Goal: Task Accomplishment & Management: Manage account settings

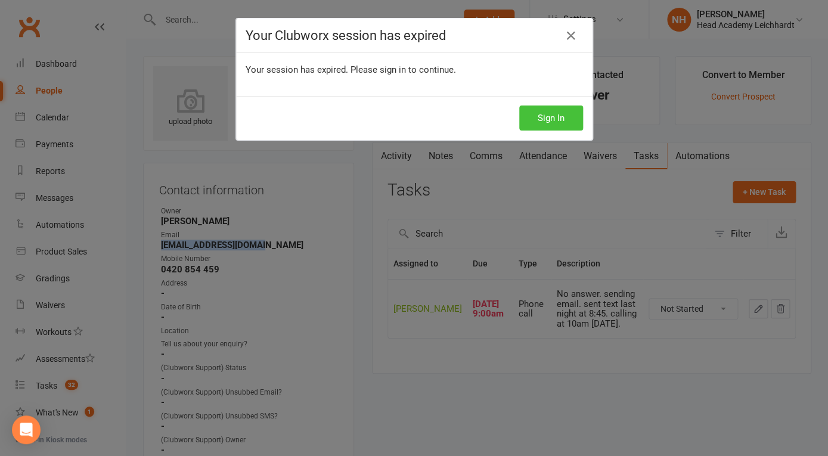
click at [544, 119] on button "Sign In" at bounding box center [551, 118] width 64 height 25
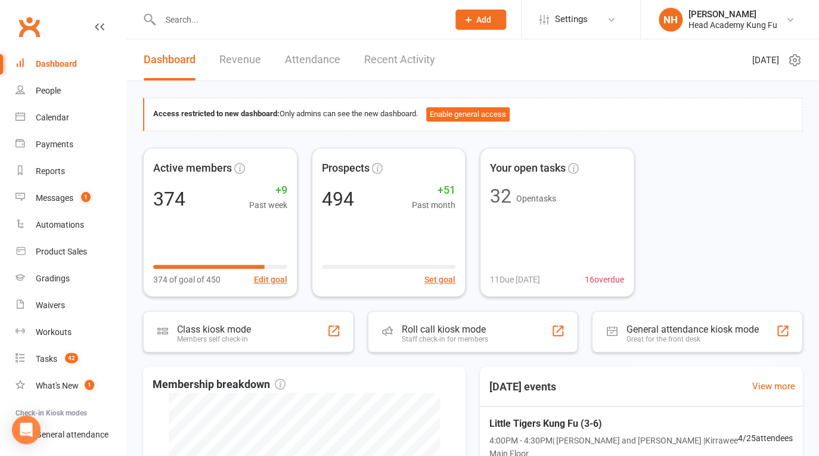
click at [268, 22] on input "text" at bounding box center [298, 19] width 283 height 17
click at [58, 60] on div "Dashboard" at bounding box center [56, 64] width 41 height 10
click at [756, 11] on div "[PERSON_NAME]" at bounding box center [733, 14] width 89 height 11
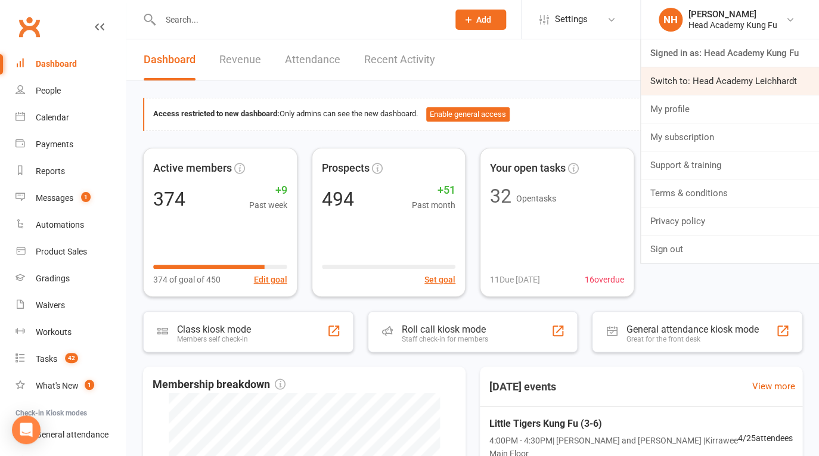
click at [747, 83] on link "Switch to: Head Academy Leichhardt" at bounding box center [730, 80] width 178 height 27
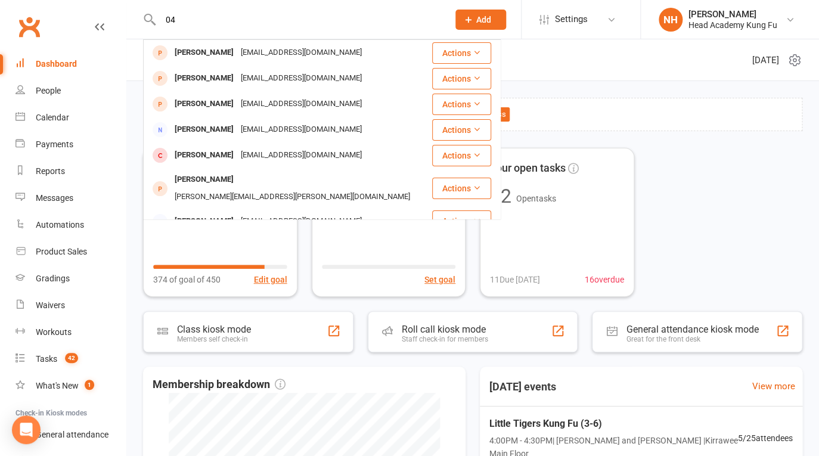
type input "0"
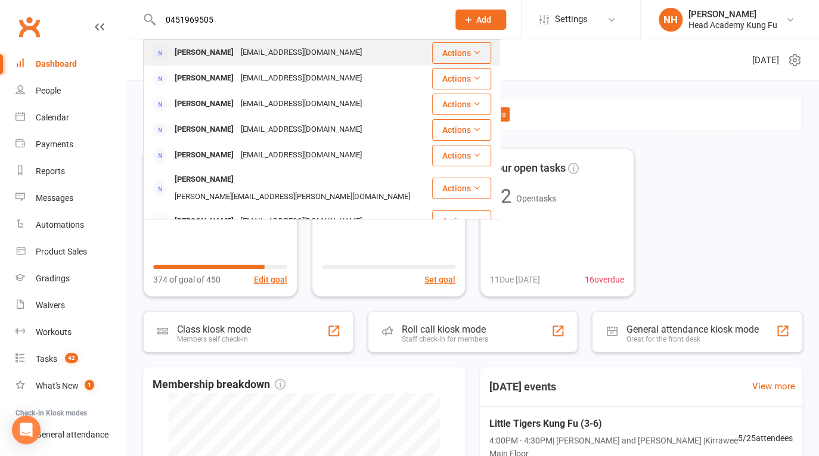
type input "0451969505"
click at [239, 54] on div "melgun55@yahoo.com" at bounding box center [301, 52] width 128 height 17
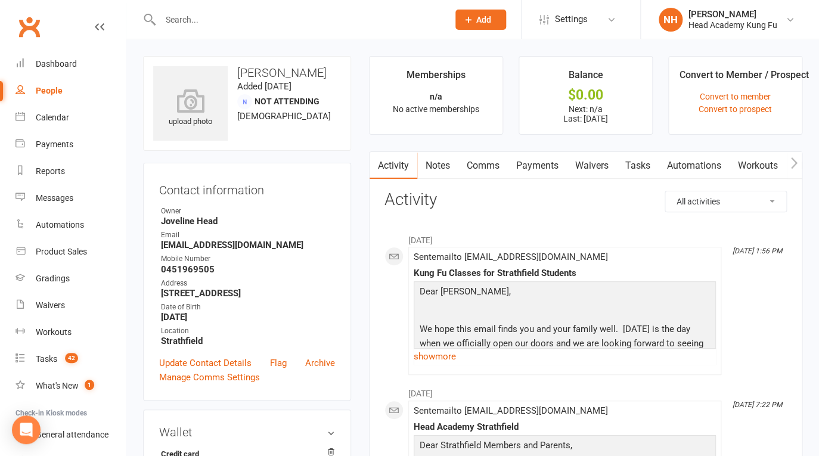
click at [211, 20] on input "text" at bounding box center [298, 19] width 283 height 17
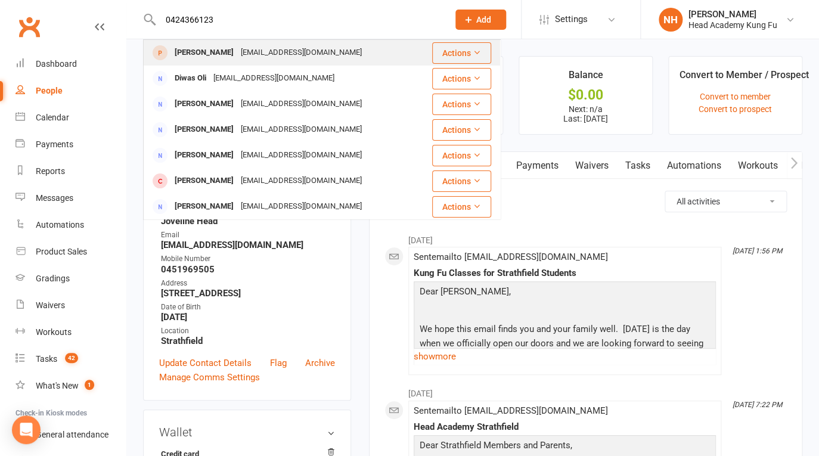
type input "0424366123"
click at [204, 52] on div "Kristian Gil" at bounding box center [204, 52] width 66 height 17
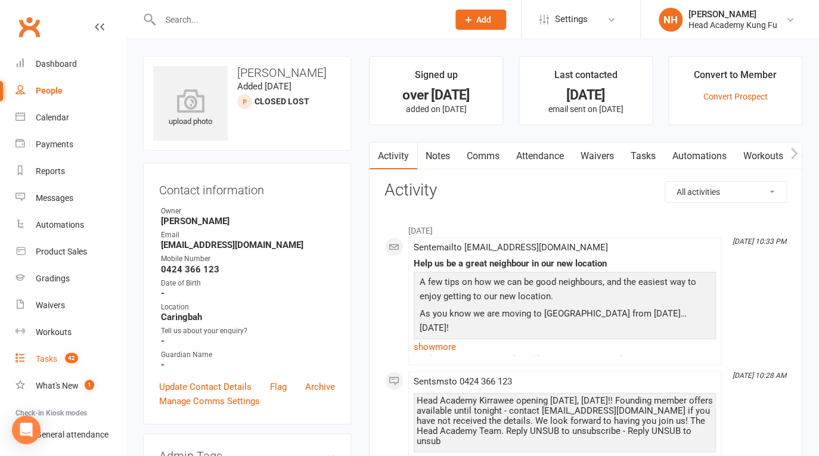
click at [52, 358] on div "Tasks" at bounding box center [46, 359] width 21 height 10
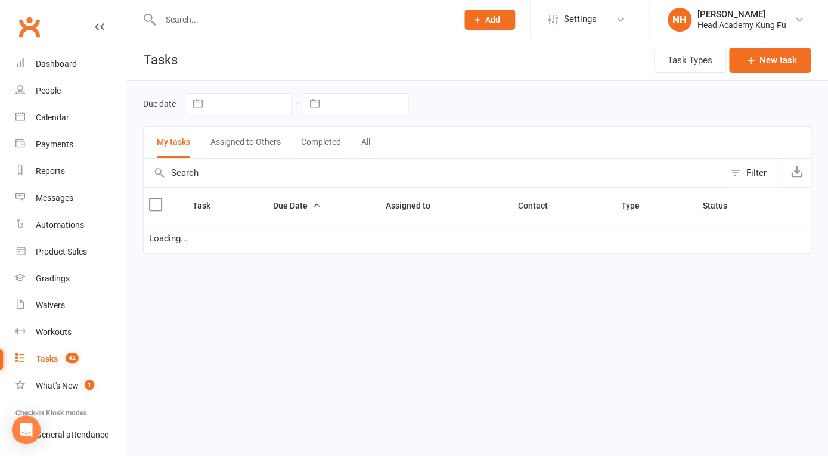
select select "waiting"
select select "started"
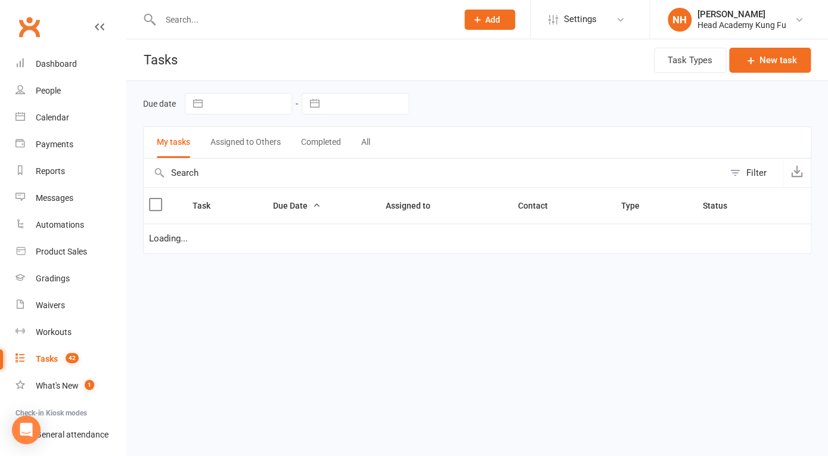
select select "started"
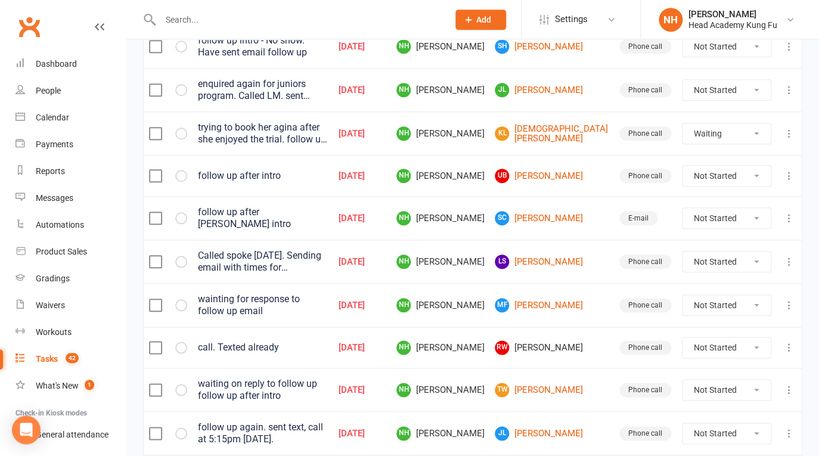
scroll to position [296, 0]
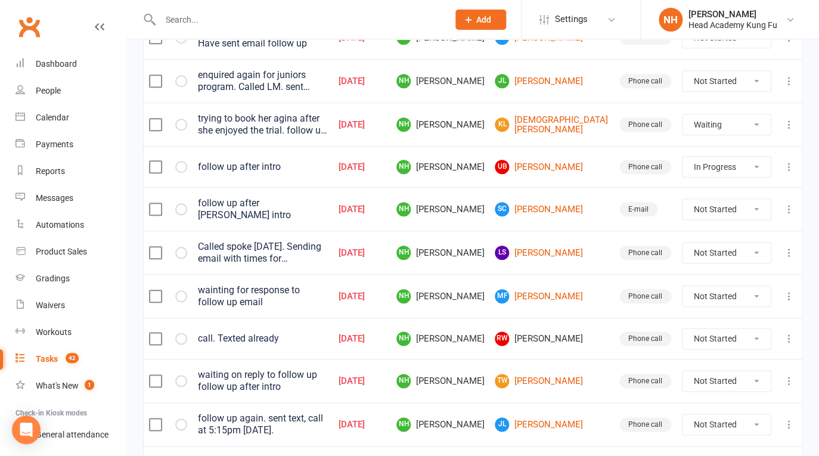
click option "In Progress" at bounding box center [0, 0] width 0 height 0
select select "unstarted"
select select "waiting"
select select "started"
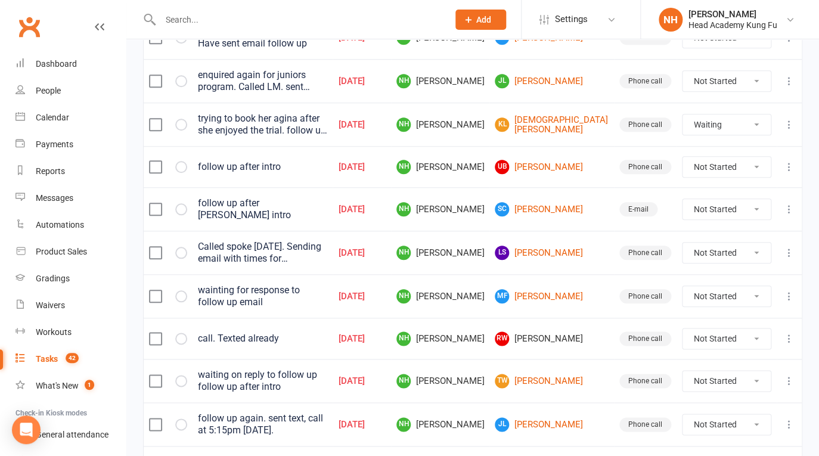
select select "started"
select select "waiting"
select select "started"
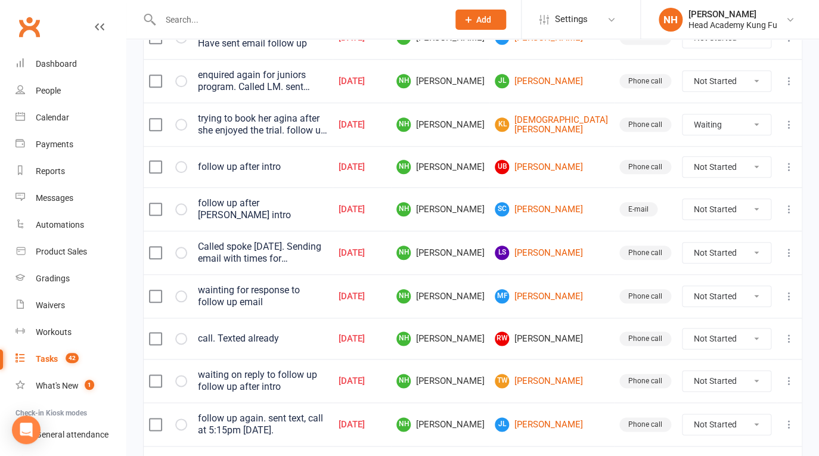
select select "started"
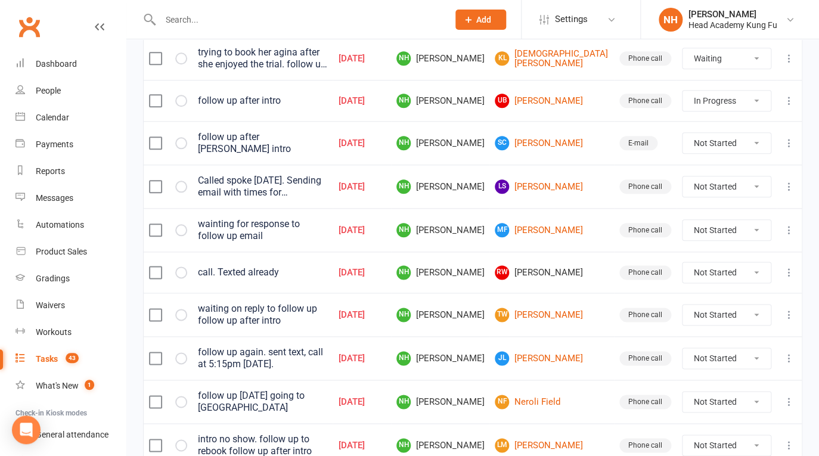
scroll to position [363, 0]
click at [52, 60] on div "Dashboard" at bounding box center [56, 64] width 41 height 10
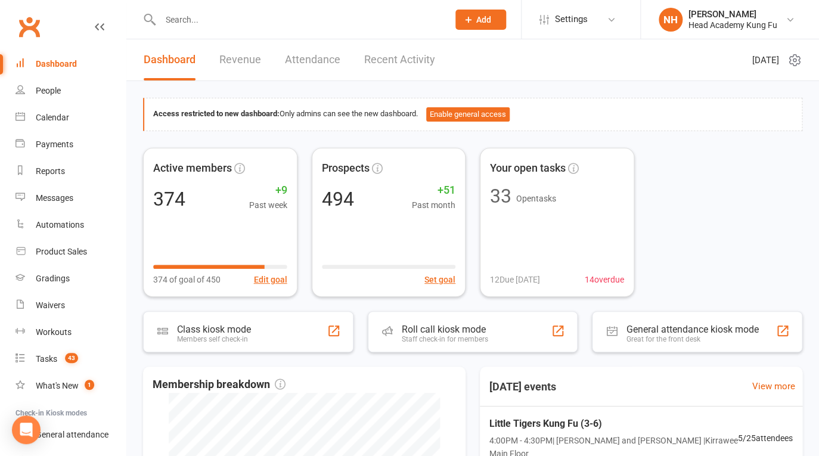
click at [221, 20] on input "text" at bounding box center [298, 19] width 283 height 17
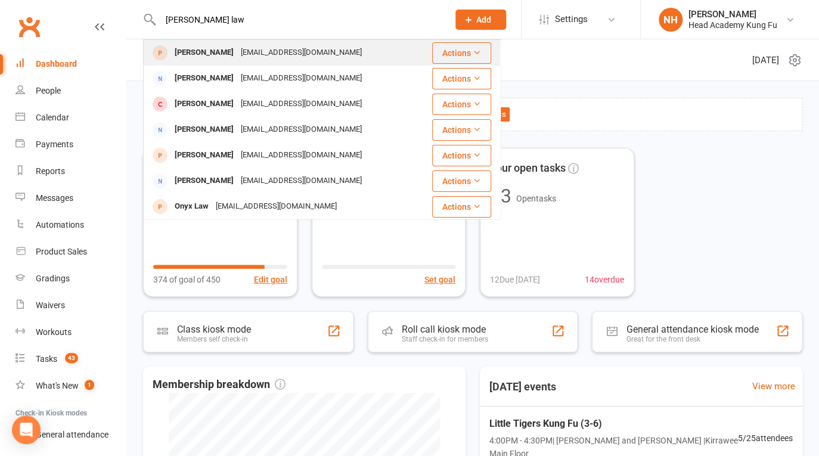
type input "eli law"
click at [185, 49] on div "Eli Law" at bounding box center [204, 52] width 66 height 17
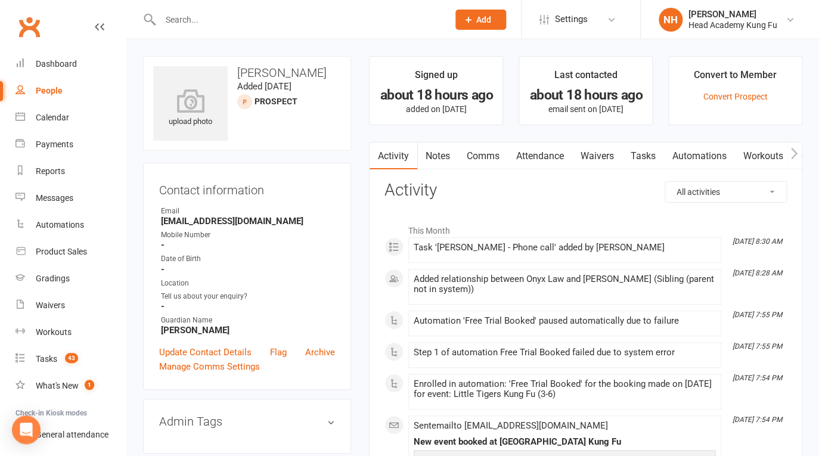
click at [538, 153] on link "Attendance" at bounding box center [540, 156] width 64 height 27
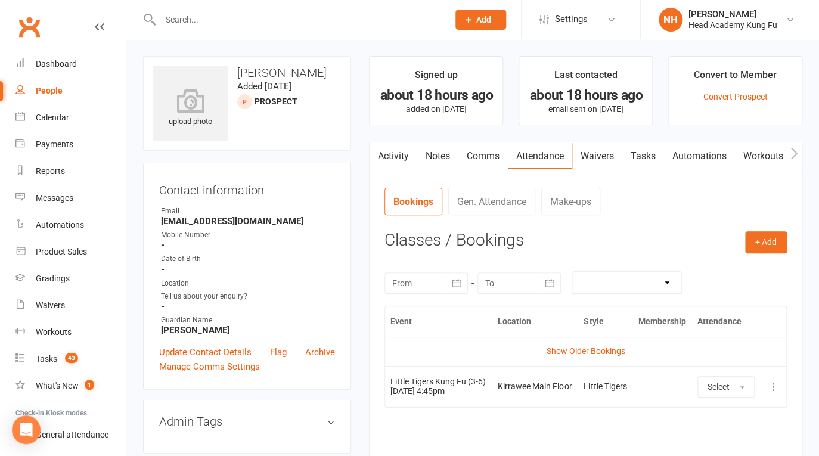
paste input "anthonylah@hotmail.com"
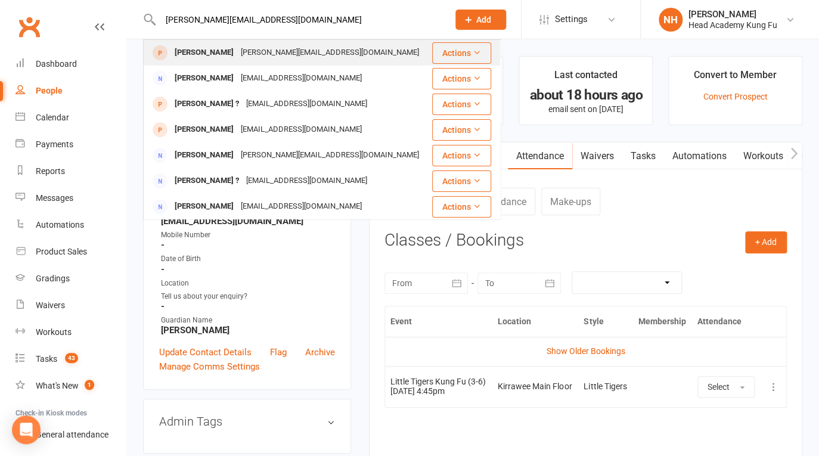
type input "anthonylah@hotmail.com"
click at [213, 49] on div "Anthony Lah" at bounding box center [204, 52] width 66 height 17
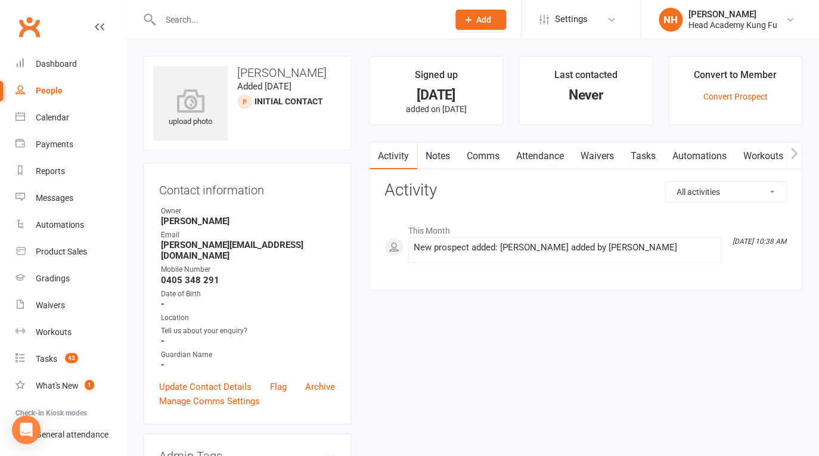
click at [643, 158] on link "Tasks" at bounding box center [644, 156] width 42 height 27
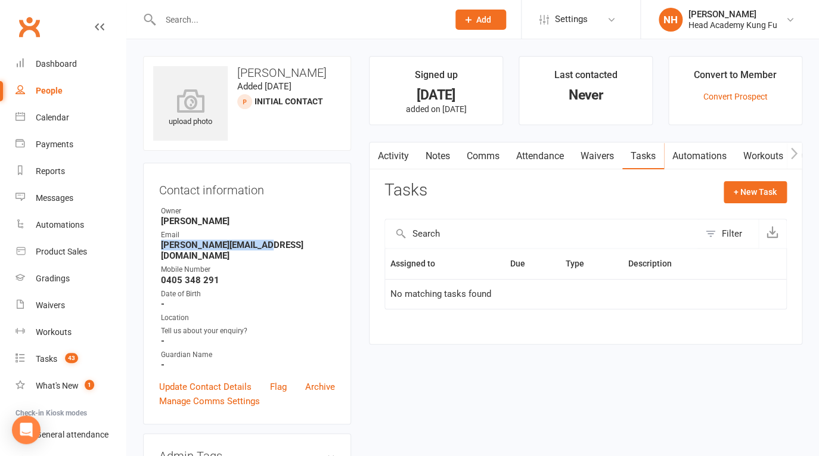
drag, startPoint x: 162, startPoint y: 246, endPoint x: 267, endPoint y: 245, distance: 104.4
click at [267, 245] on strong "anthonylah@hotmail.com" at bounding box center [248, 250] width 174 height 21
copy strong "anthonylah@hotmail.com"
click at [466, 20] on icon at bounding box center [468, 19] width 11 height 11
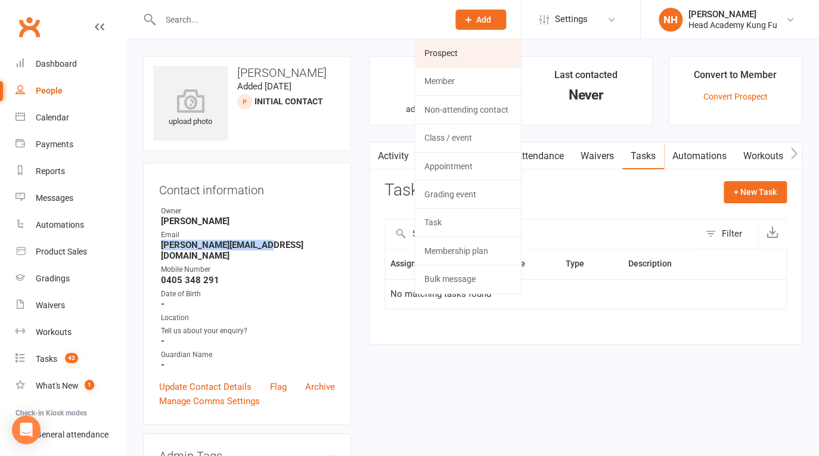
click at [482, 52] on link "Prospect" at bounding box center [468, 52] width 106 height 27
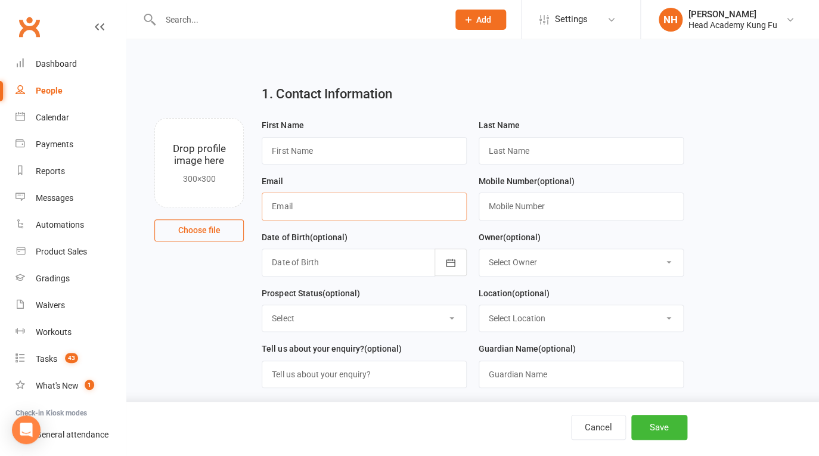
click at [334, 200] on input "text" at bounding box center [364, 206] width 205 height 27
paste input "atoikka@scopeaust.org.au"
type input "atoikka@scopeaust.org.au"
click at [370, 151] on input "text" at bounding box center [364, 150] width 205 height 27
type input "Amanda"
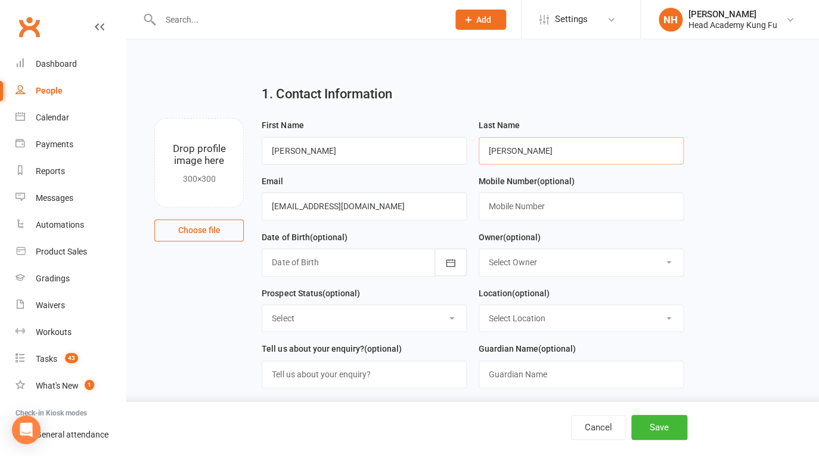
type input "Toikka"
paste input "0491 156 418"
type input "0491 156 418"
click at [584, 249] on div "Select Owner Nathan Head Jun Liew Instructor Staff Carolyn Samsa Blake West Nat…" at bounding box center [581, 262] width 205 height 27
select select "0"
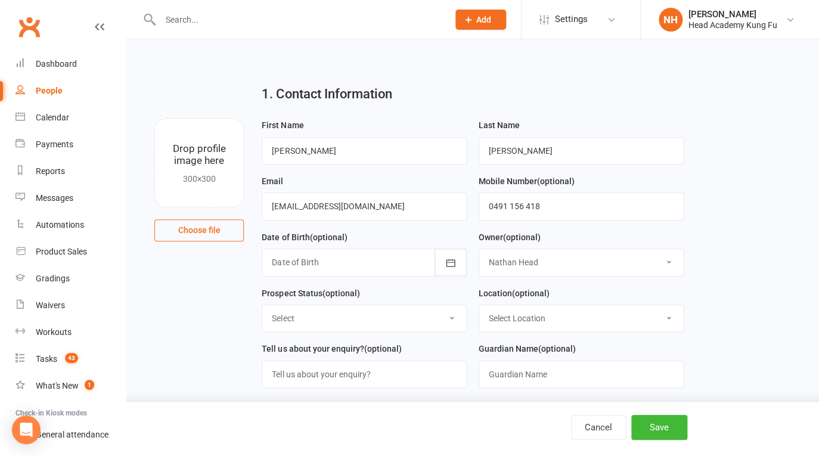
click option "[PERSON_NAME]" at bounding box center [0, 0] width 0 height 0
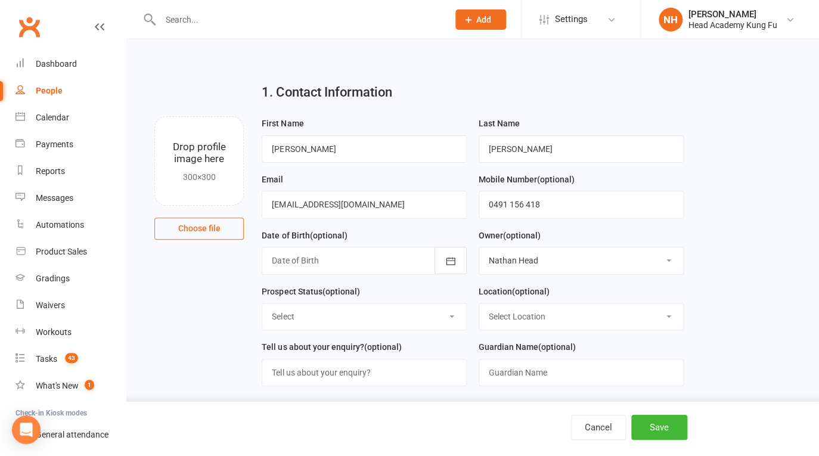
scroll to position [95, 0]
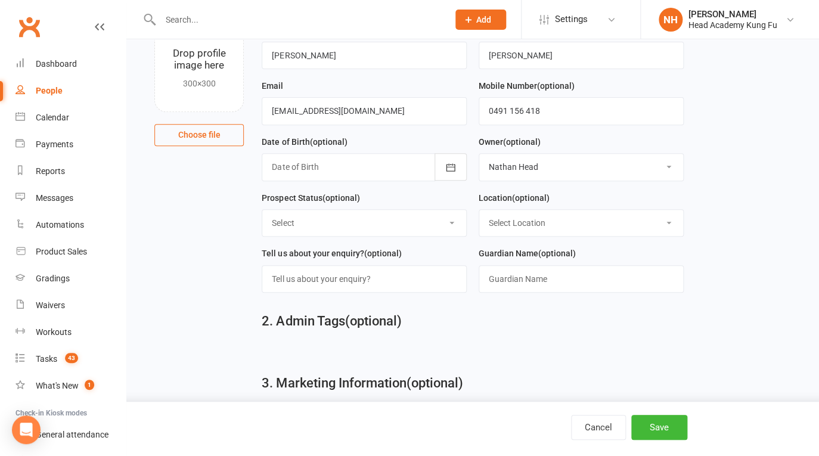
select select "Initial Contact"
click option "Initial Contact" at bounding box center [0, 0] width 0 height 0
click at [391, 285] on input "text" at bounding box center [364, 278] width 205 height 27
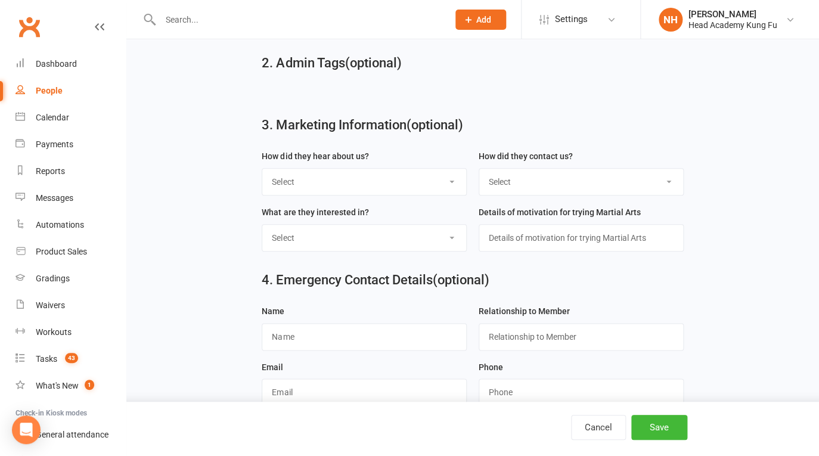
scroll to position [363, 0]
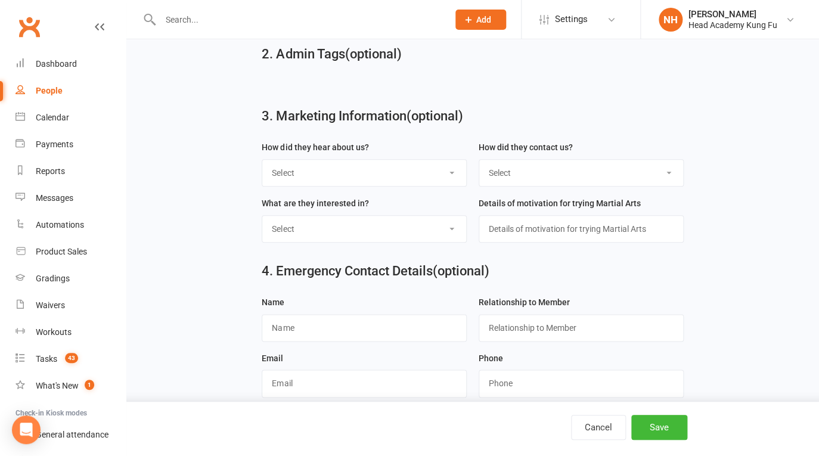
type input "all programs"
select select "Website Form"
click option "Website Form" at bounding box center [0, 0] width 0 height 0
click at [660, 434] on button "Save" at bounding box center [660, 427] width 56 height 25
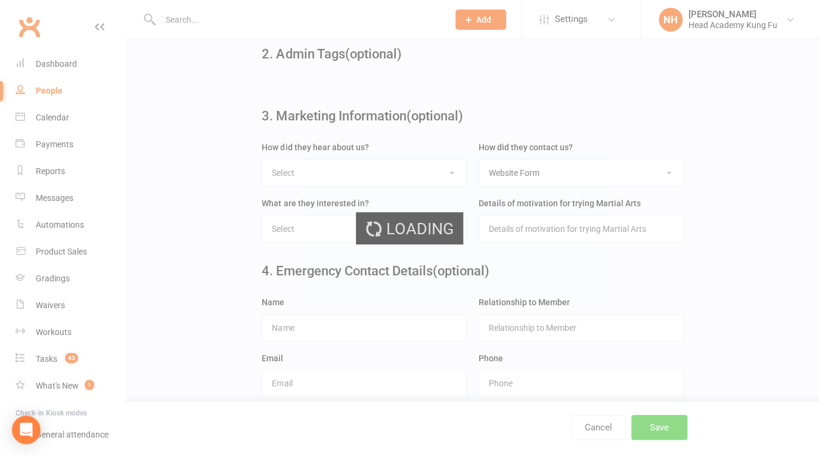
scroll to position [0, 0]
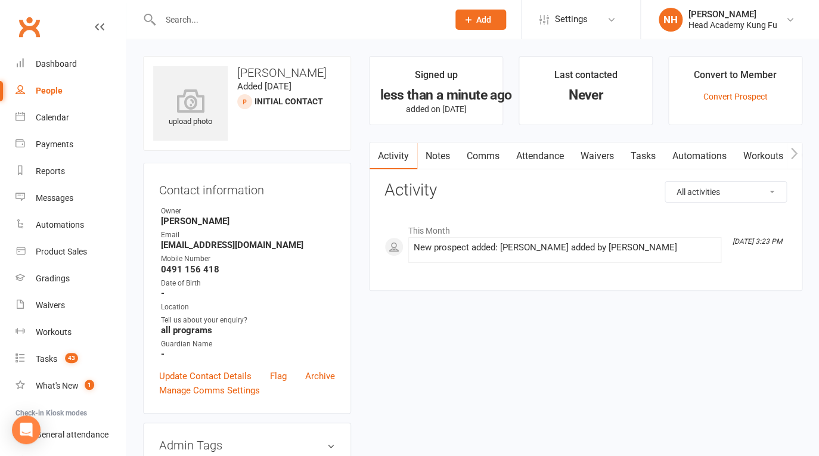
click at [633, 156] on link "Tasks" at bounding box center [644, 156] width 42 height 27
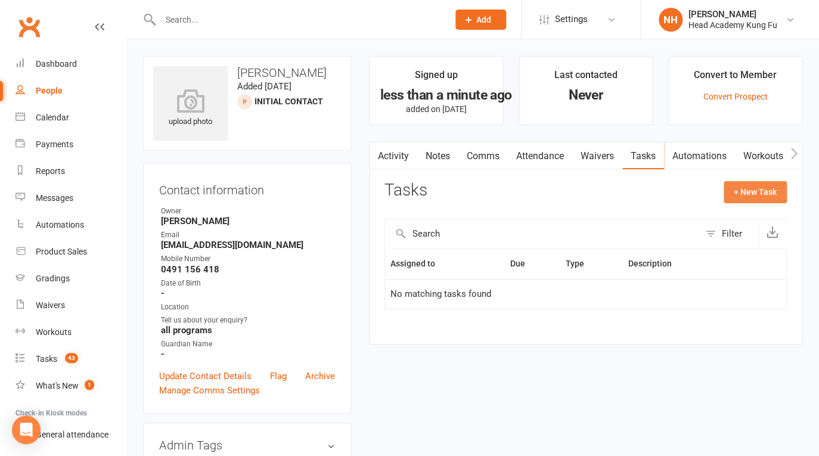
click at [753, 200] on button "+ New Task" at bounding box center [755, 191] width 63 height 21
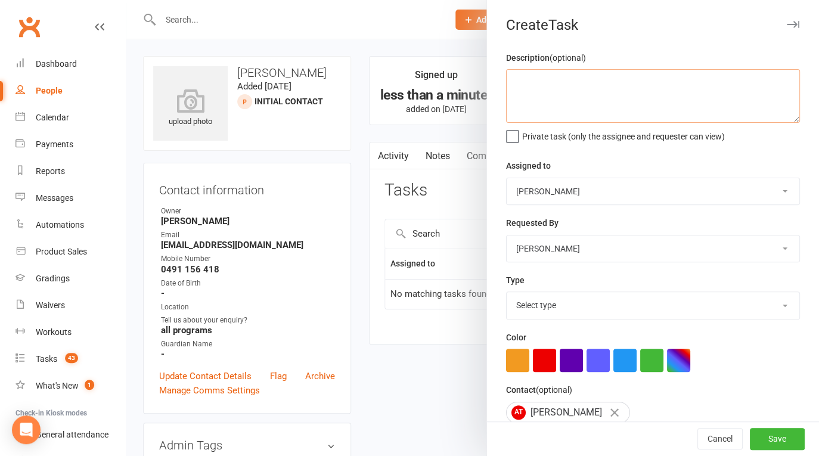
click at [548, 84] on textarea at bounding box center [653, 96] width 294 height 54
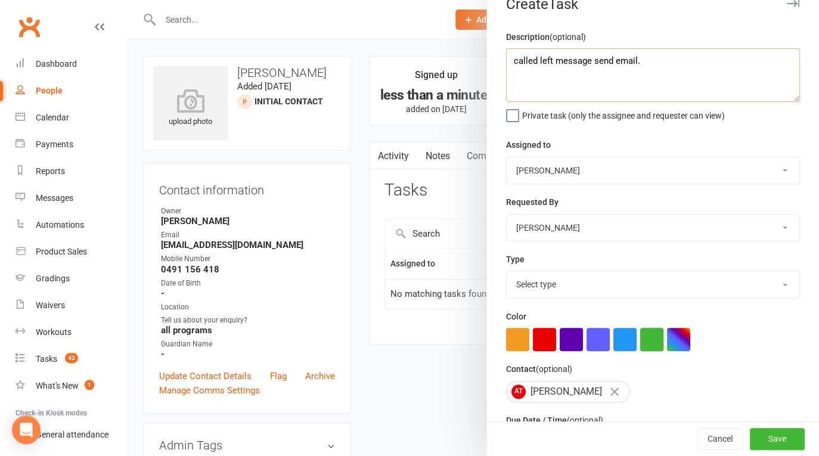
scroll to position [111, 0]
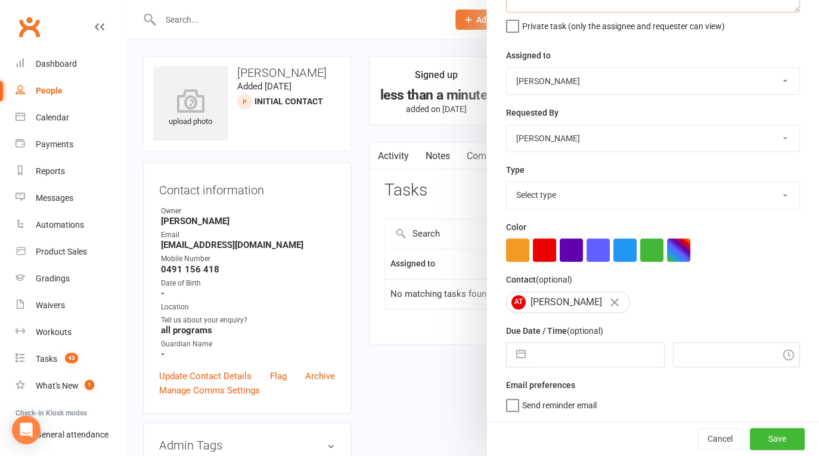
type textarea "called left message send email."
select select "14819"
click option "E-mail" at bounding box center [0, 0] width 0 height 0
select select "7"
select select "2025"
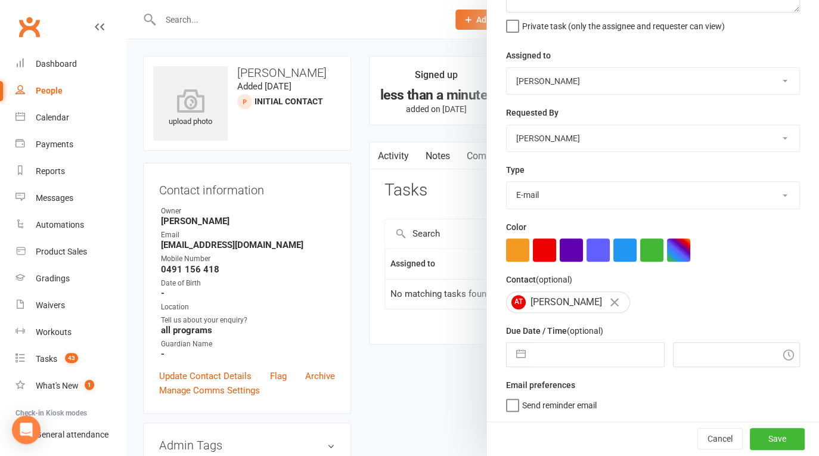
select select "8"
select select "2025"
select select "9"
select select "2025"
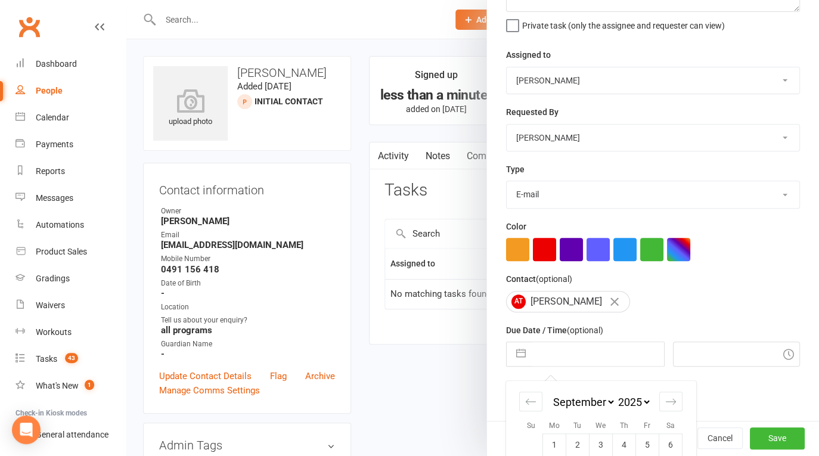
click at [584, 361] on input "text" at bounding box center [598, 354] width 132 height 24
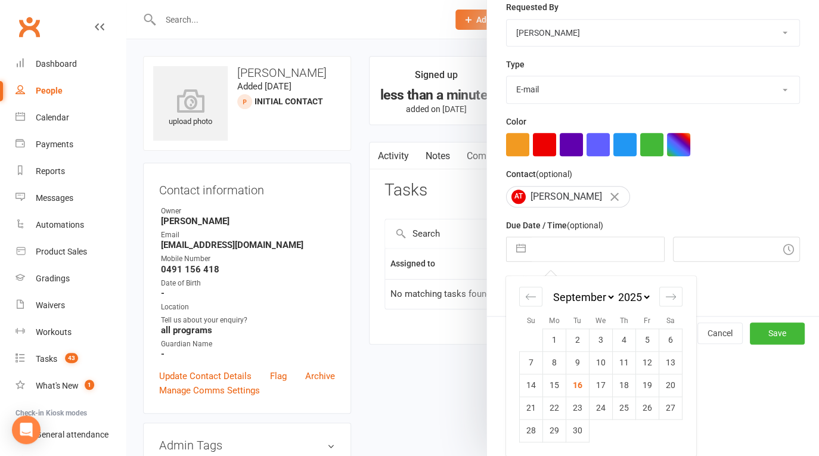
drag, startPoint x: 596, startPoint y: 382, endPoint x: 638, endPoint y: 373, distance: 42.6
click at [597, 380] on td "17" at bounding box center [601, 385] width 23 height 23
type input "17 Sep 2025"
type input "3:30pm"
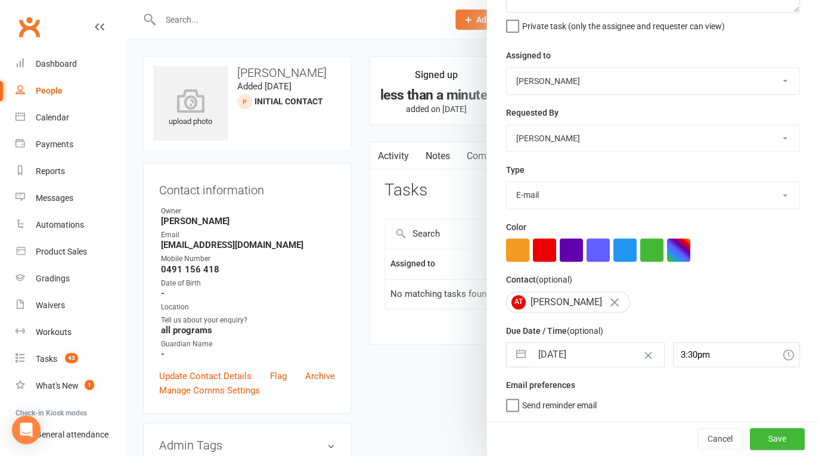
scroll to position [134, 0]
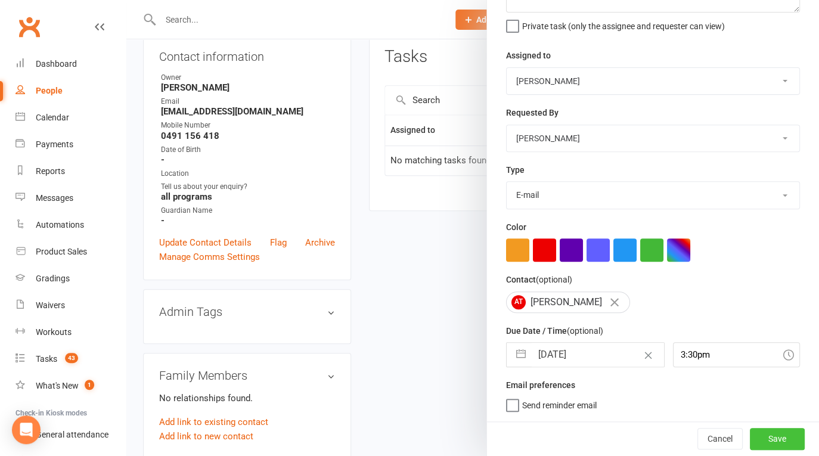
click at [770, 436] on button "Save" at bounding box center [777, 438] width 55 height 21
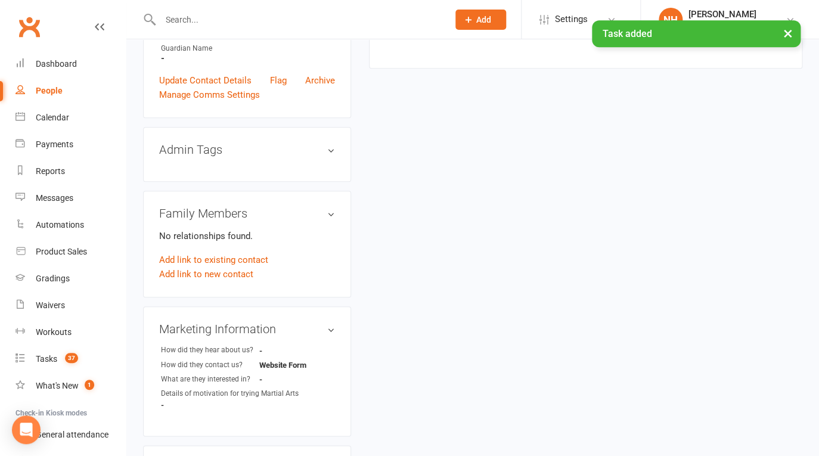
scroll to position [0, 0]
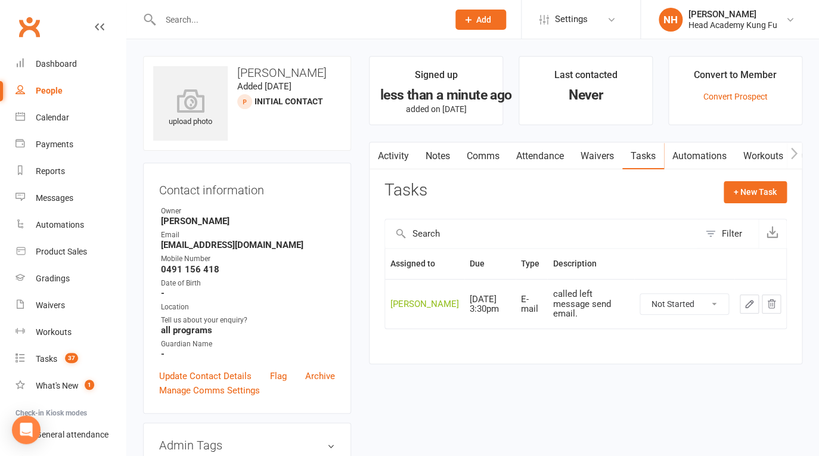
click at [276, 14] on input "text" at bounding box center [298, 19] width 283 height 17
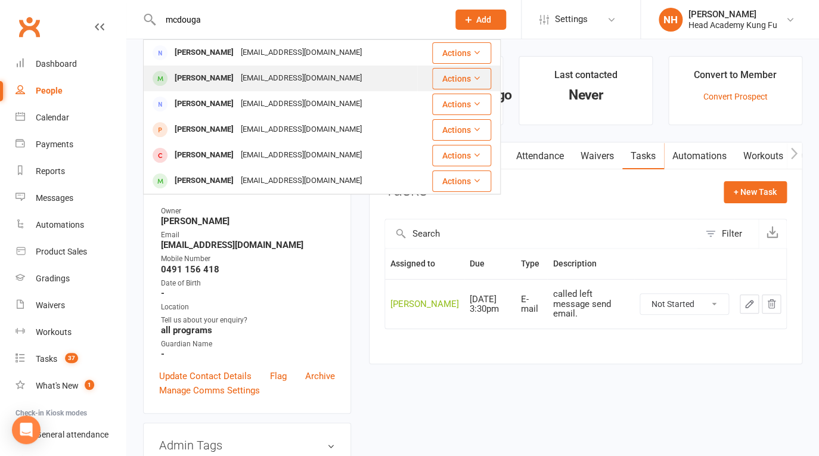
type input "mcdouga"
click at [226, 73] on div "Jayden McDougall" at bounding box center [204, 78] width 66 height 17
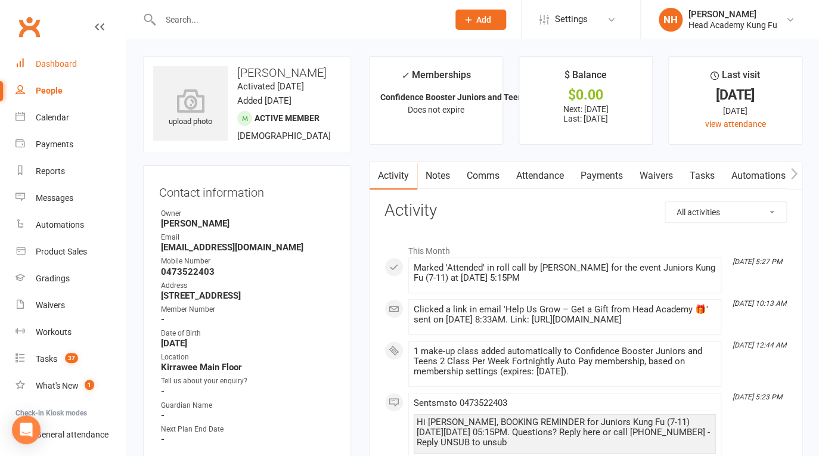
click at [60, 65] on div "Dashboard" at bounding box center [56, 64] width 41 height 10
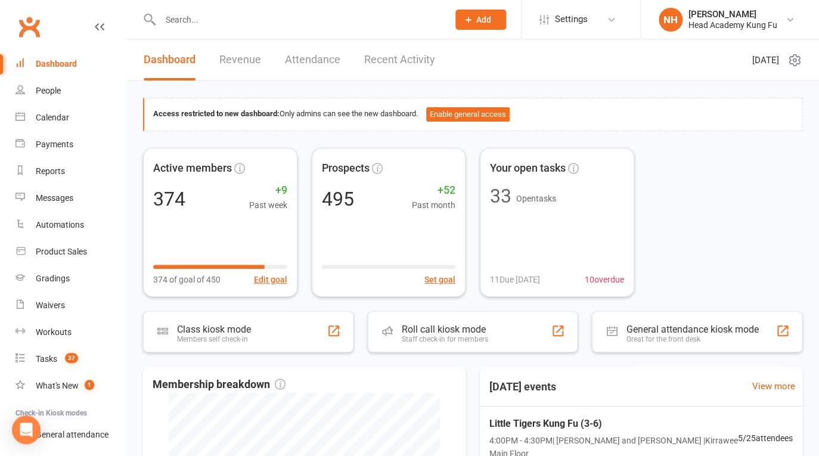
click at [215, 24] on input "text" at bounding box center [298, 19] width 283 height 17
click at [205, 21] on input "text" at bounding box center [298, 19] width 283 height 17
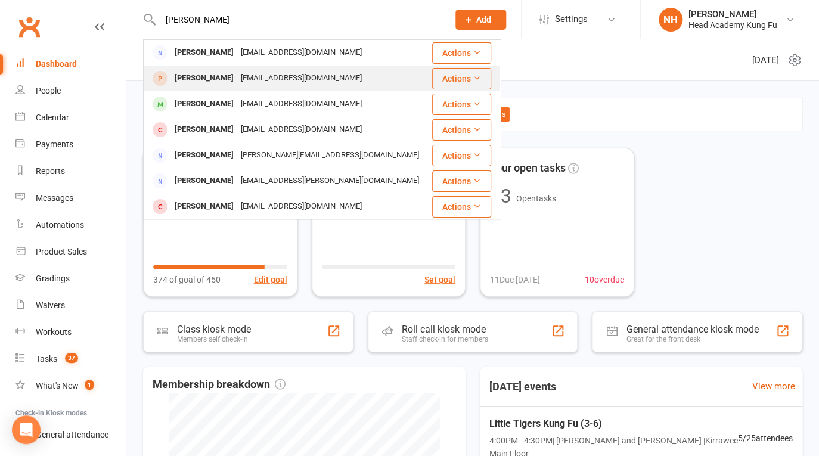
type input "eli"
click at [237, 80] on div "Jennalaw815@gmail.com" at bounding box center [301, 78] width 128 height 17
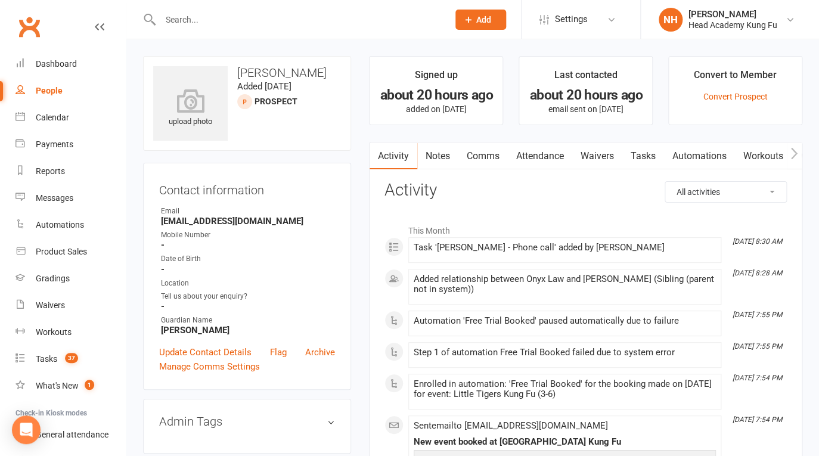
click at [551, 153] on link "Attendance" at bounding box center [540, 156] width 64 height 27
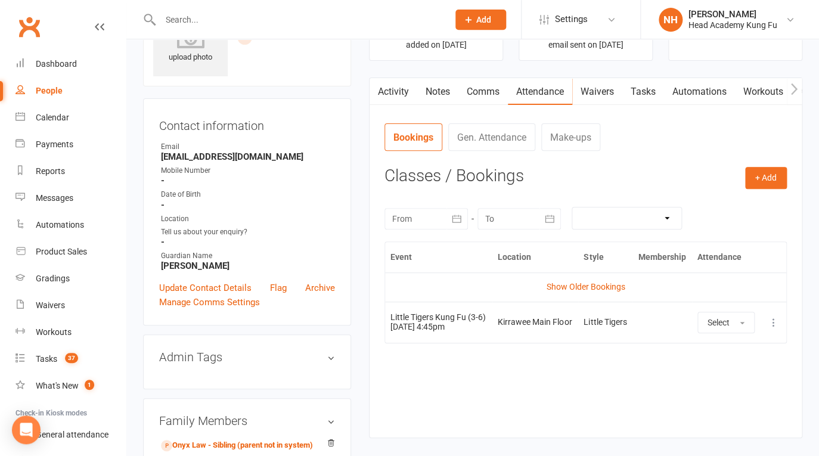
scroll to position [105, 0]
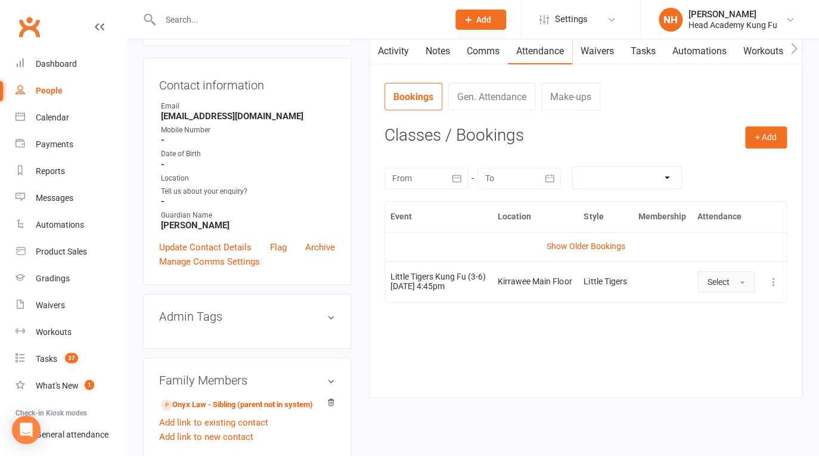
click at [725, 285] on button "Select" at bounding box center [726, 281] width 57 height 21
click at [772, 286] on icon at bounding box center [774, 282] width 12 height 12
click at [713, 364] on link "Remove booking" at bounding box center [722, 353] width 118 height 24
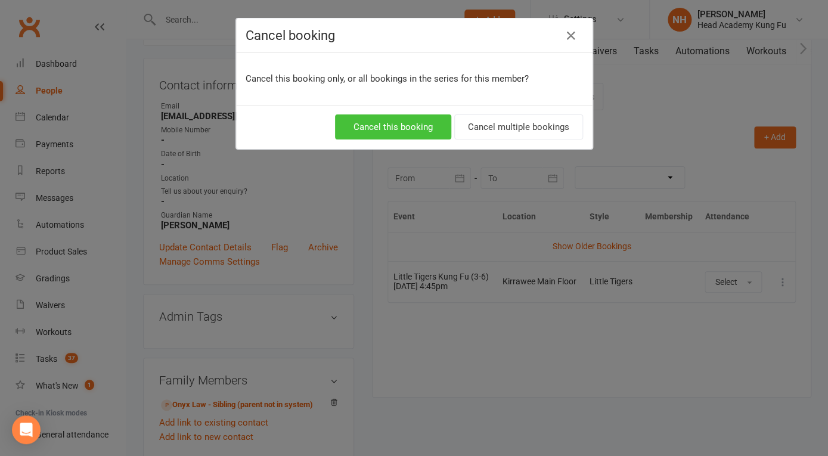
click at [402, 127] on button "Cancel this booking" at bounding box center [393, 126] width 116 height 25
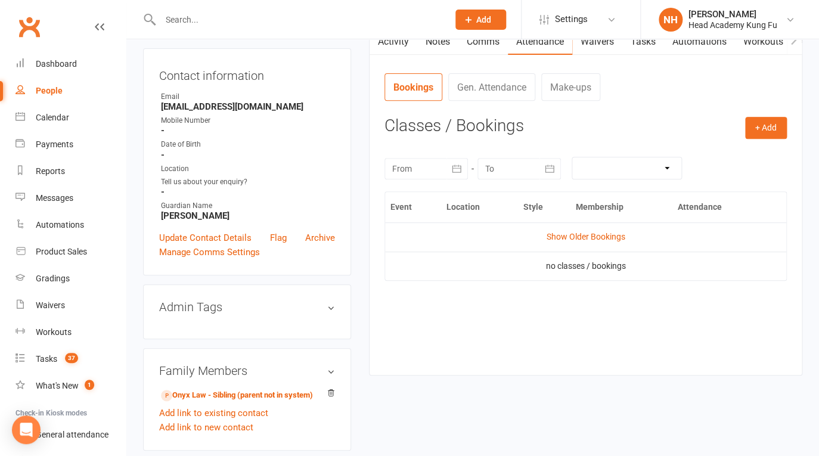
scroll to position [172, 0]
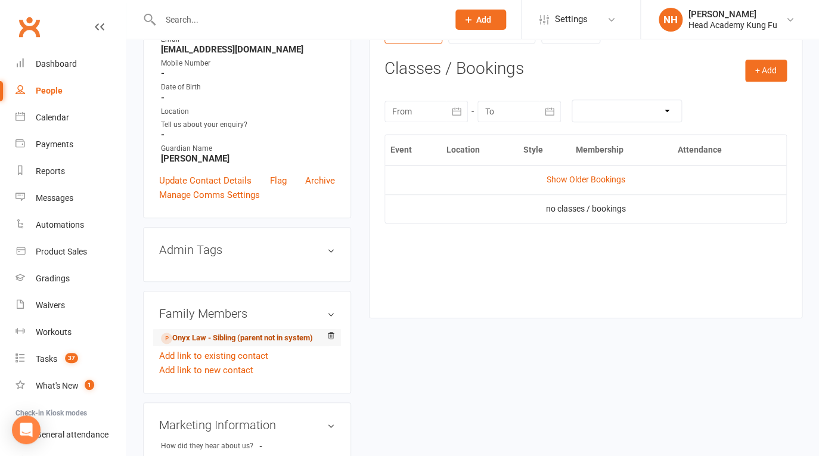
click at [219, 336] on link "Onyx Law - Sibling (parent not in system)" at bounding box center [237, 338] width 152 height 13
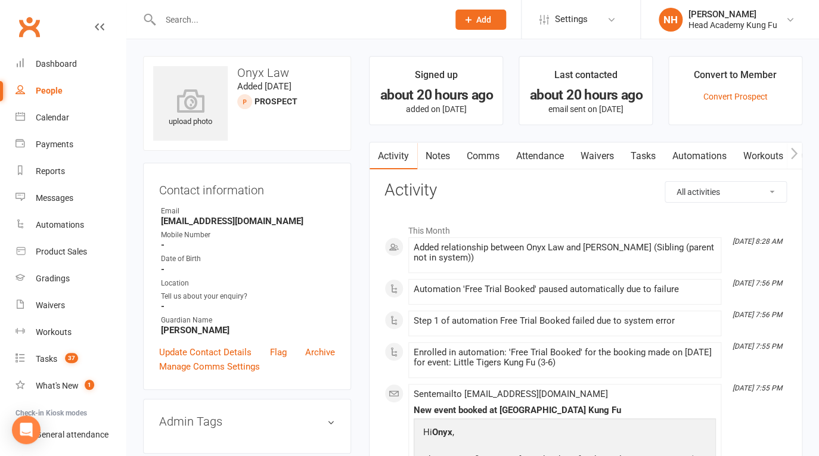
drag, startPoint x: 530, startPoint y: 151, endPoint x: 540, endPoint y: 159, distance: 12.4
click at [530, 151] on link "Attendance" at bounding box center [540, 156] width 64 height 27
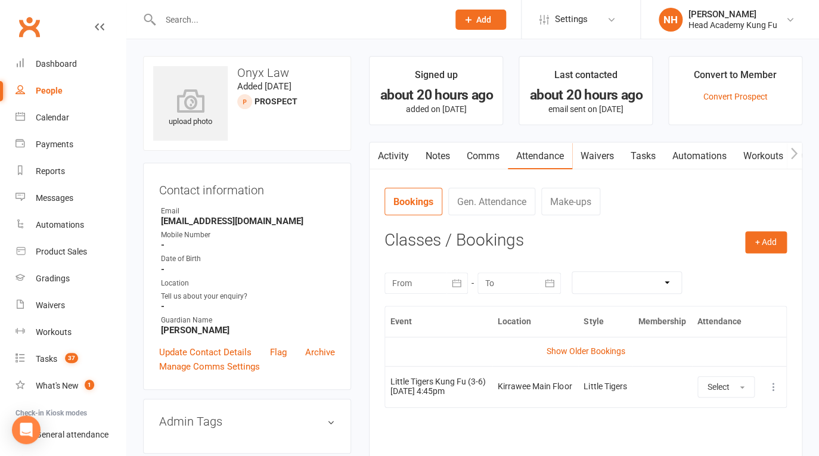
click at [775, 393] on icon at bounding box center [774, 387] width 12 height 12
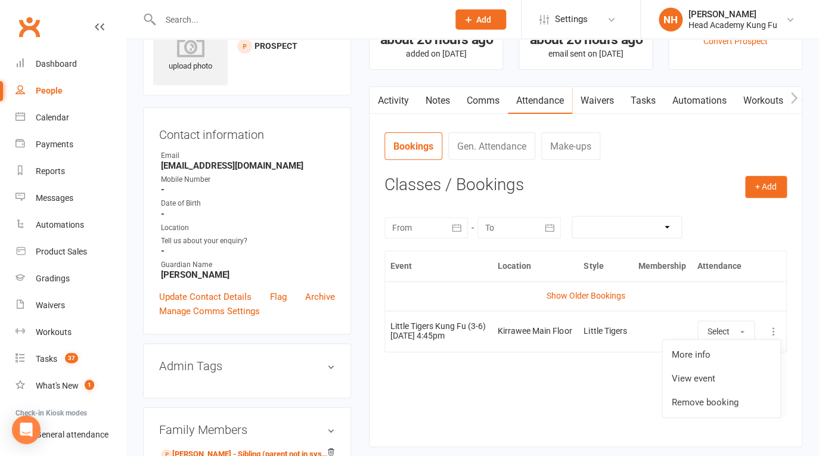
scroll to position [191, 0]
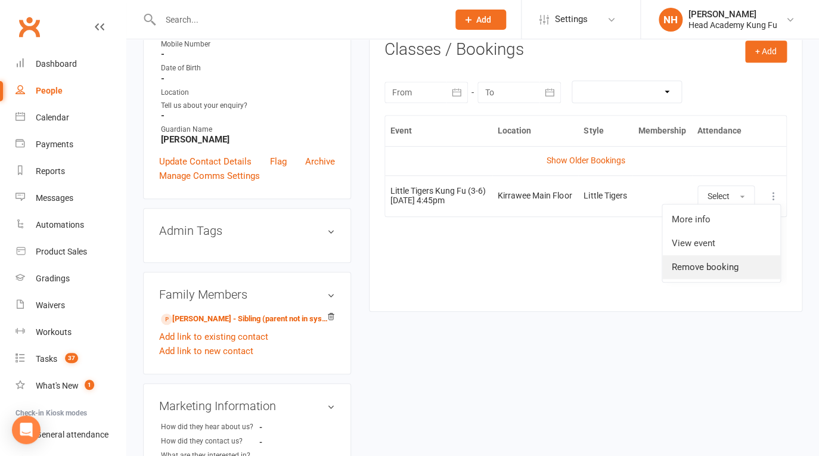
click at [701, 277] on link "Remove booking" at bounding box center [722, 267] width 118 height 24
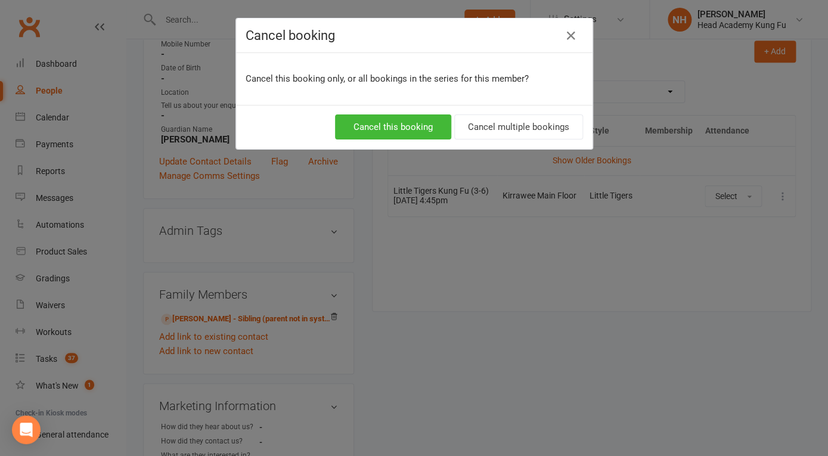
click at [371, 114] on div "Cancel this booking Cancel multiple bookings" at bounding box center [414, 127] width 357 height 44
click at [372, 128] on button "Cancel this booking" at bounding box center [393, 126] width 116 height 25
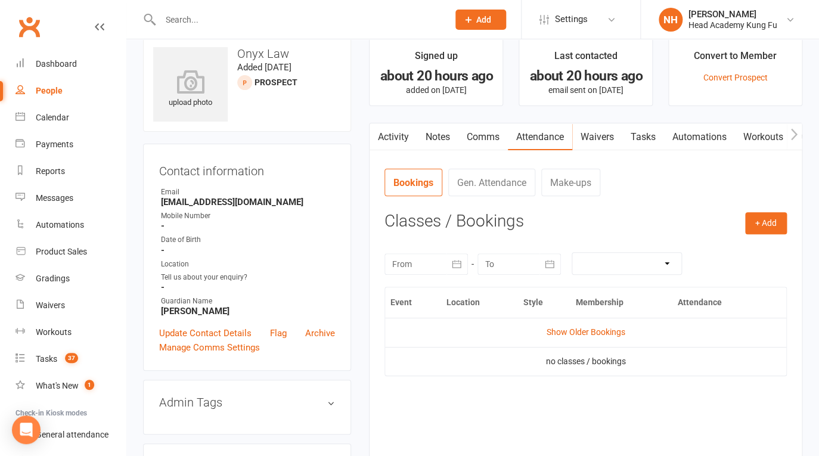
scroll to position [0, 0]
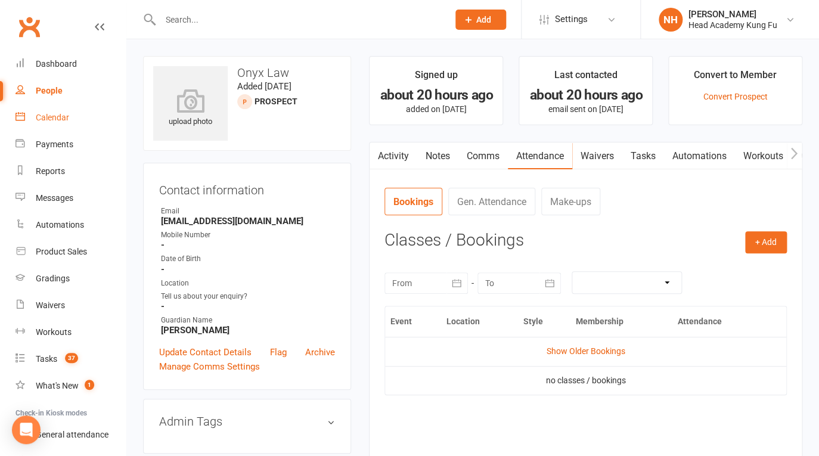
click at [52, 120] on div "Calendar" at bounding box center [52, 118] width 33 height 10
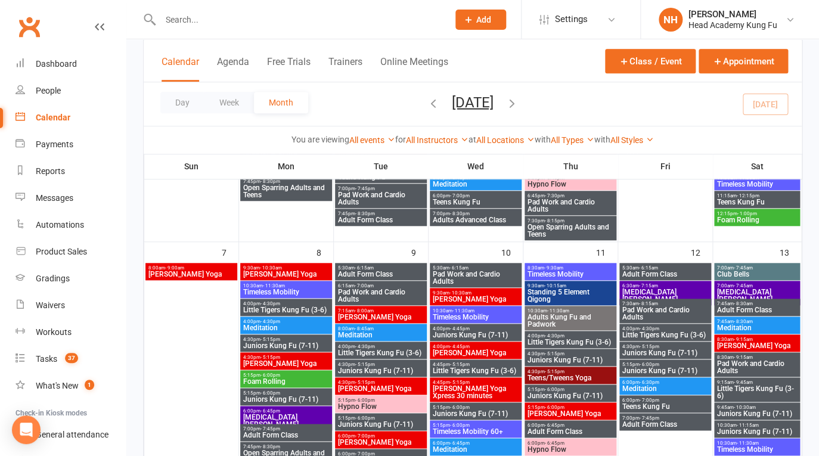
scroll to position [296, 0]
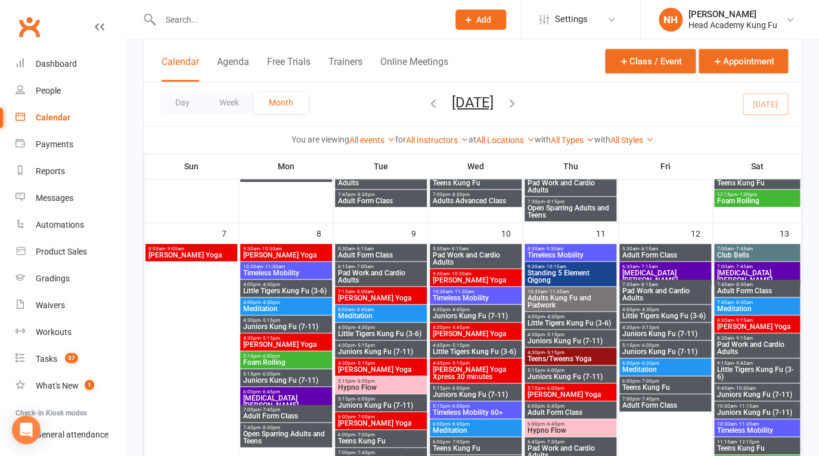
click at [208, 23] on input "text" at bounding box center [298, 19] width 283 height 17
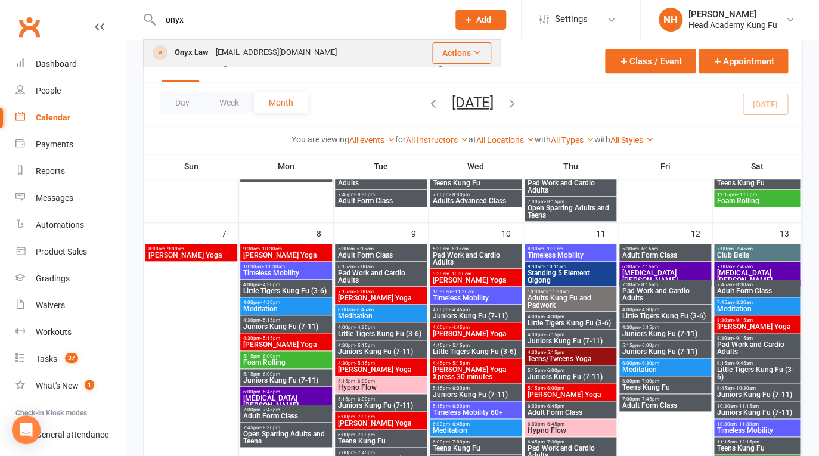
type input "onyx"
click at [187, 50] on div "Onyx Law" at bounding box center [191, 52] width 41 height 17
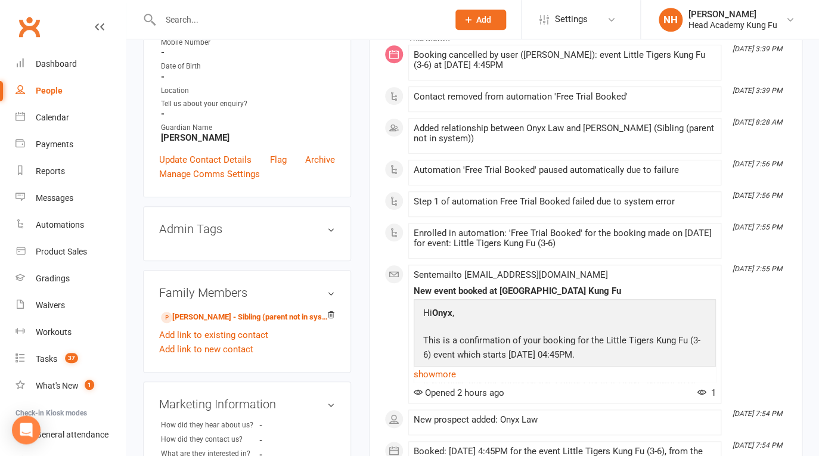
scroll to position [187, 0]
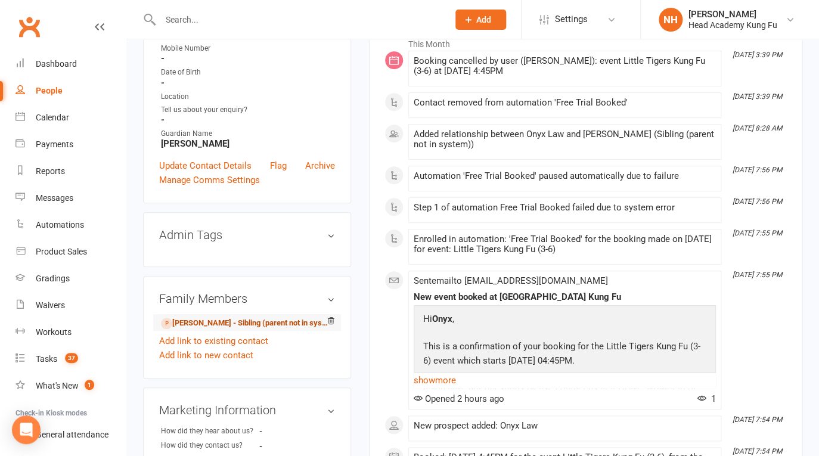
click at [221, 321] on link "Eli Law - Sibling (parent not in system)" at bounding box center [245, 323] width 168 height 13
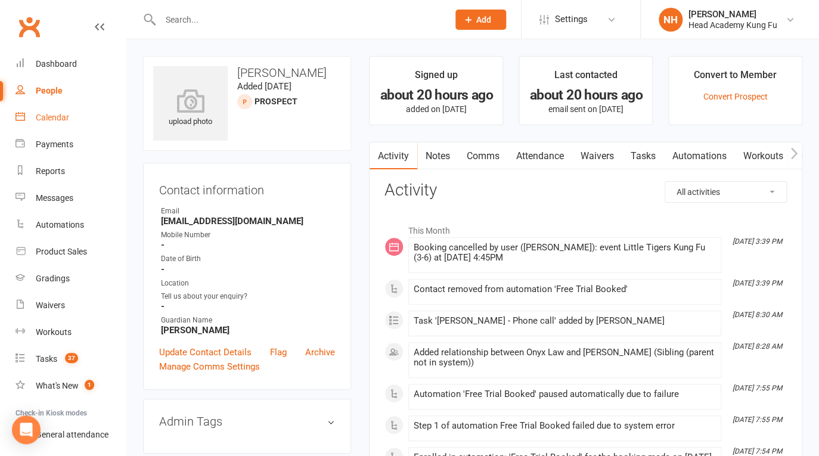
click at [56, 123] on link "Calendar" at bounding box center [71, 117] width 110 height 27
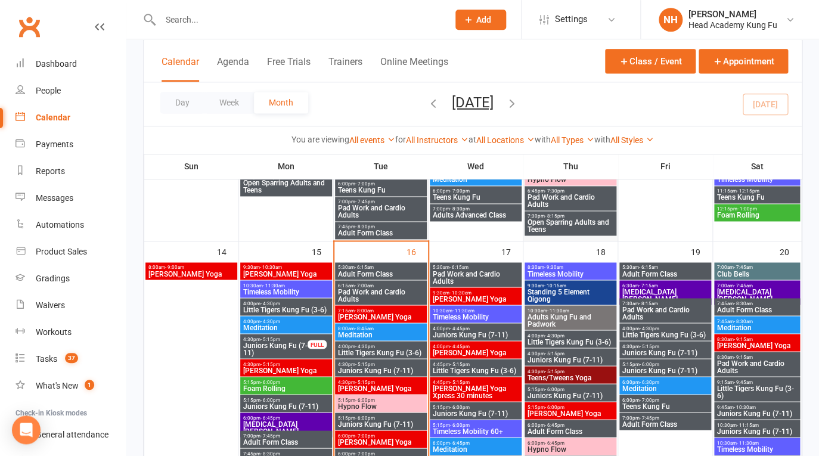
scroll to position [572, 0]
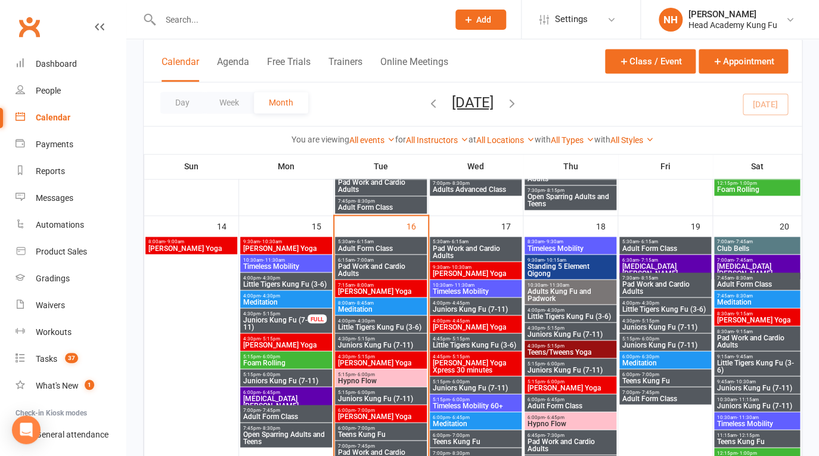
click at [575, 315] on span "Little Tigers Kung Fu (3-6)" at bounding box center [570, 315] width 87 height 7
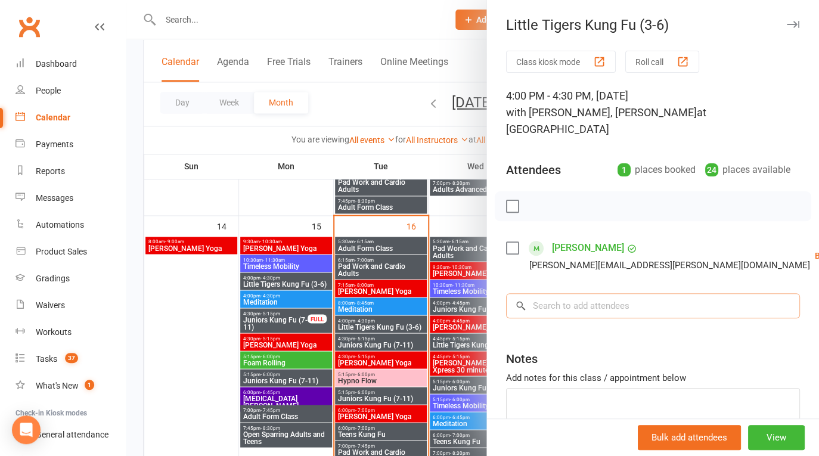
click at [573, 306] on input "search" at bounding box center [653, 305] width 294 height 25
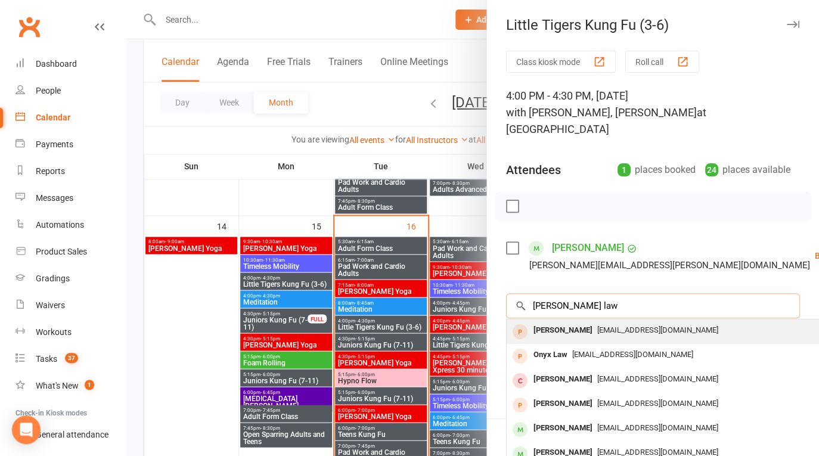
type input "eli law"
click at [577, 337] on div "Jennalaw815@gmail.com" at bounding box center [685, 330] width 347 height 17
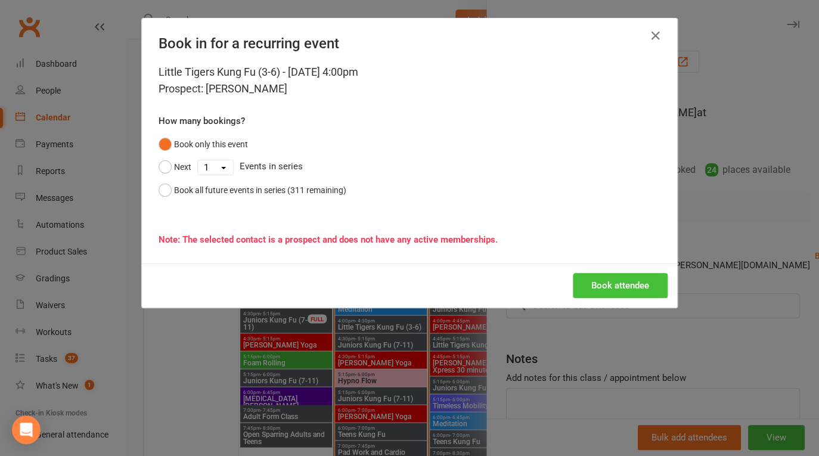
click at [620, 285] on button "Book attendee" at bounding box center [620, 285] width 95 height 25
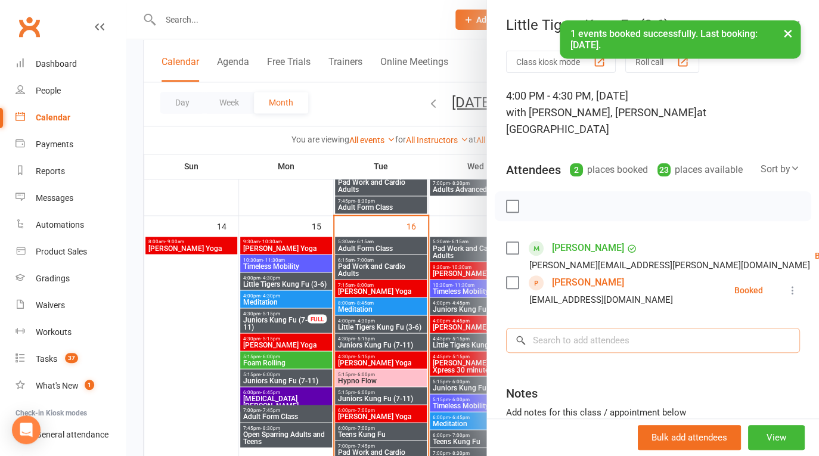
click at [558, 353] on input "search" at bounding box center [653, 340] width 294 height 25
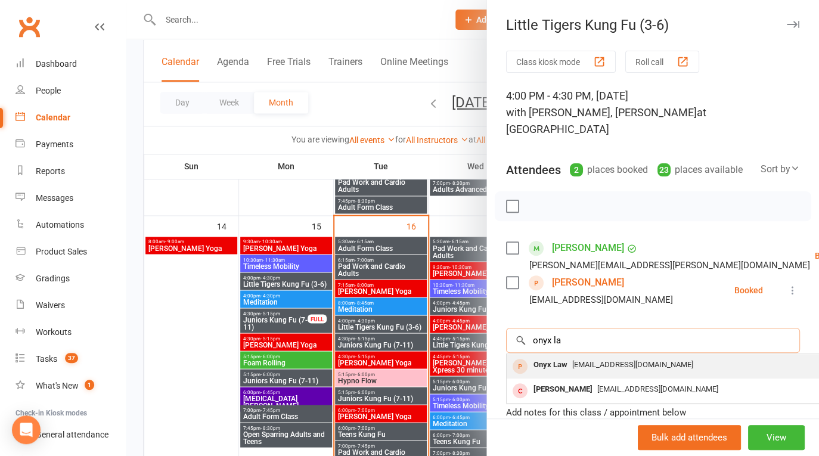
type input "onyx la"
click at [579, 369] on span "Jennalaw815@gmail.com" at bounding box center [632, 364] width 121 height 9
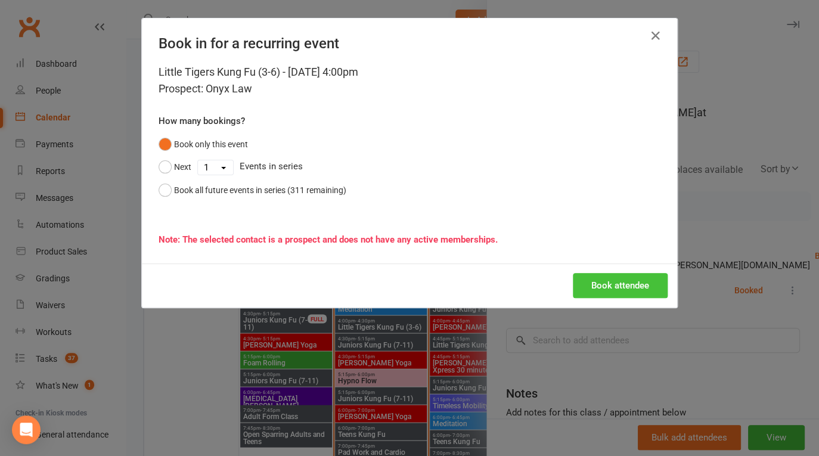
click at [619, 281] on button "Book attendee" at bounding box center [620, 285] width 95 height 25
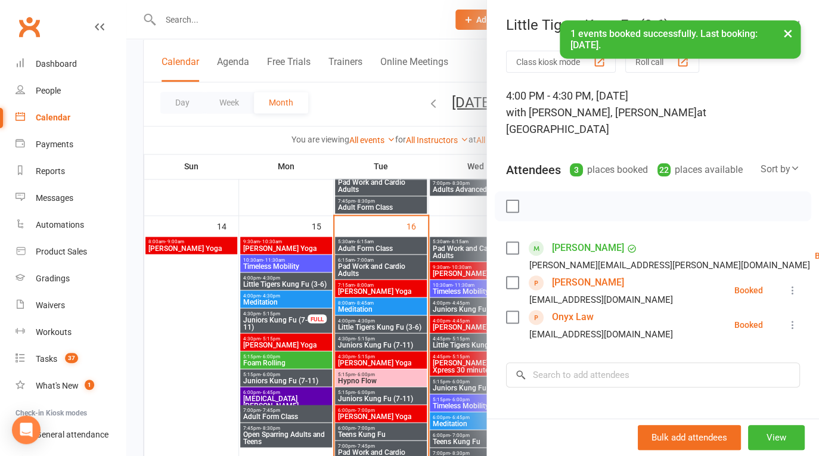
click at [788, 34] on button "×" at bounding box center [788, 33] width 21 height 26
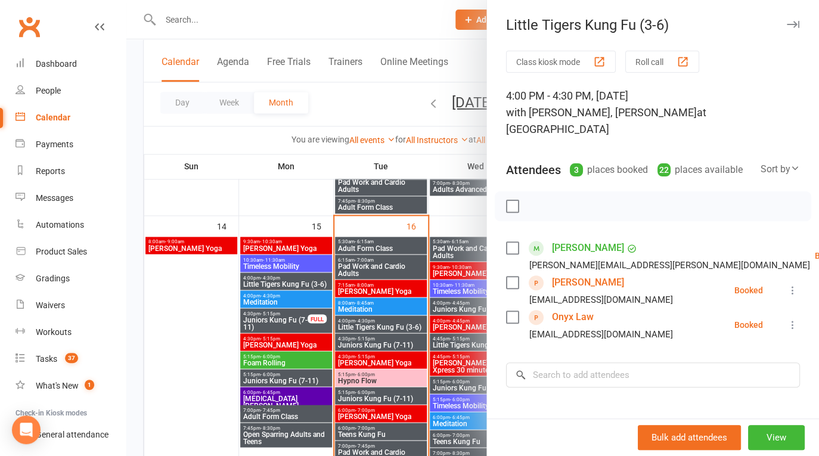
click at [787, 23] on icon "button" at bounding box center [793, 24] width 13 height 7
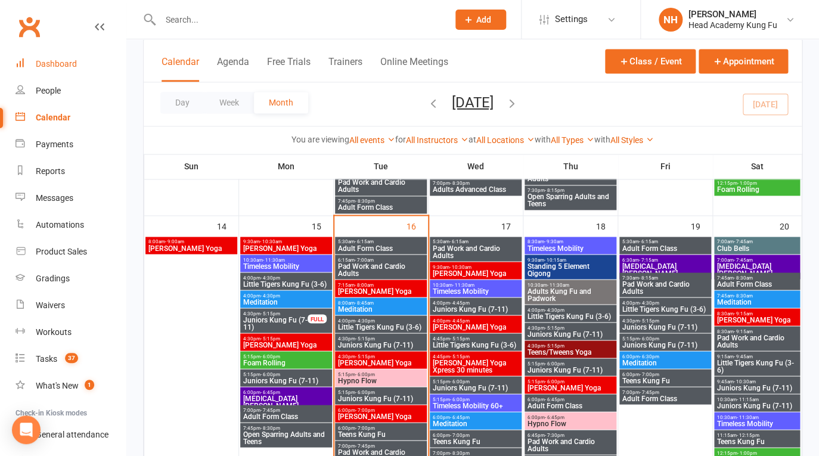
click at [46, 61] on div "Dashboard" at bounding box center [56, 64] width 41 height 10
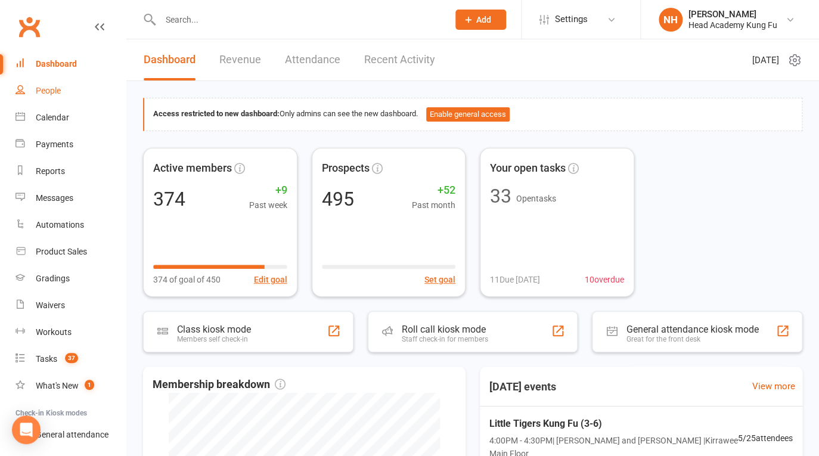
click at [52, 88] on div "People" at bounding box center [48, 91] width 25 height 10
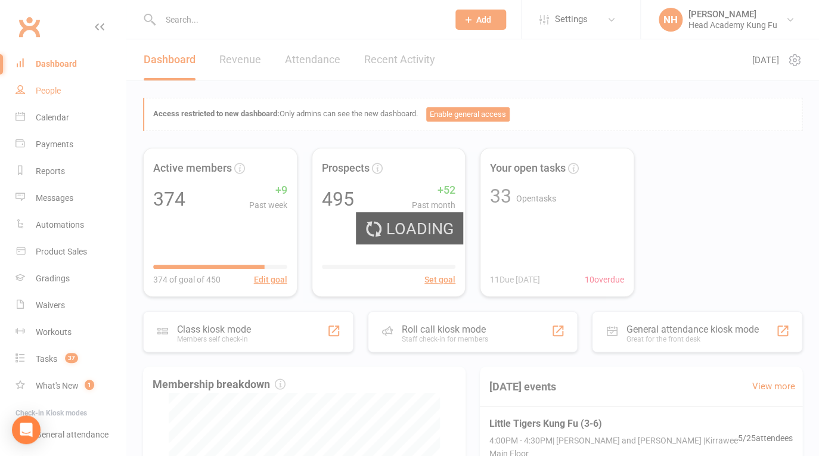
select select "100"
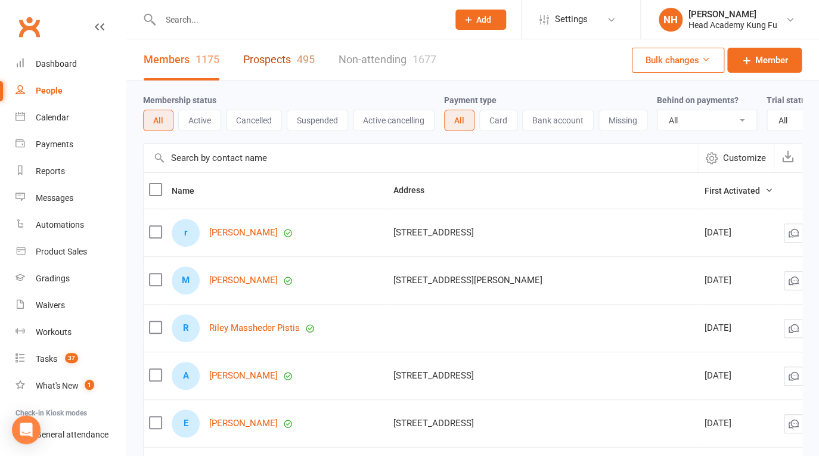
click at [285, 54] on link "Prospects 495" at bounding box center [279, 59] width 72 height 41
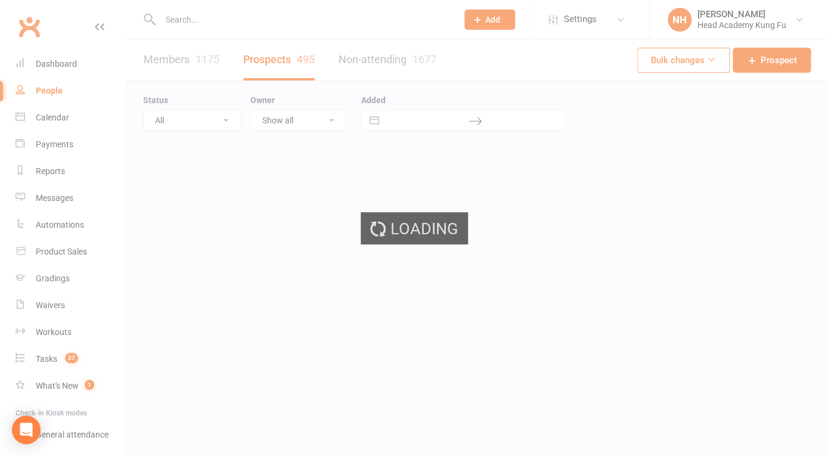
select select "100"
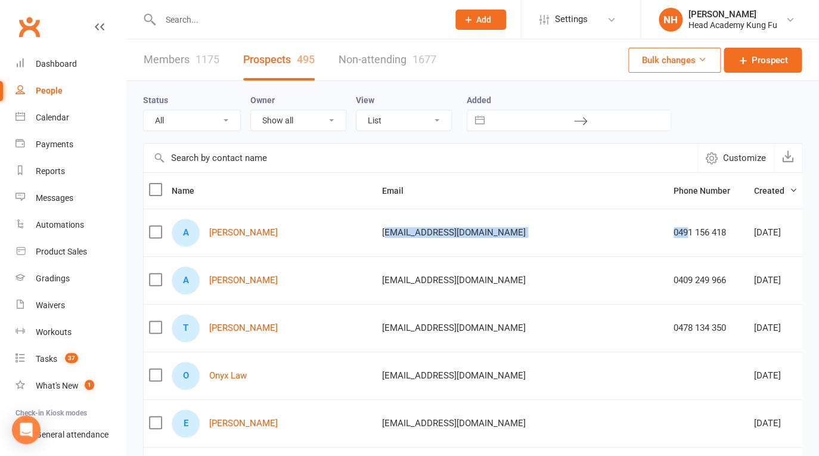
drag, startPoint x: 479, startPoint y: 234, endPoint x: 318, endPoint y: 227, distance: 161.2
click at [318, 227] on tr "A Amanda Toikka atoikka@scopeaust.org.au 0491 156 418 Sep 16, 2025 Nathan Head …" at bounding box center [625, 233] width 962 height 48
click at [55, 357] on div "Tasks" at bounding box center [46, 359] width 21 height 10
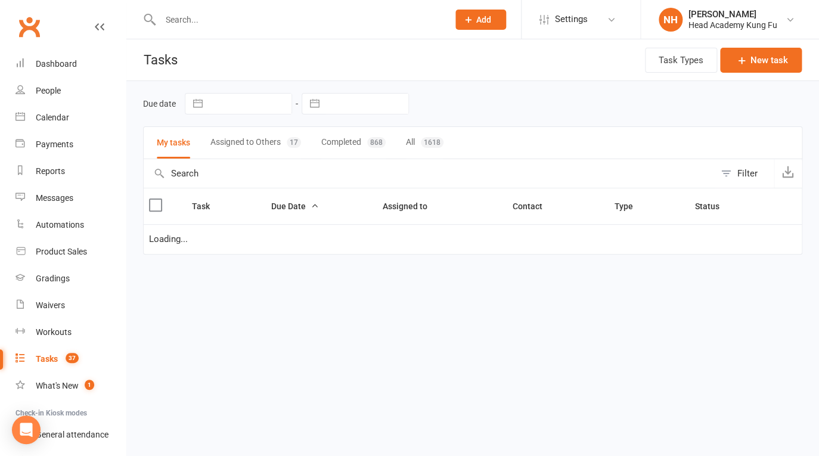
select select "waiting"
select select "started"
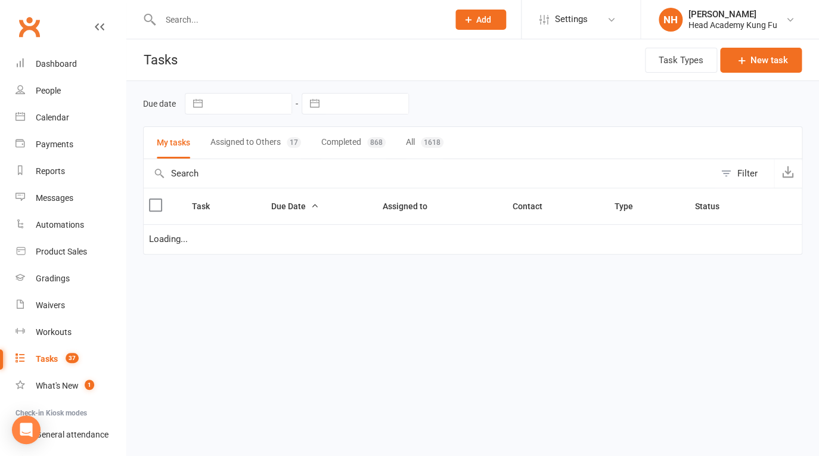
select select "started"
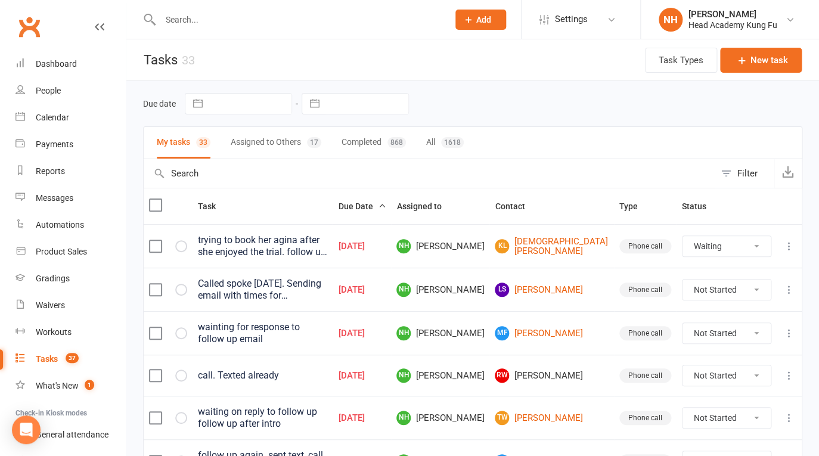
click at [791, 246] on icon at bounding box center [790, 246] width 12 height 12
click at [690, 267] on link "View" at bounding box center [728, 270] width 118 height 24
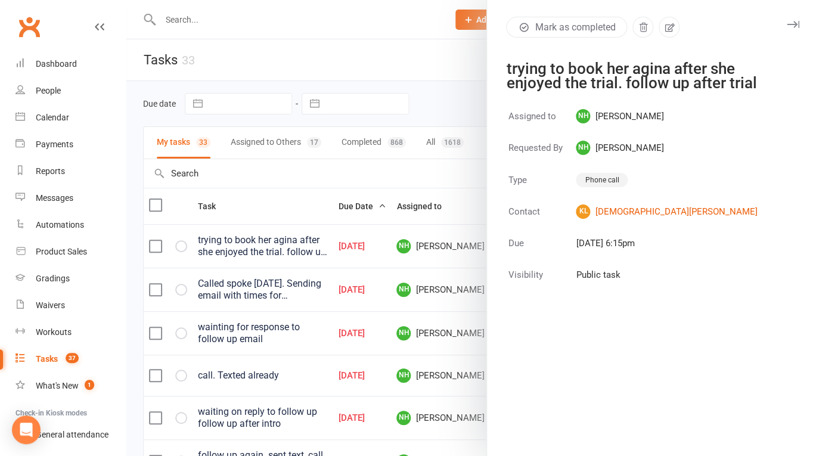
click at [354, 208] on div at bounding box center [472, 228] width 693 height 456
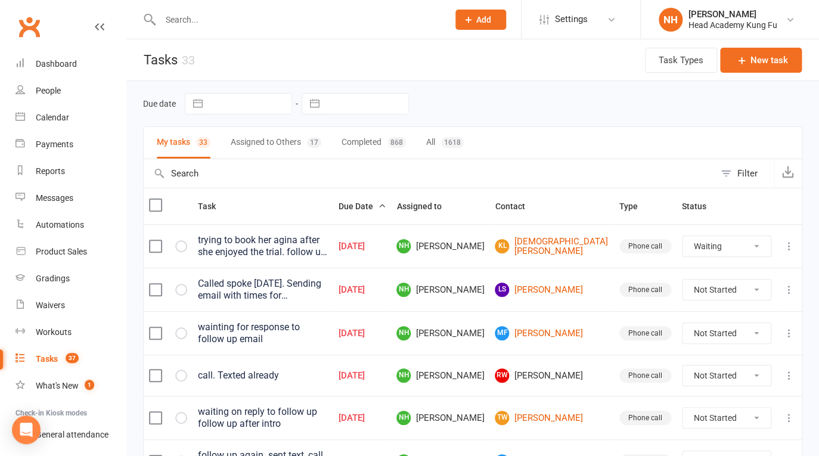
click at [790, 289] on icon at bounding box center [790, 290] width 12 height 12
click at [699, 336] on link "Edit" at bounding box center [728, 337] width 118 height 24
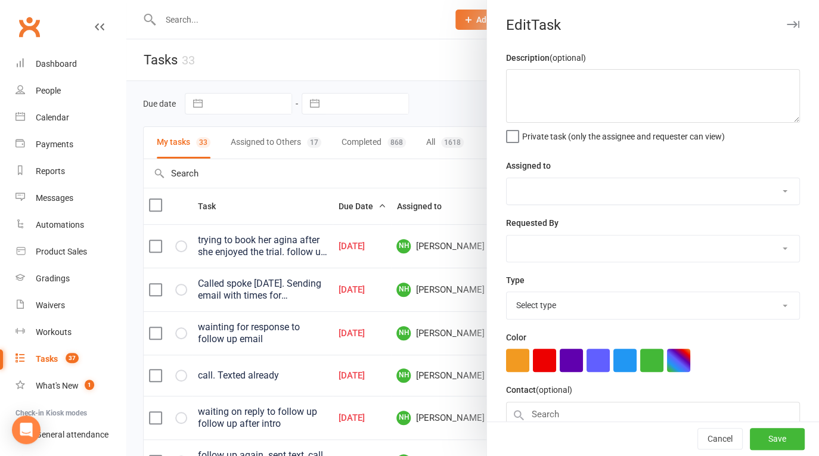
type textarea "Called spoke Monday 2/09/25. Sending email with times for Tai Chi And TM. calle…"
select select "31972"
type input "08 Sep 2025"
type input "11:30pm"
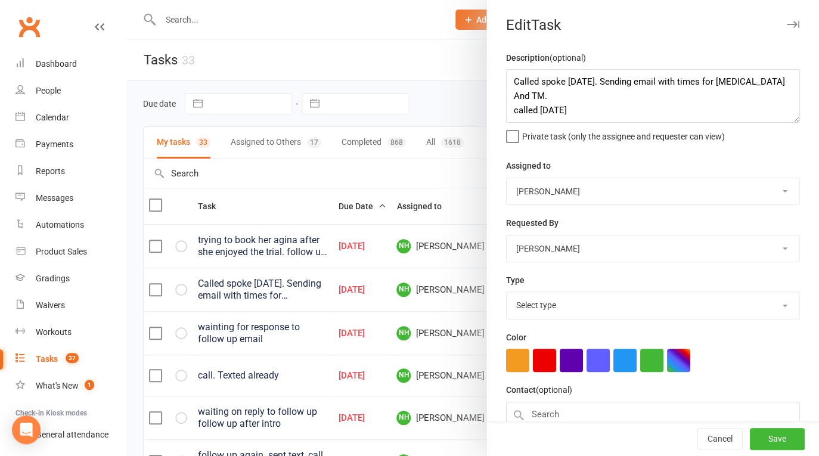
select select "14820"
click at [509, 79] on textarea "Called spoke Monday 2/09/25. Sending email with times for Tai Chi And TM. calle…" at bounding box center [653, 96] width 294 height 54
paste textarea "ntsi75@yahoo.com.au"
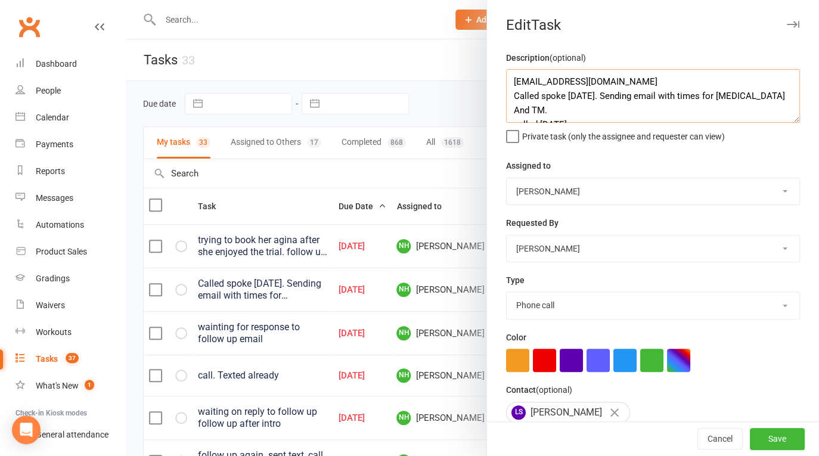
drag, startPoint x: 607, startPoint y: 86, endPoint x: 465, endPoint y: 88, distance: 142.5
click at [506, 88] on textarea "ntsi75@yahoo.com.au Called spoke Monday 2/09/25. Sending email with times for T…" at bounding box center [653, 96] width 294 height 54
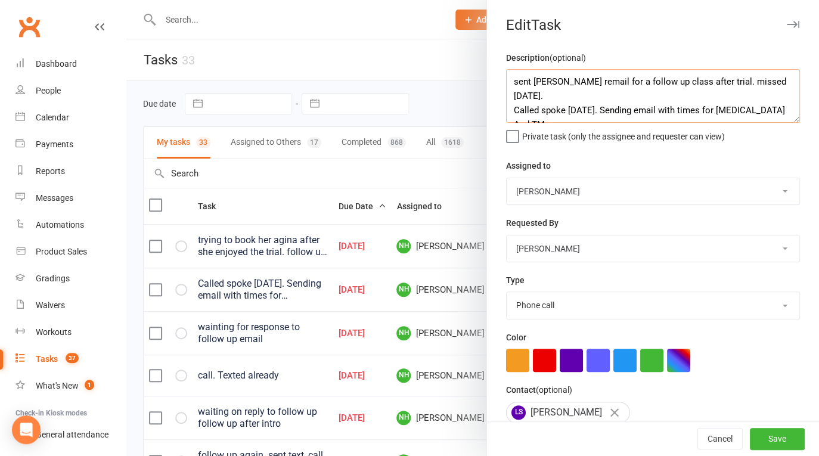
scroll to position [111, 0]
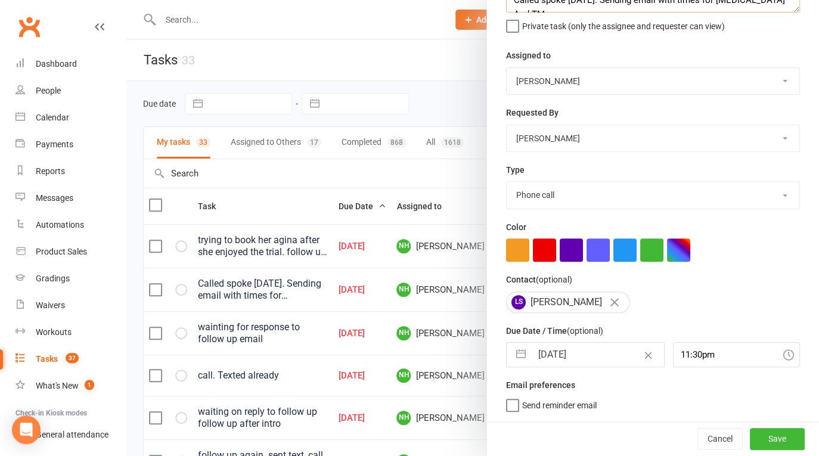
type textarea "sent anothe remail for a follow up class after trial. missed last friday. Calle…"
click at [596, 350] on input "08 Sep 2025" at bounding box center [598, 355] width 132 height 24
select select "7"
select select "2025"
select select "8"
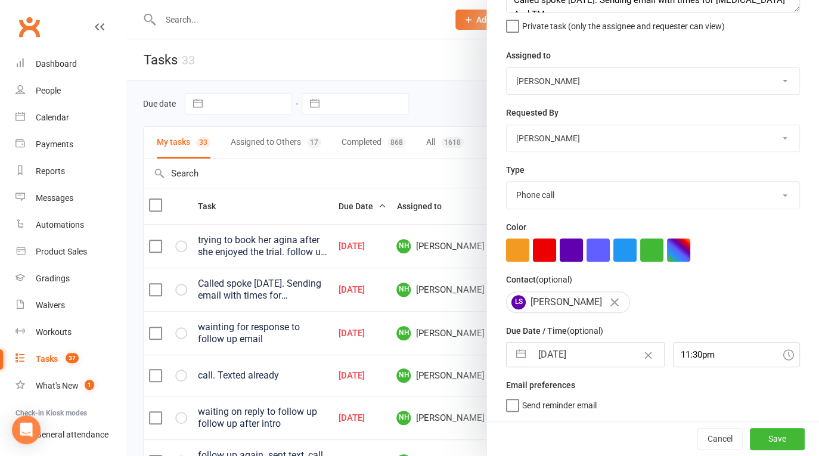
select select "2025"
select select "9"
select select "2025"
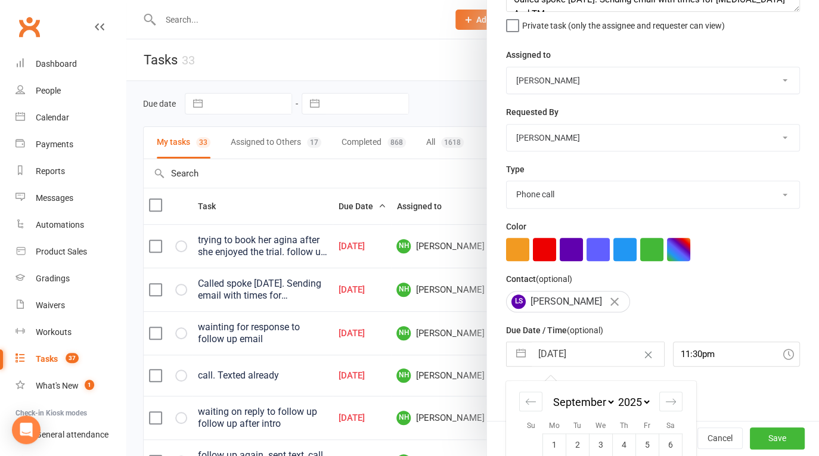
scroll to position [216, 0]
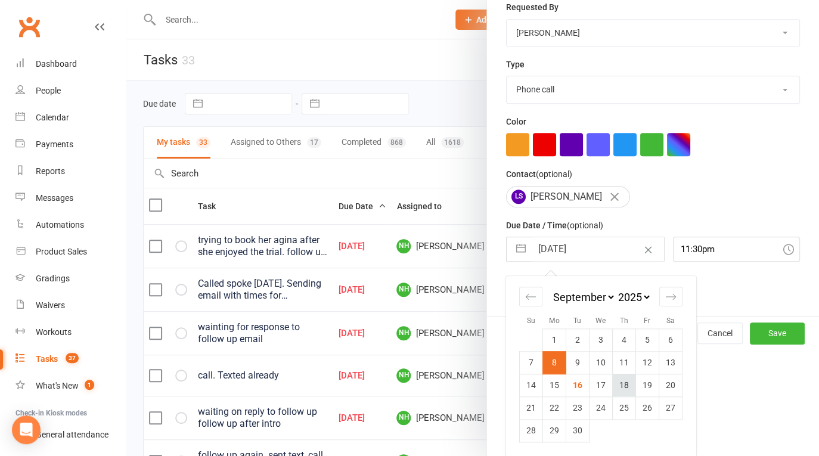
click at [613, 386] on td "18" at bounding box center [624, 385] width 23 height 23
type input "18 Sep 2025"
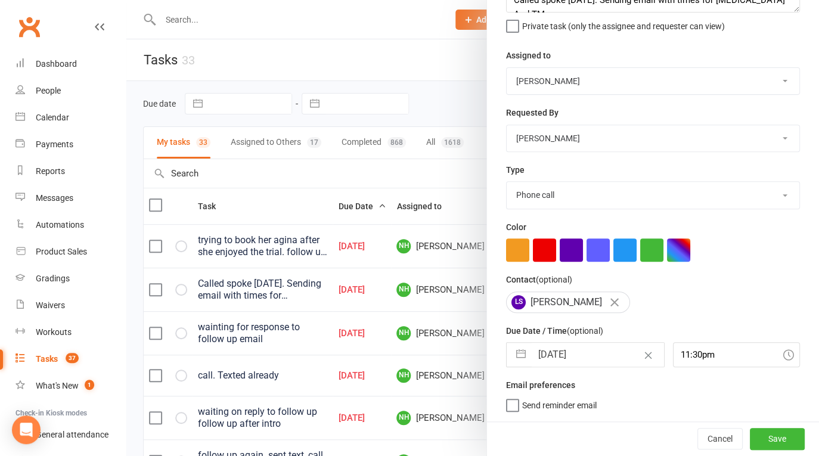
scroll to position [111, 0]
click at [752, 435] on button "Save" at bounding box center [777, 438] width 55 height 21
select select "waiting"
select select "started"
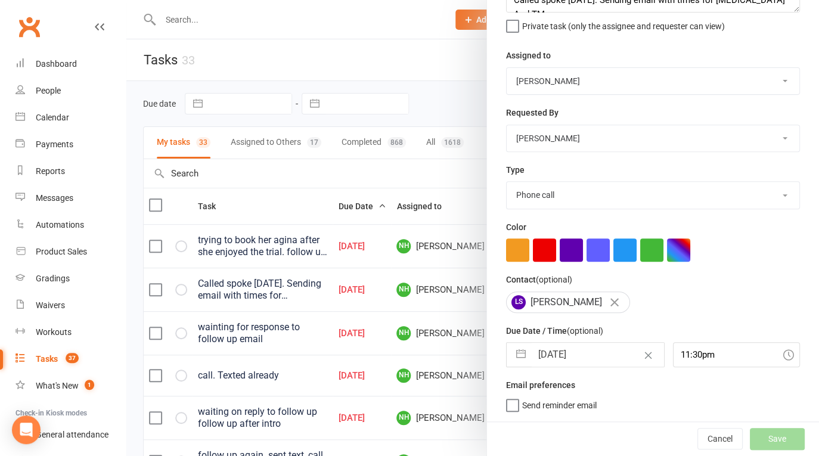
select select "started"
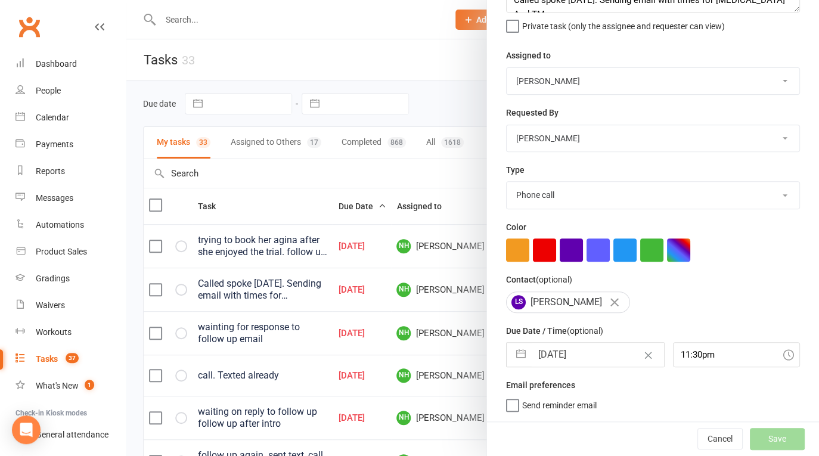
select select "started"
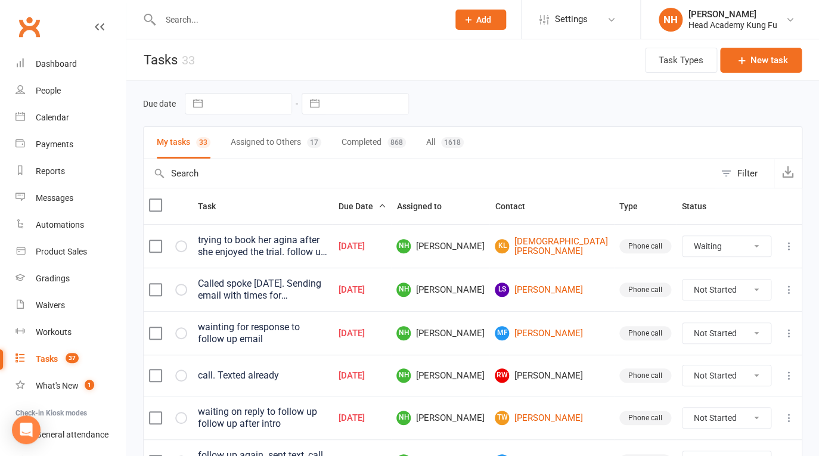
select select "started"
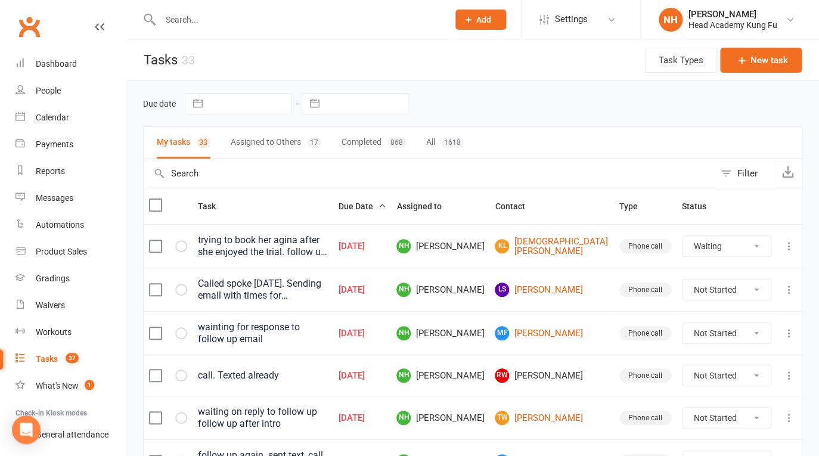
select select "started"
select select "waiting"
select select "started"
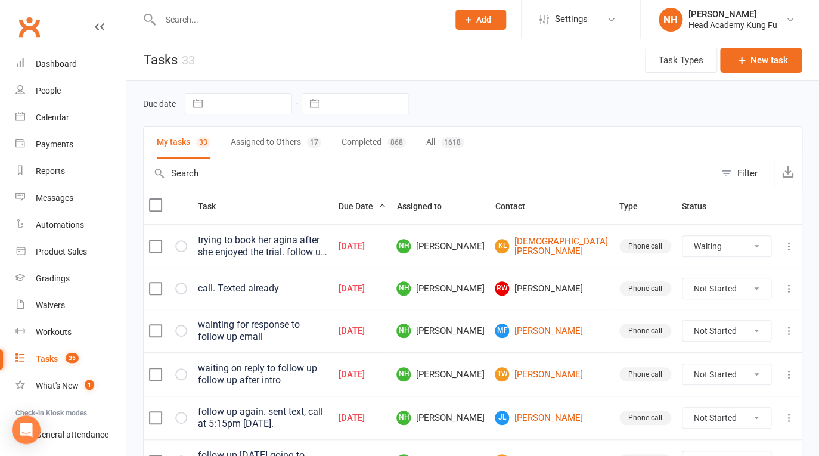
click at [231, 17] on input "text" at bounding box center [298, 19] width 283 height 17
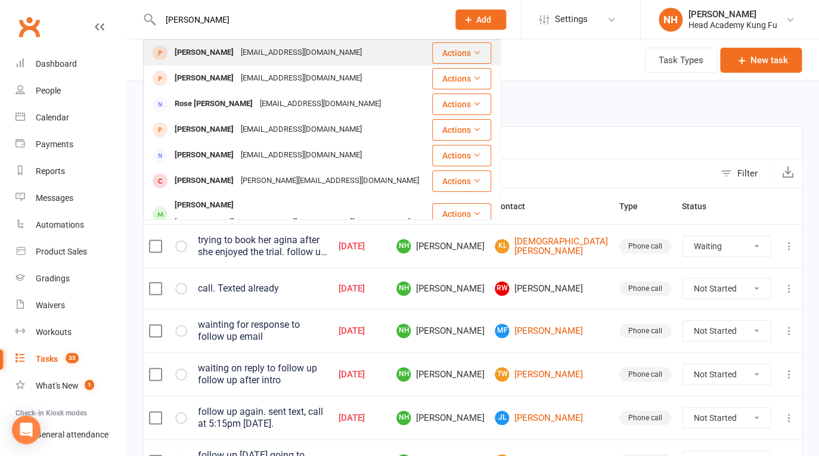
type input "rosemary"
click at [193, 54] on div "Rosemary Wang" at bounding box center [204, 52] width 66 height 17
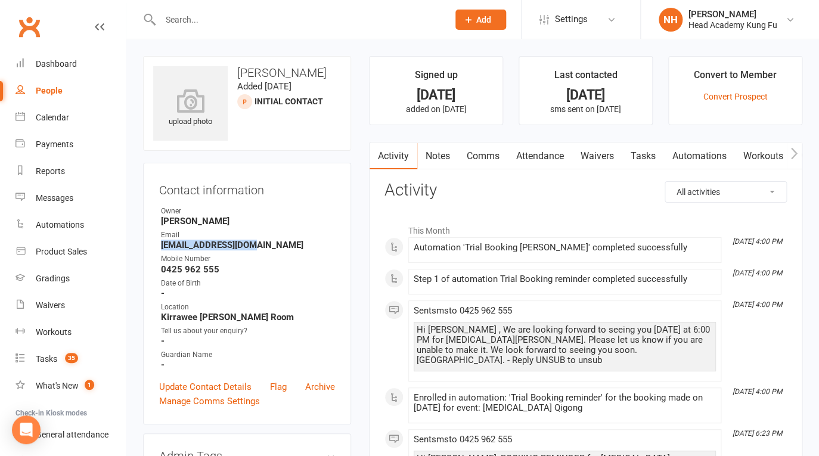
drag, startPoint x: 162, startPoint y: 246, endPoint x: 255, endPoint y: 248, distance: 93.1
click at [255, 248] on strong "rerosebel@gmail.com" at bounding box center [248, 245] width 174 height 11
copy strong "rerosebel@gmail.com"
click at [194, 17] on input "text" at bounding box center [298, 19] width 283 height 17
paste input "Nicola Bekiaris"
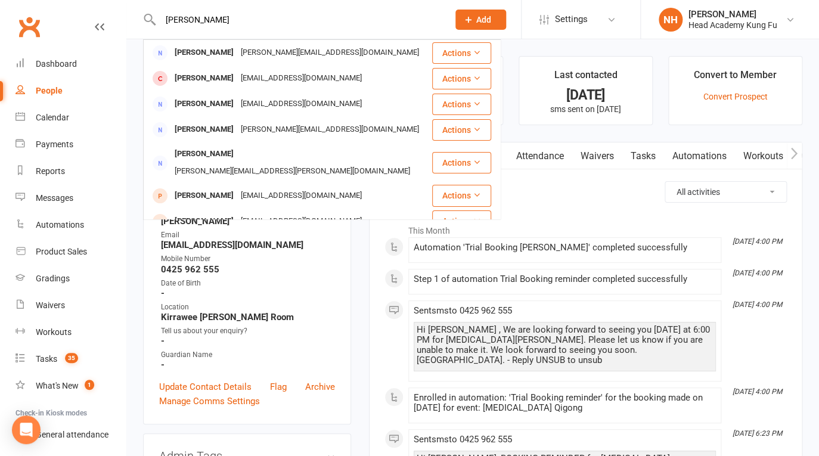
type input "Nicola Bekiaris"
drag, startPoint x: 288, startPoint y: 286, endPoint x: 293, endPoint y: 247, distance: 39.1
click at [288, 286] on div "Date of Birth" at bounding box center [248, 283] width 174 height 11
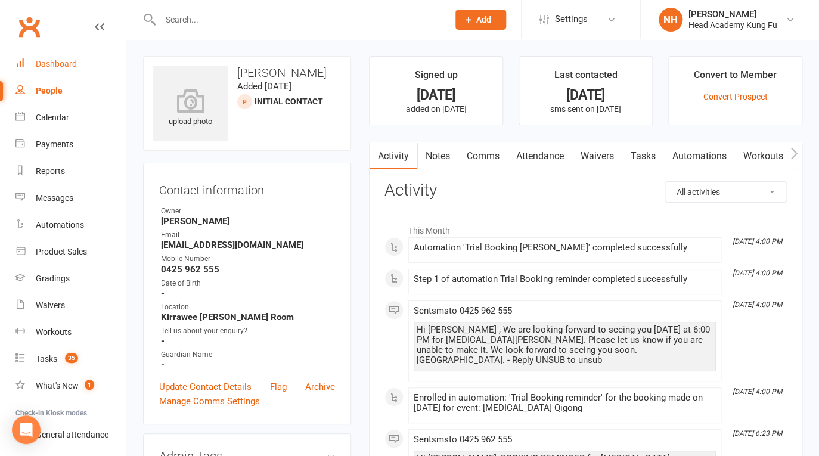
click at [59, 59] on link "Dashboard" at bounding box center [71, 64] width 110 height 27
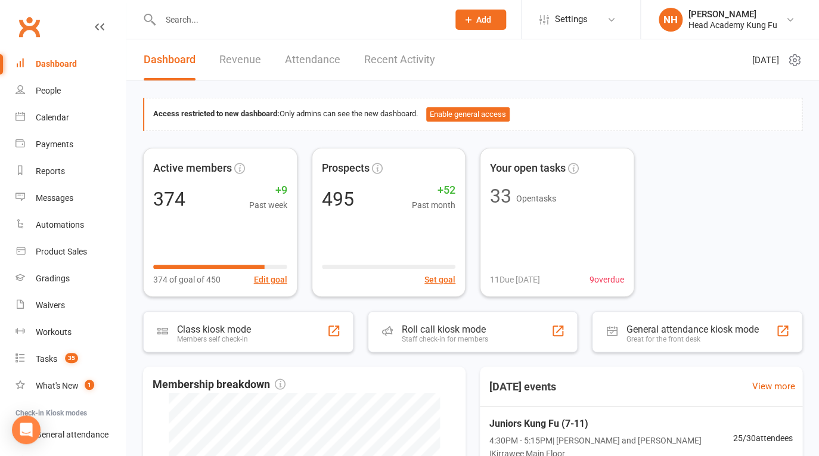
click at [49, 73] on link "Dashboard" at bounding box center [71, 64] width 110 height 27
click at [70, 64] on div "Dashboard" at bounding box center [56, 64] width 41 height 10
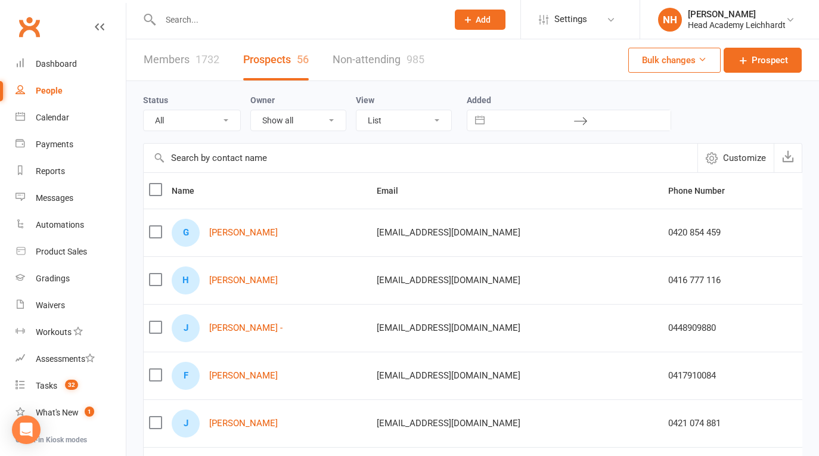
select select "100"
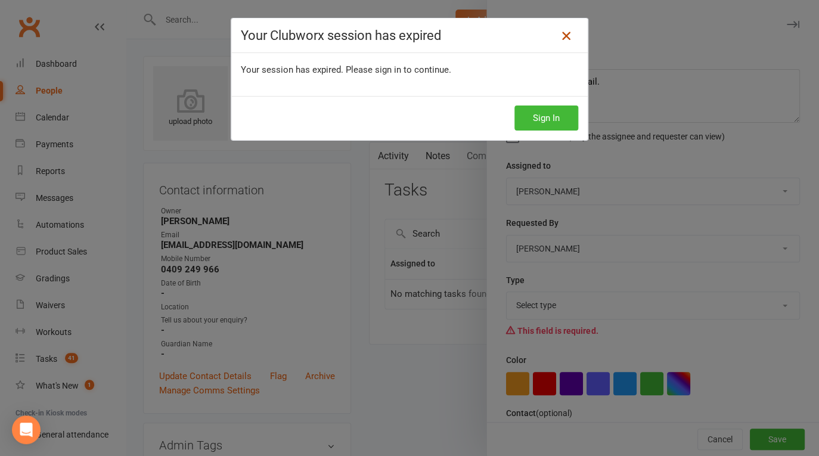
scroll to position [111, 0]
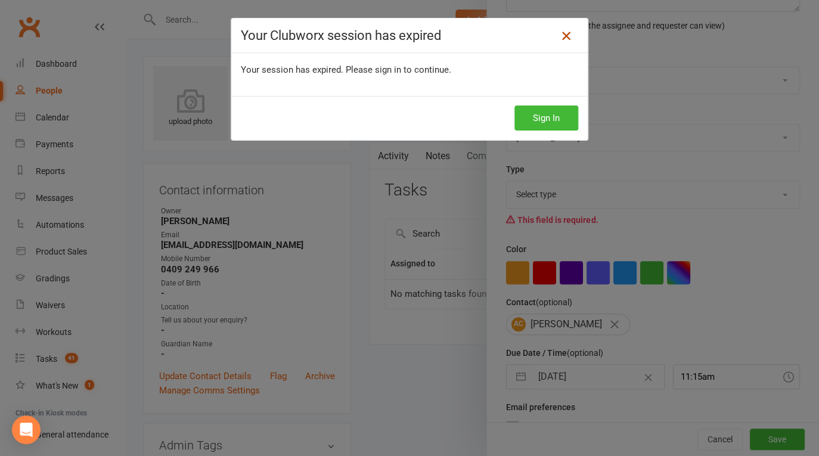
click at [559, 33] on icon at bounding box center [566, 36] width 14 height 14
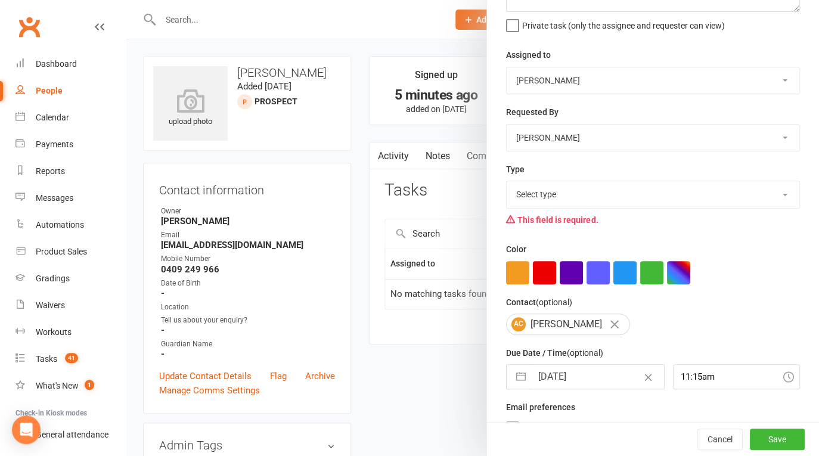
click at [343, 58] on div at bounding box center [472, 228] width 693 height 456
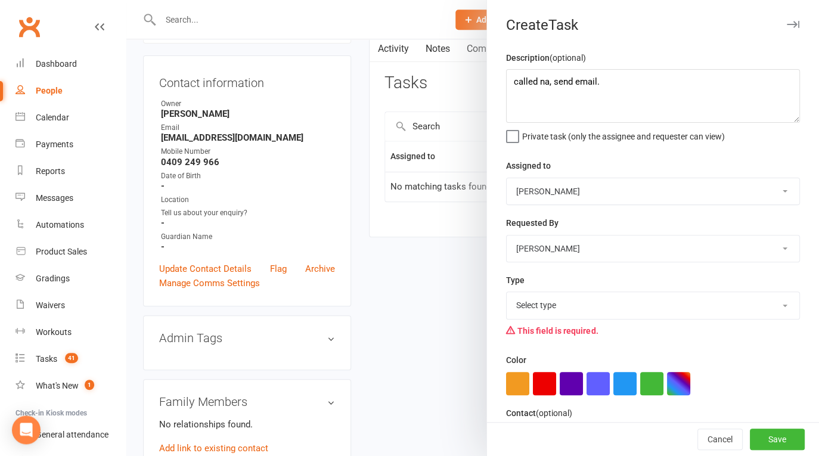
scroll to position [0, 0]
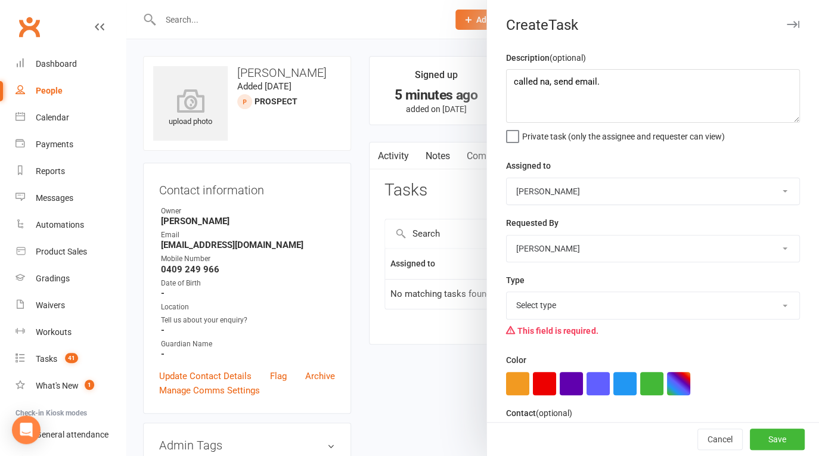
select select "14820"
click option "Phone call" at bounding box center [0, 0] width 0 height 0
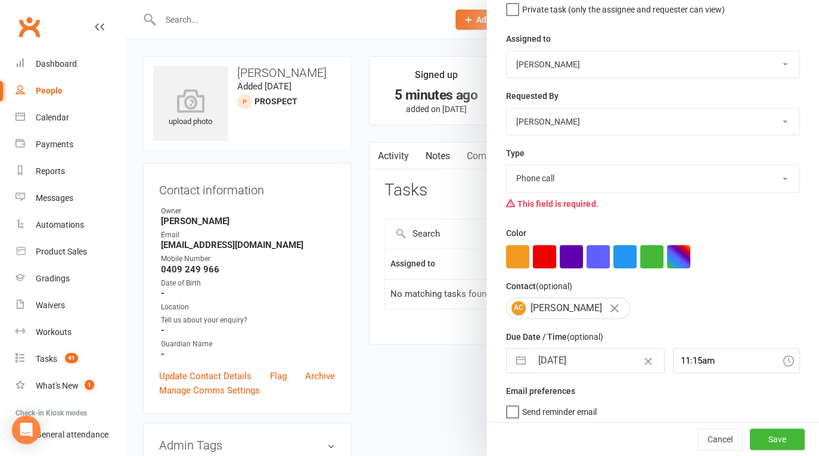
scroll to position [134, 0]
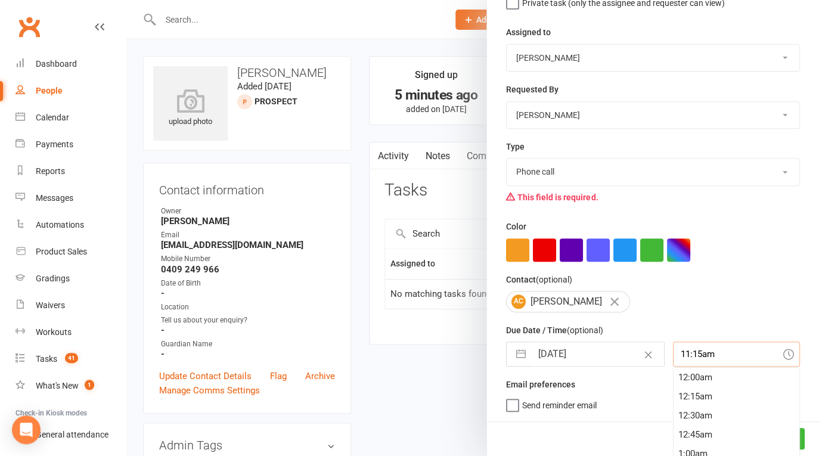
click at [711, 361] on input "11:15am" at bounding box center [736, 354] width 127 height 25
click at [699, 446] on div "1:30pm" at bounding box center [737, 450] width 126 height 19
type input "1:30pm"
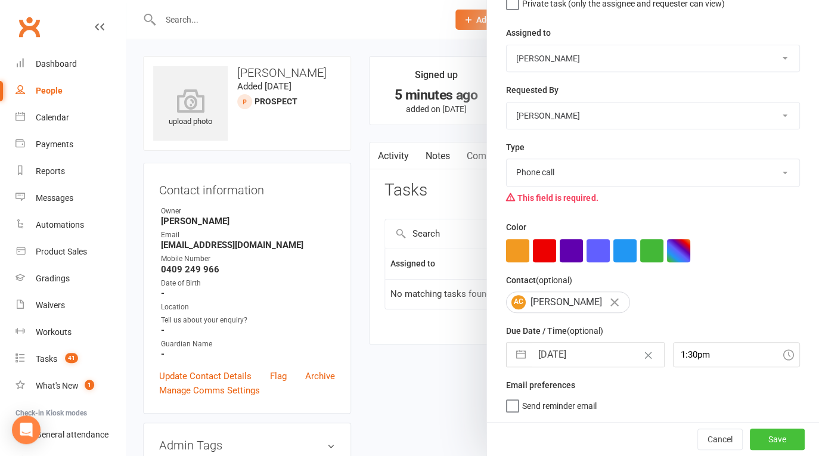
click at [773, 437] on button "Save" at bounding box center [777, 439] width 55 height 21
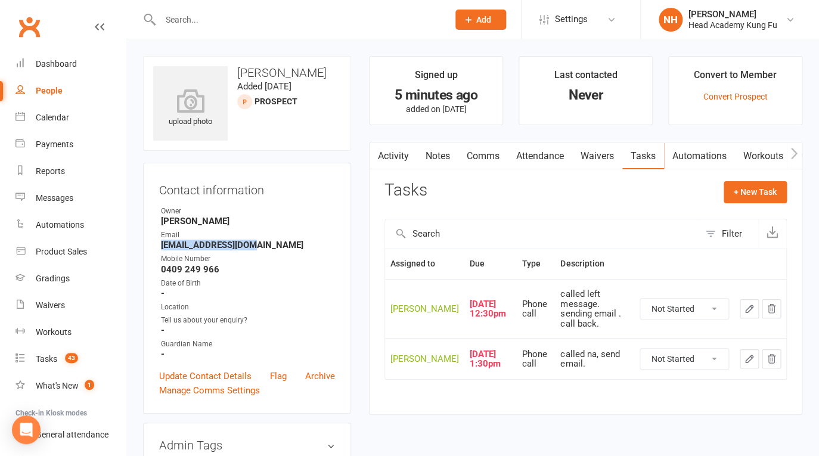
drag, startPoint x: 160, startPoint y: 245, endPoint x: 263, endPoint y: 251, distance: 103.3
click at [263, 251] on ul "Owner Nathan Head Email soph181@hotmail.com Mobile Number 0409 249 966 Date of …" at bounding box center [247, 283] width 176 height 154
click at [645, 159] on link "Tasks" at bounding box center [644, 156] width 42 height 27
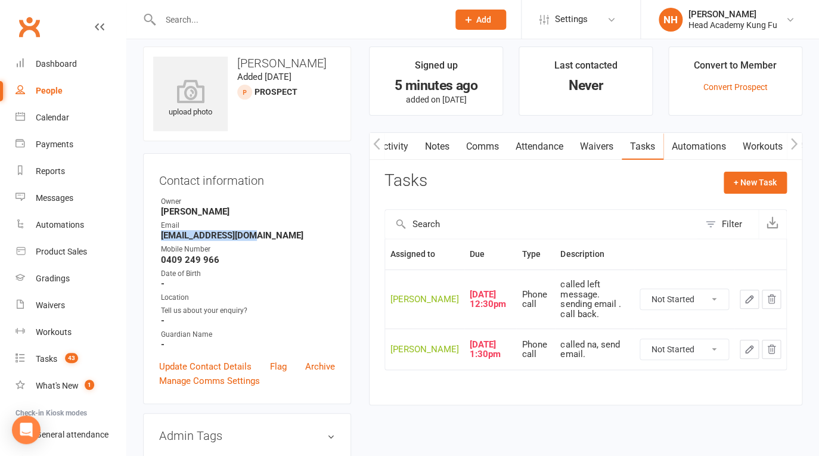
click at [553, 143] on link "Attendance" at bounding box center [539, 146] width 64 height 27
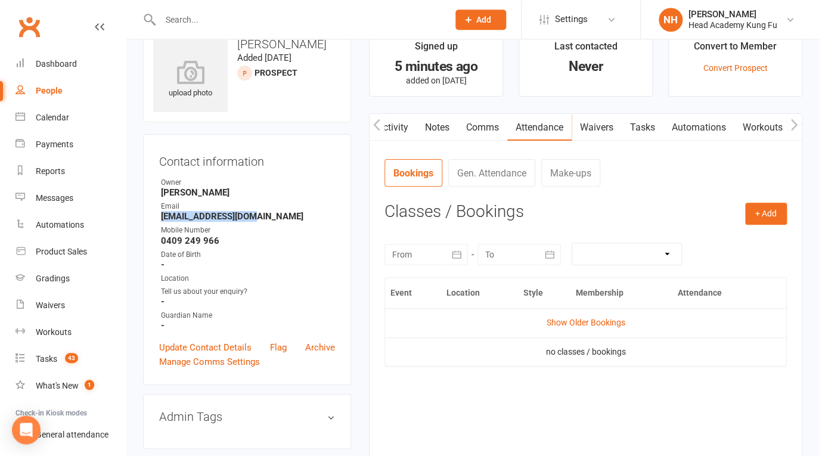
scroll to position [38, 0]
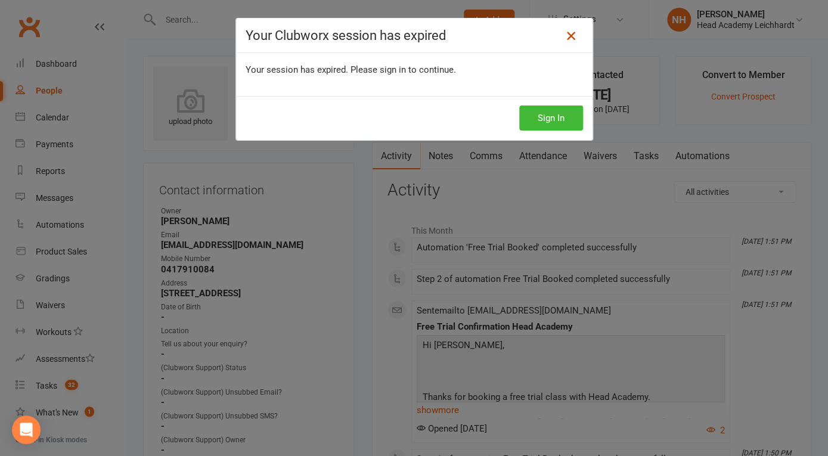
click at [564, 38] on icon at bounding box center [571, 36] width 14 height 14
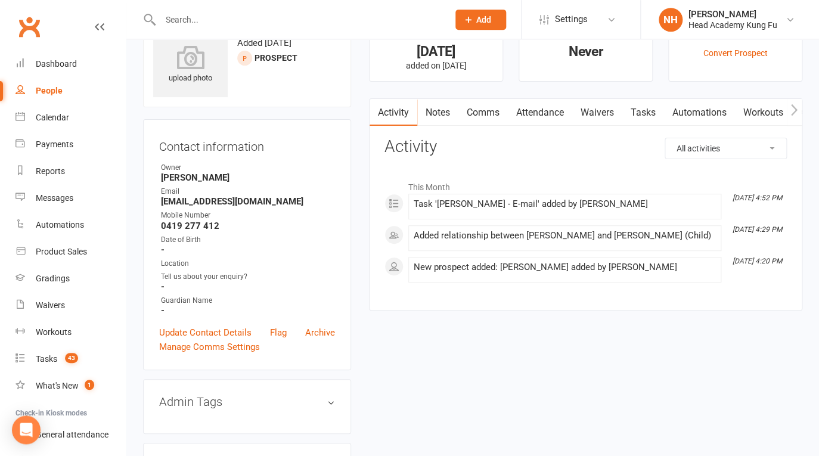
scroll to position [76, 0]
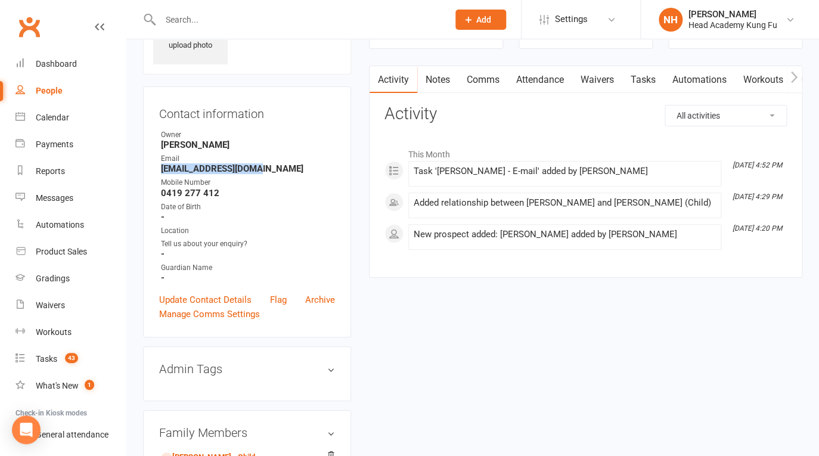
drag, startPoint x: 208, startPoint y: 171, endPoint x: 289, endPoint y: 167, distance: 81.8
click at [289, 167] on strong "samm_may@hotmail.com" at bounding box center [248, 168] width 174 height 11
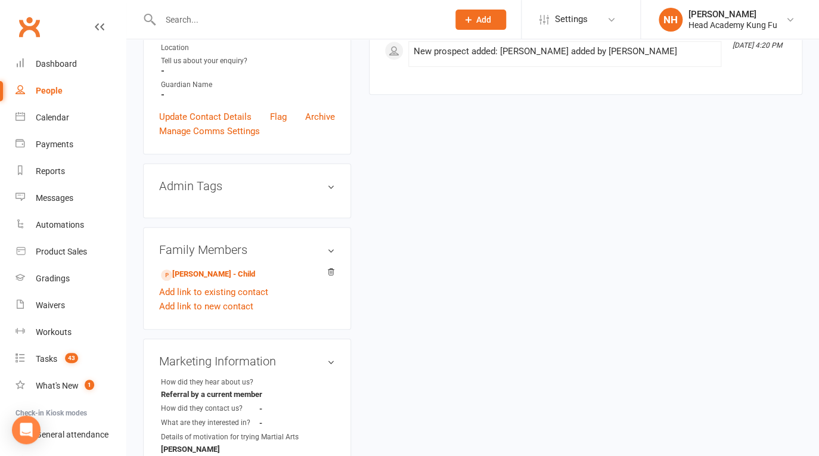
scroll to position [305, 0]
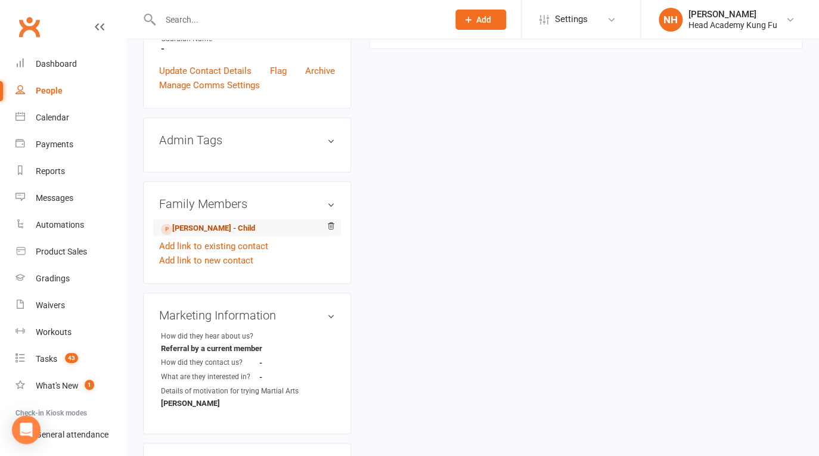
click at [216, 230] on link "Sebastian Cummins - Child" at bounding box center [208, 228] width 94 height 13
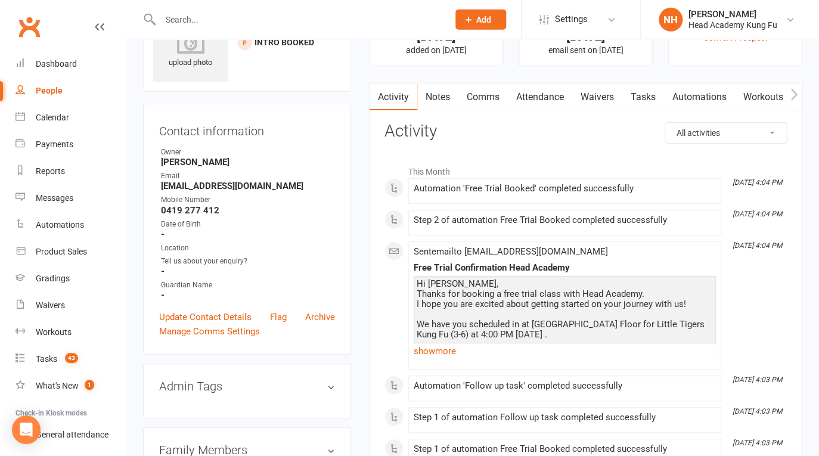
scroll to position [57, 0]
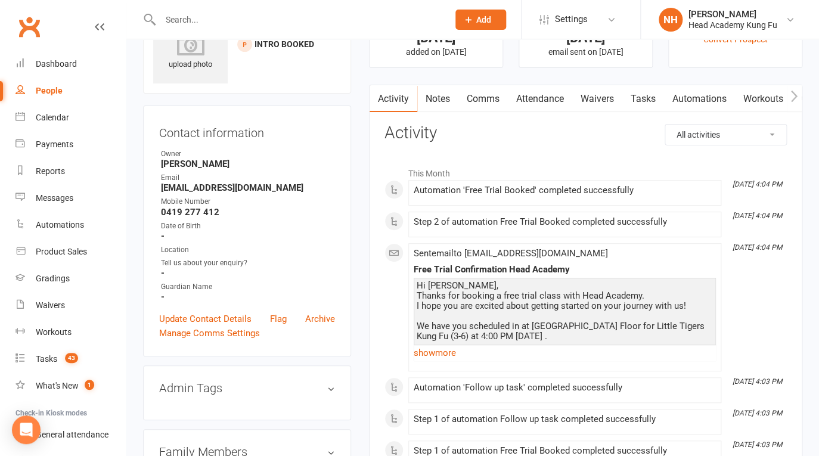
click at [549, 106] on link "Attendance" at bounding box center [540, 98] width 64 height 27
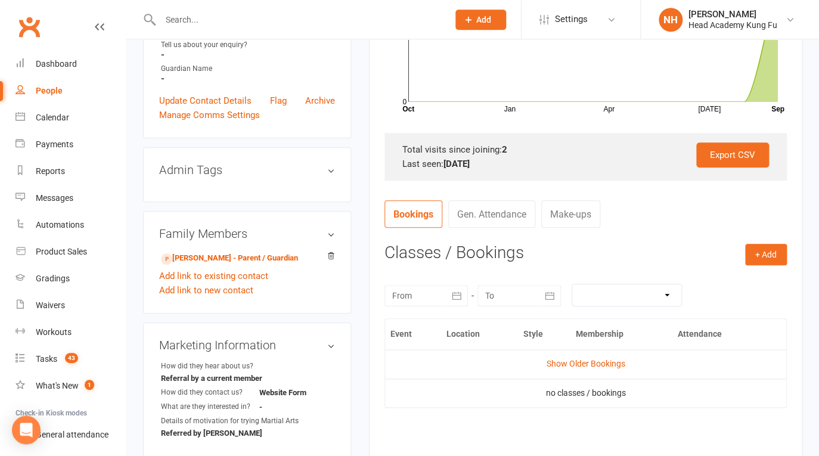
scroll to position [277, 0]
click at [423, 305] on div at bounding box center [426, 294] width 83 height 21
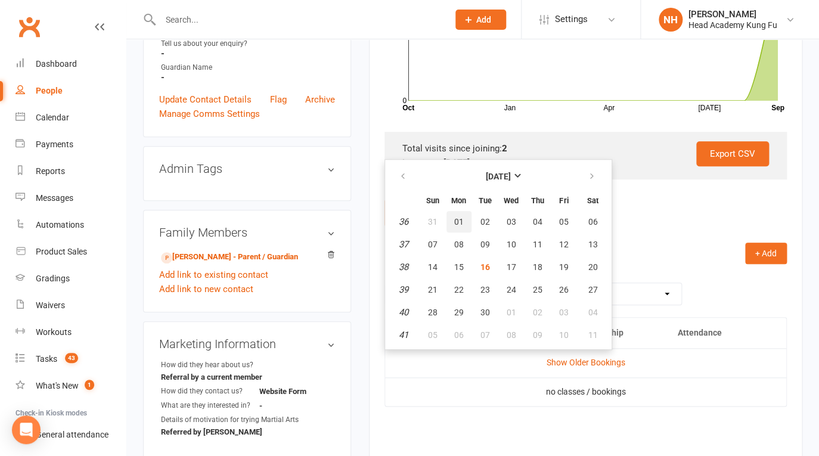
click at [450, 230] on button "01" at bounding box center [459, 221] width 25 height 21
type input "01 Sep 2025"
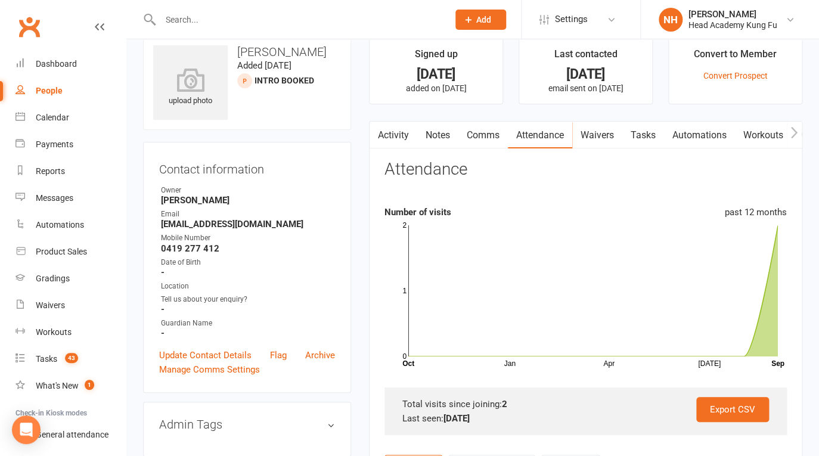
scroll to position [0, 0]
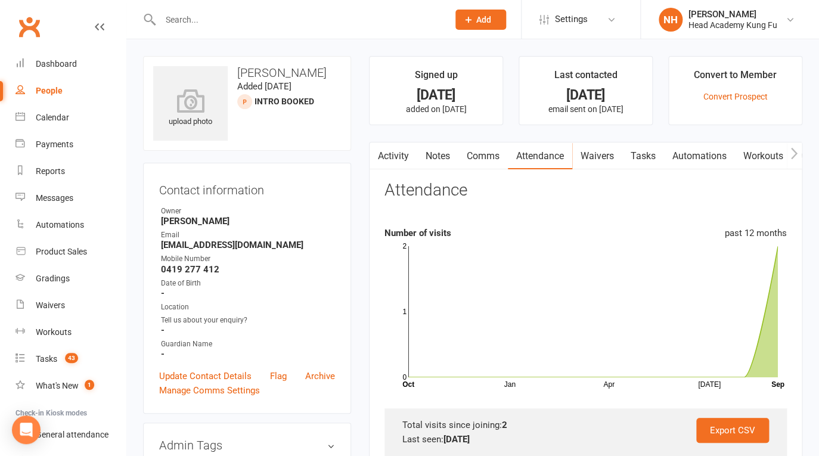
click at [649, 153] on link "Tasks" at bounding box center [644, 156] width 42 height 27
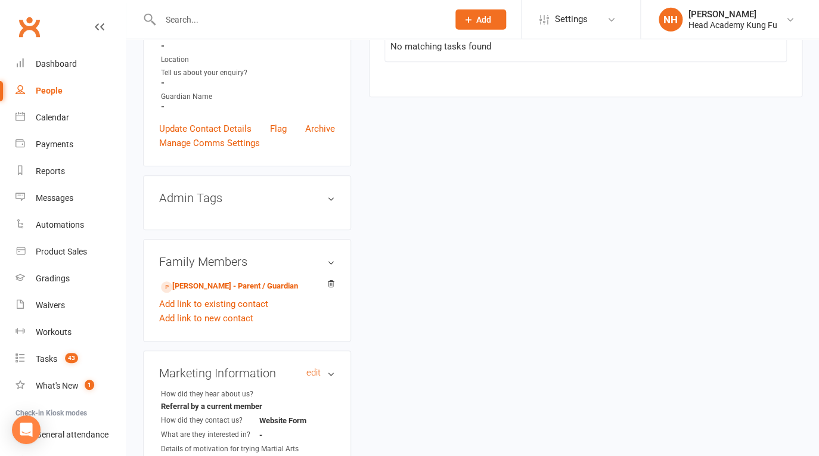
scroll to position [248, 0]
click at [226, 289] on link "Samantha cummins - Parent / Guardian" at bounding box center [229, 286] width 137 height 13
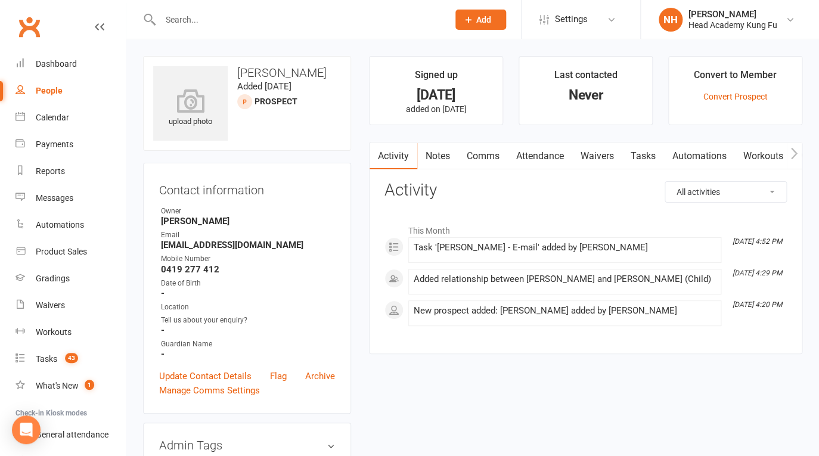
click at [635, 151] on link "Tasks" at bounding box center [644, 156] width 42 height 27
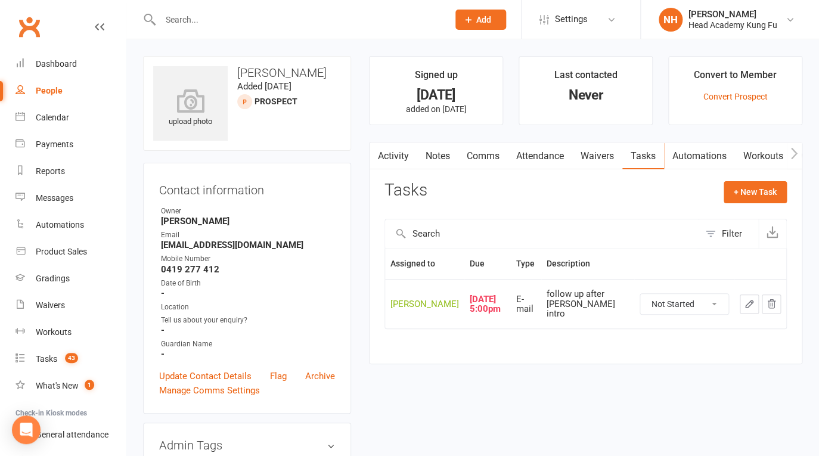
click at [752, 309] on icon "button" at bounding box center [749, 304] width 11 height 11
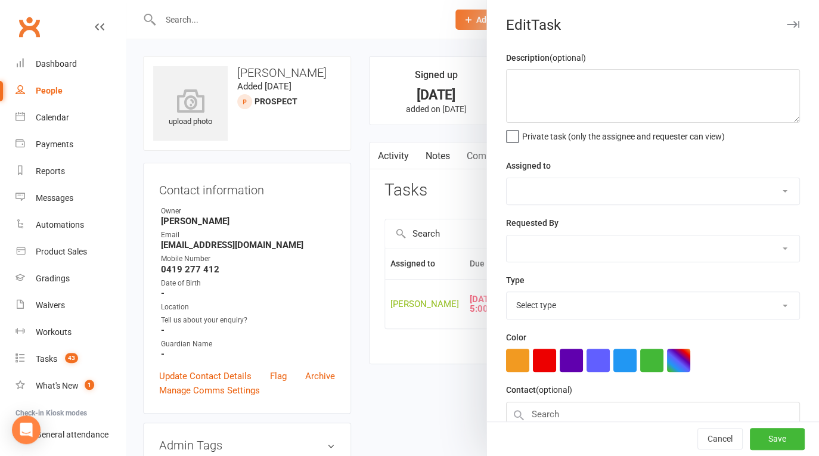
type textarea "follow up after sebastians intro"
select select "31972"
type input "[DATE]"
type input "5:00pm"
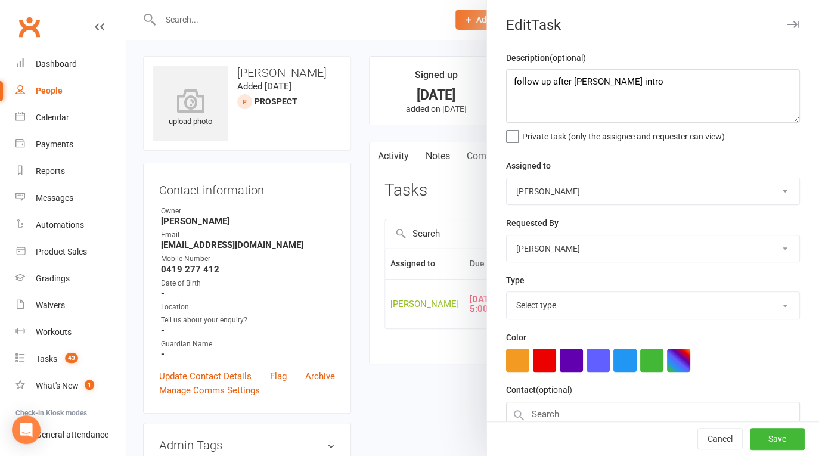
select select "14819"
click at [508, 82] on textarea "follow up after sebastians intro" at bounding box center [653, 96] width 294 height 54
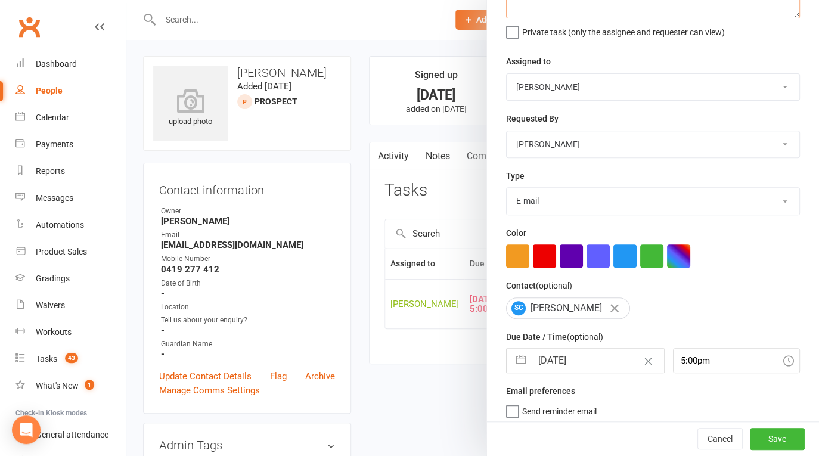
scroll to position [111, 0]
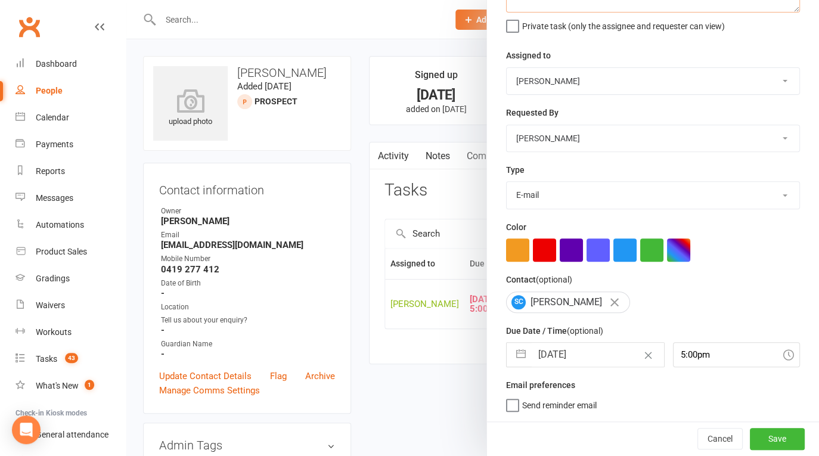
type textarea "Called left Message 16/09 follow up after sebastians intro"
select select "7"
select select "2025"
select select "8"
select select "2025"
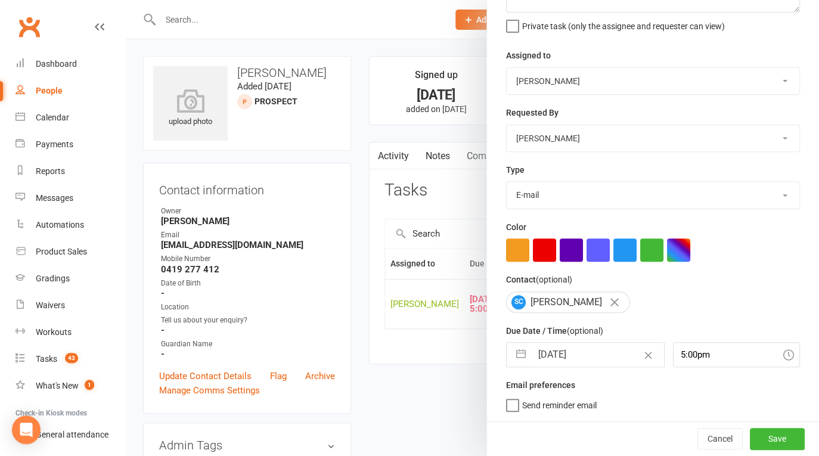
select select "9"
select select "2025"
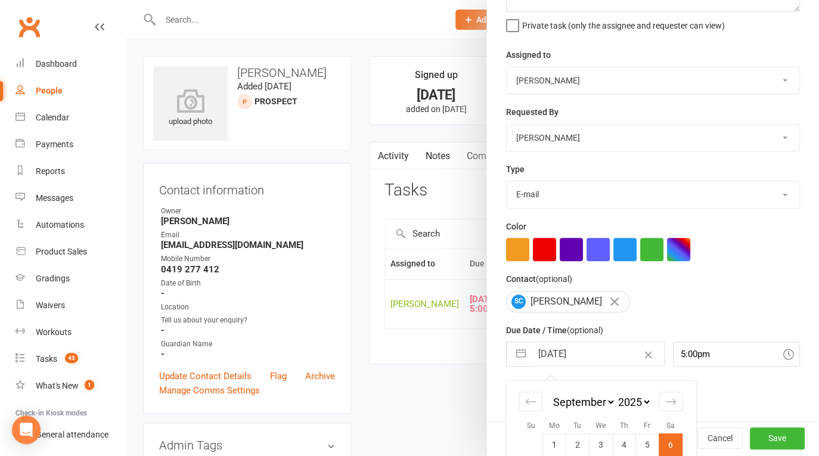
click at [606, 365] on input "[DATE]" at bounding box center [598, 354] width 132 height 24
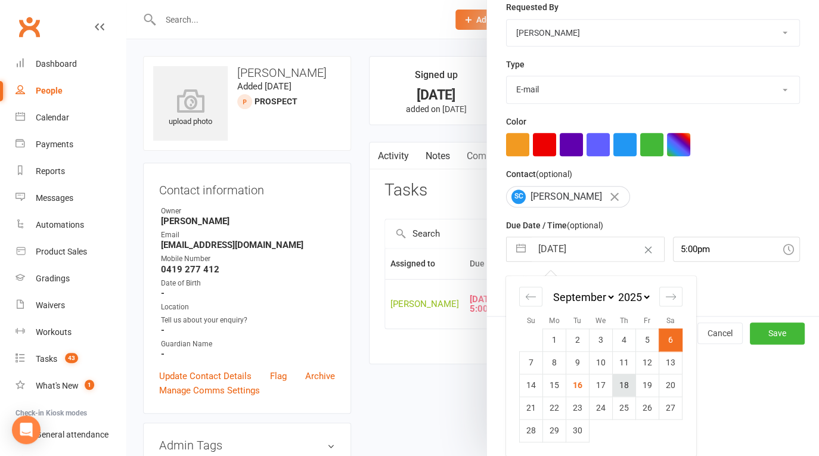
click at [626, 383] on td "18" at bounding box center [624, 385] width 23 height 23
type input "18 Sep 2025"
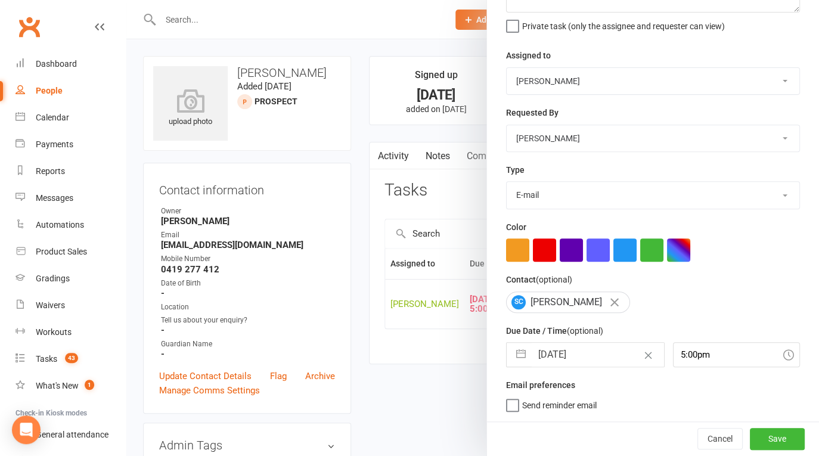
click at [610, 355] on input "18 Sep 2025" at bounding box center [598, 355] width 132 height 24
select select "7"
select select "2025"
select select "8"
select select "2025"
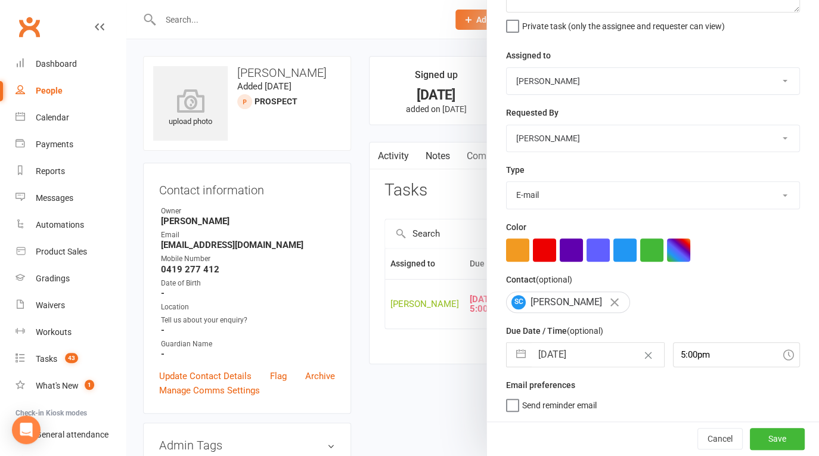
select select "9"
select select "2025"
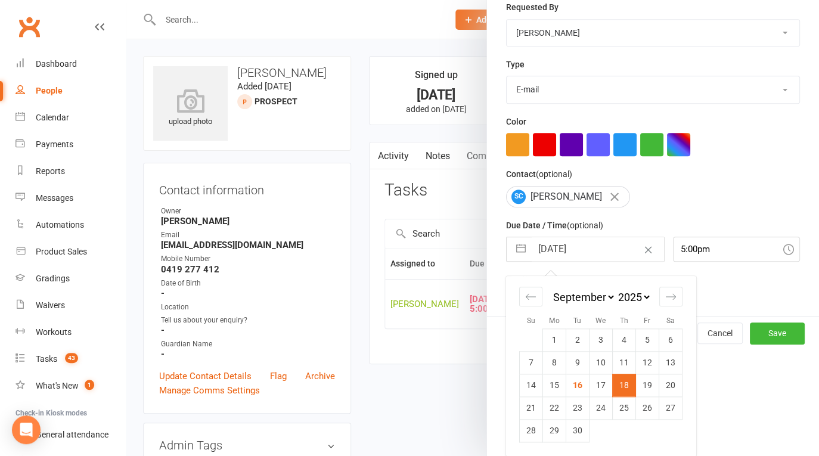
drag, startPoint x: 644, startPoint y: 384, endPoint x: 652, endPoint y: 382, distance: 8.5
click at [644, 385] on td "19" at bounding box center [647, 385] width 23 height 23
type input "[DATE]"
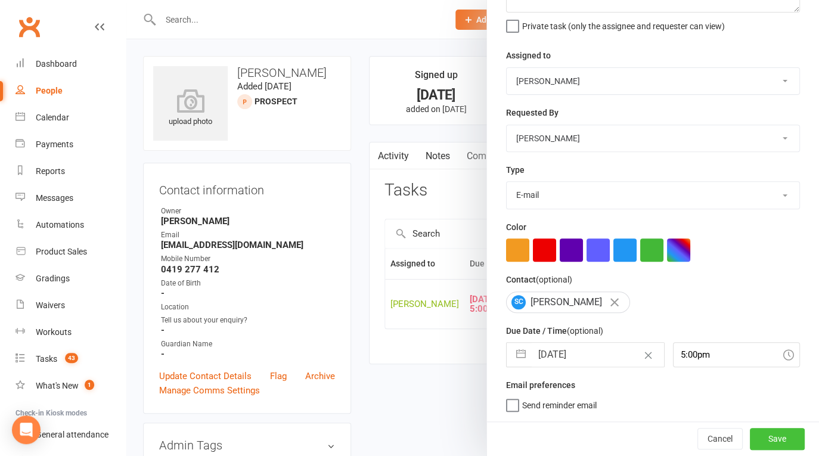
click at [772, 438] on button "Save" at bounding box center [777, 438] width 55 height 21
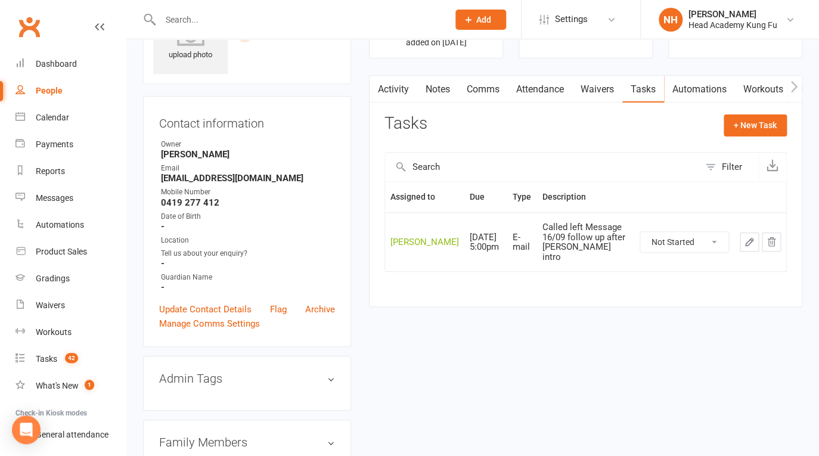
scroll to position [0, 0]
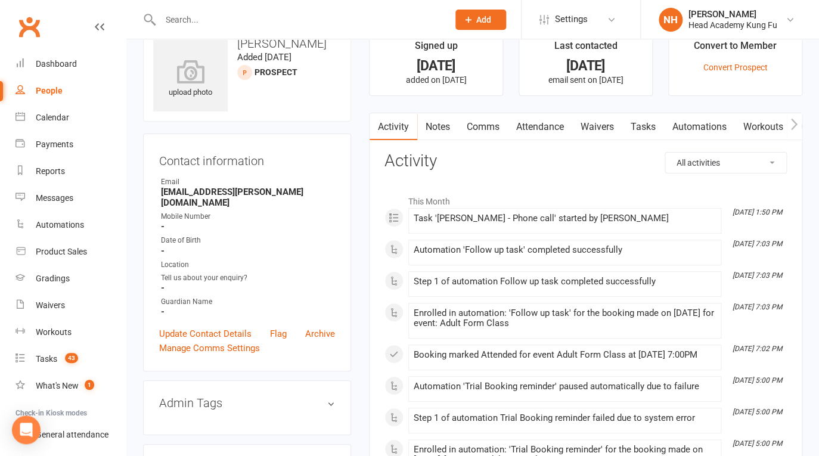
scroll to position [38, 0]
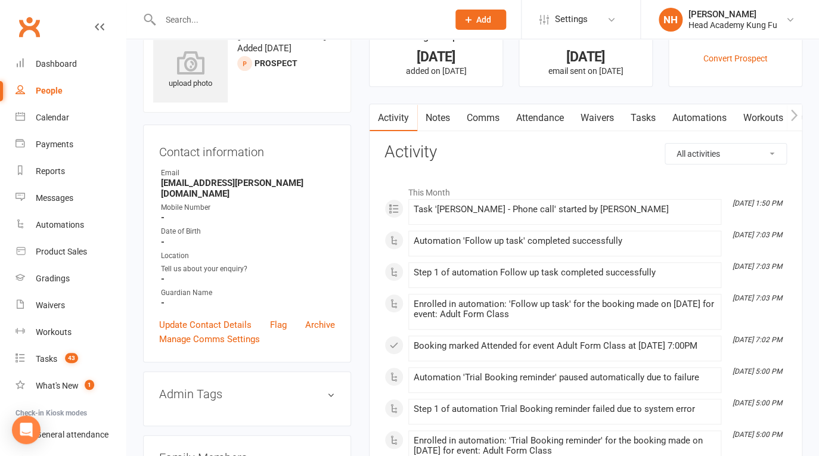
click at [635, 113] on link "Tasks" at bounding box center [644, 117] width 42 height 27
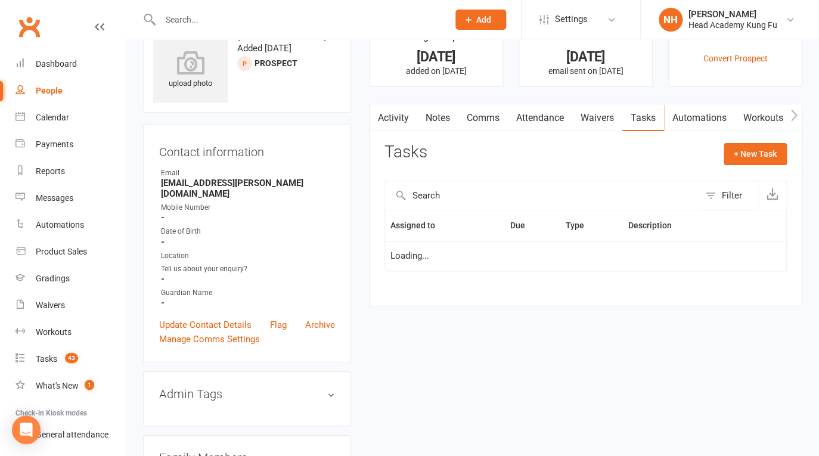
select select "started"
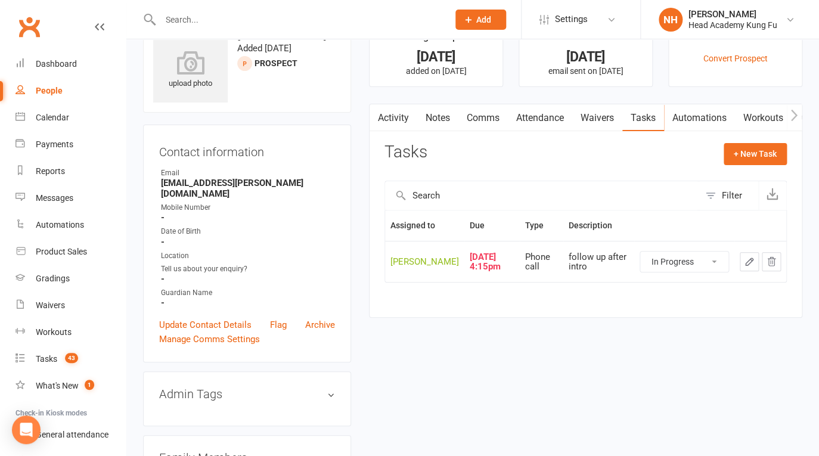
click at [750, 267] on icon "button" at bounding box center [749, 261] width 11 height 11
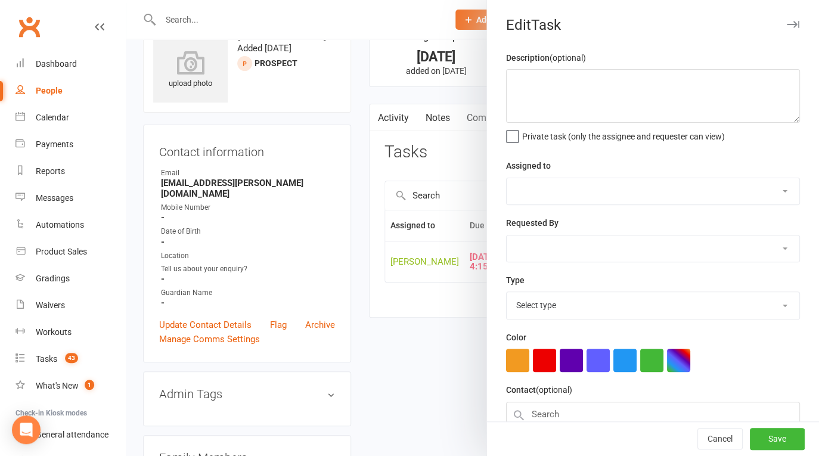
type textarea "follow up after intro"
select select "31972"
type input "06 Sep 2025"
type input "4:15pm"
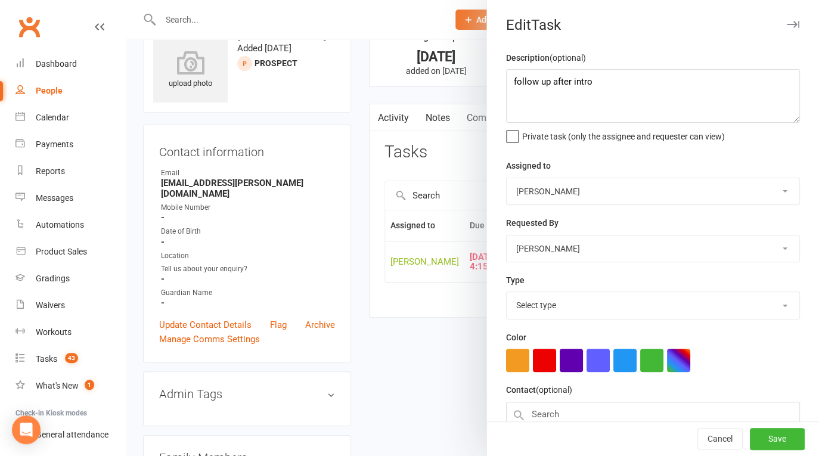
select select "14820"
click at [507, 82] on textarea "follow up after intro" at bounding box center [653, 96] width 294 height 54
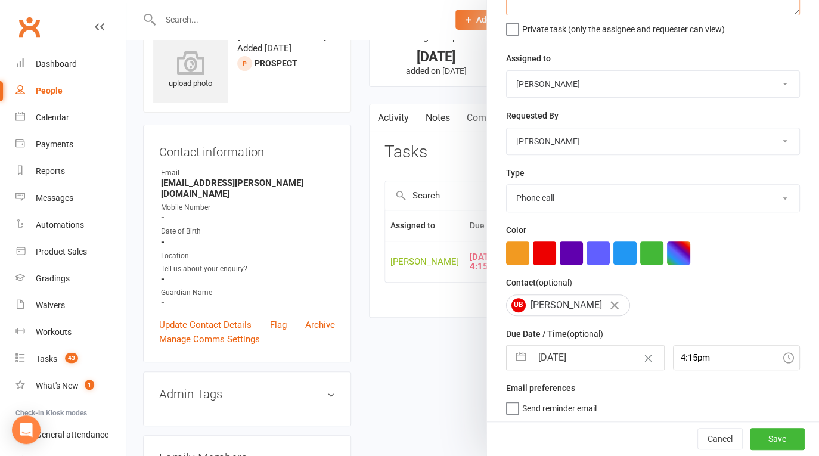
scroll to position [111, 0]
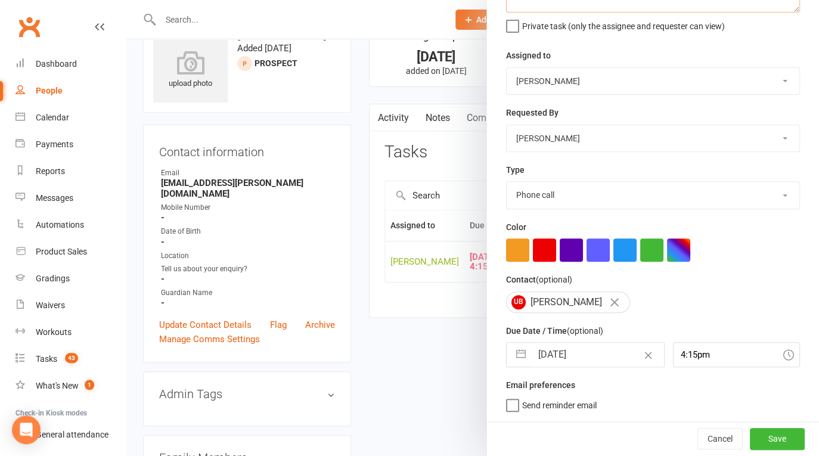
type textarea "sent new email after emailing prices hadnt heard back. follow up after intro"
click at [582, 363] on input "06 Sep 2025" at bounding box center [598, 355] width 132 height 24
select select "7"
select select "2025"
select select "8"
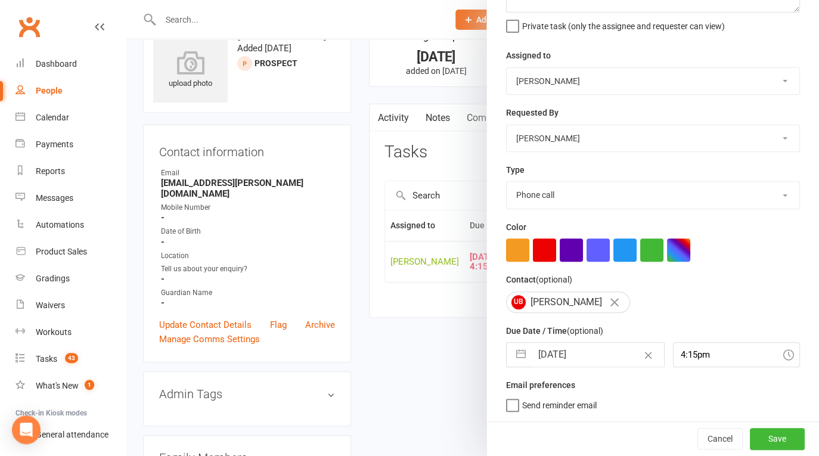
select select "2025"
select select "9"
select select "2025"
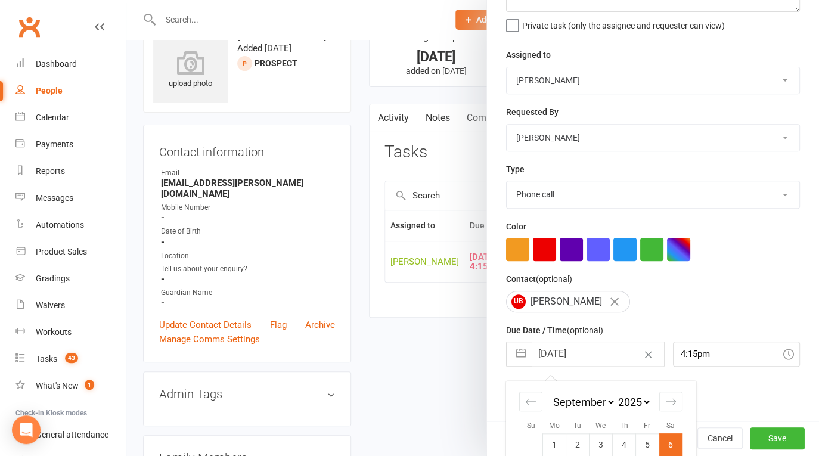
scroll to position [216, 0]
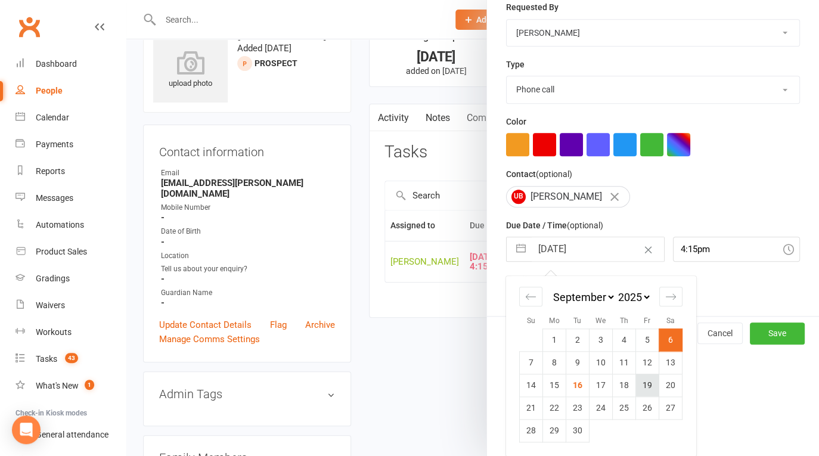
drag, startPoint x: 657, startPoint y: 382, endPoint x: 645, endPoint y: 385, distance: 12.2
click at [645, 385] on tr "14 15 16 17 18 19 20" at bounding box center [601, 385] width 163 height 23
click at [645, 385] on td "19" at bounding box center [647, 385] width 23 height 23
type input "19 Sep 2025"
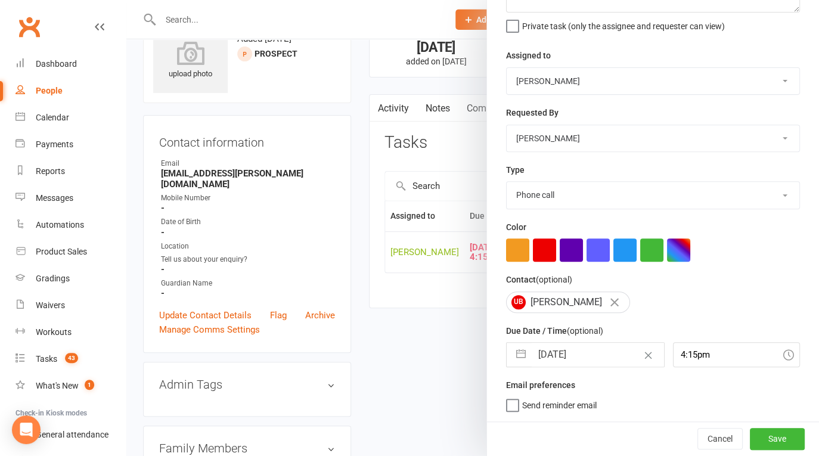
scroll to position [143, 0]
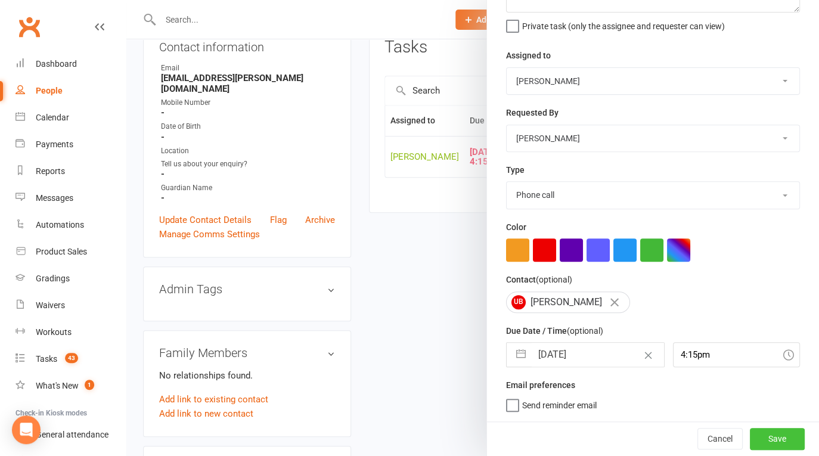
click at [750, 438] on button "Save" at bounding box center [777, 438] width 55 height 21
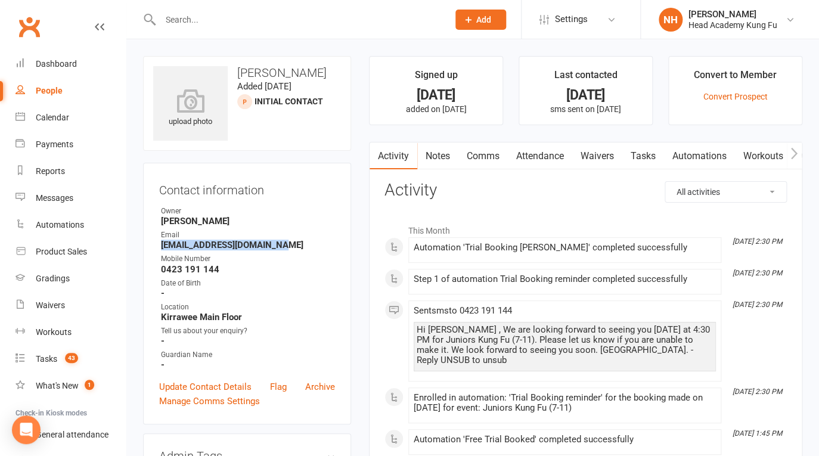
drag, startPoint x: 161, startPoint y: 246, endPoint x: 282, endPoint y: 244, distance: 121.1
click at [282, 244] on li "Email johanna_law77@hotmail.com" at bounding box center [247, 240] width 176 height 21
copy strong "johanna_law77@hotmail.com"
click at [544, 155] on link "Attendance" at bounding box center [540, 156] width 64 height 27
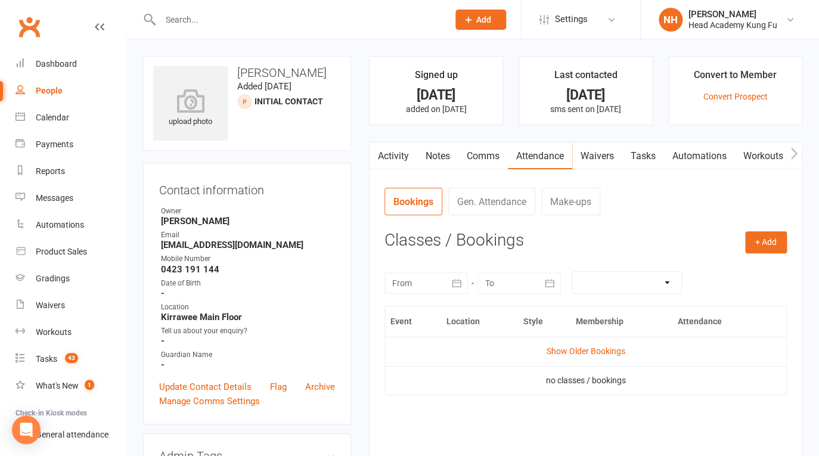
click at [429, 294] on div at bounding box center [426, 283] width 83 height 21
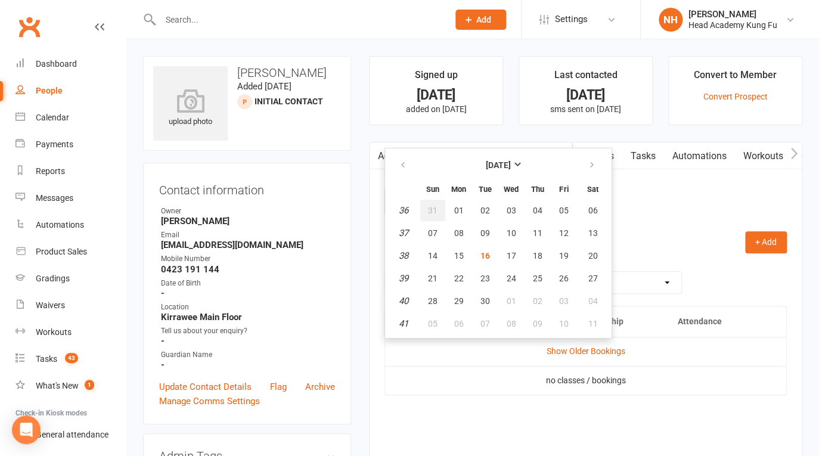
click at [434, 215] on span "31" at bounding box center [433, 211] width 10 height 10
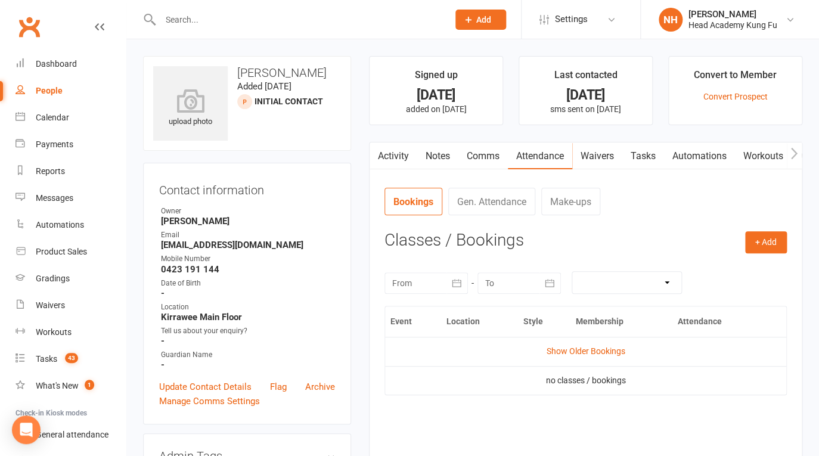
type input "31 Aug 2025"
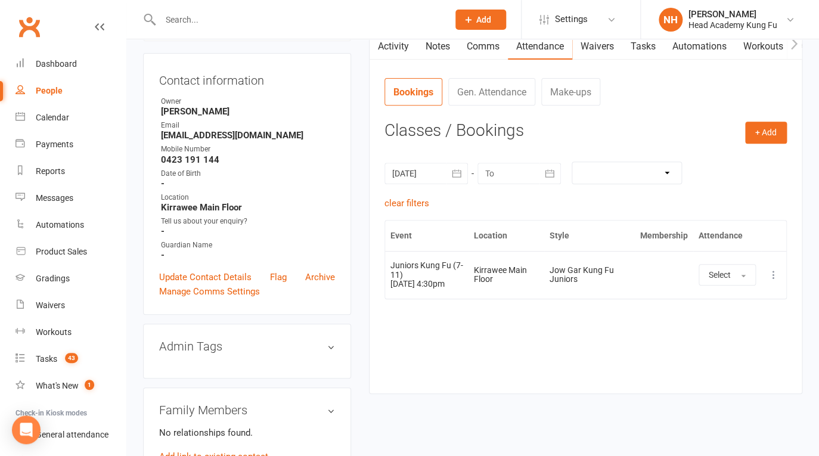
scroll to position [67, 0]
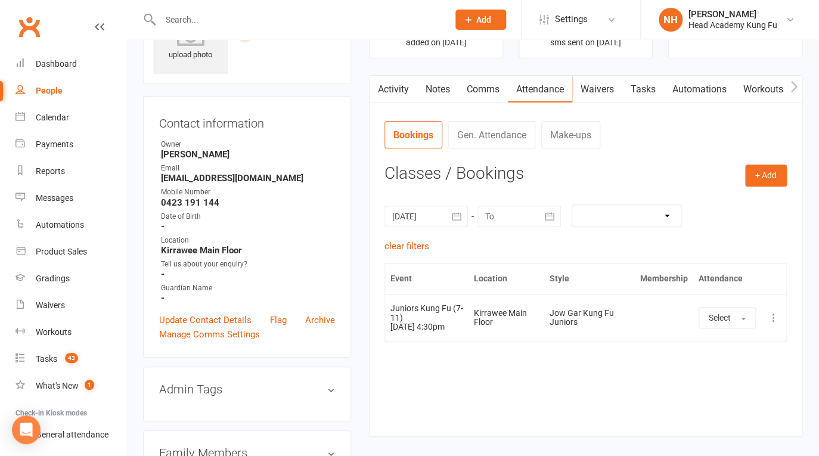
click at [381, 94] on button "button" at bounding box center [377, 89] width 15 height 27
click at [392, 86] on link "Activity" at bounding box center [394, 89] width 48 height 27
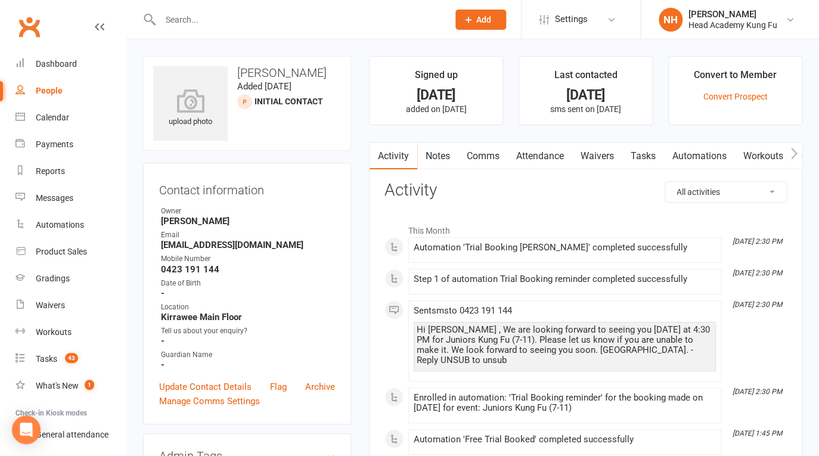
click at [643, 145] on link "Tasks" at bounding box center [644, 156] width 42 height 27
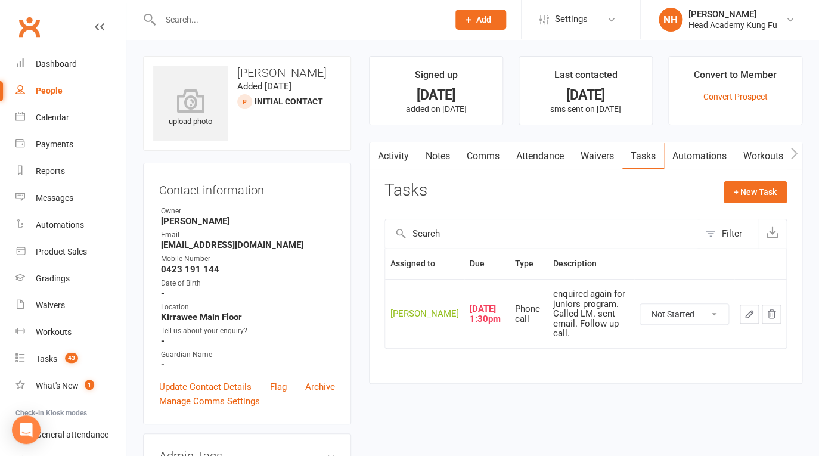
click at [645, 165] on link "Tasks" at bounding box center [644, 156] width 42 height 27
click option "In Progress" at bounding box center [0, 0] width 0 height 0
select select "started"
click at [741, 324] on button "button" at bounding box center [749, 314] width 19 height 19
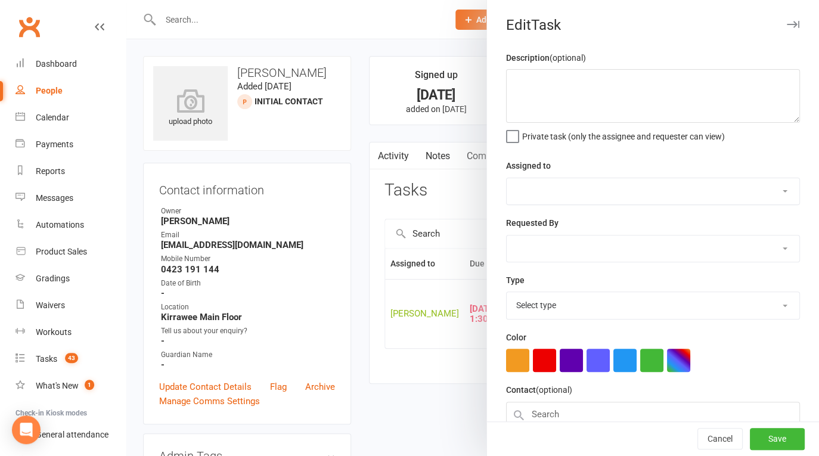
type textarea "enquired again for juniors program. Called LM. sent email. Follow up call."
select select "31972"
type input "02 Sep 2025"
type input "1:30pm"
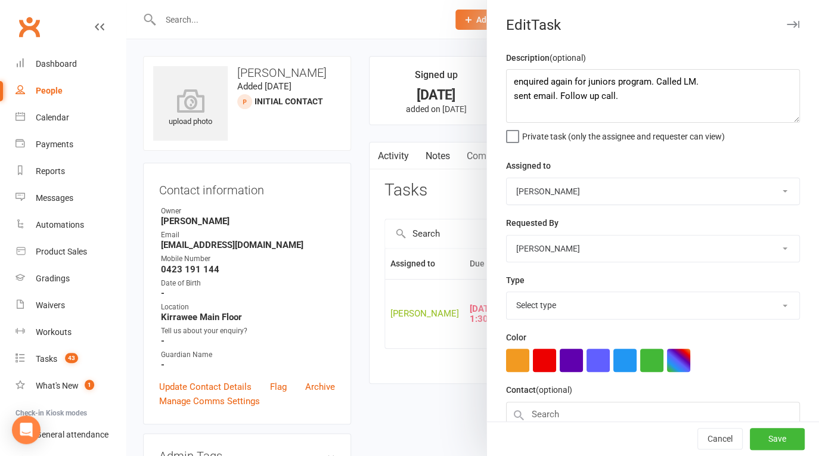
select select "14820"
click at [511, 85] on textarea "enquired again for juniors program. Called LM. sent email. Follow up call." at bounding box center [653, 96] width 294 height 54
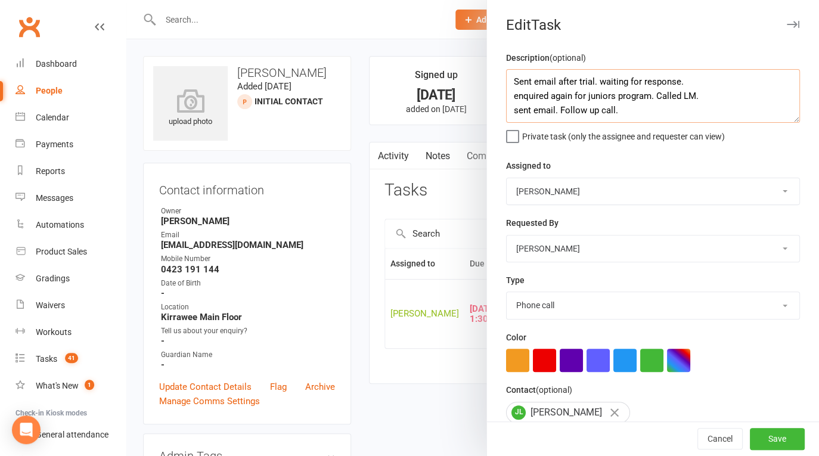
scroll to position [111, 0]
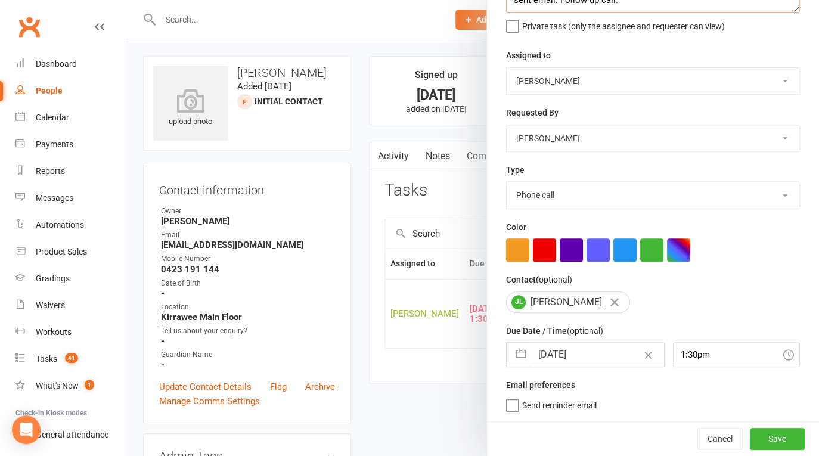
type textarea "Sent email after trial. waiting for response. enquired again for juniors progra…"
click at [595, 352] on input "02 Sep 2025" at bounding box center [598, 355] width 132 height 24
select select "7"
select select "2025"
select select "8"
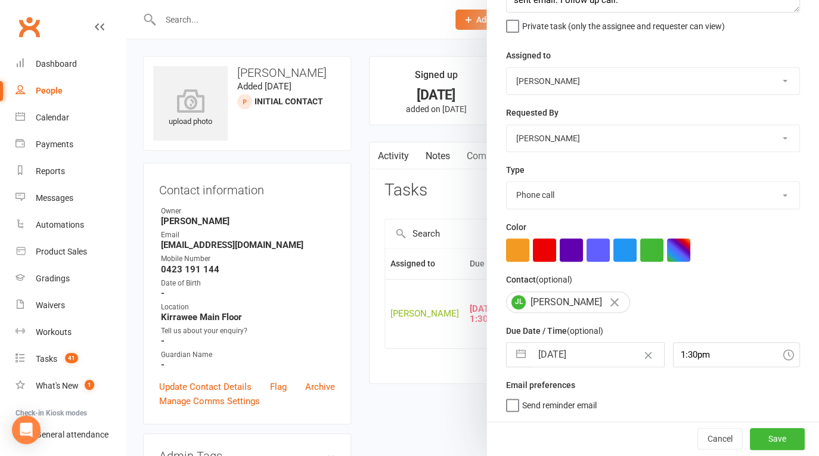
select select "2025"
select select "9"
select select "2025"
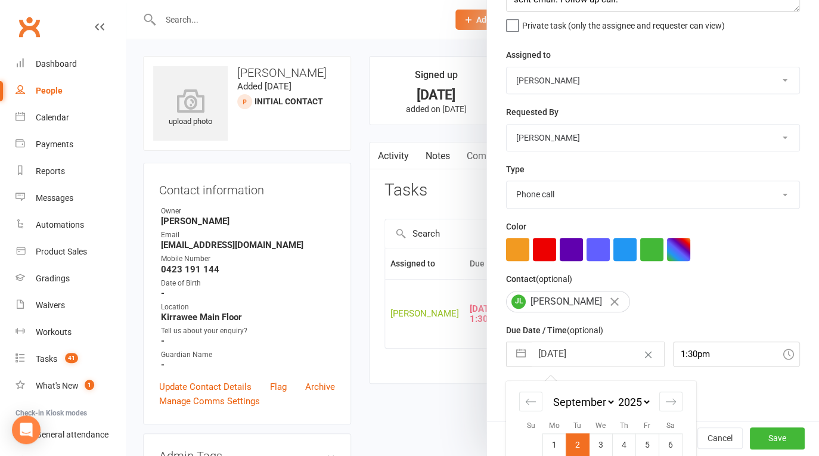
scroll to position [216, 0]
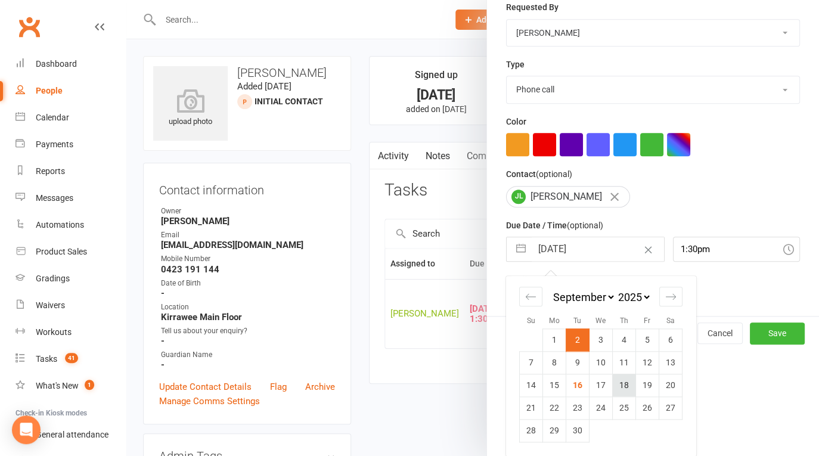
click at [616, 386] on td "18" at bounding box center [624, 385] width 23 height 23
type input "[DATE]"
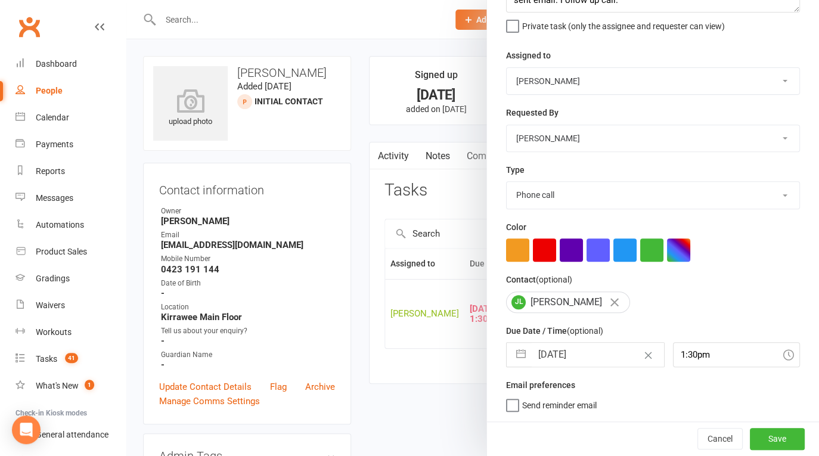
scroll to position [111, 0]
click at [772, 431] on button "Save" at bounding box center [777, 438] width 55 height 21
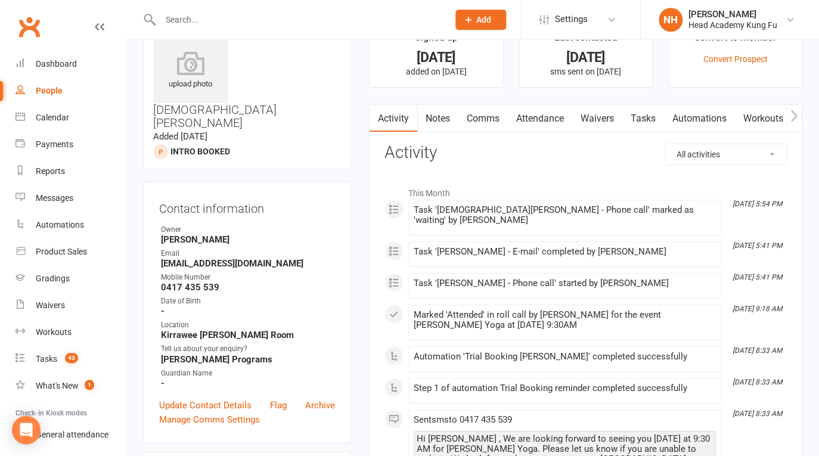
scroll to position [38, 0]
click at [649, 117] on link "Tasks" at bounding box center [644, 117] width 42 height 27
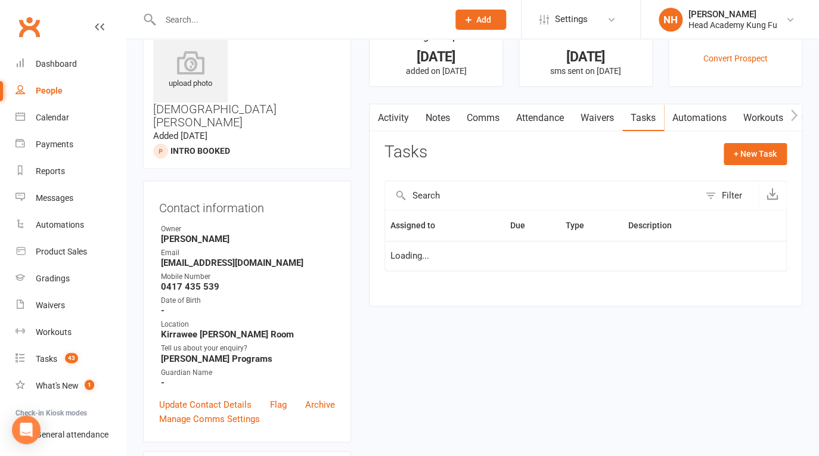
select select "waiting"
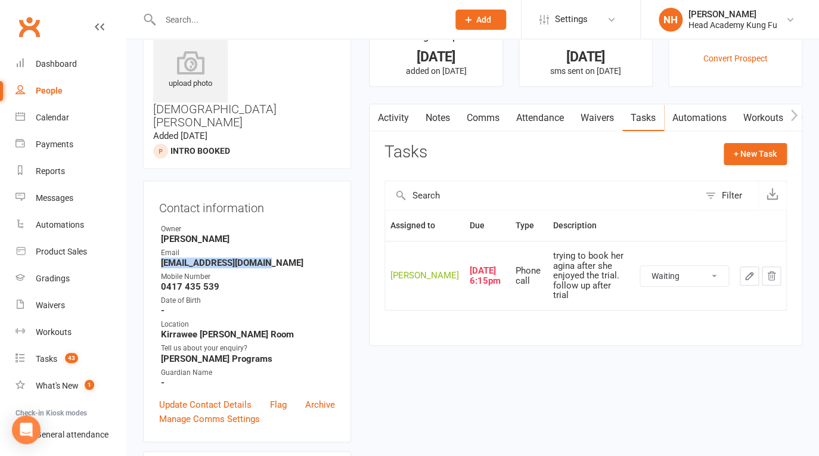
drag, startPoint x: 162, startPoint y: 208, endPoint x: 260, endPoint y: 212, distance: 98.5
click at [260, 258] on strong "[EMAIL_ADDRESS][DOMAIN_NAME]" at bounding box center [248, 263] width 174 height 11
copy strong "[EMAIL_ADDRESS][DOMAIN_NAME]"
click at [52, 55] on link "Dashboard" at bounding box center [71, 64] width 110 height 27
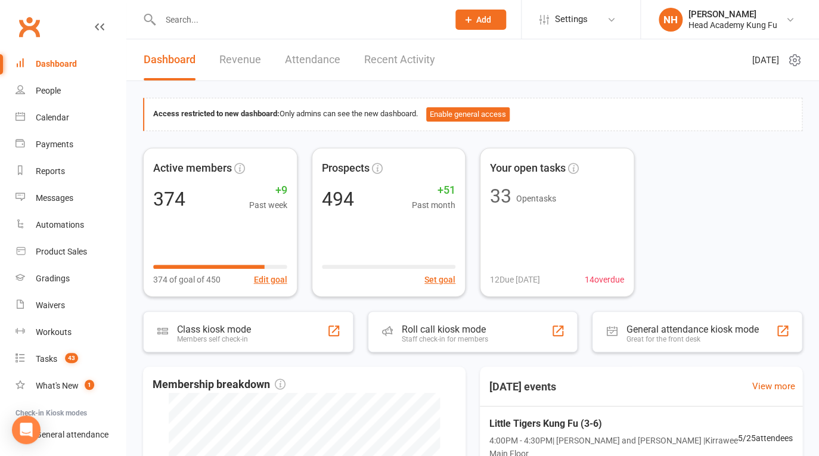
click at [271, 25] on input "text" at bounding box center [298, 19] width 283 height 17
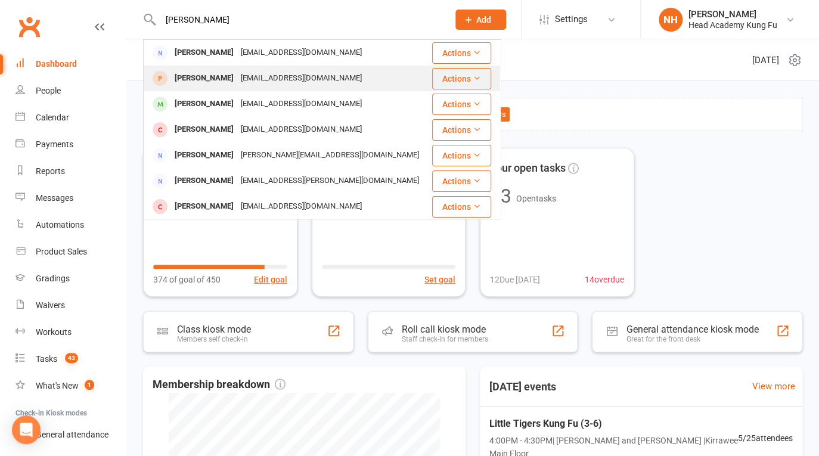
type input "[PERSON_NAME]"
click at [237, 76] on div "[EMAIL_ADDRESS][DOMAIN_NAME]" at bounding box center [301, 78] width 128 height 17
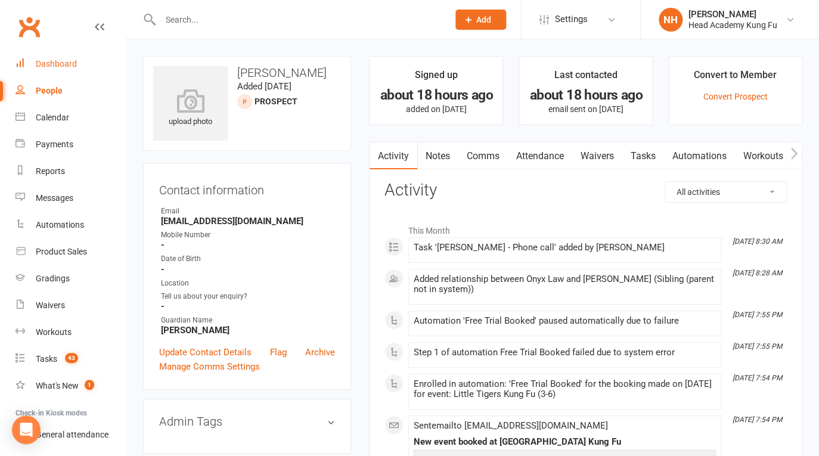
click at [67, 63] on div "Dashboard" at bounding box center [56, 64] width 41 height 10
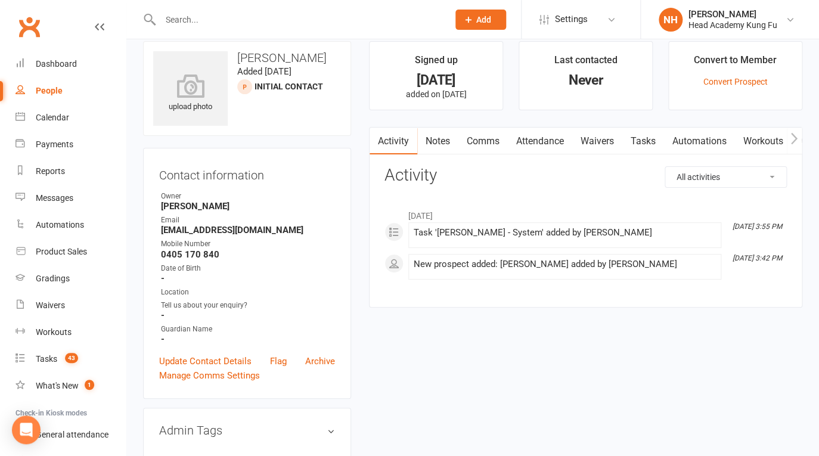
scroll to position [19, 0]
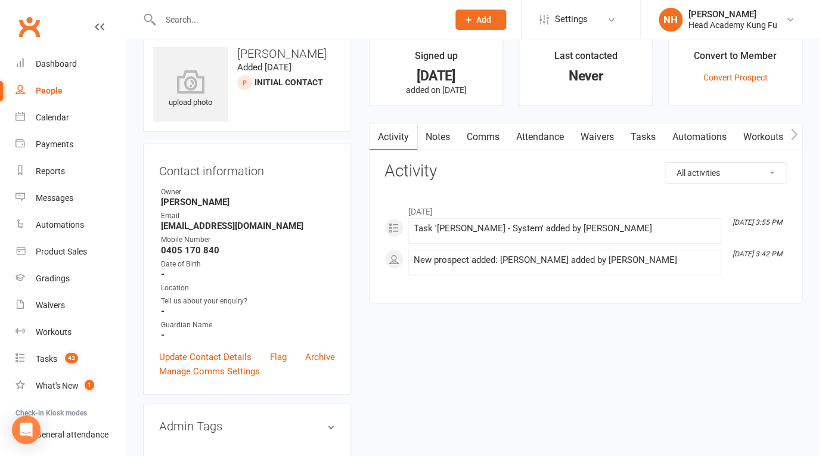
click at [660, 139] on link "Tasks" at bounding box center [644, 136] width 42 height 27
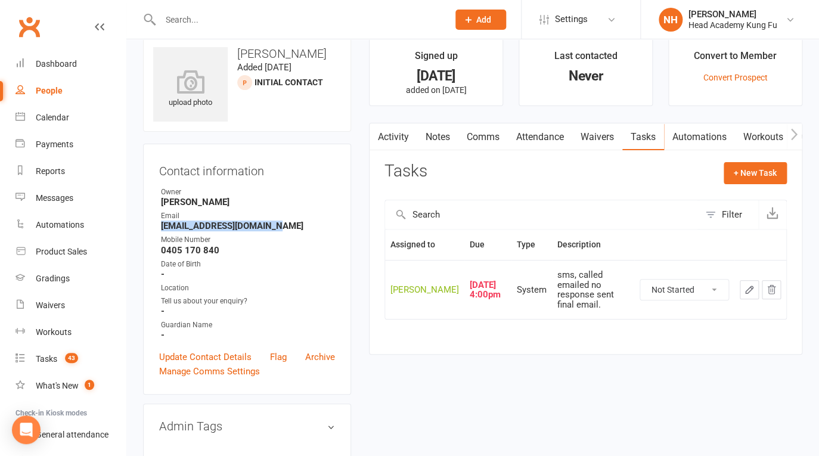
drag, startPoint x: 162, startPoint y: 226, endPoint x: 290, endPoint y: 221, distance: 128.9
click at [290, 221] on strong "sarahwinwood22@gmail.com" at bounding box center [248, 226] width 174 height 11
copy strong "sarahwinwood22@gmail.com"
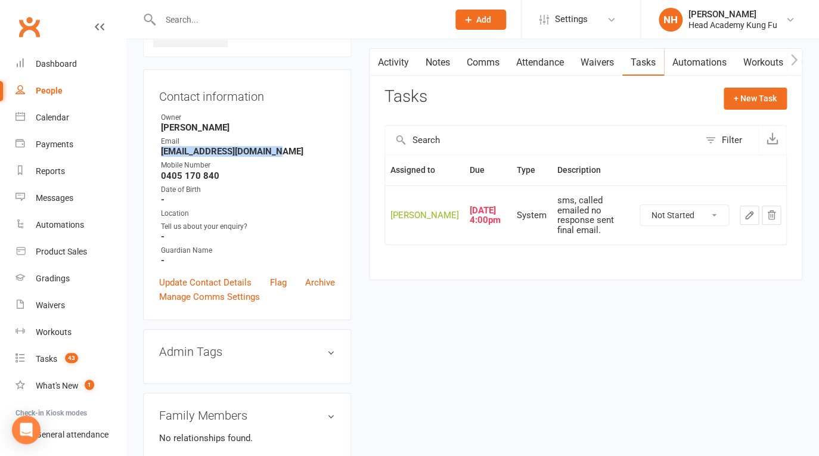
scroll to position [95, 0]
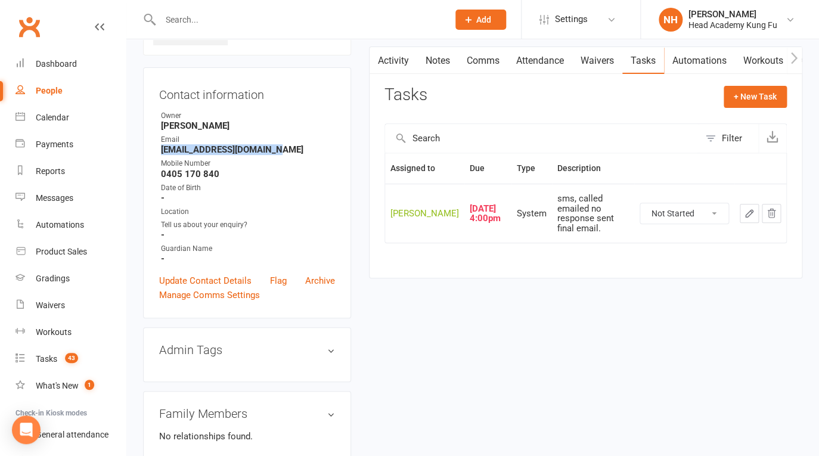
copy strong "sarahwinwood22@gmail.com"
click at [636, 56] on link "Tasks" at bounding box center [644, 60] width 42 height 27
click at [388, 58] on link "Activity" at bounding box center [394, 60] width 48 height 27
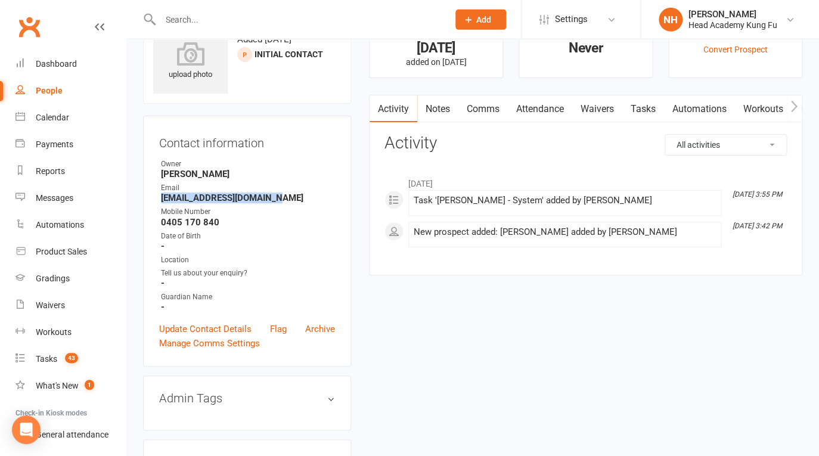
scroll to position [48, 0]
click at [637, 107] on link "Tasks" at bounding box center [644, 108] width 42 height 27
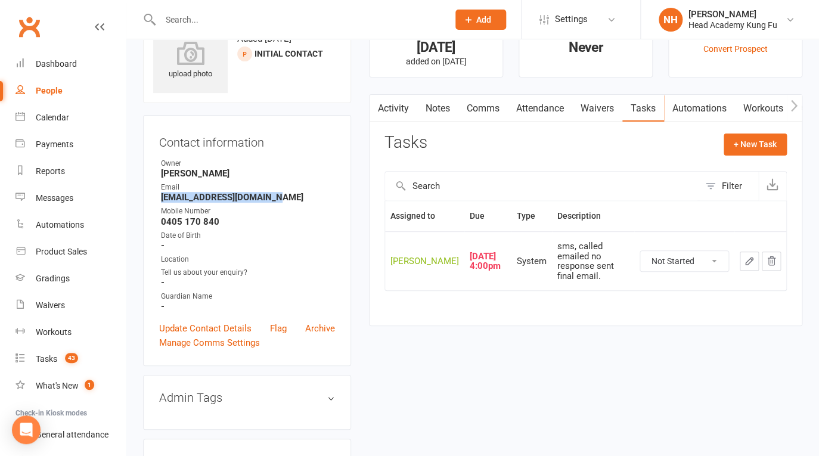
click at [749, 265] on icon "button" at bounding box center [749, 261] width 7 height 7
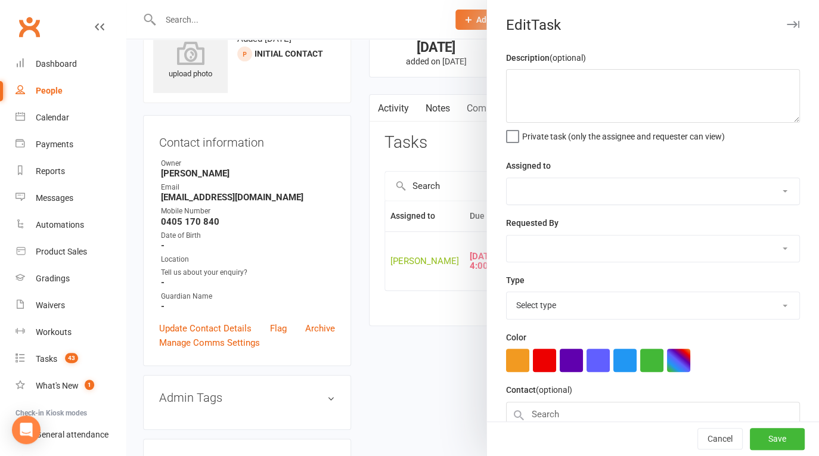
type textarea "sms, called emailed no response sent final email."
select select "31972"
type input "22 Aug 2025"
type input "4:00pm"
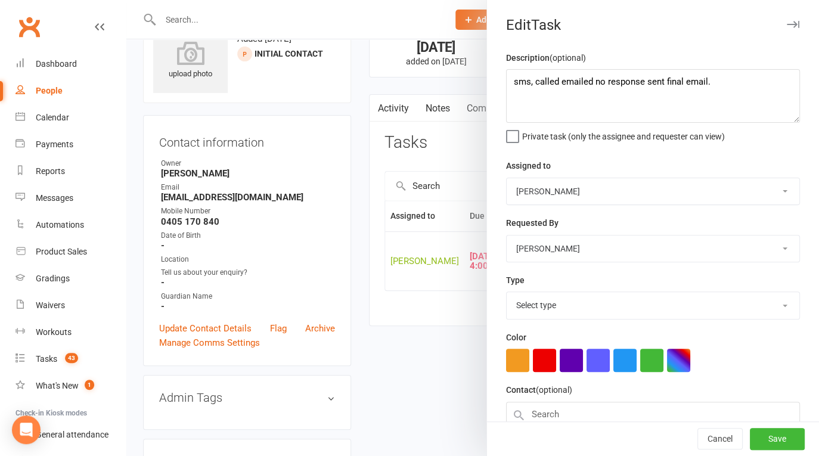
select select "15045"
click at [511, 82] on textarea "sms, called emailed no response sent final email." at bounding box center [653, 96] width 294 height 54
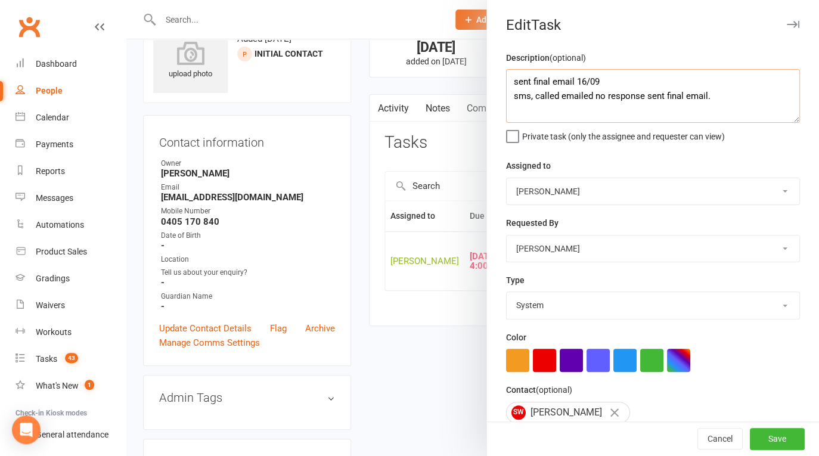
type textarea "sent final email 16/09 sms, called emailed no response sent final email."
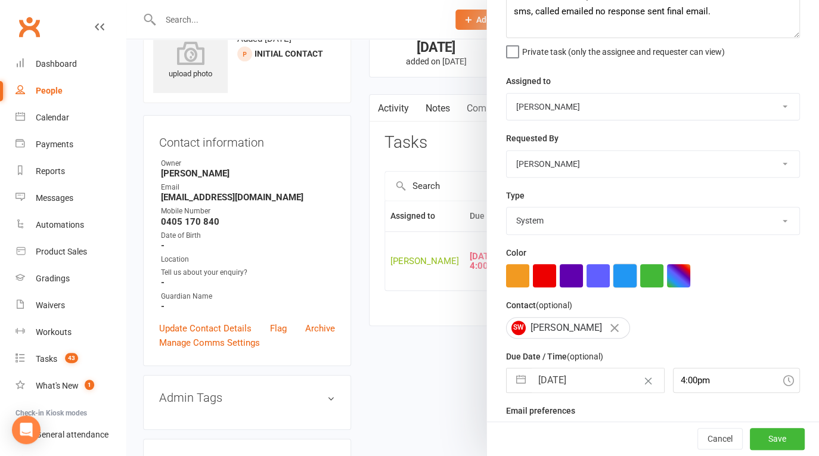
scroll to position [111, 0]
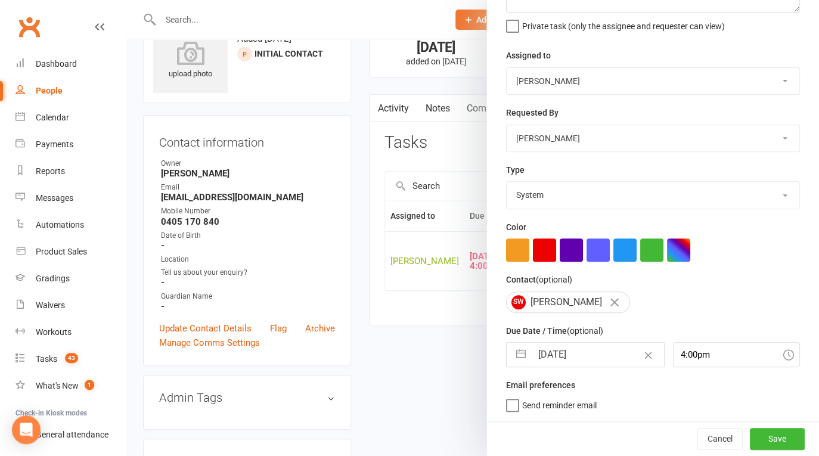
select select "6"
select select "2025"
select select "7"
select select "2025"
select select "8"
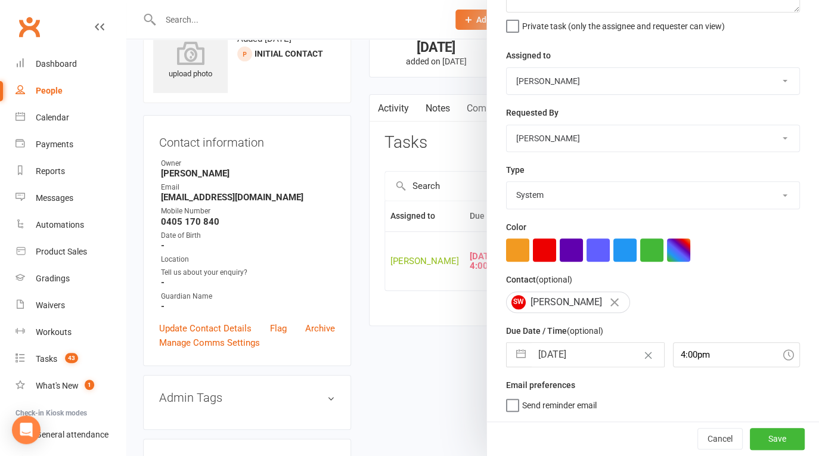
select select "2025"
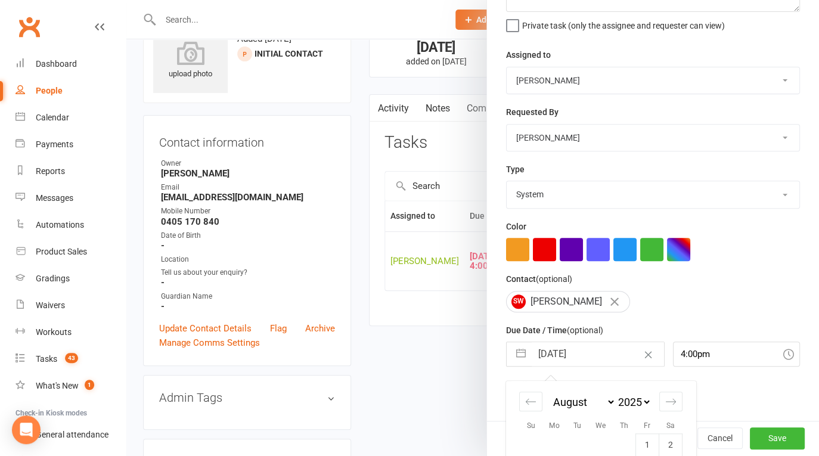
drag, startPoint x: 582, startPoint y: 356, endPoint x: 584, endPoint y: 343, distance: 12.7
click at [584, 346] on input "22 Aug 2025" at bounding box center [598, 354] width 132 height 24
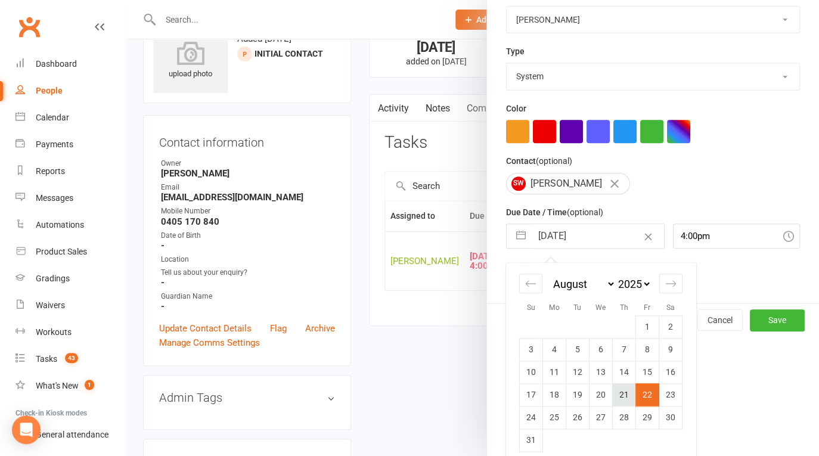
scroll to position [239, 0]
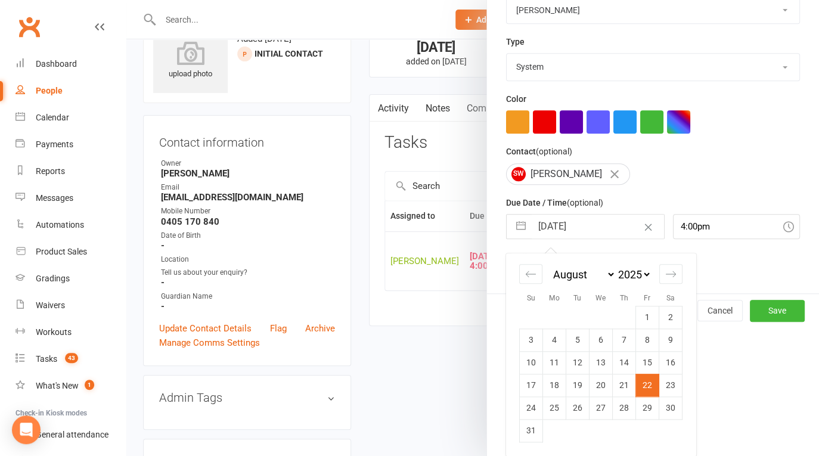
click at [664, 290] on div "January February March April May June July August September October November De…" at bounding box center [600, 279] width 163 height 52
click at [666, 270] on icon "Move forward to switch to the next month." at bounding box center [671, 273] width 11 height 11
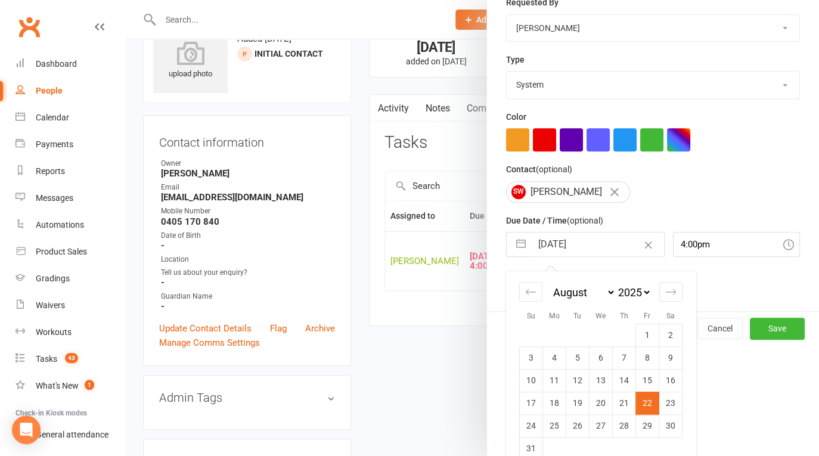
select select "9"
select select "2025"
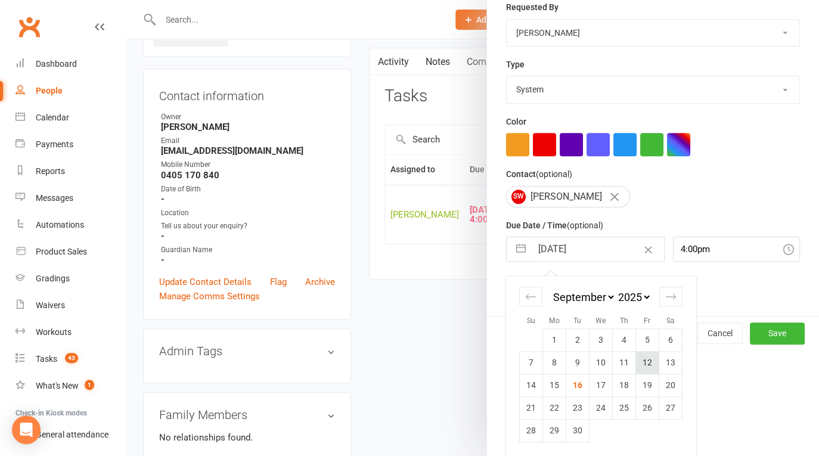
scroll to position [95, 0]
click at [629, 380] on td "18" at bounding box center [624, 385] width 23 height 23
type input "18 Sep 2025"
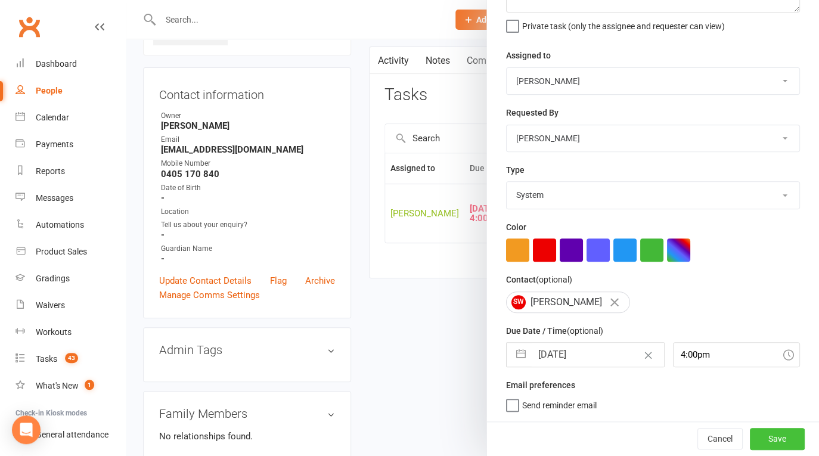
click at [763, 435] on button "Save" at bounding box center [777, 438] width 55 height 21
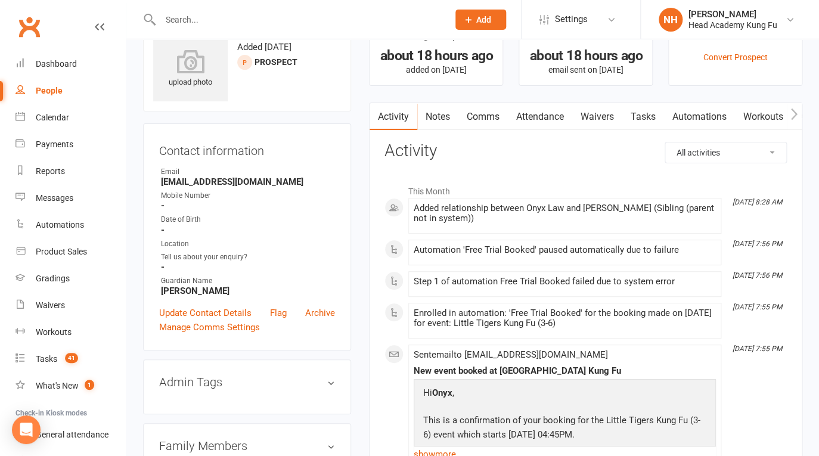
scroll to position [38, 0]
click at [526, 122] on link "Attendance" at bounding box center [540, 117] width 64 height 27
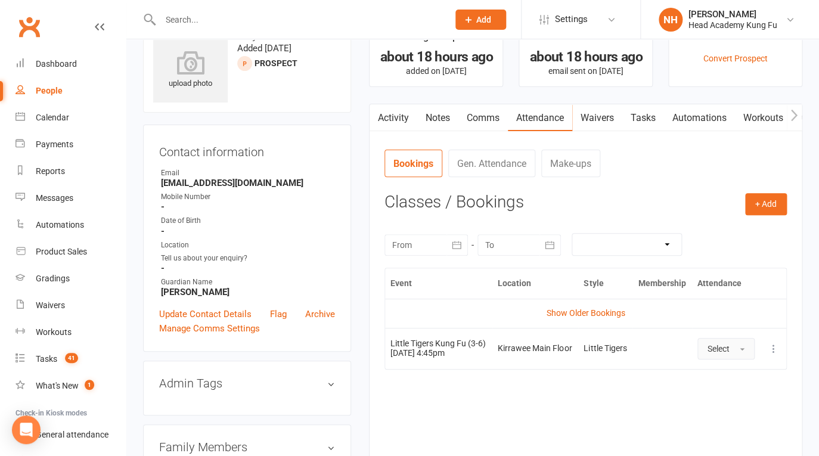
click at [732, 354] on button "Select" at bounding box center [726, 348] width 57 height 21
click at [658, 355] on td at bounding box center [662, 348] width 59 height 41
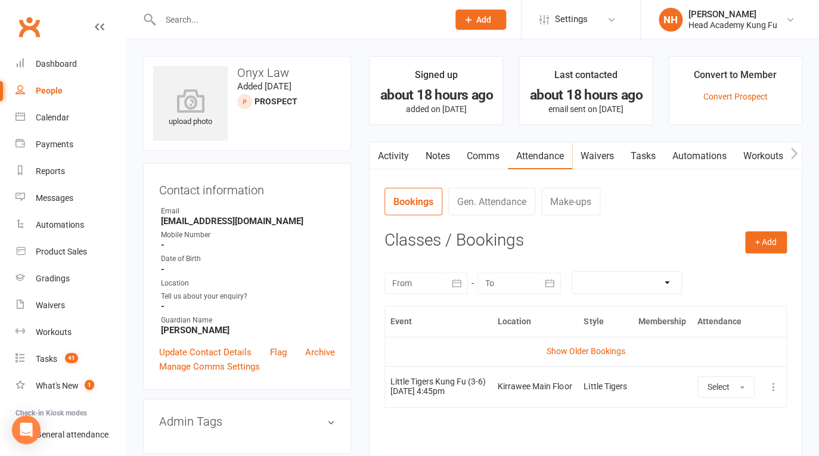
click at [224, 16] on input "text" at bounding box center [298, 19] width 283 height 17
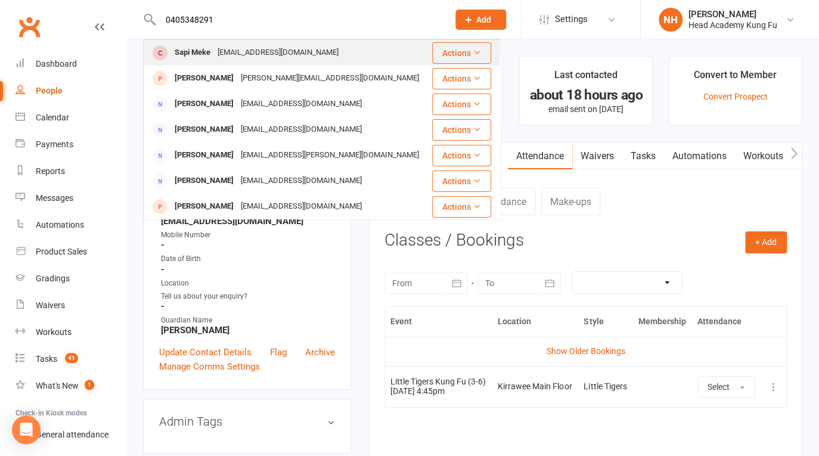
type input "0405348291"
click at [221, 55] on div "[EMAIL_ADDRESS][DOMAIN_NAME]" at bounding box center [278, 52] width 128 height 17
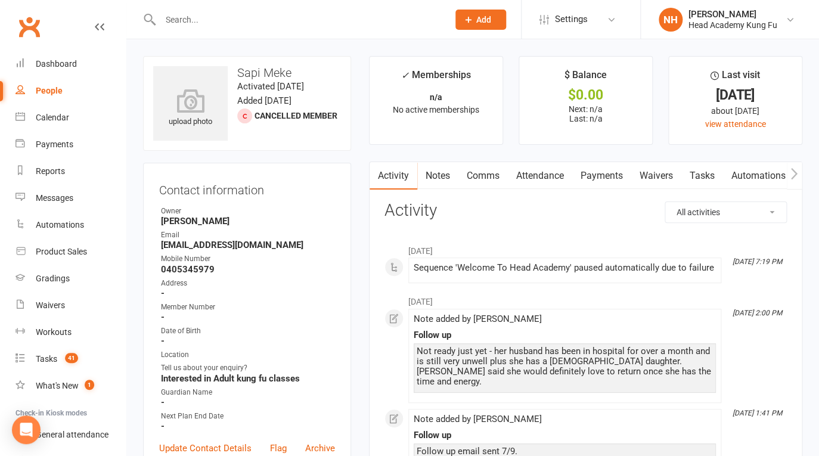
click at [702, 175] on link "Tasks" at bounding box center [703, 175] width 42 height 27
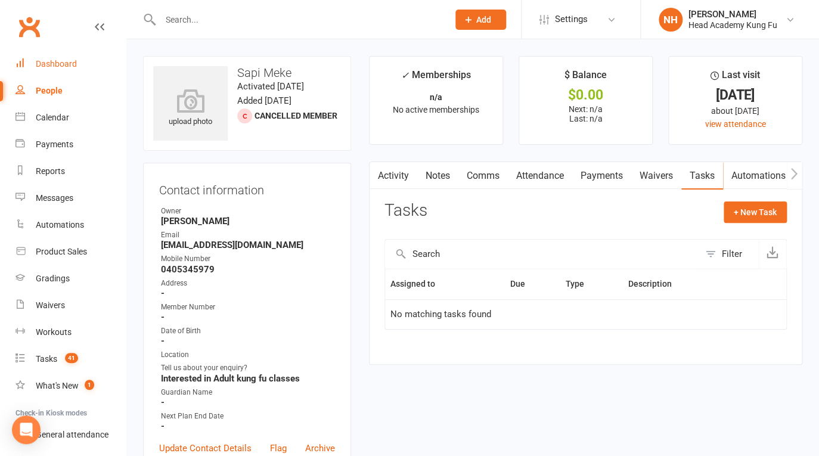
click at [66, 61] on div "Dashboard" at bounding box center [56, 64] width 41 height 10
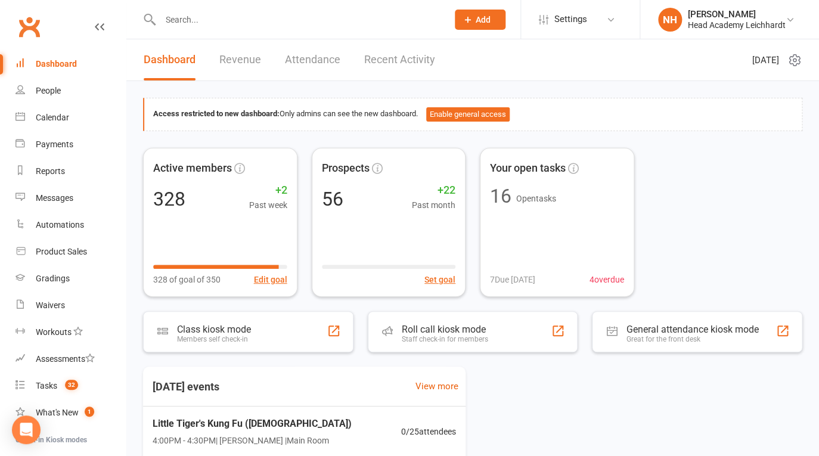
click at [176, 26] on input "text" at bounding box center [298, 19] width 283 height 17
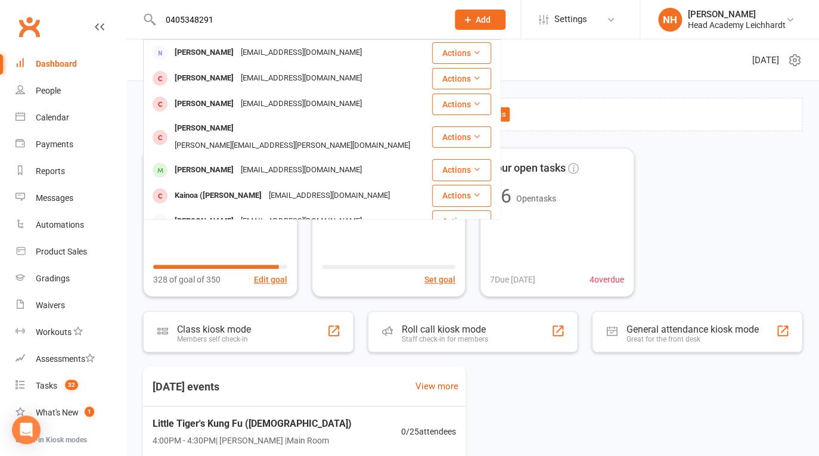
type input "0405348291"
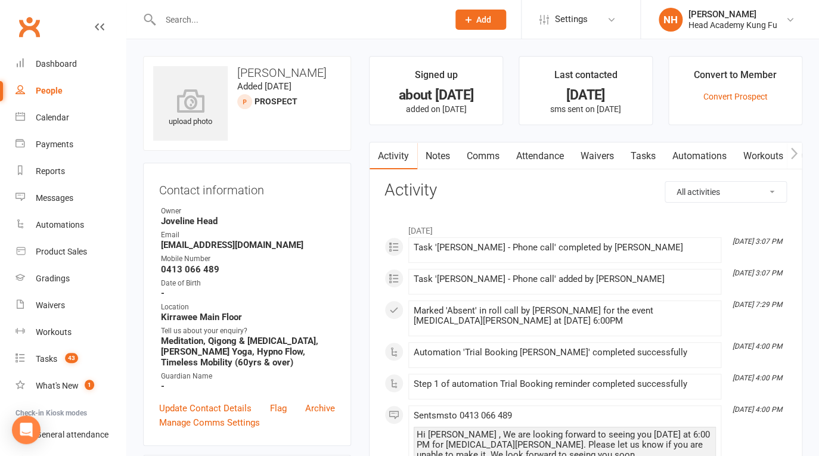
click at [646, 154] on link "Tasks" at bounding box center [644, 156] width 42 height 27
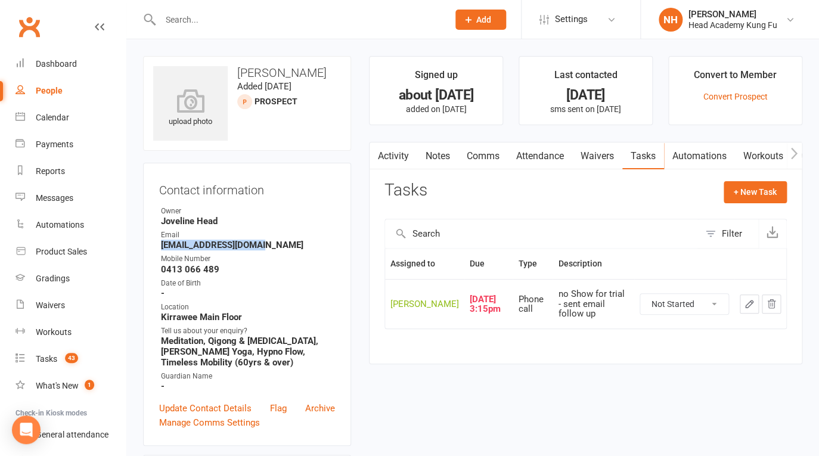
drag, startPoint x: 162, startPoint y: 246, endPoint x: 278, endPoint y: 249, distance: 116.9
click at [278, 249] on strong "shazmeeks64@gmail.com" at bounding box center [248, 245] width 174 height 11
copy strong "shazmeeks64@gmail.com"
click option "In Progress" at bounding box center [0, 0] width 0 height 0
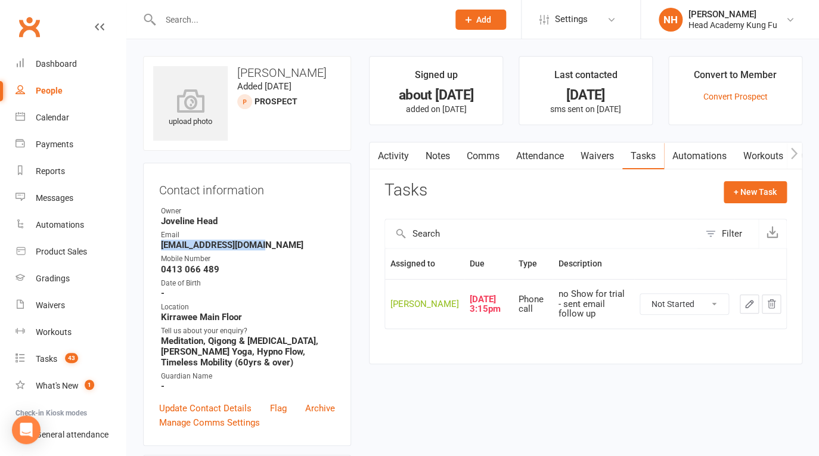
select select "started"
click at [753, 309] on icon "button" at bounding box center [749, 304] width 11 height 11
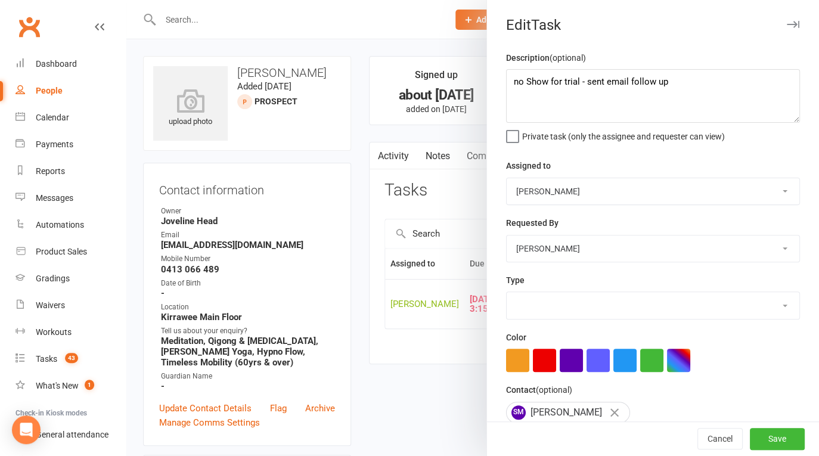
select select "14820"
click at [507, 83] on textarea "no Show for trial - sent email follow up" at bounding box center [653, 96] width 294 height 54
type textarea "sent final email 16/09 no Show for trial - sent email follow up"
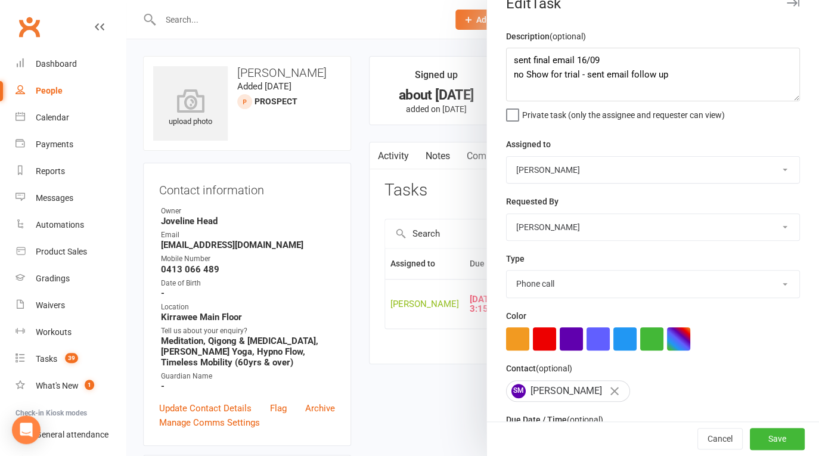
scroll to position [111, 0]
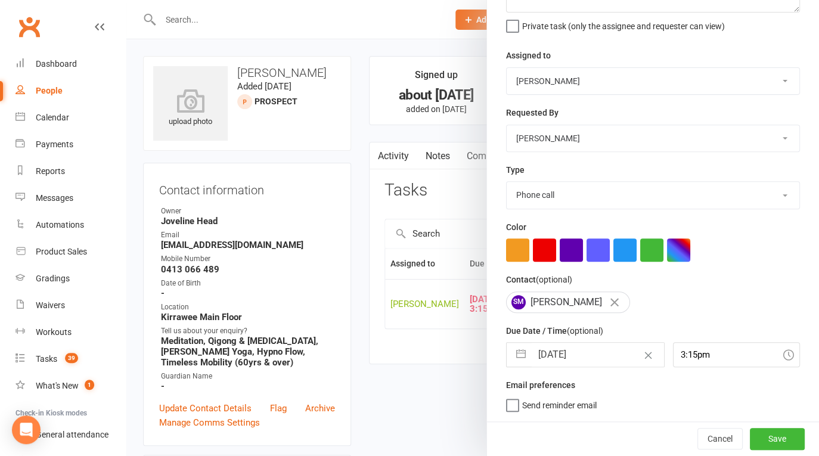
select select "6"
select select "2025"
select select "7"
select select "2025"
select select "8"
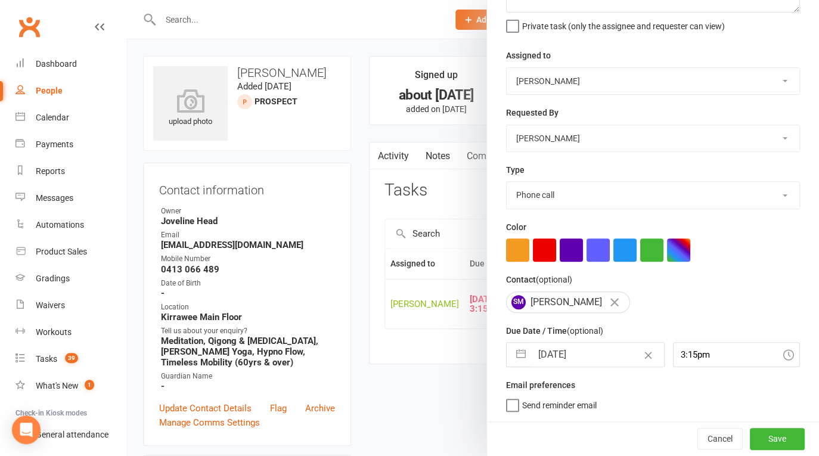
select select "2025"
click at [608, 352] on input "25 Aug 2025" at bounding box center [598, 355] width 132 height 24
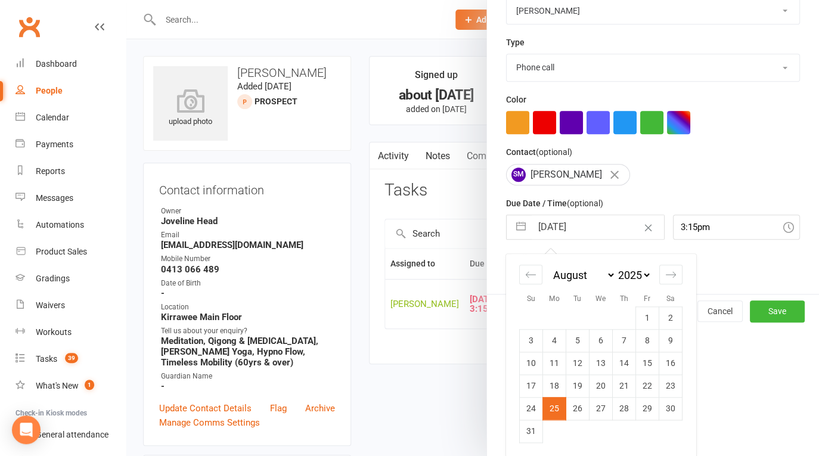
scroll to position [239, 0]
click at [666, 274] on icon "Move forward to switch to the next month." at bounding box center [671, 274] width 10 height 6
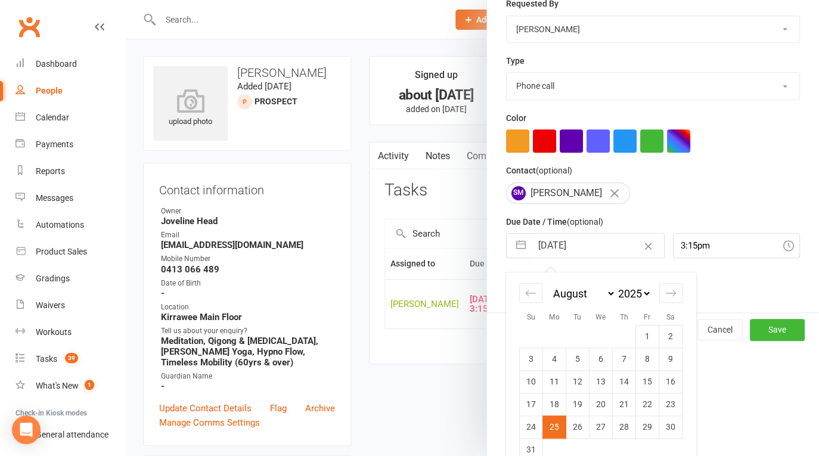
select select "9"
select select "2025"
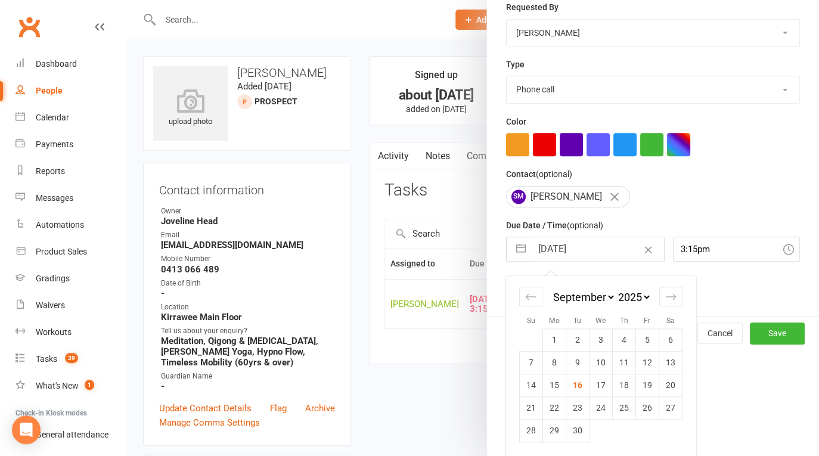
scroll to position [216, 0]
click at [576, 388] on td "16" at bounding box center [578, 385] width 23 height 23
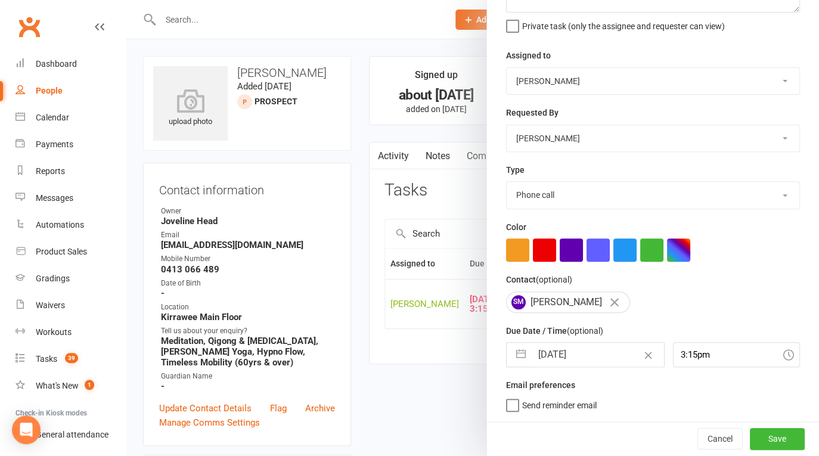
type input "16 Sep 2025"
click at [762, 429] on button "Save" at bounding box center [777, 438] width 55 height 21
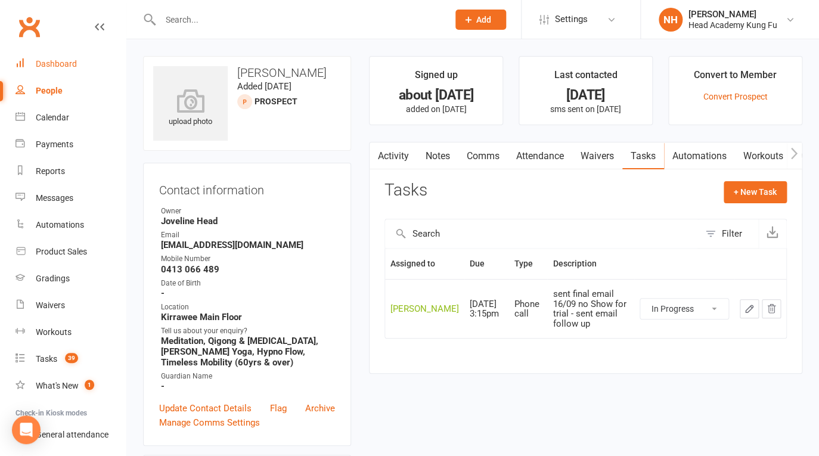
click at [58, 70] on link "Dashboard" at bounding box center [71, 64] width 110 height 27
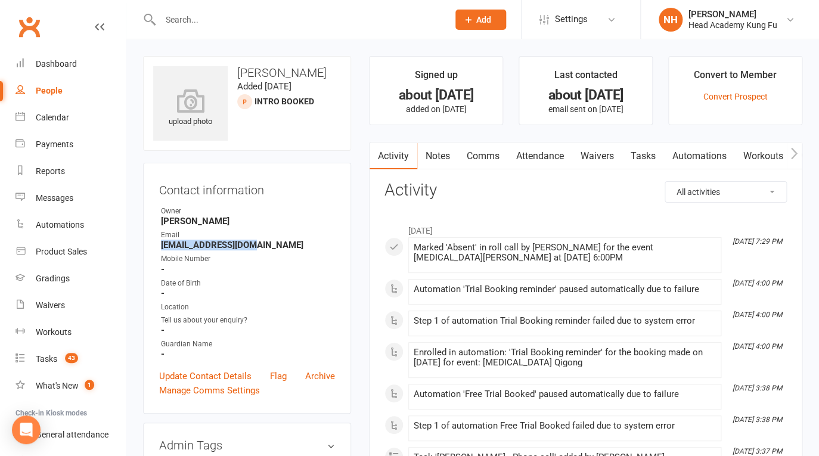
drag, startPoint x: 163, startPoint y: 246, endPoint x: 249, endPoint y: 250, distance: 86.5
click at [249, 250] on strong "[EMAIL_ADDRESS][DOMAIN_NAME]" at bounding box center [248, 245] width 174 height 11
copy strong "[EMAIL_ADDRESS][DOMAIN_NAME]"
click at [655, 151] on link "Tasks" at bounding box center [643, 156] width 42 height 27
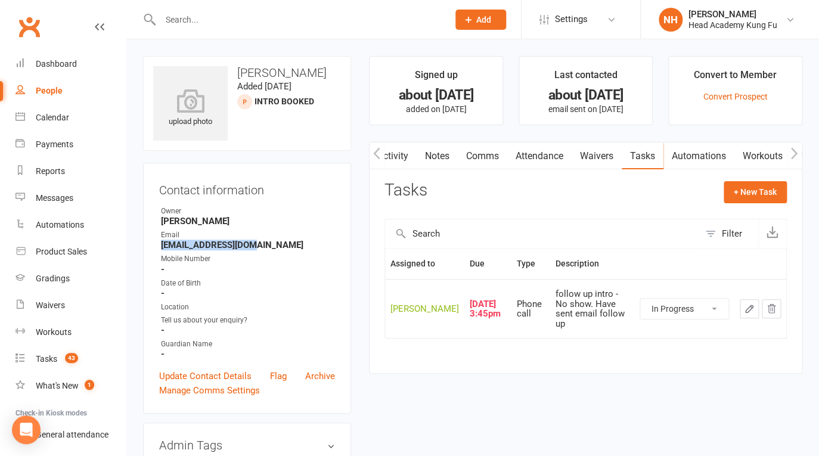
click option "In Progress" at bounding box center [0, 0] width 0 height 0
select select "started"
click at [759, 190] on div "Activity Notes Comms Attendance Waivers Tasks Automations Workouts Assessments …" at bounding box center [586, 258] width 434 height 233
click at [759, 194] on button "+ New Task" at bounding box center [755, 191] width 63 height 21
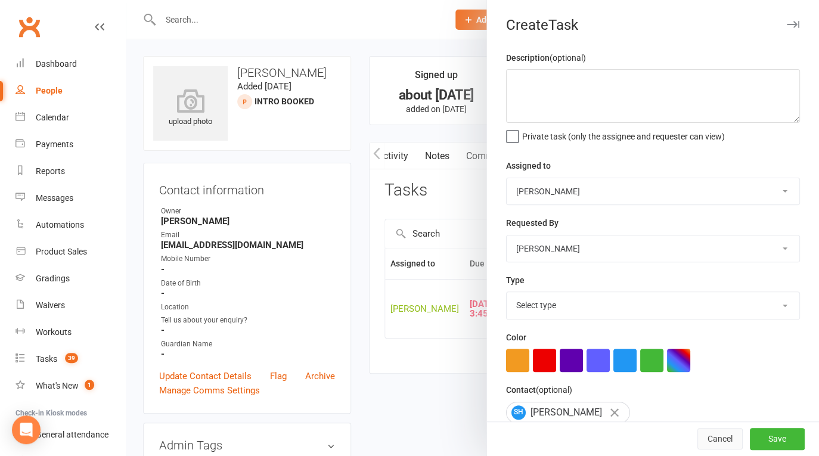
click at [698, 442] on button "Cancel" at bounding box center [720, 439] width 45 height 21
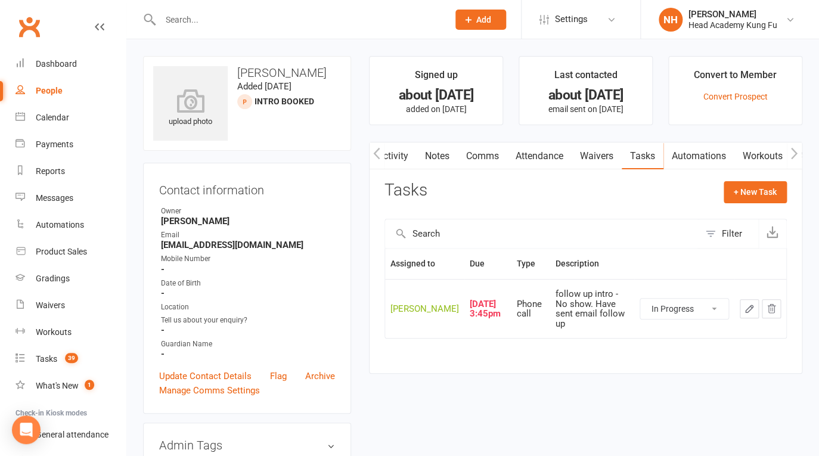
click at [753, 312] on icon "button" at bounding box center [749, 308] width 7 height 7
select select "14820"
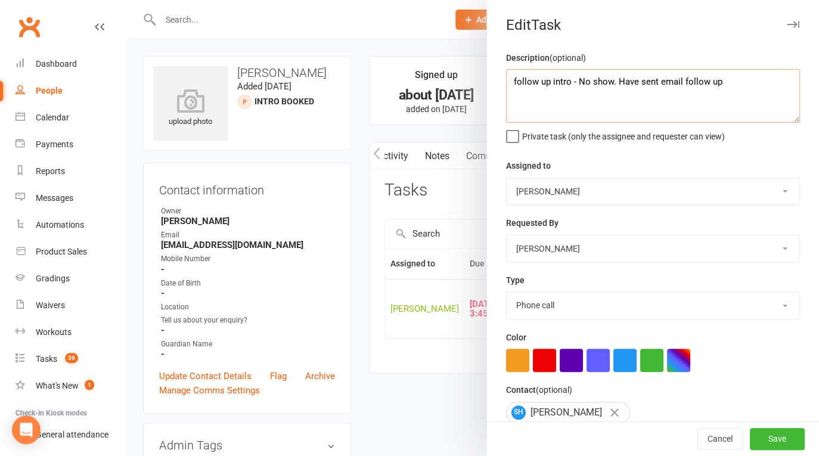
click at [508, 86] on textarea "follow up intro - No show. Have sent email follow up" at bounding box center [653, 96] width 294 height 54
type textarea "sent final email 16/09 \follow up intro - No show. Have sent email follow up"
click at [758, 446] on button "Save" at bounding box center [777, 439] width 55 height 21
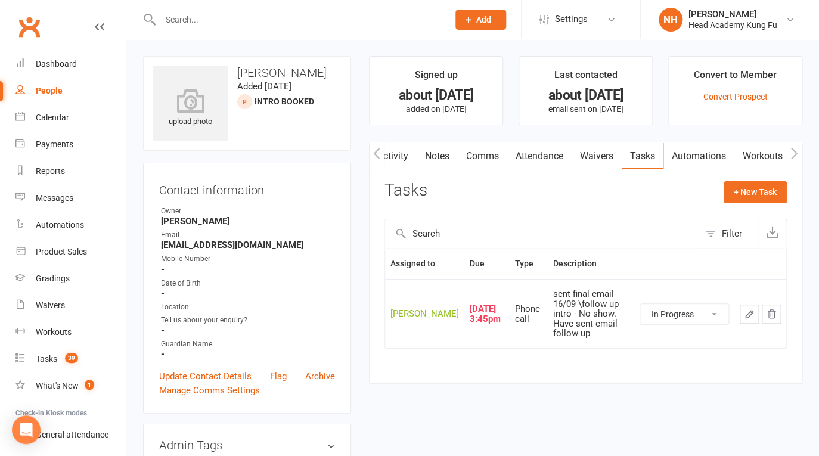
click at [748, 318] on icon "button" at bounding box center [749, 314] width 7 height 7
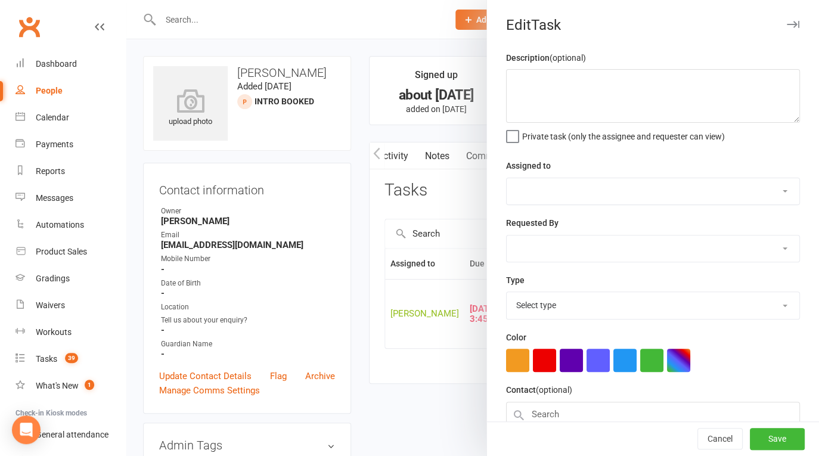
type textarea "sent final email 16/09 \follow up intro - No show. Have sent email follow up"
select select "31972"
type input "[DATE]"
type input "3:45pm"
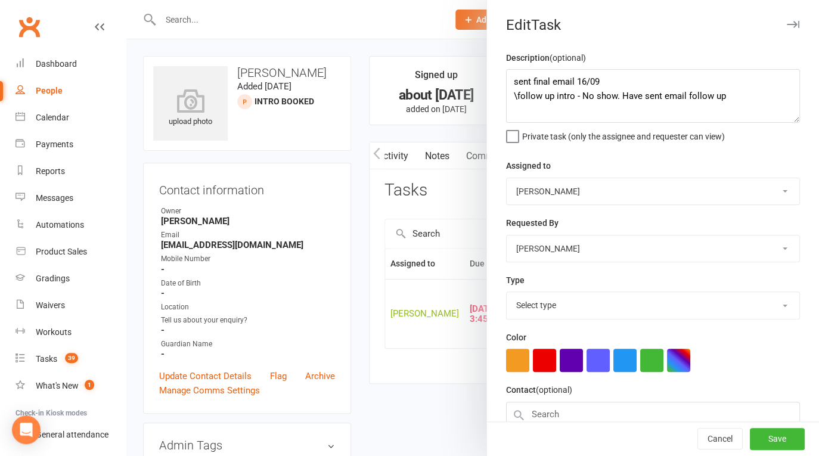
select select "14820"
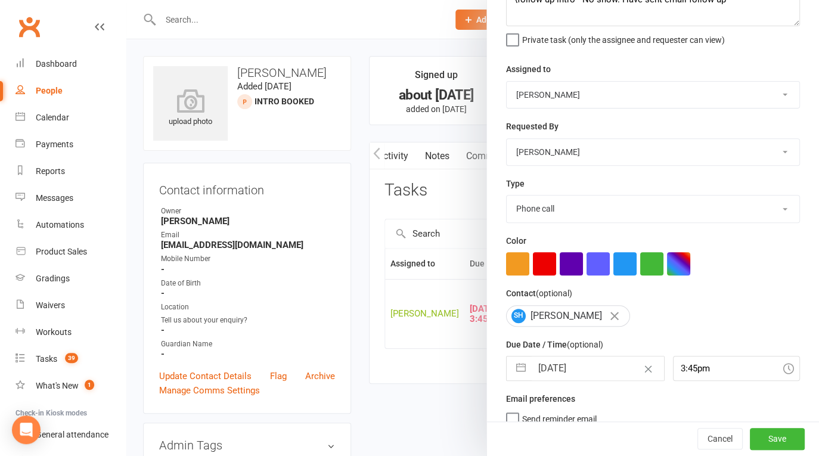
scroll to position [111, 0]
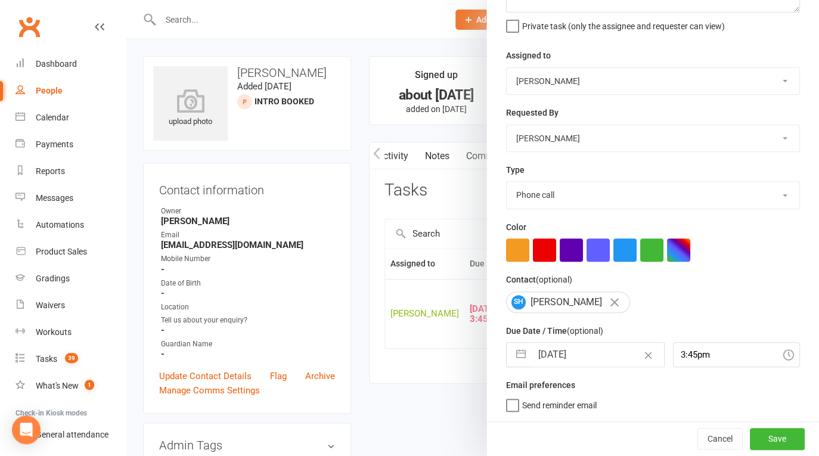
click at [571, 359] on input "[DATE]" at bounding box center [598, 355] width 132 height 24
select select "6"
select select "2025"
select select "7"
select select "2025"
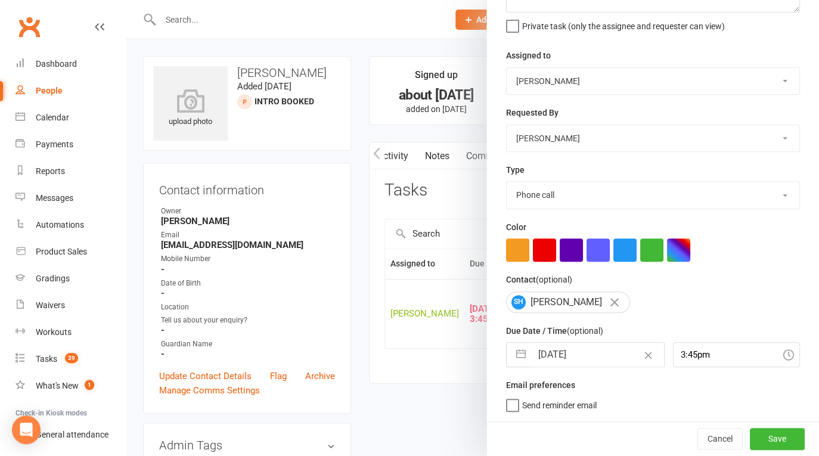
select select "8"
select select "2025"
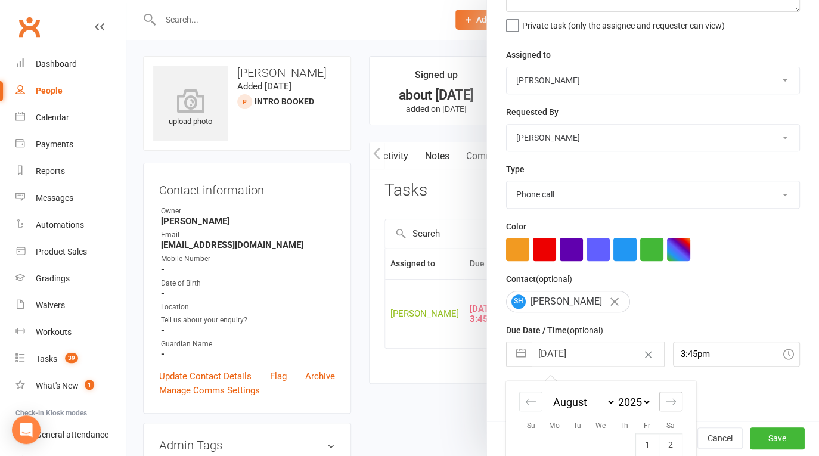
click at [670, 402] on icon "Move forward to switch to the next month." at bounding box center [671, 401] width 11 height 11
select select "9"
select select "2025"
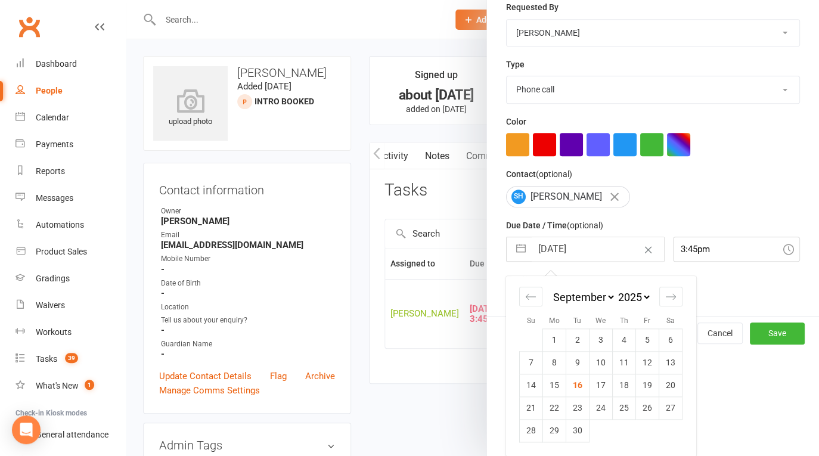
click at [642, 407] on td "26" at bounding box center [647, 408] width 23 height 23
type input "[DATE]"
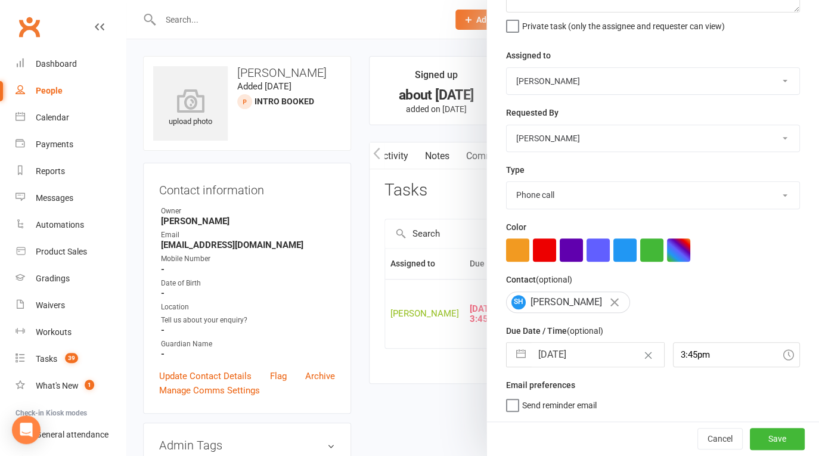
scroll to position [111, 0]
select select "7"
select select "2025"
select select "8"
select select "2025"
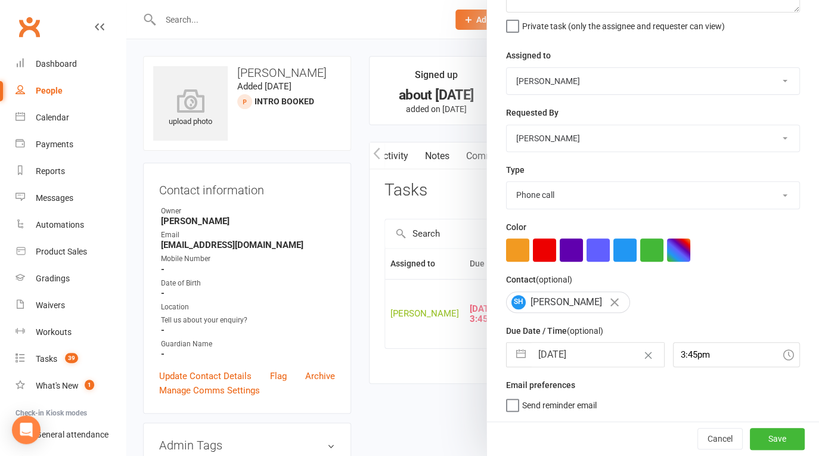
select select "9"
select select "2025"
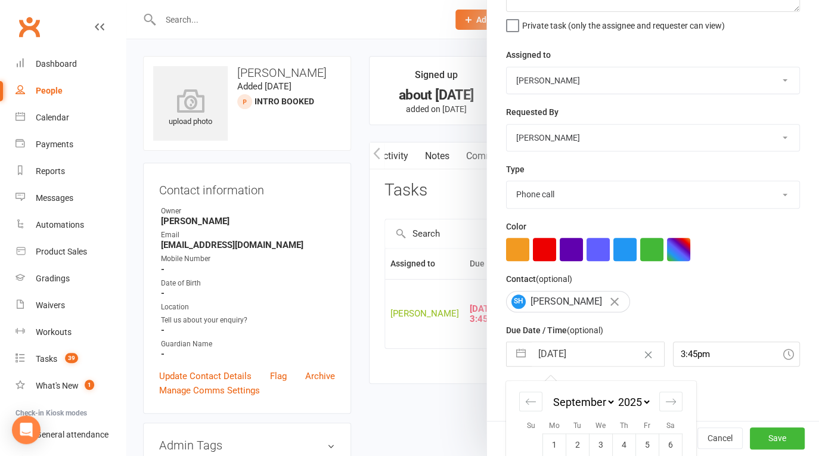
drag, startPoint x: 617, startPoint y: 360, endPoint x: 624, endPoint y: 363, distance: 7.2
click at [617, 360] on input "[DATE]" at bounding box center [598, 354] width 132 height 24
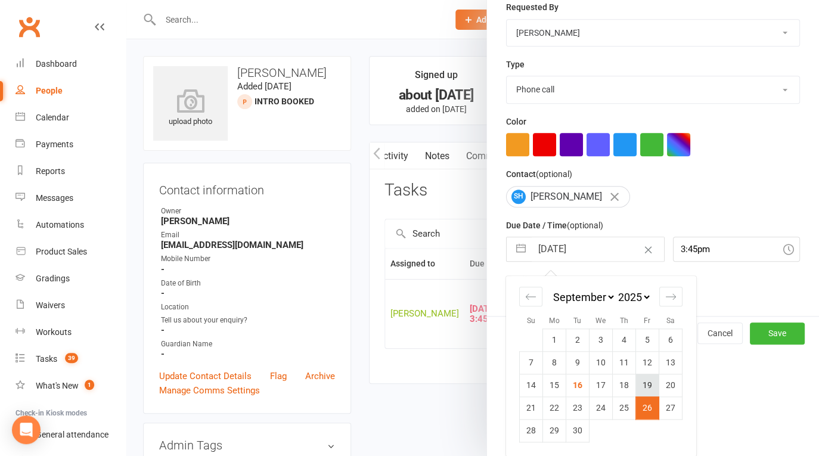
click at [646, 387] on td "19" at bounding box center [647, 385] width 23 height 23
type input "[DATE]"
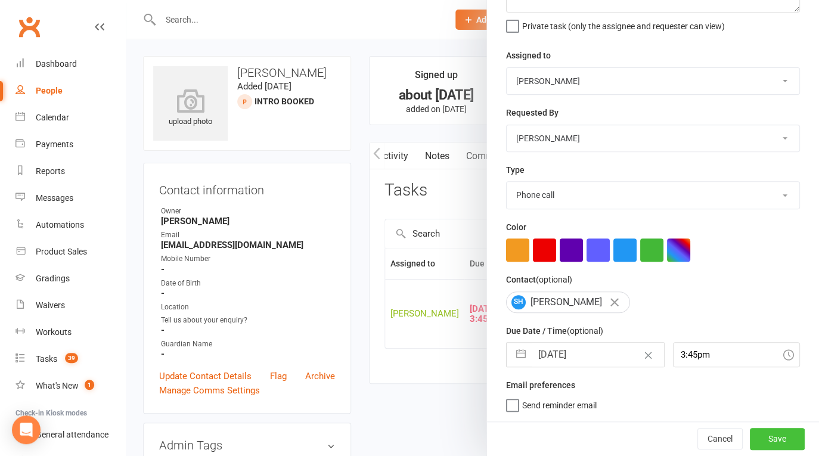
click at [766, 434] on button "Save" at bounding box center [777, 438] width 55 height 21
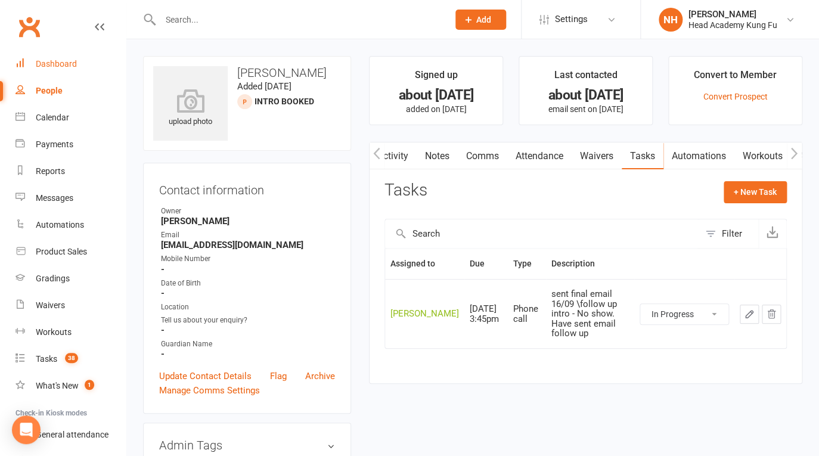
click at [61, 66] on div "Dashboard" at bounding box center [56, 64] width 41 height 10
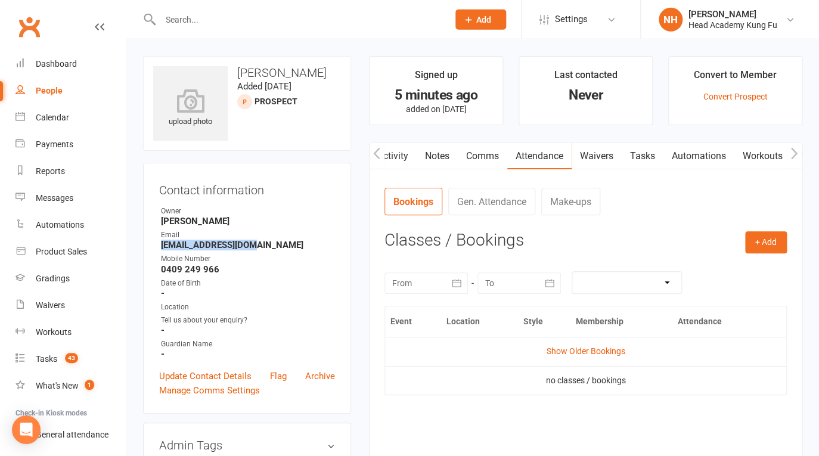
scroll to position [57, 0]
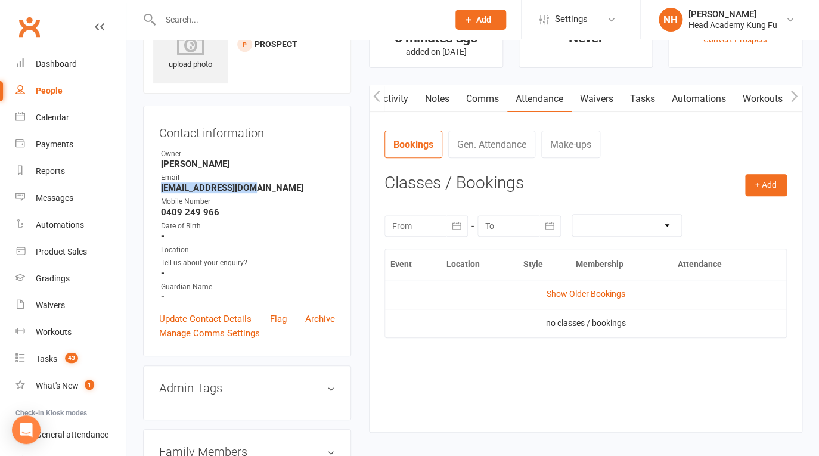
click at [545, 97] on link "Attendance" at bounding box center [539, 98] width 64 height 27
click at [174, 185] on strong "[EMAIL_ADDRESS][DOMAIN_NAME]" at bounding box center [248, 187] width 174 height 11
drag, startPoint x: 162, startPoint y: 187, endPoint x: 273, endPoint y: 185, distance: 110.9
click at [272, 184] on strong "[EMAIL_ADDRESS][DOMAIN_NAME]" at bounding box center [248, 187] width 174 height 11
copy strong "[EMAIL_ADDRESS][DOMAIN_NAME]"
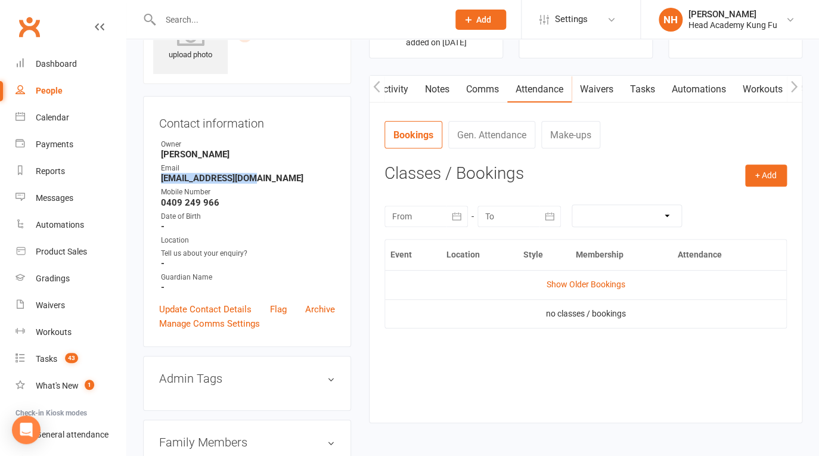
scroll to position [0, 0]
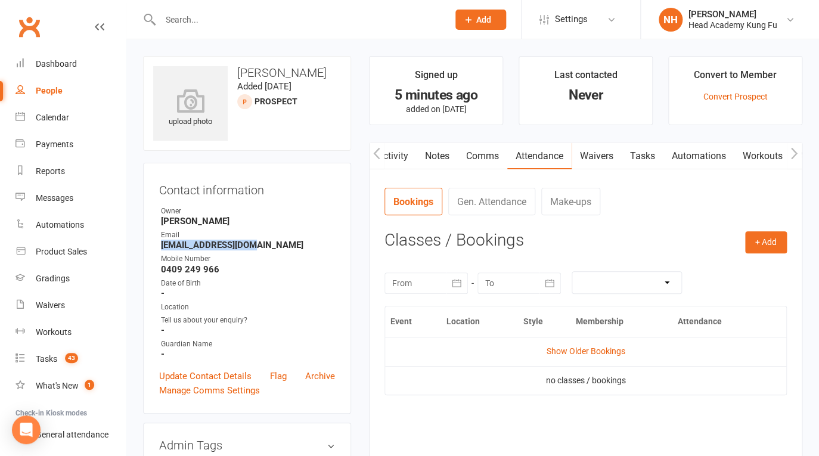
click at [653, 159] on link "Tasks" at bounding box center [643, 156] width 42 height 27
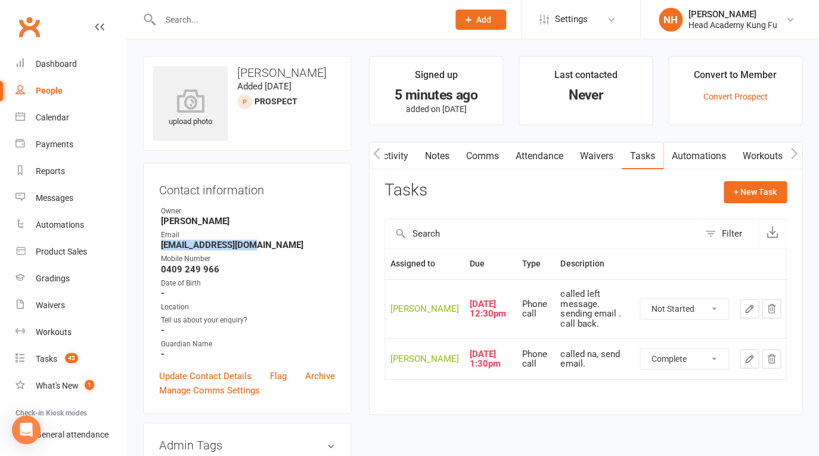
click option "Complete" at bounding box center [0, 0] width 0 height 0
select select "unstarted"
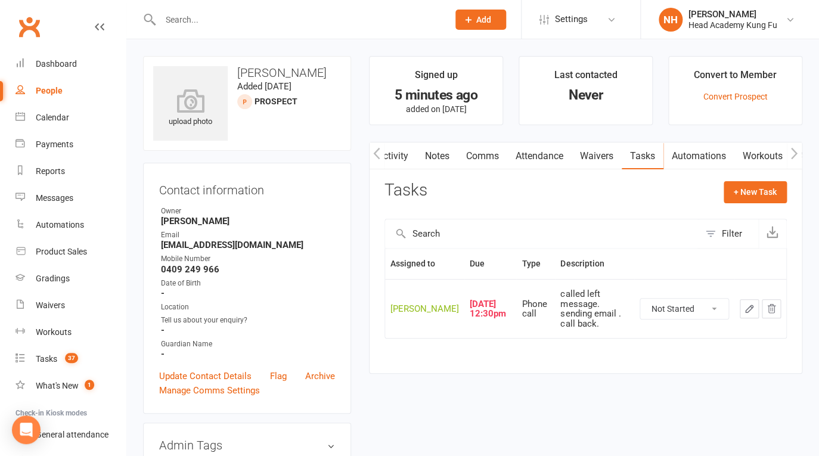
click at [196, 17] on input "text" at bounding box center [298, 19] width 283 height 17
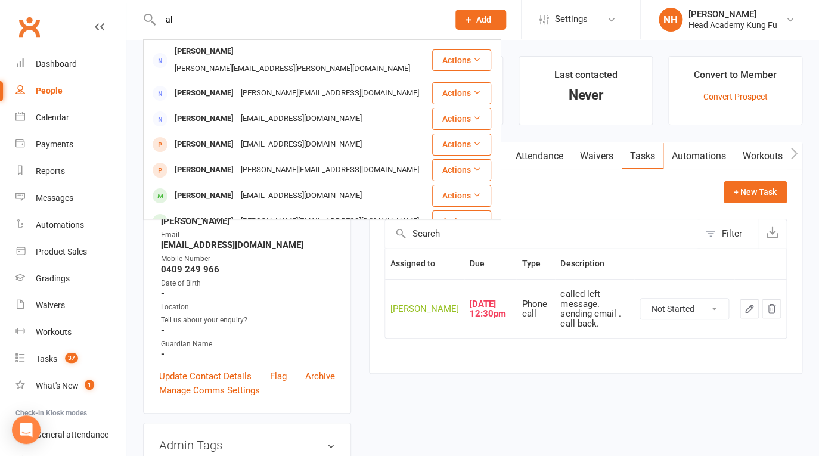
type input "a"
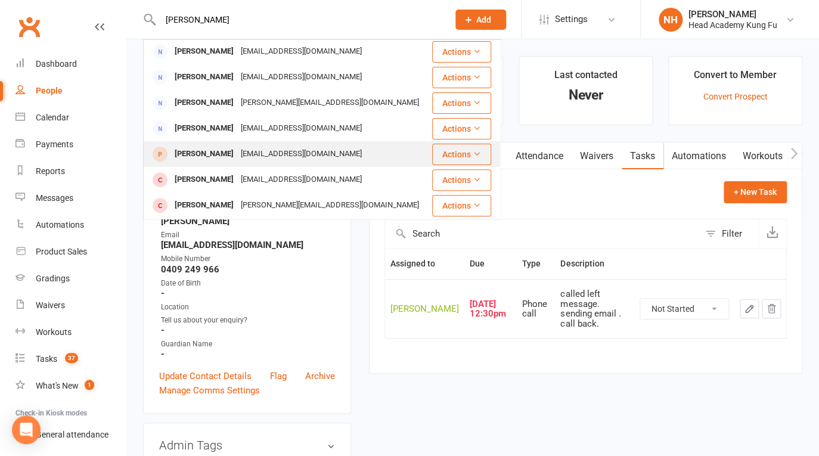
scroll to position [75, 0]
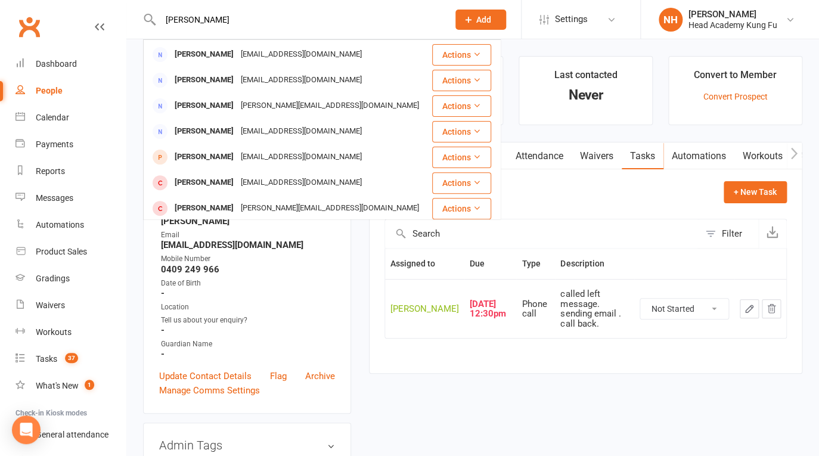
type input "[PERSON_NAME]"
click at [469, 386] on main "Signed up 5 minutes ago added on [DATE] Last contacted Never Convert to Member …" at bounding box center [585, 221] width 451 height 330
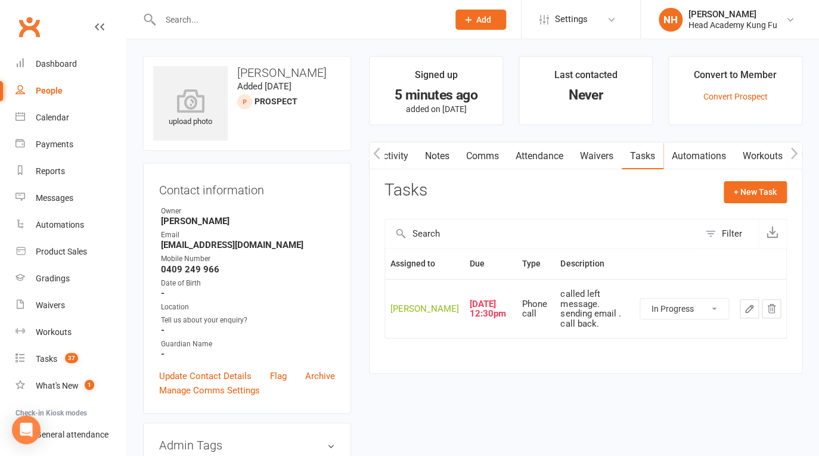
click option "In Progress" at bounding box center [0, 0] width 0 height 0
select select "started"
click at [754, 314] on icon "button" at bounding box center [749, 309] width 11 height 11
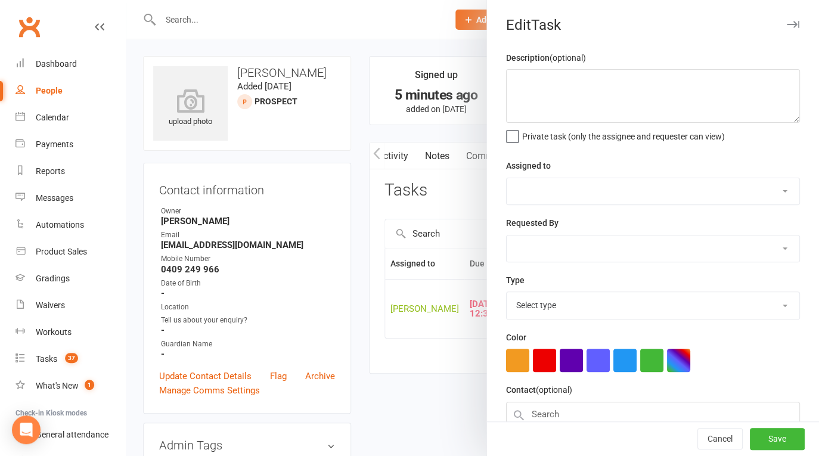
type textarea "called left message. sending email . call back."
select select "31972"
type input "[DATE]"
type input "12:30pm"
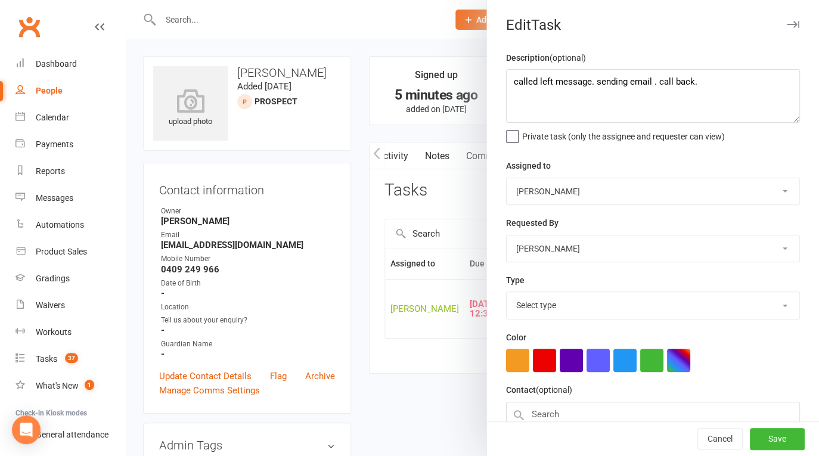
select select "14820"
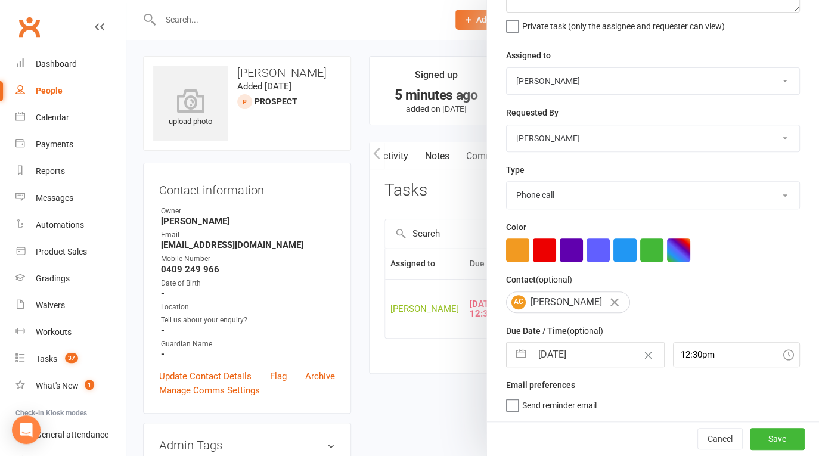
click at [602, 366] on input "[DATE]" at bounding box center [598, 355] width 132 height 24
select select "7"
select select "2025"
select select "8"
select select "2025"
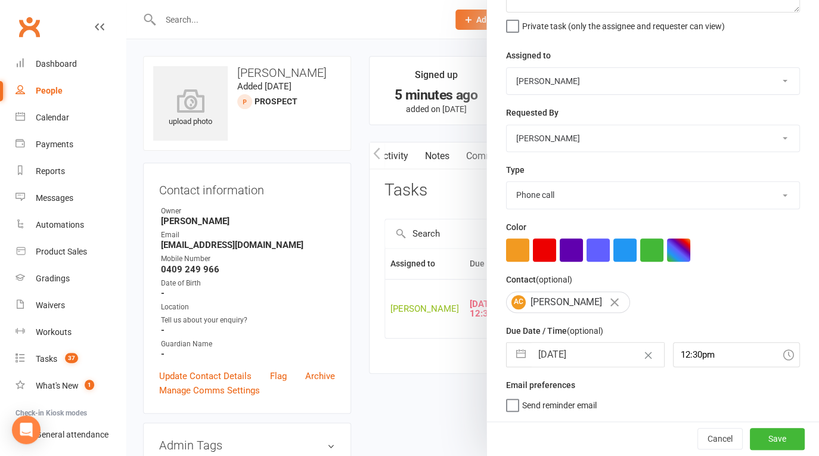
select select "9"
select select "2025"
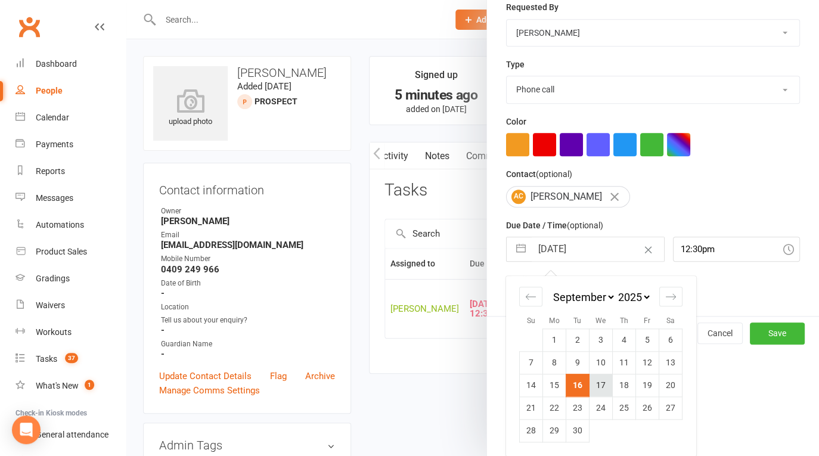
click at [601, 387] on td "17" at bounding box center [601, 385] width 23 height 23
type input "[DATE]"
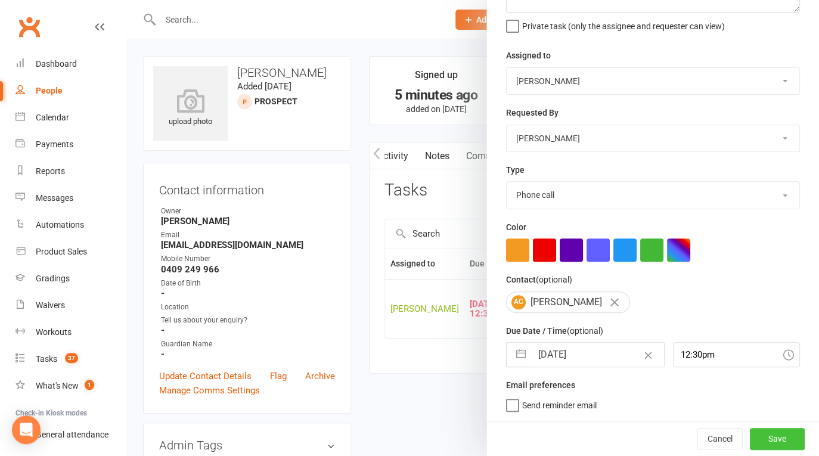
click at [763, 439] on button "Save" at bounding box center [777, 438] width 55 height 21
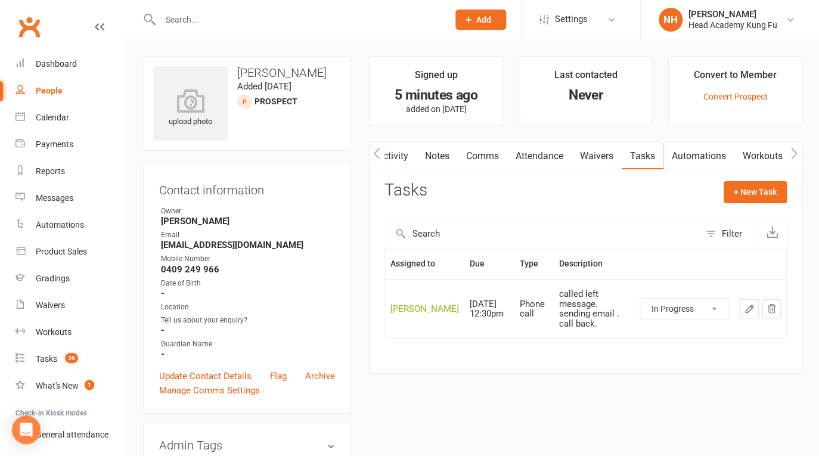
click at [734, 36] on li "NH [PERSON_NAME] Head Head Academy Kung Fu Signed in as: Head Academy Kung Fu S…" at bounding box center [729, 19] width 179 height 39
click at [727, 18] on div "[PERSON_NAME]" at bounding box center [733, 14] width 89 height 11
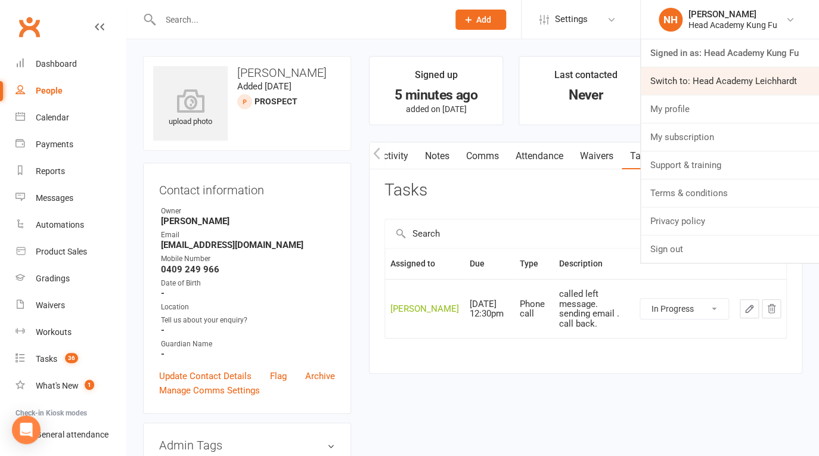
click at [718, 80] on link "Switch to: Head Academy Leichhardt" at bounding box center [730, 80] width 178 height 27
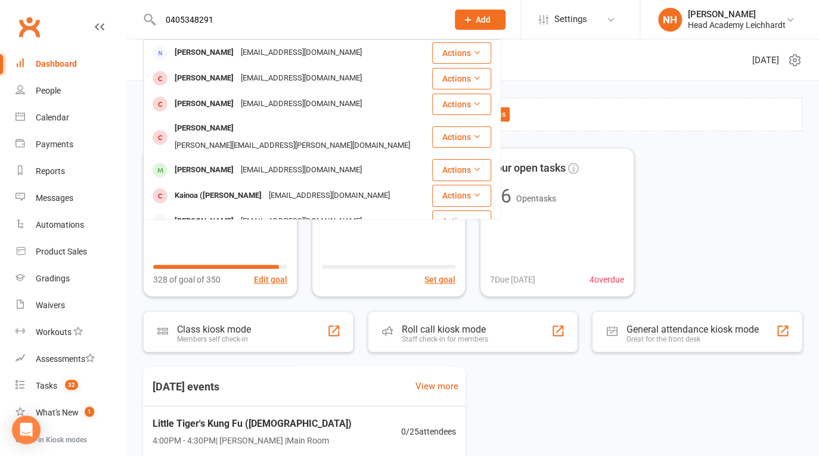
click at [643, 132] on div "Access restricted to new dashboard: Only admins can see the new dashboard. Enab…" at bounding box center [472, 409] width 693 height 657
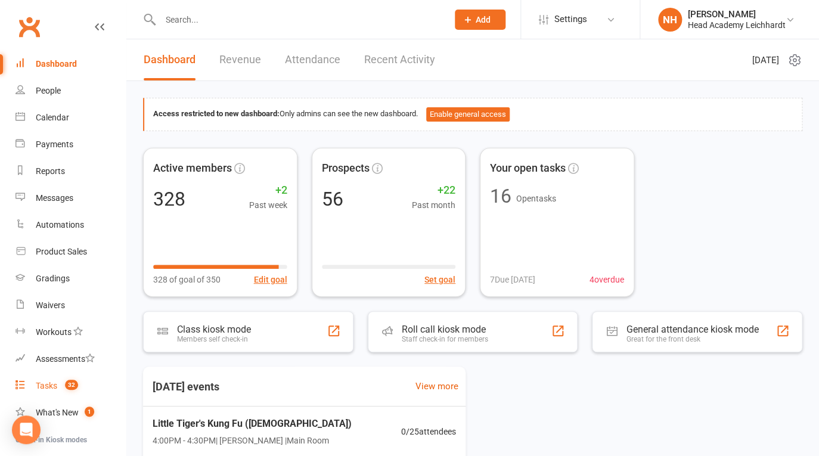
click at [52, 391] on div "Tasks" at bounding box center [46, 386] width 21 height 10
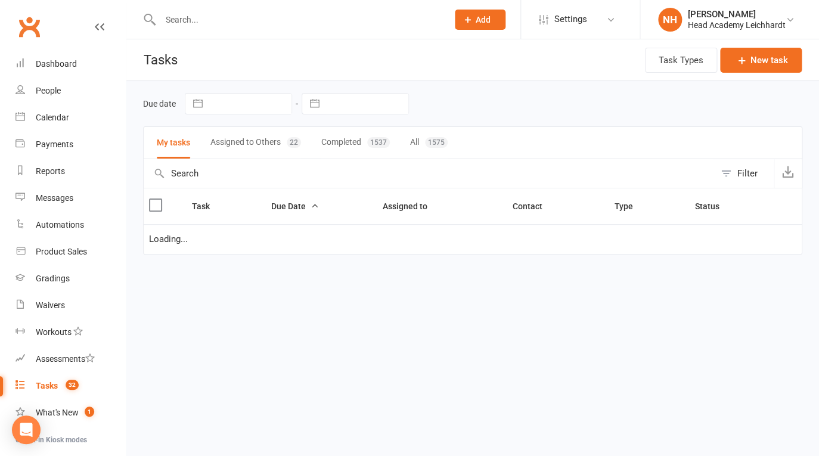
select select "started"
select select "waiting"
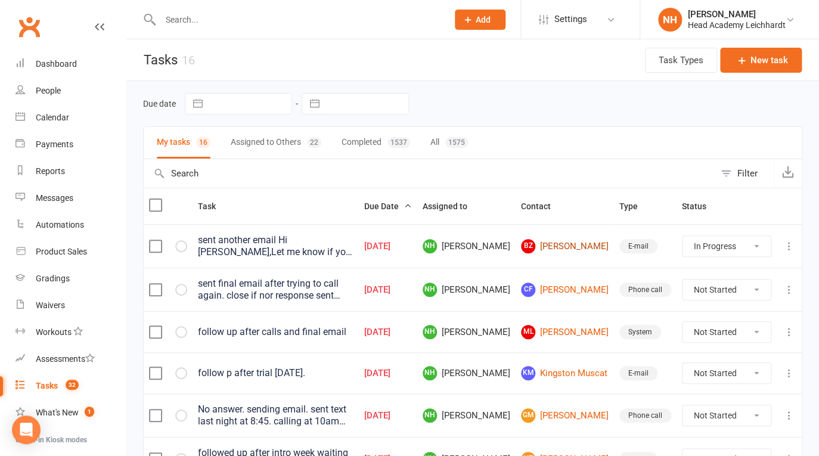
click at [578, 241] on link "BZ [PERSON_NAME]" at bounding box center [565, 246] width 88 height 14
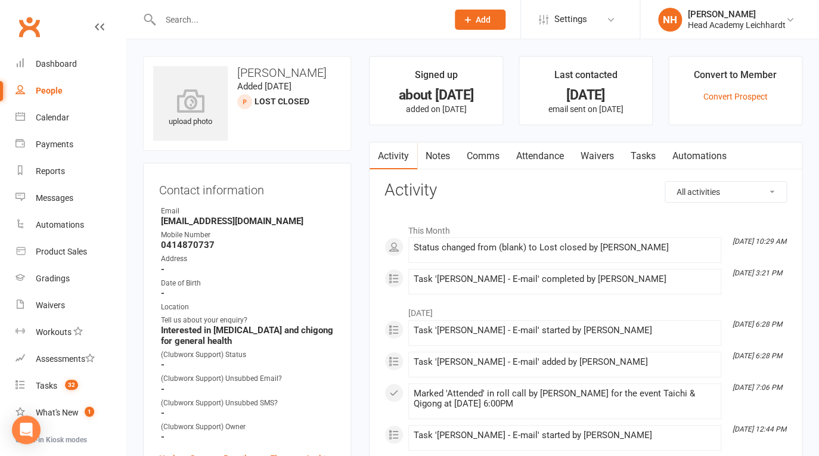
click at [637, 155] on link "Tasks" at bounding box center [644, 156] width 42 height 27
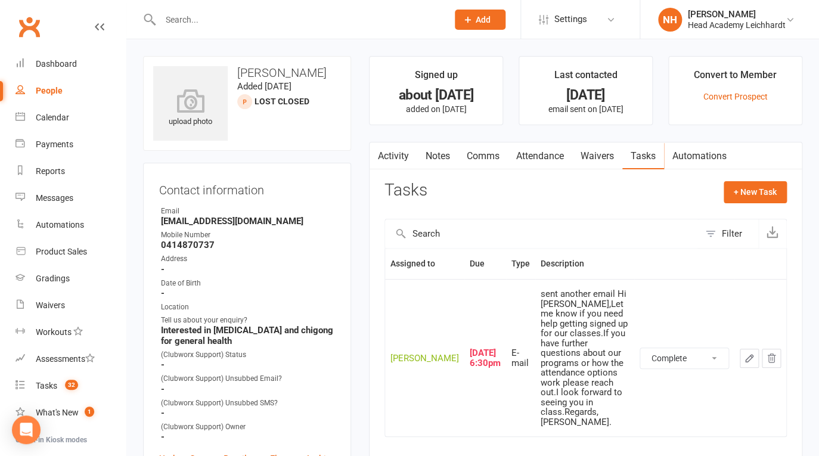
click option "Complete" at bounding box center [0, 0] width 0 height 0
select select "started"
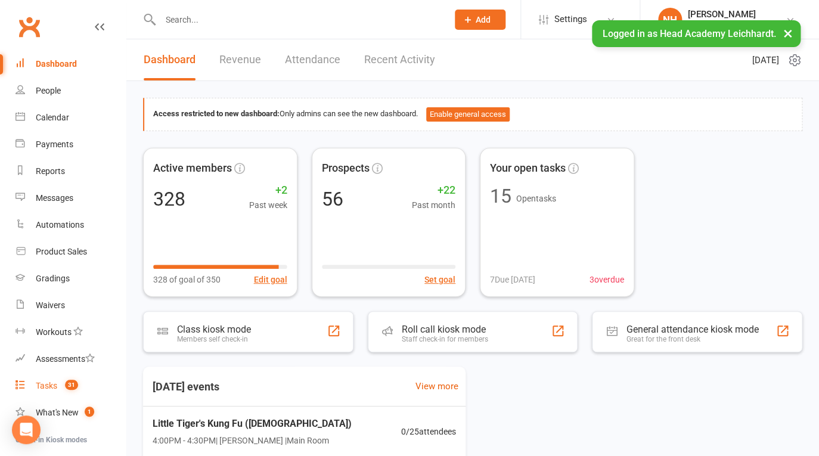
click at [50, 389] on div "Tasks" at bounding box center [46, 386] width 21 height 10
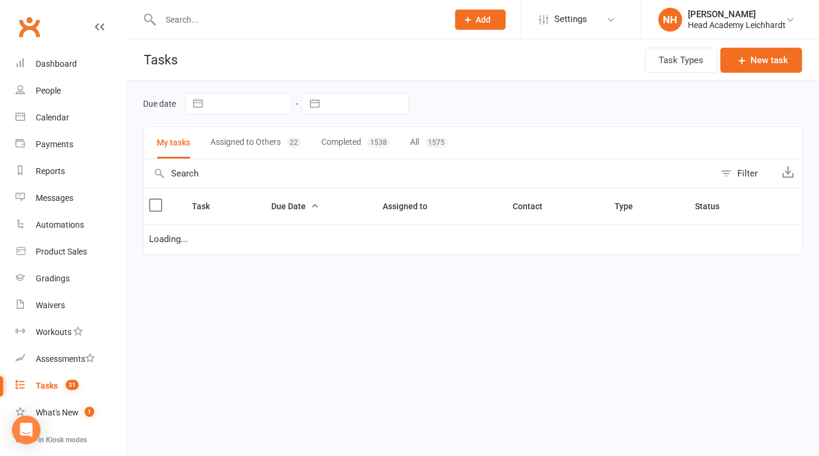
select select "started"
select select "waiting"
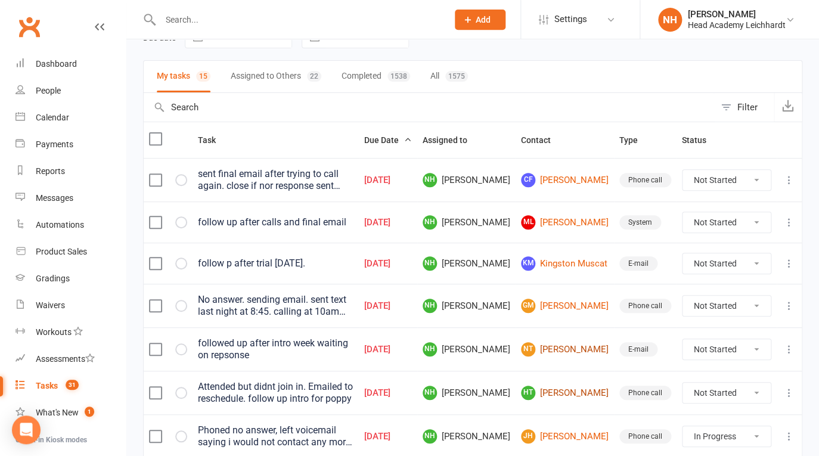
scroll to position [67, 0]
click option "Complete" at bounding box center [0, 0] width 0 height 0
select select "unstarted"
select select "started"
select select "waiting"
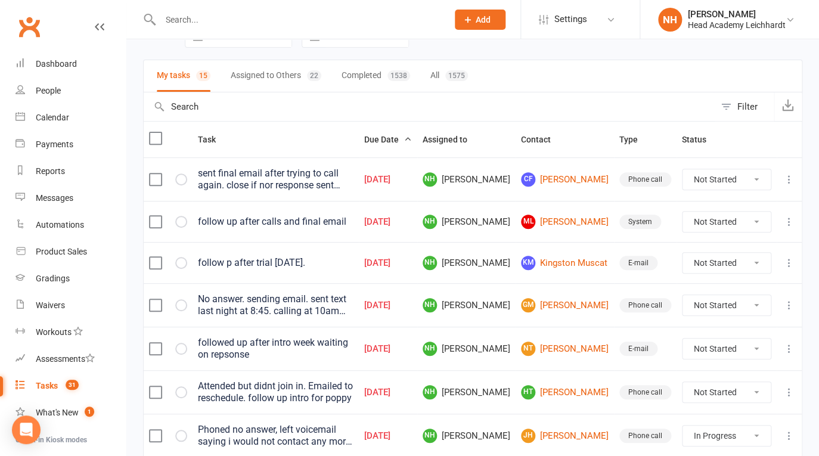
select select "started"
select select "waiting"
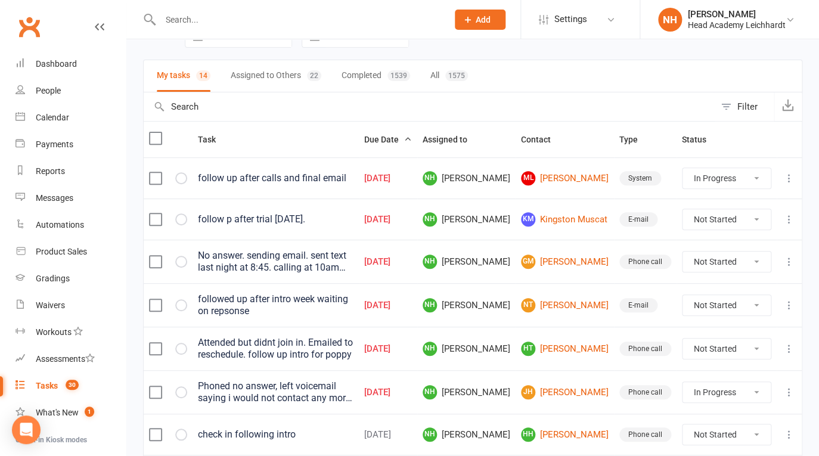
click option "In Progress" at bounding box center [0, 0] width 0 height 0
select select "unstarted"
select select "started"
select select "waiting"
select select "started"
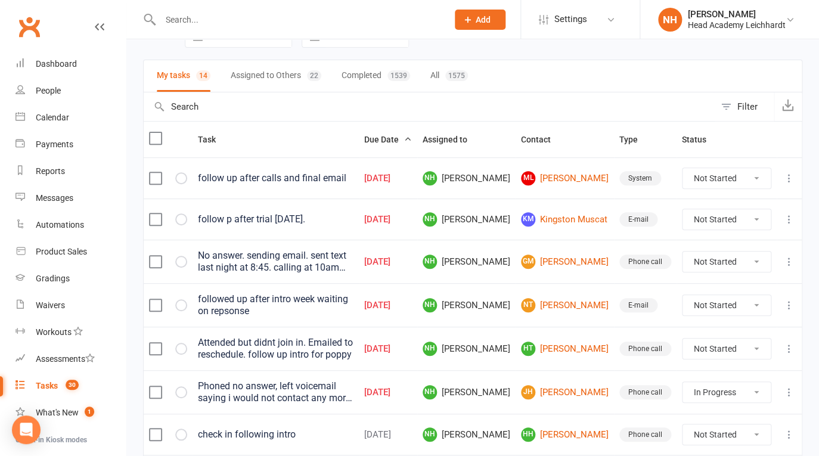
select select "started"
select select "waiting"
click at [785, 179] on icon at bounding box center [790, 178] width 12 height 12
click at [697, 217] on link "Edit" at bounding box center [728, 225] width 118 height 24
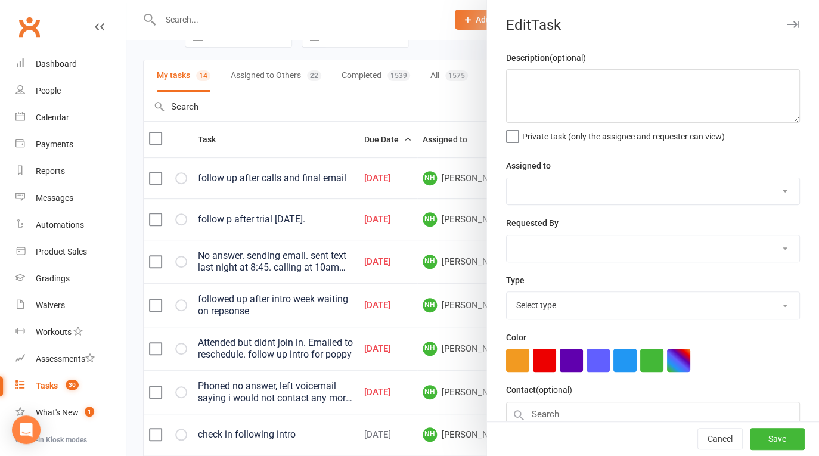
type textarea "follow up after calls and final email"
select select "31972"
type input "[DATE]"
type input "4:30pm"
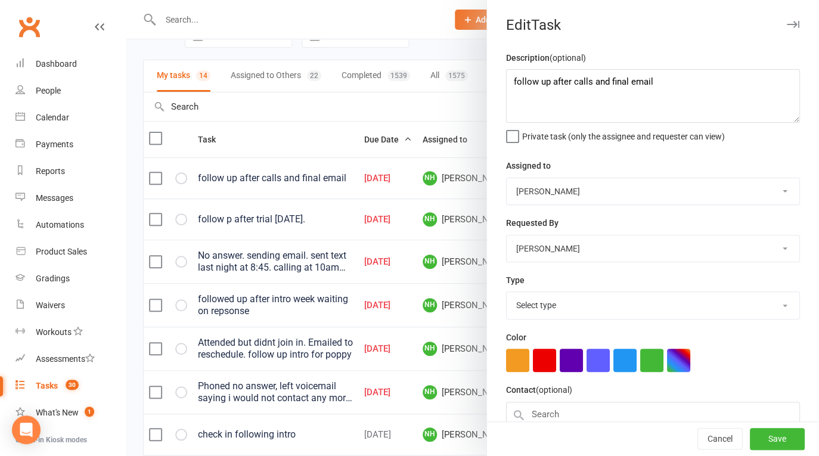
select select "19708"
click at [509, 84] on textarea "follow up after calls and final email" at bounding box center [653, 96] width 294 height 54
click at [581, 83] on textarea "sent final email 176/09 follow up after calls and final email" at bounding box center [653, 96] width 294 height 54
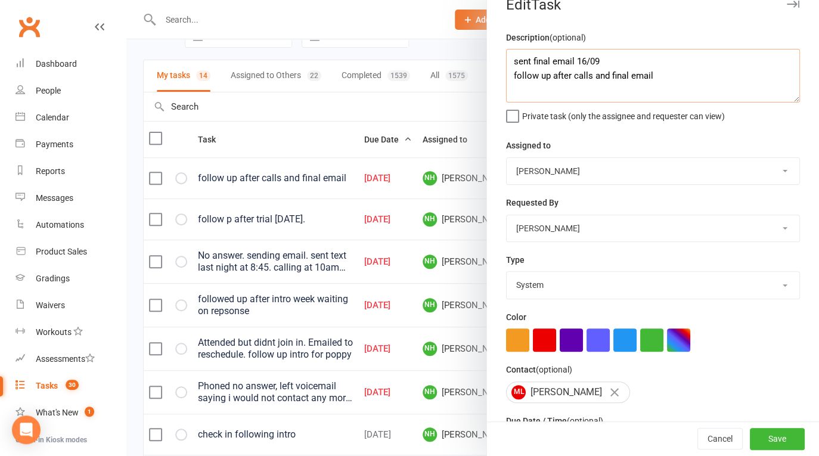
scroll to position [111, 0]
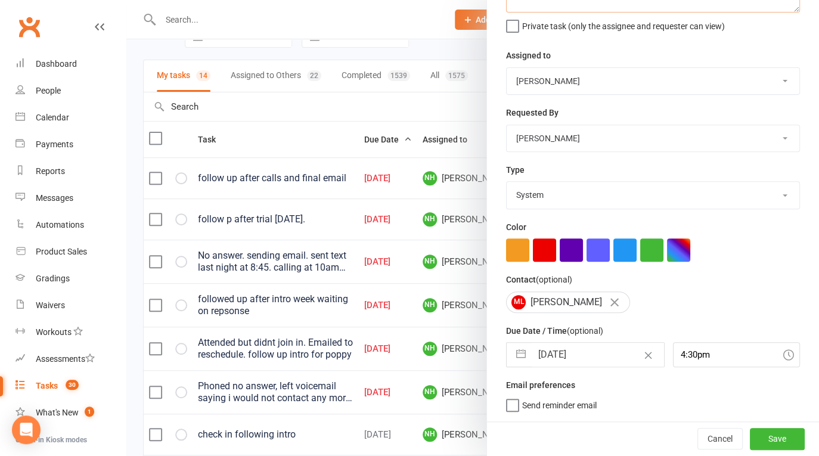
type textarea "sent final email 16/09 follow up after calls and final email"
select select "7"
select select "2025"
select select "8"
select select "2025"
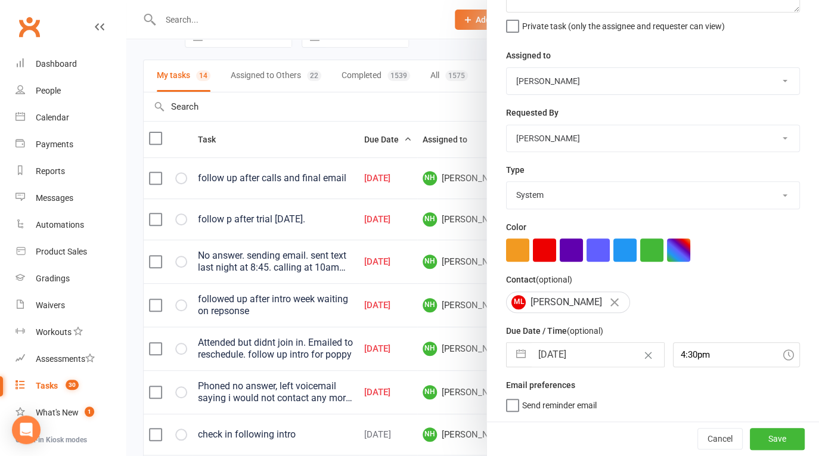
select select "9"
select select "2025"
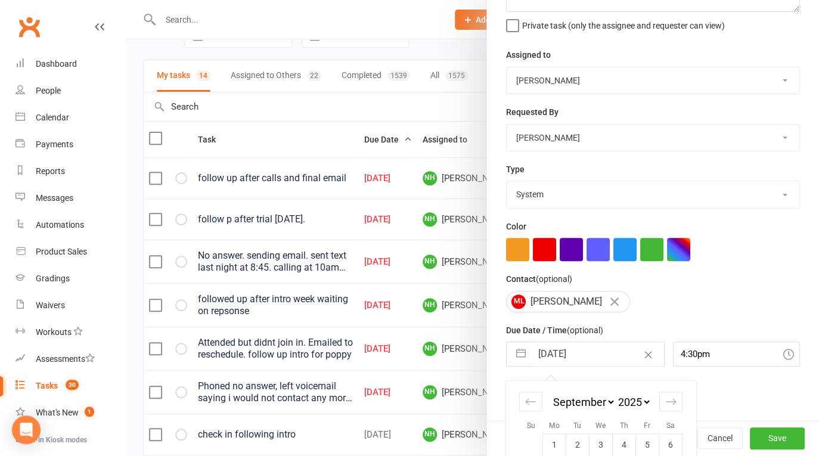
click at [584, 352] on input "[DATE]" at bounding box center [598, 354] width 132 height 24
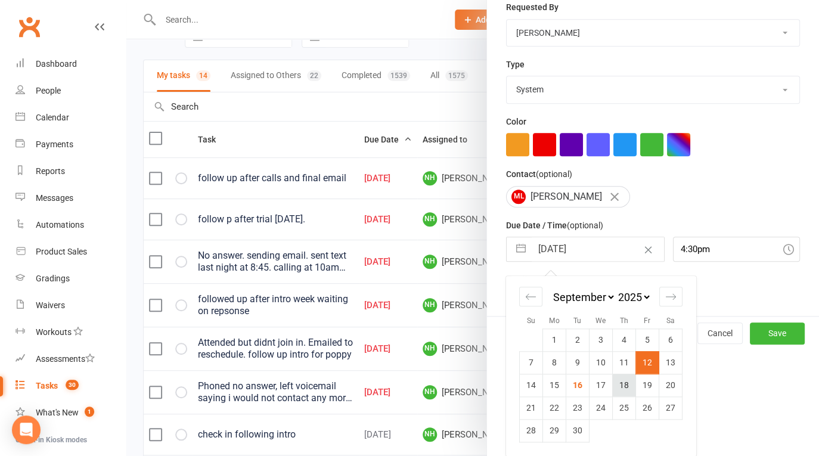
click at [624, 388] on td "18" at bounding box center [624, 385] width 23 height 23
type input "[DATE]"
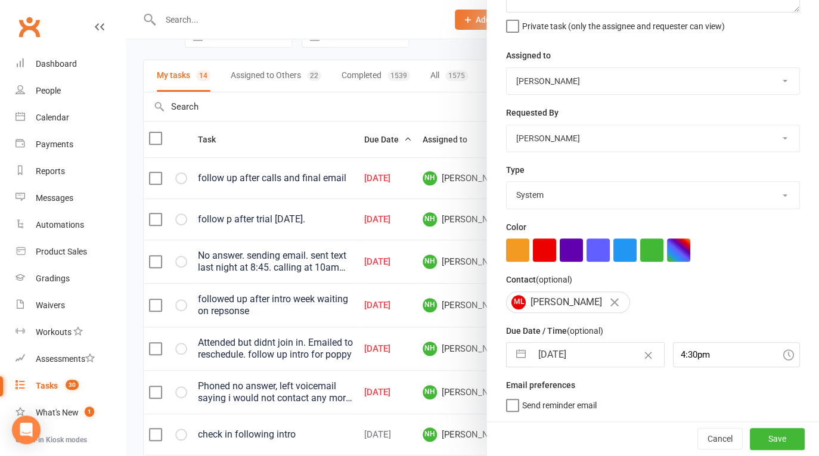
scroll to position [111, 0]
click at [776, 439] on button "Save" at bounding box center [777, 438] width 55 height 21
select select "started"
select select "waiting"
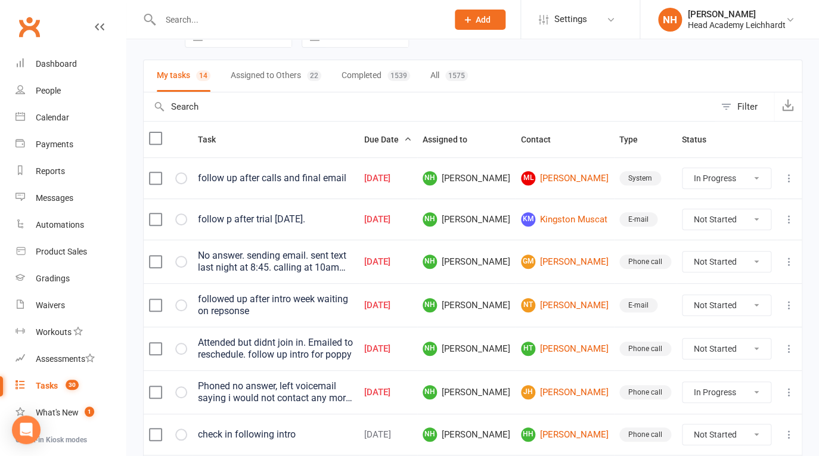
select select "started"
select select "waiting"
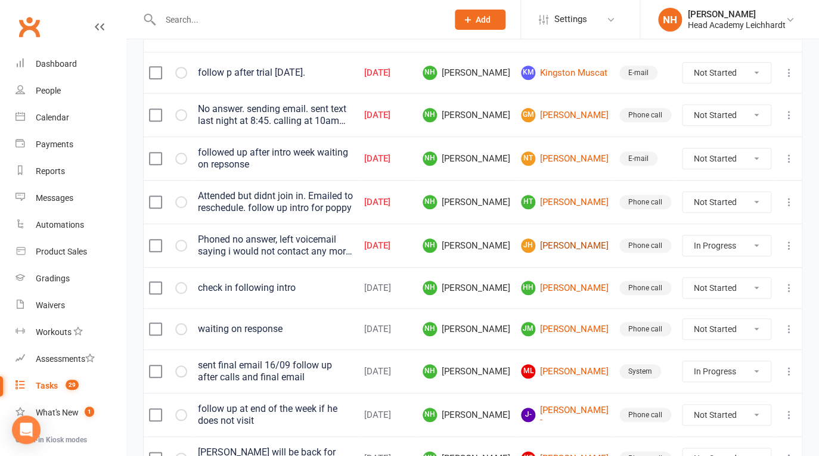
scroll to position [175, 0]
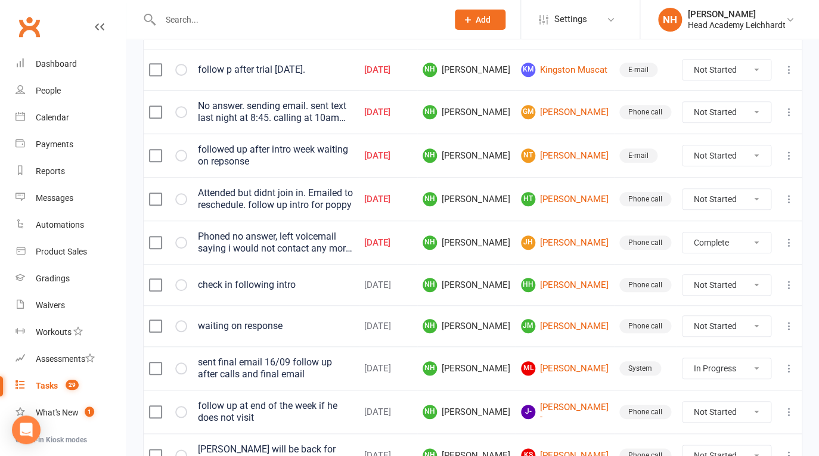
click option "Complete" at bounding box center [0, 0] width 0 height 0
select select "started"
select select "waiting"
select select "started"
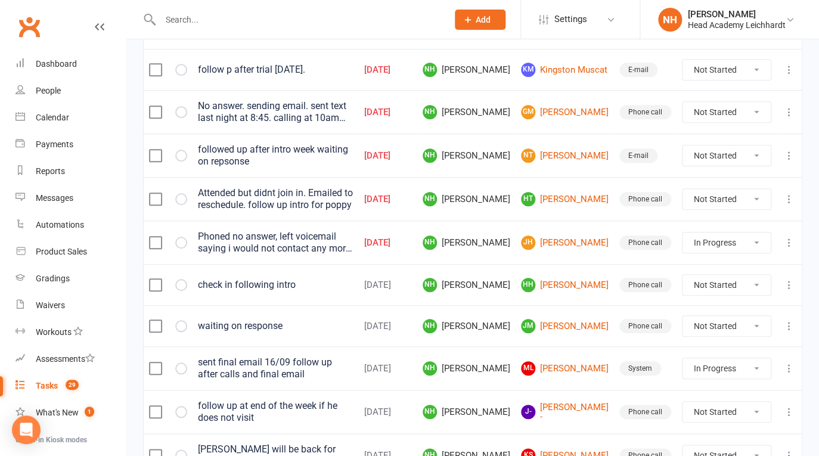
select select "started"
select select "waiting"
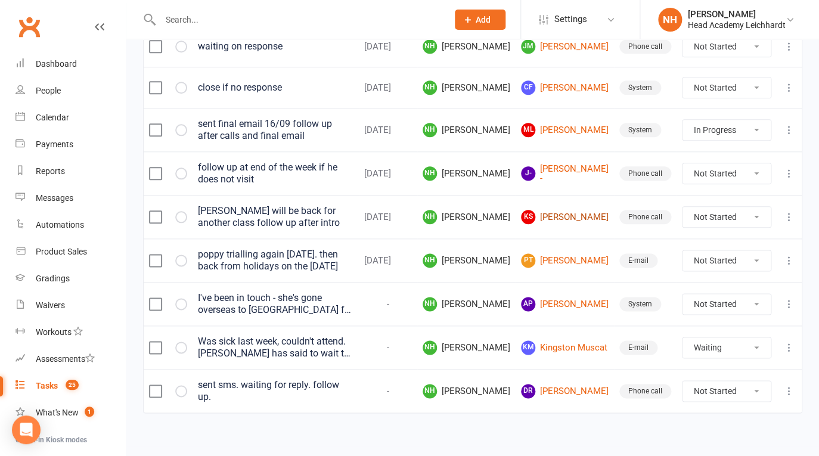
scroll to position [103, 0]
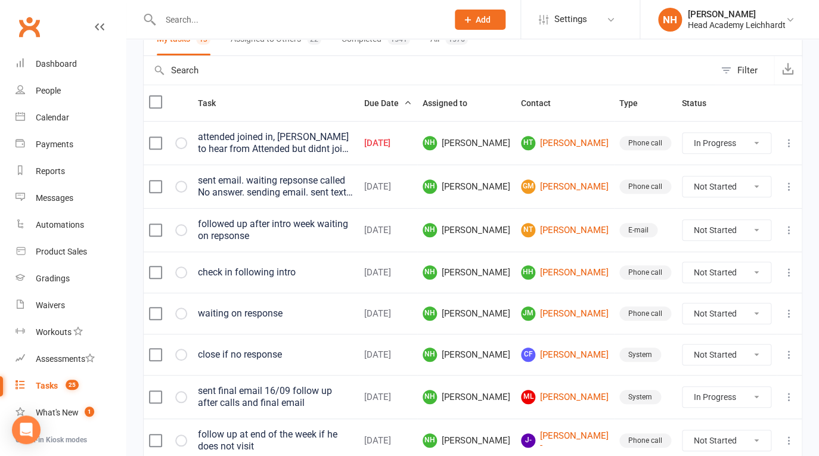
click at [796, 147] on button at bounding box center [789, 143] width 14 height 14
drag, startPoint x: 694, startPoint y: 202, endPoint x: 694, endPoint y: 184, distance: 18.5
click at [694, 202] on link "Delete" at bounding box center [728, 214] width 118 height 24
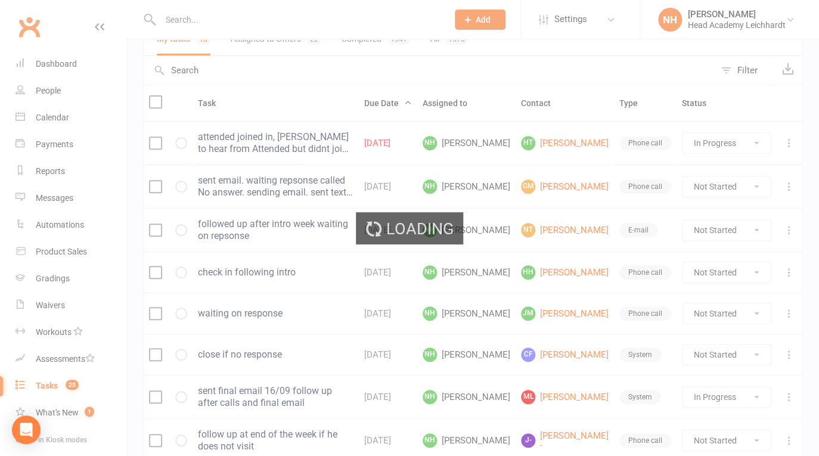
select select "waiting"
select select "started"
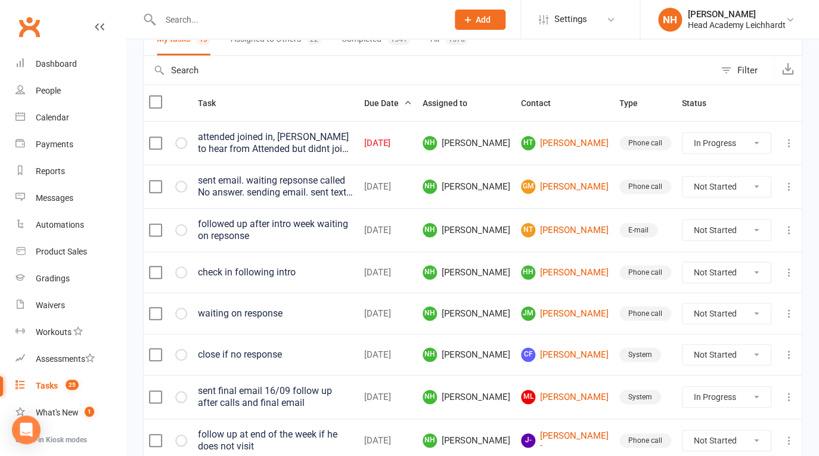
select select "started"
select select "waiting"
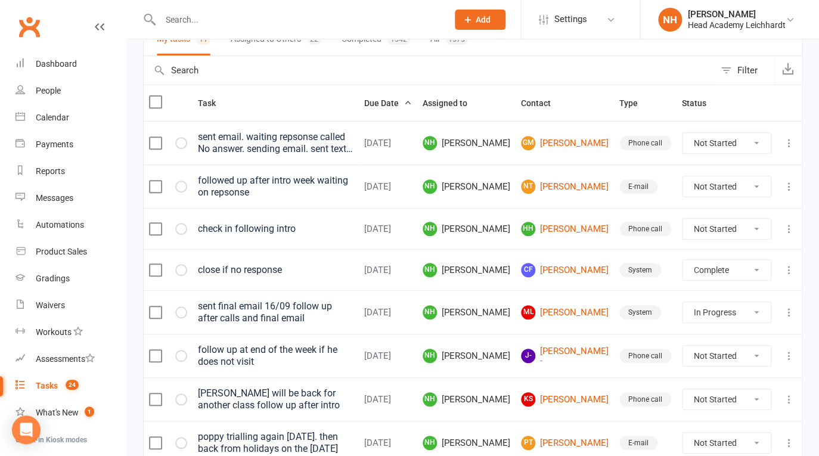
click option "Complete" at bounding box center [0, 0] width 0 height 0
select select "unstarted"
select select "started"
select select "waiting"
select select "started"
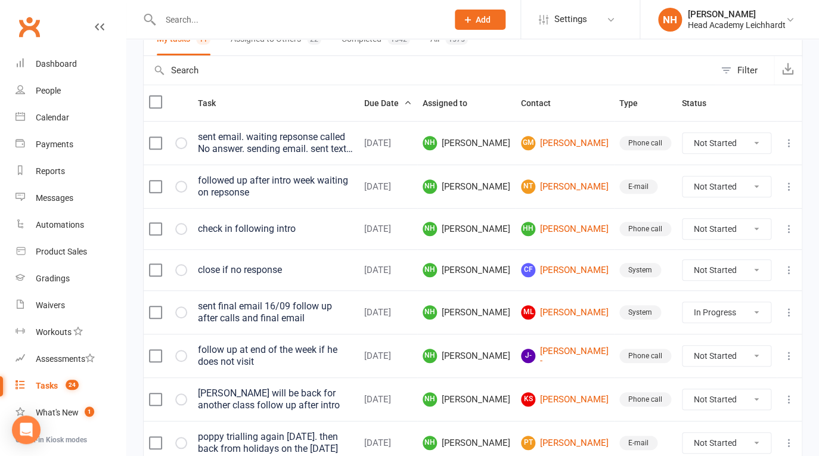
select select "waiting"
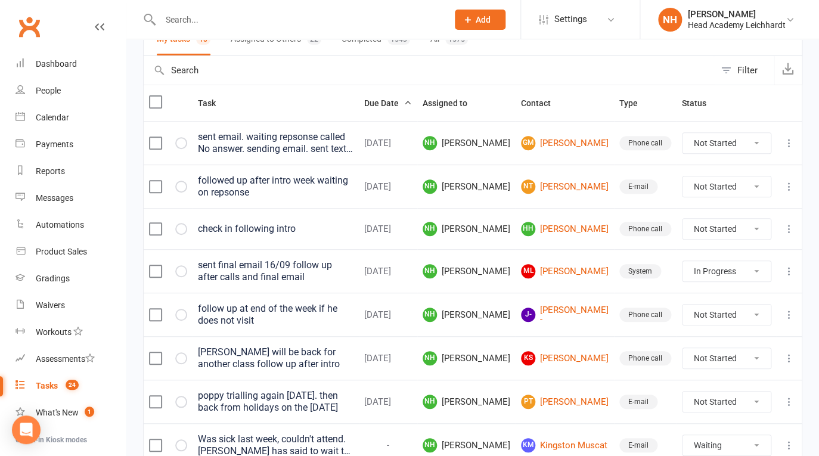
click option "Complete" at bounding box center [0, 0] width 0 height 0
select select "started"
select select "waiting"
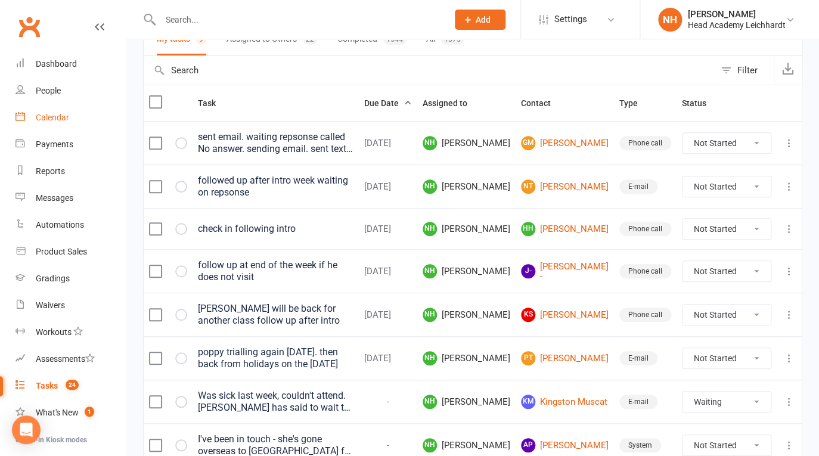
click at [57, 122] on div "Calendar" at bounding box center [52, 118] width 33 height 10
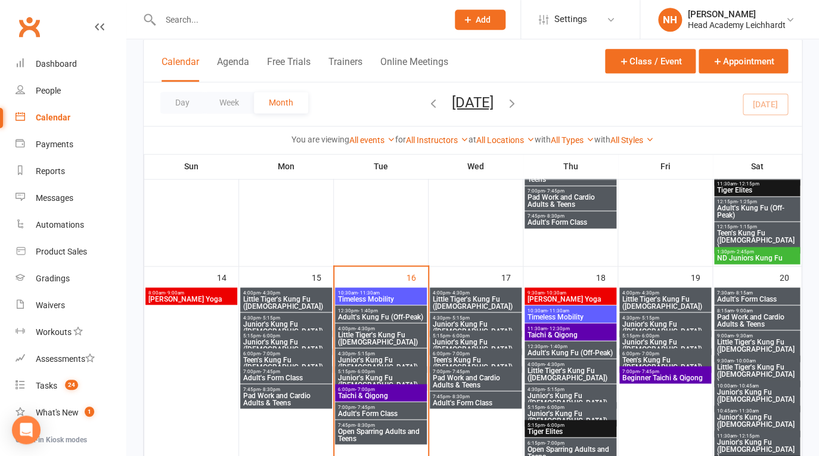
scroll to position [553, 0]
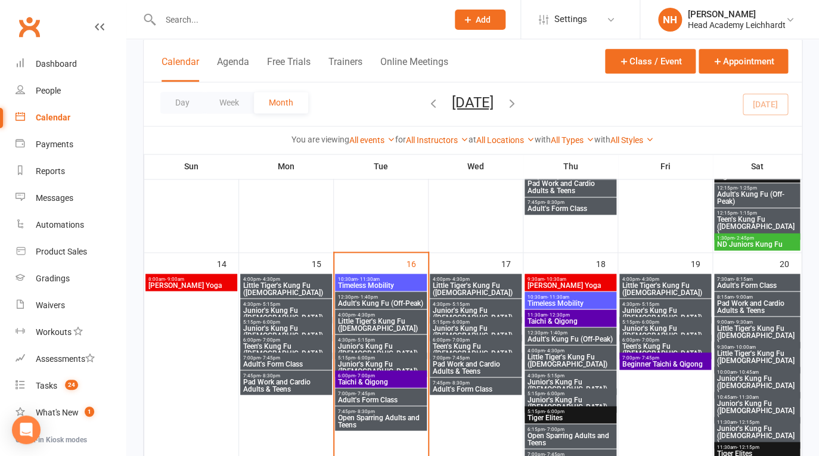
click at [366, 345] on span "Junior's Kung Fu ([DEMOGRAPHIC_DATA])" at bounding box center [381, 349] width 87 height 14
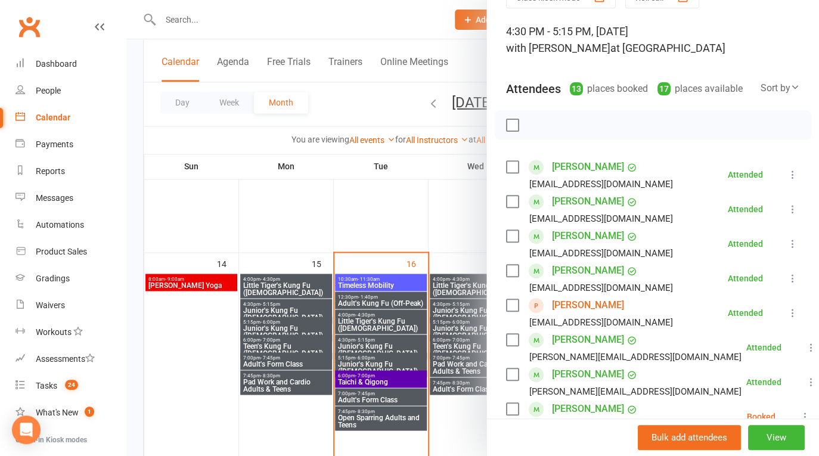
scroll to position [0, 0]
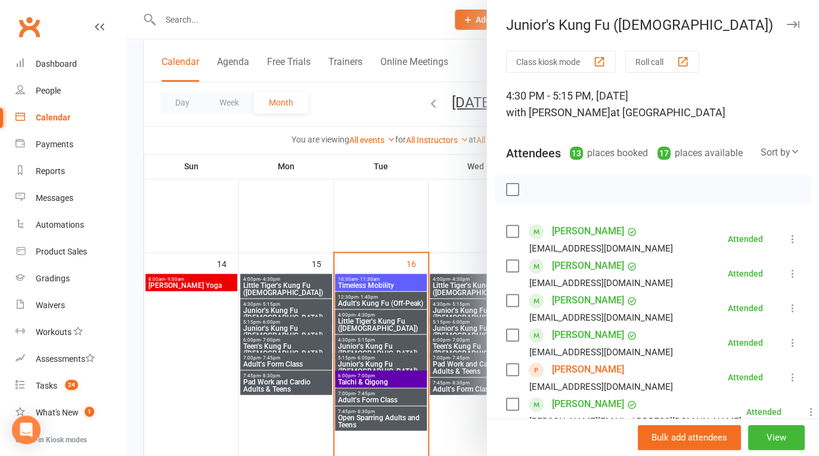
click at [787, 22] on icon "button" at bounding box center [793, 24] width 13 height 7
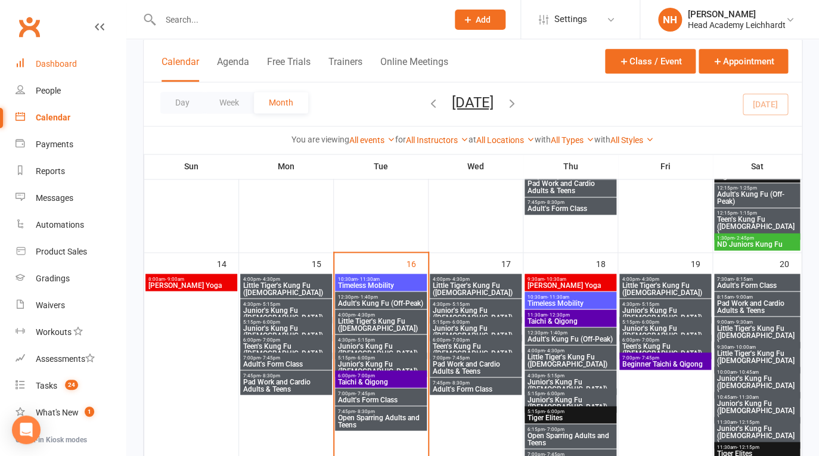
click at [61, 63] on div "Dashboard" at bounding box center [56, 64] width 41 height 10
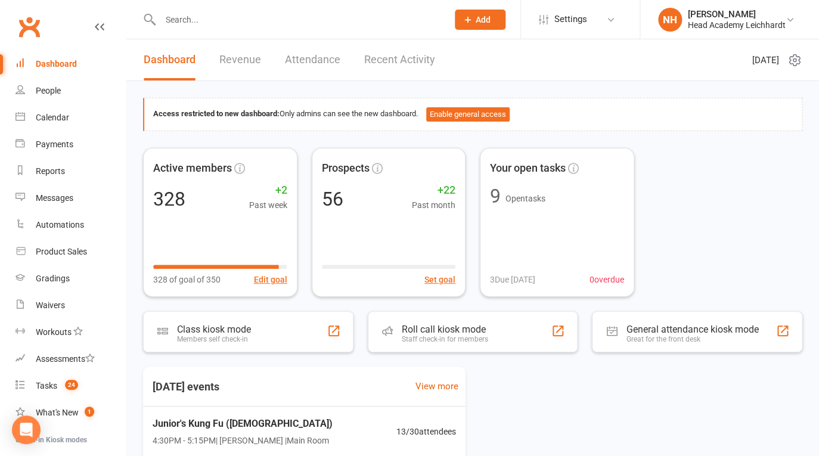
click at [42, 63] on div "Dashboard" at bounding box center [56, 64] width 41 height 10
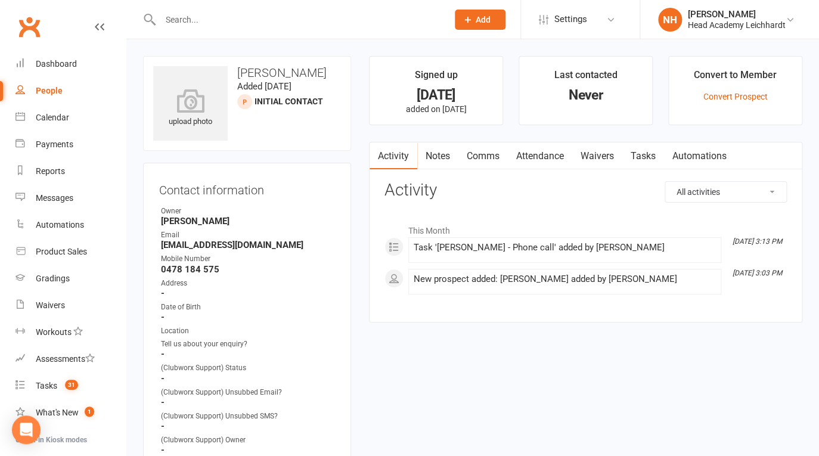
click at [643, 148] on link "Tasks" at bounding box center [644, 156] width 42 height 27
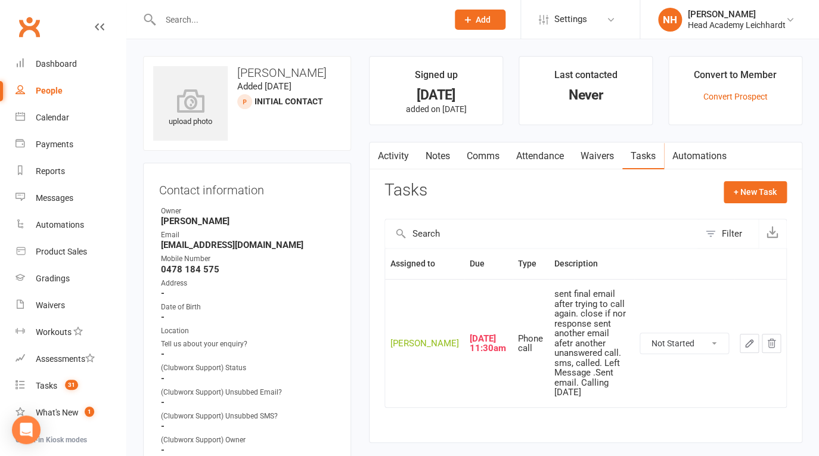
click at [388, 154] on link "Activity" at bounding box center [394, 156] width 48 height 27
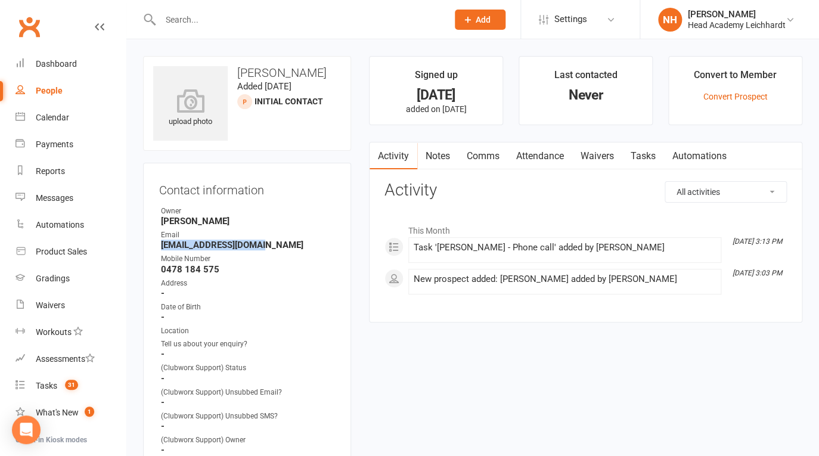
drag, startPoint x: 162, startPoint y: 245, endPoint x: 263, endPoint y: 247, distance: 101.4
click at [263, 247] on strong "[EMAIL_ADDRESS][DOMAIN_NAME]" at bounding box center [248, 245] width 174 height 11
click at [655, 153] on link "Tasks" at bounding box center [644, 156] width 42 height 27
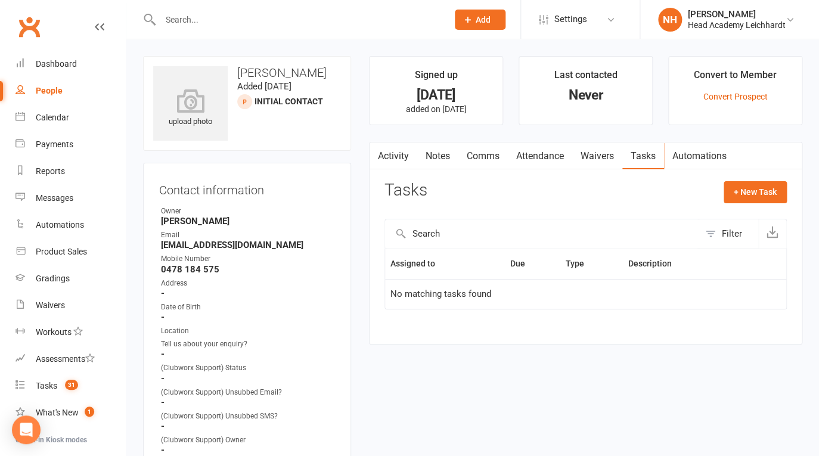
click at [261, 18] on input "text" at bounding box center [298, 19] width 283 height 17
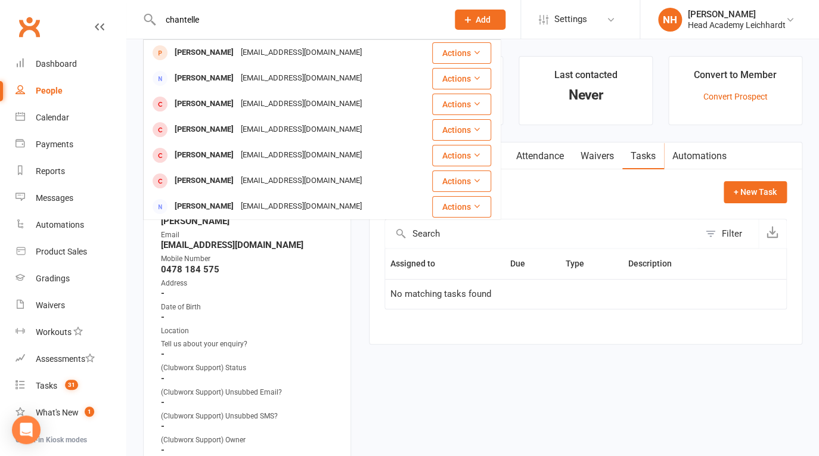
type input "chantelle"
click at [690, 175] on div "Activity Notes Comms Attendance Waivers Tasks Automations Tasks + New Task Filt…" at bounding box center [586, 243] width 434 height 203
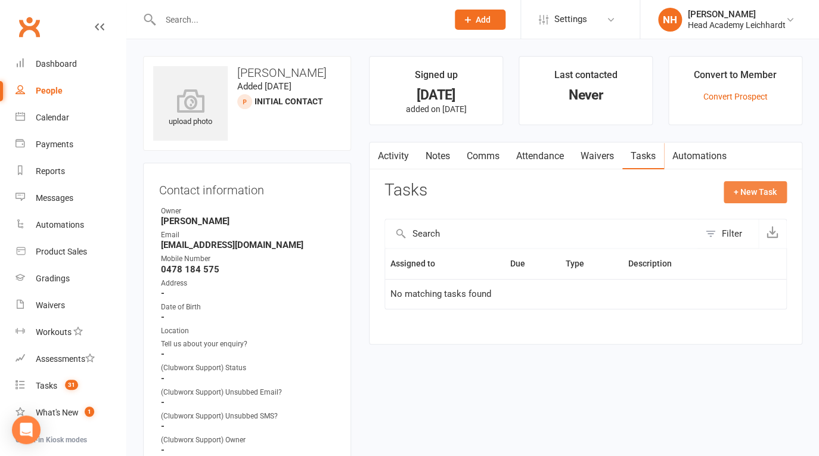
click at [757, 188] on button "+ New Task" at bounding box center [755, 191] width 63 height 21
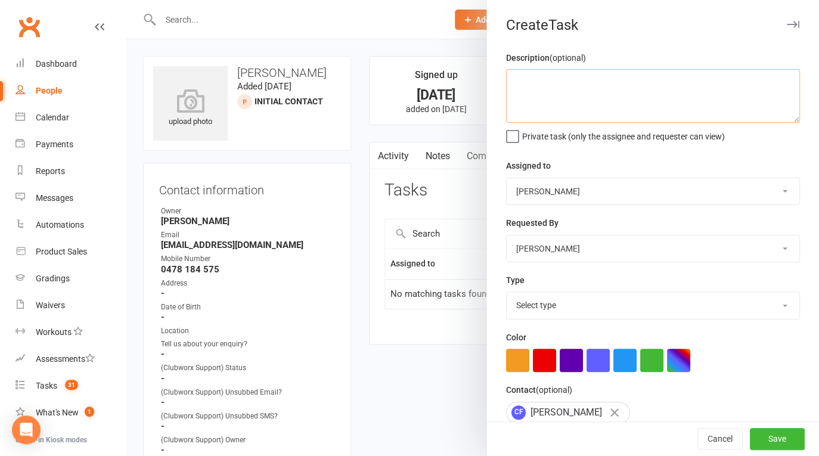
click at [533, 78] on textarea at bounding box center [653, 96] width 294 height 54
type textarea "close if no response"
select select "19708"
click option "System" at bounding box center [0, 0] width 0 height 0
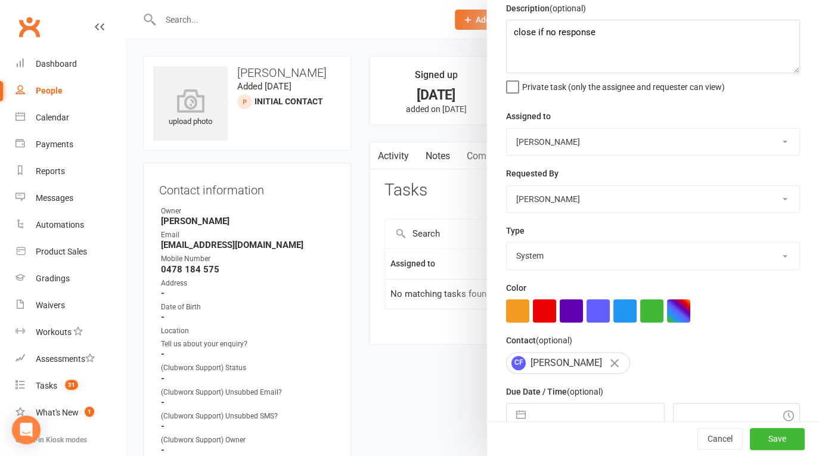
scroll to position [111, 0]
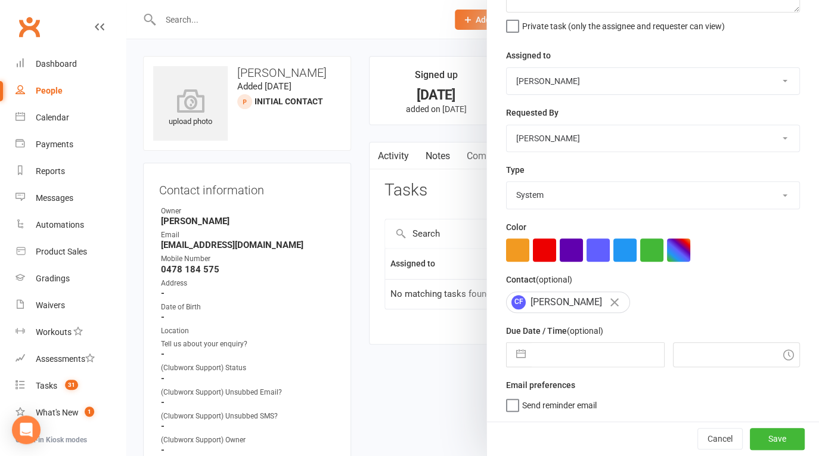
click at [578, 365] on input "text" at bounding box center [598, 355] width 132 height 24
select select "7"
select select "2025"
select select "8"
select select "2025"
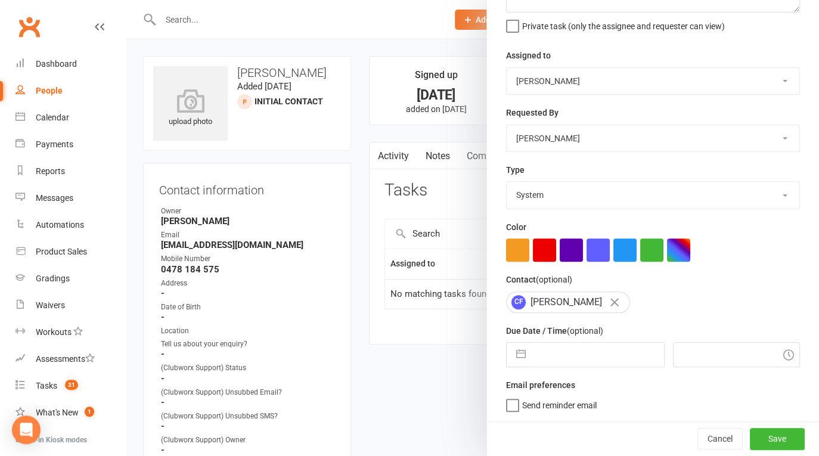
select select "9"
select select "2025"
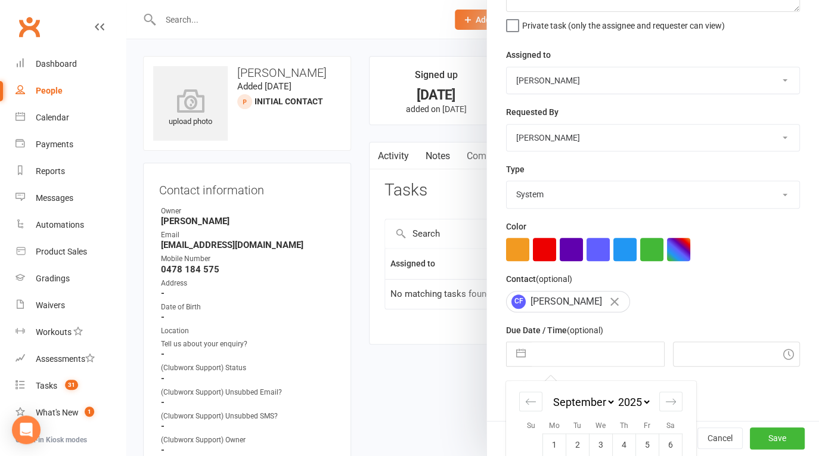
scroll to position [216, 0]
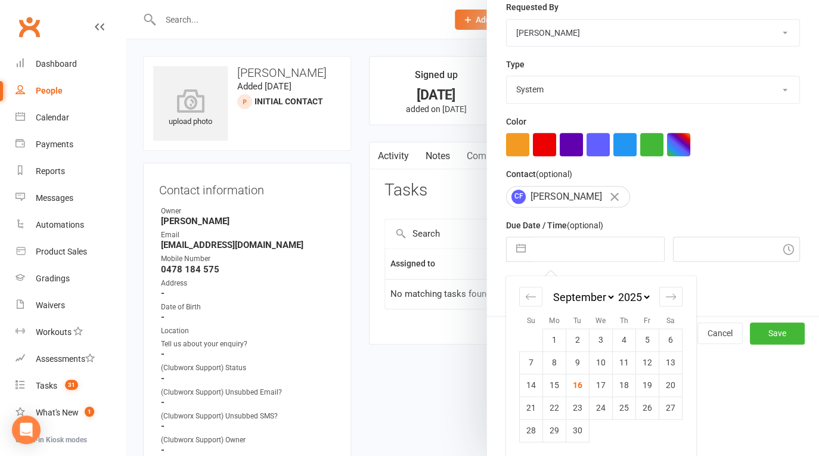
drag, startPoint x: 615, startPoint y: 386, endPoint x: 668, endPoint y: 373, distance: 54.7
click at [617, 387] on td "18" at bounding box center [624, 385] width 23 height 23
type input "[DATE]"
type input "4:00pm"
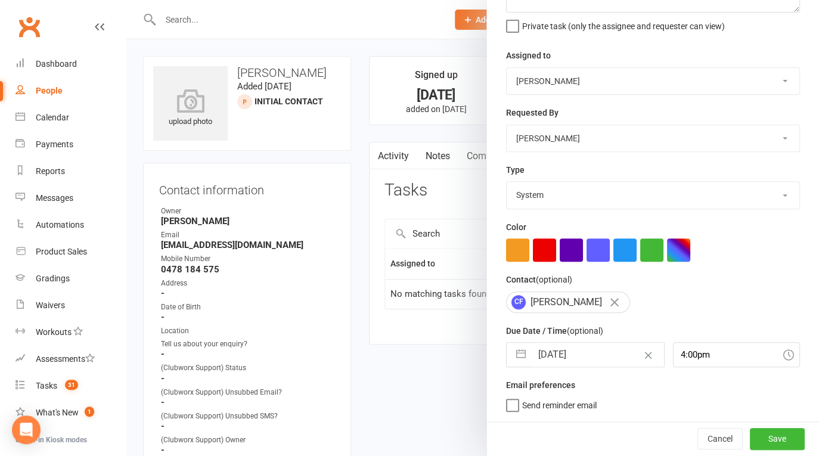
scroll to position [111, 0]
click at [765, 438] on button "Save" at bounding box center [777, 438] width 55 height 21
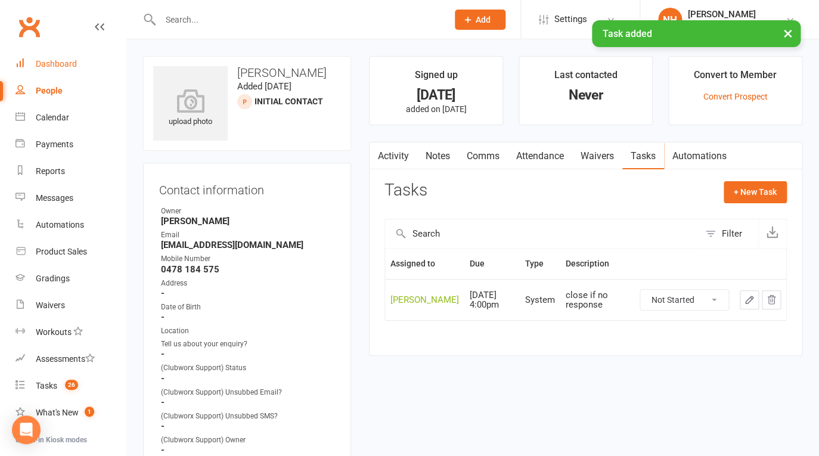
click at [34, 67] on link "Dashboard" at bounding box center [71, 64] width 110 height 27
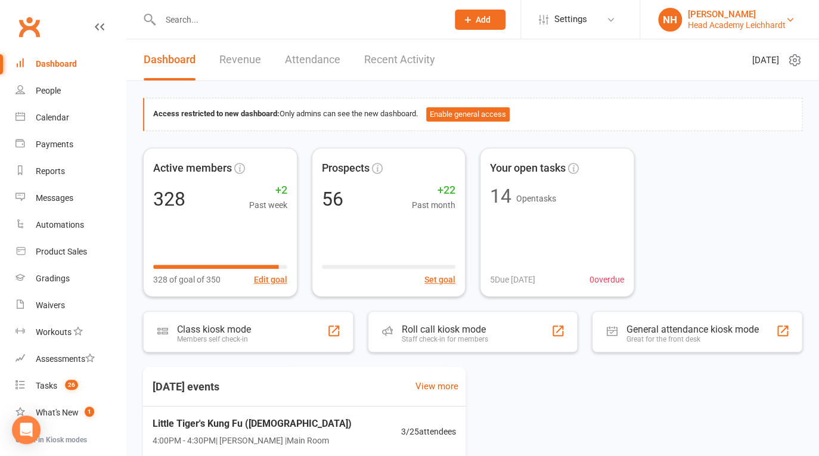
click at [766, 23] on div "Head Academy Leichhardt" at bounding box center [737, 25] width 98 height 11
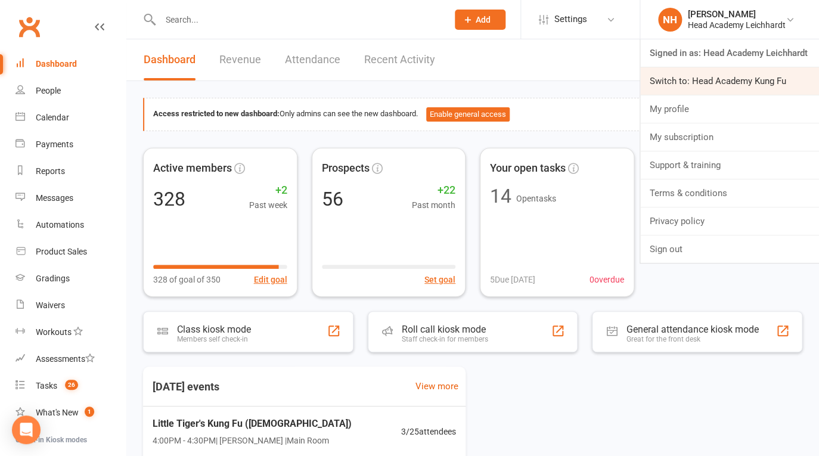
click at [736, 84] on link "Switch to: Head Academy Kung Fu" at bounding box center [729, 80] width 179 height 27
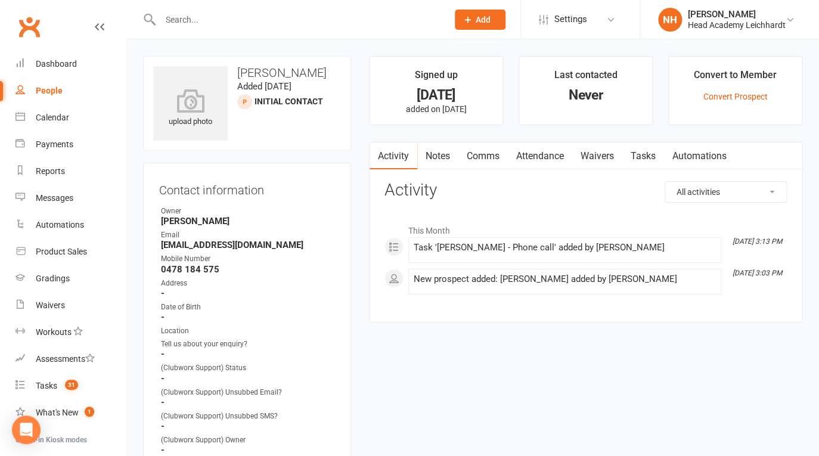
click at [645, 153] on link "Tasks" at bounding box center [644, 156] width 42 height 27
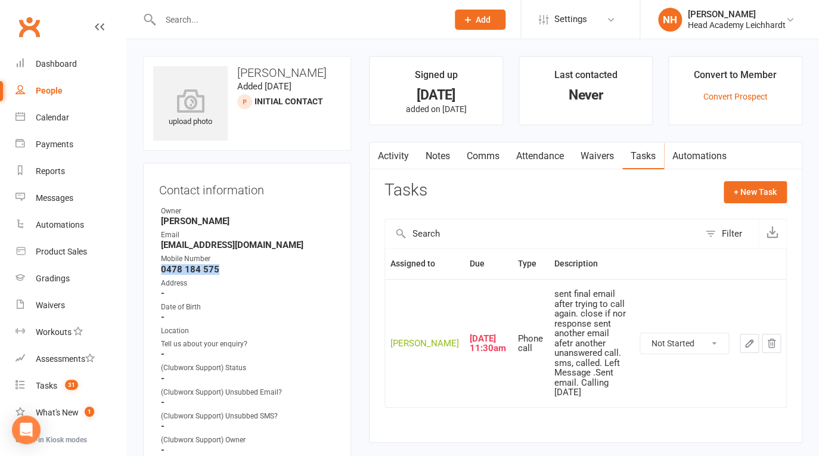
drag, startPoint x: 163, startPoint y: 269, endPoint x: 240, endPoint y: 269, distance: 76.9
click at [240, 269] on strong "0478 184 575" at bounding box center [248, 269] width 174 height 11
copy strong "0478 184 575"
click at [187, 16] on input "text" at bounding box center [298, 19] width 283 height 17
drag, startPoint x: 256, startPoint y: 243, endPoint x: 187, endPoint y: 241, distance: 69.2
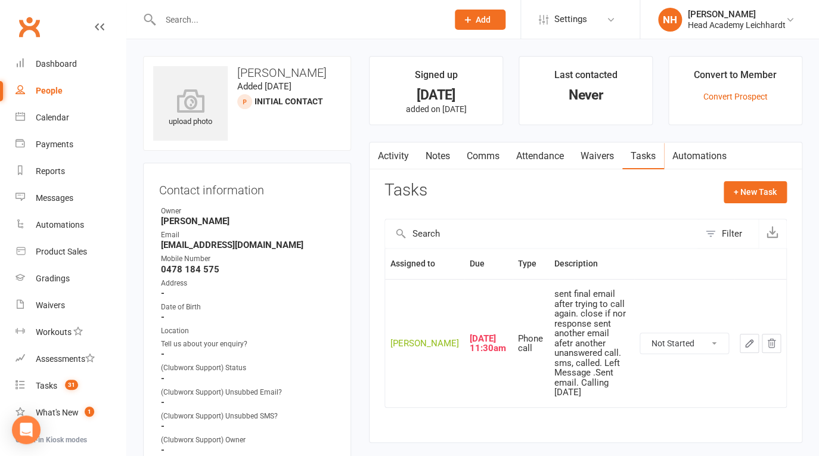
click at [187, 236] on li "Email [EMAIL_ADDRESS][DOMAIN_NAME]" at bounding box center [247, 240] width 176 height 21
copy li "flynnchanty@gmail.com"
click at [745, 338] on icon "button" at bounding box center [749, 343] width 11 height 11
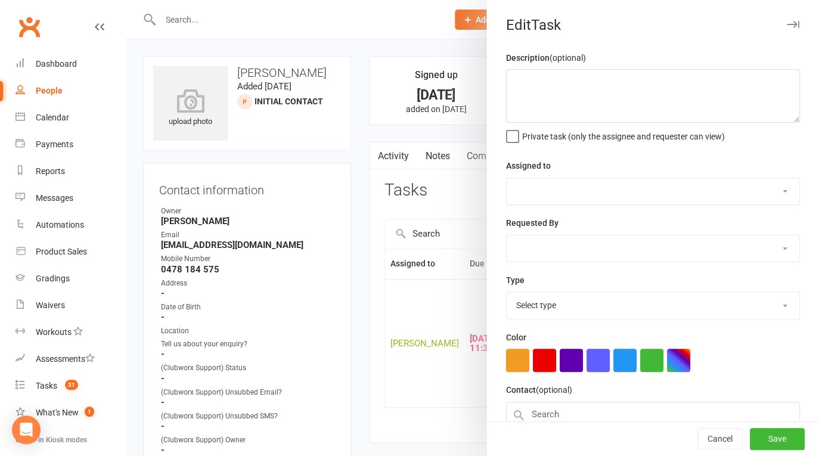
type textarea "sent final email after trying to call again. close if nor response sent another…"
select select "31972"
type input "12 Sep 2025"
type input "11:30am"
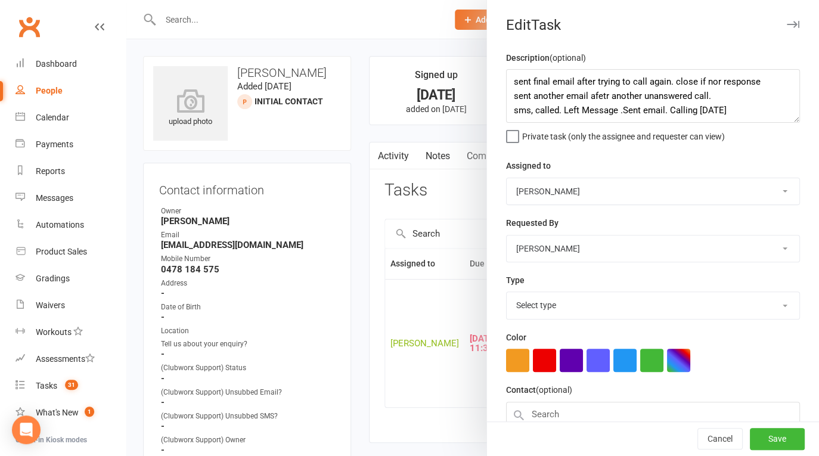
select select "18926"
click at [511, 82] on textarea "sent final email after trying to call again. close if nor response sent another…" at bounding box center [653, 96] width 294 height 54
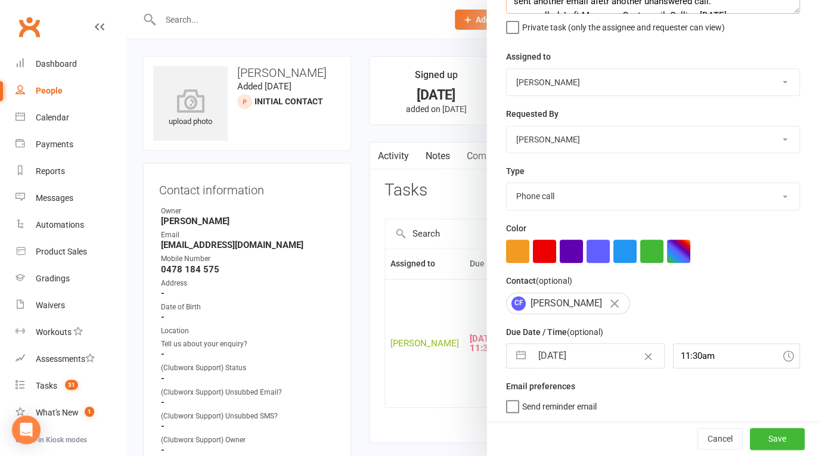
scroll to position [111, 0]
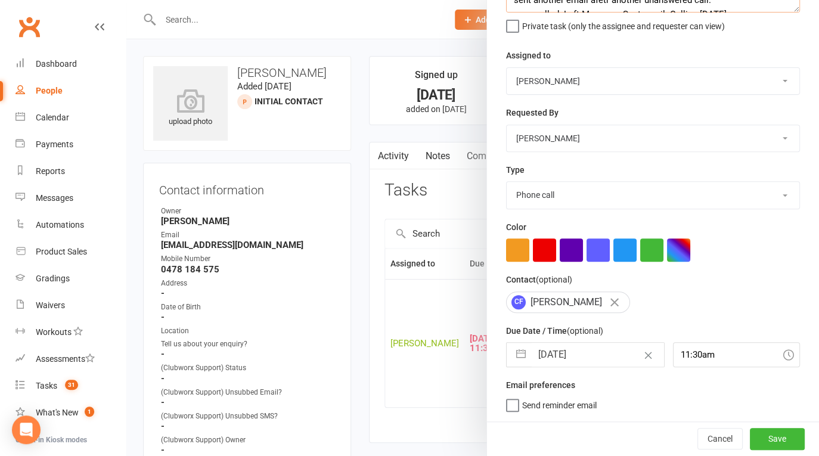
type textarea "called again 16/09 sent final email after trying to call again. close if nor re…"
select select "7"
select select "2025"
select select "8"
select select "2025"
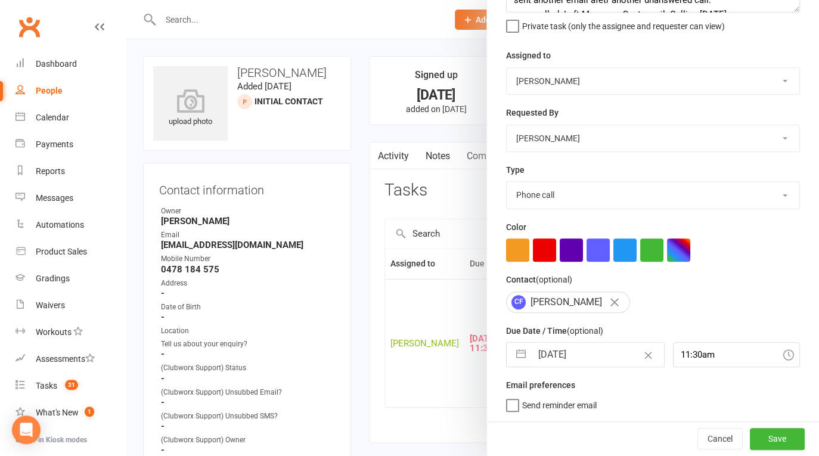
select select "9"
select select "2025"
click at [581, 355] on input "12 Sep 2025" at bounding box center [598, 355] width 132 height 24
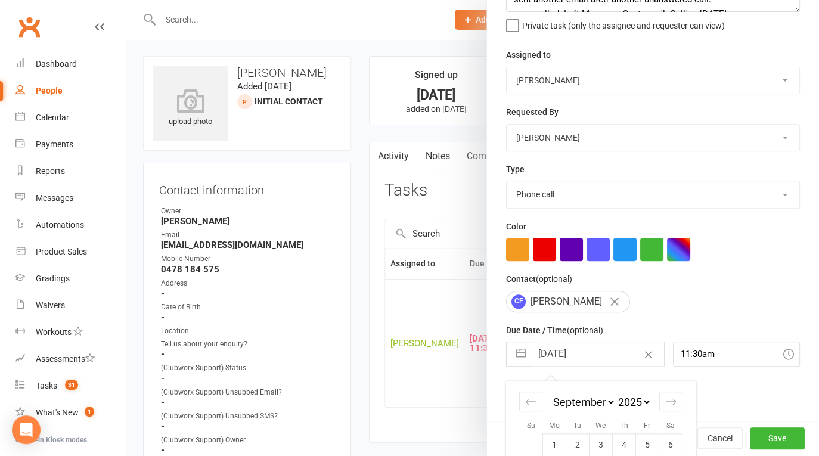
scroll to position [216, 0]
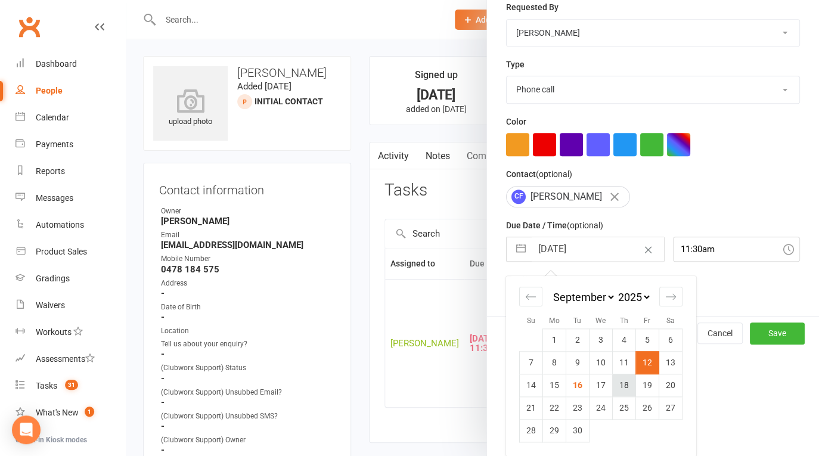
click at [620, 383] on td "18" at bounding box center [624, 385] width 23 height 23
type input "18 Sep 2025"
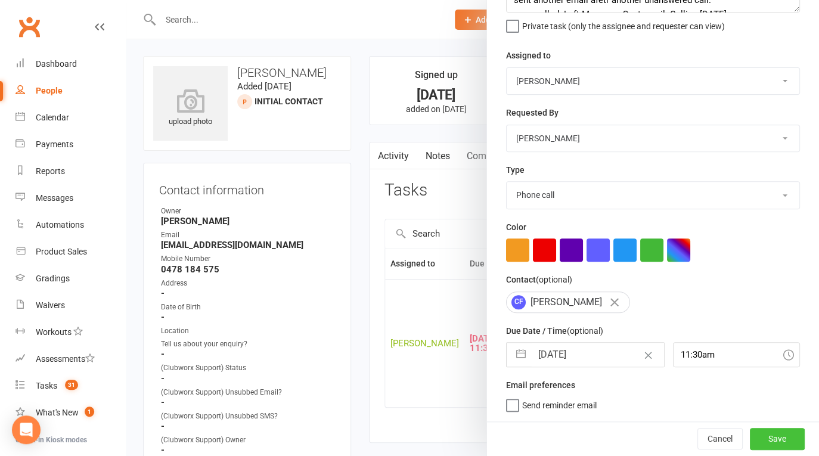
click at [758, 437] on button "Save" at bounding box center [777, 438] width 55 height 21
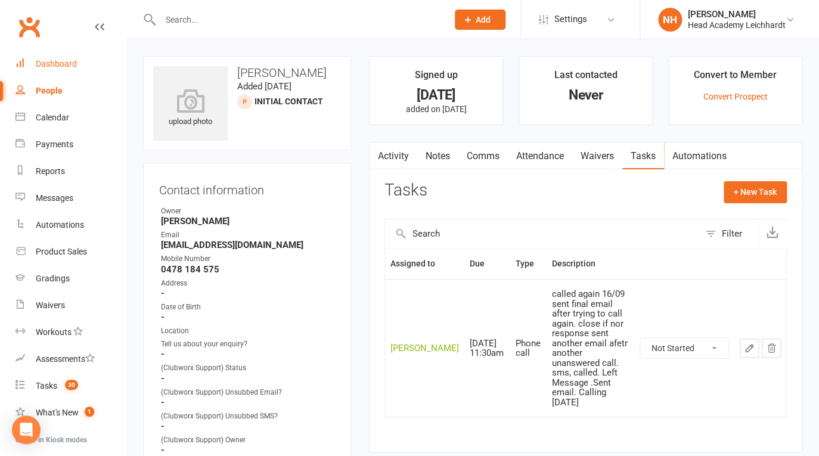
click at [47, 63] on div "Dashboard" at bounding box center [56, 64] width 41 height 10
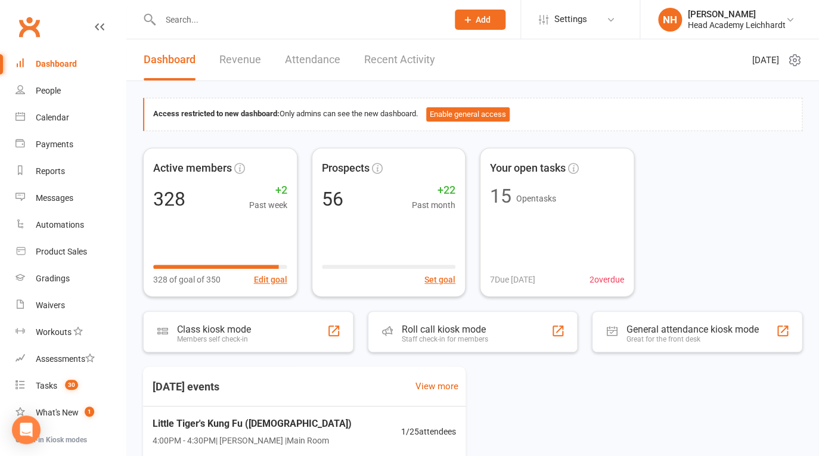
click at [54, 65] on div "Dashboard" at bounding box center [56, 64] width 41 height 10
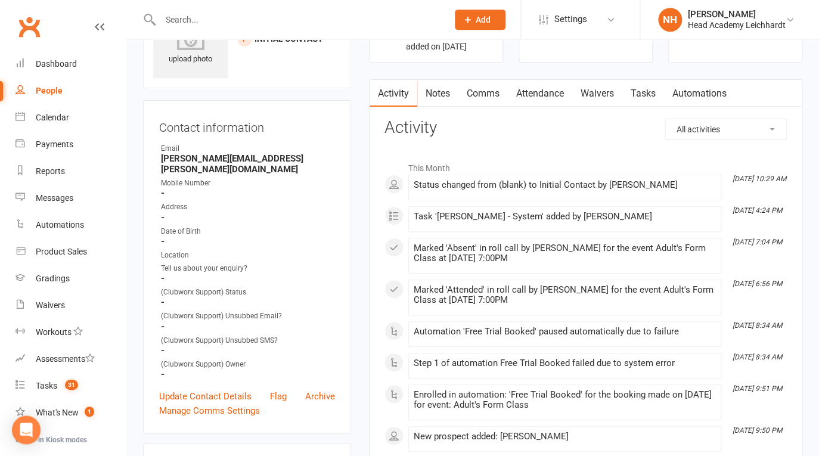
scroll to position [67, 0]
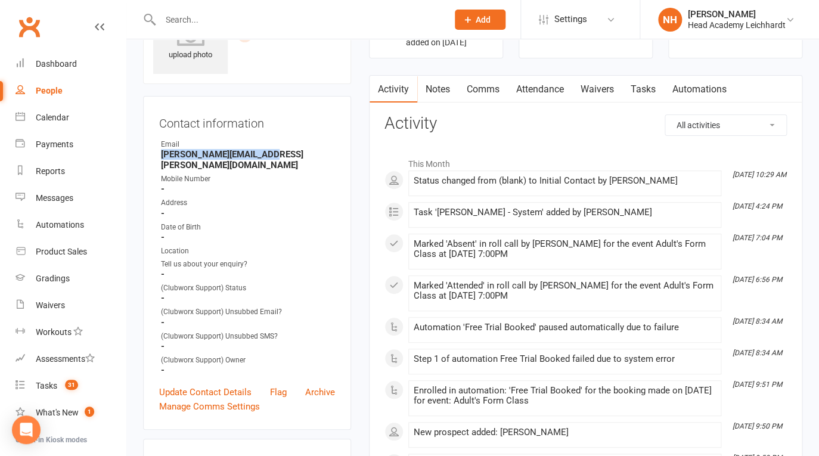
drag, startPoint x: 162, startPoint y: 154, endPoint x: 280, endPoint y: 154, distance: 117.5
click at [280, 154] on strong "[PERSON_NAME][EMAIL_ADDRESS][PERSON_NAME][DOMAIN_NAME]" at bounding box center [248, 159] width 174 height 21
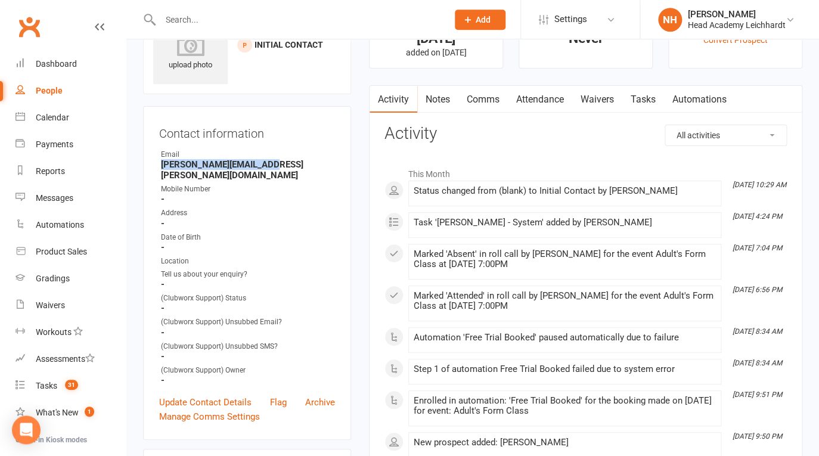
scroll to position [0, 0]
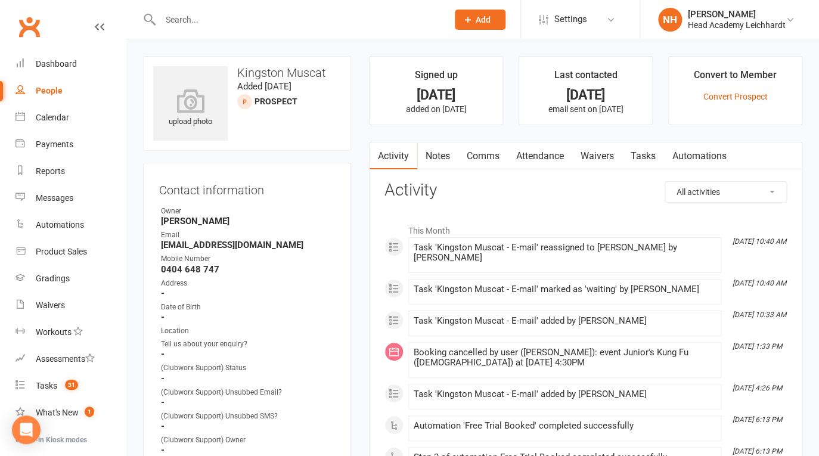
click at [641, 151] on link "Tasks" at bounding box center [644, 156] width 42 height 27
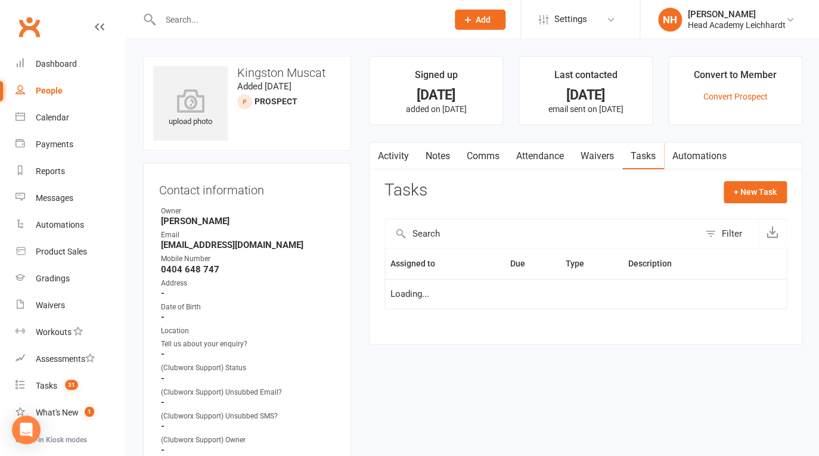
select select "waiting"
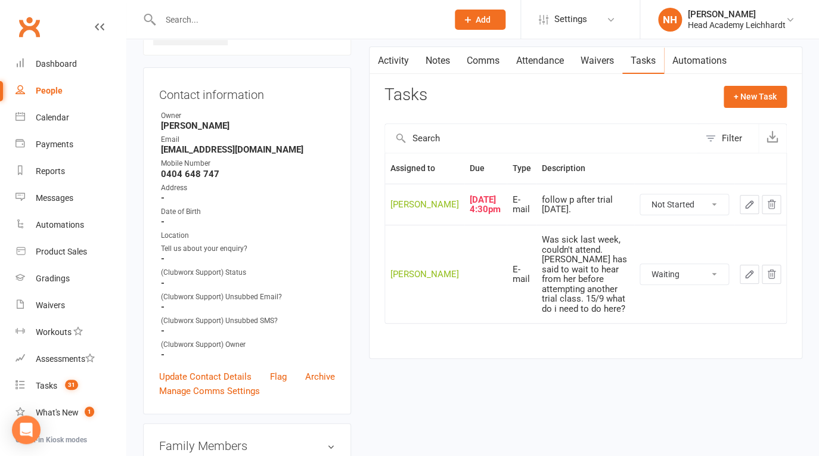
scroll to position [105, 0]
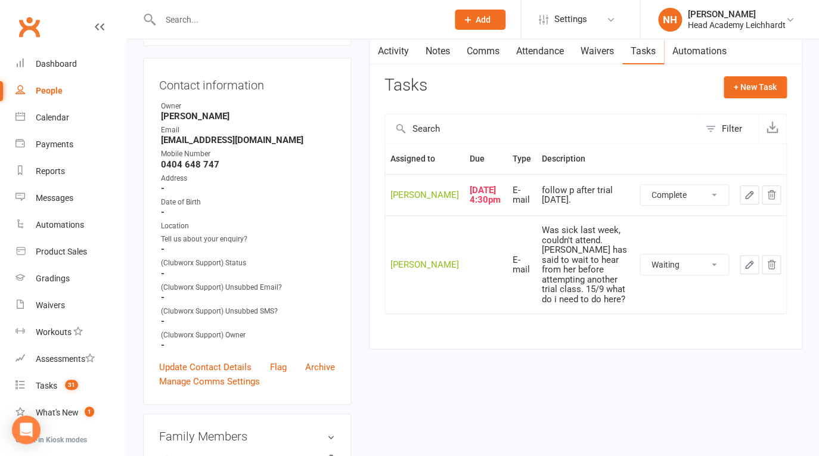
click option "Complete" at bounding box center [0, 0] width 0 height 0
select select "unstarted"
select select "waiting"
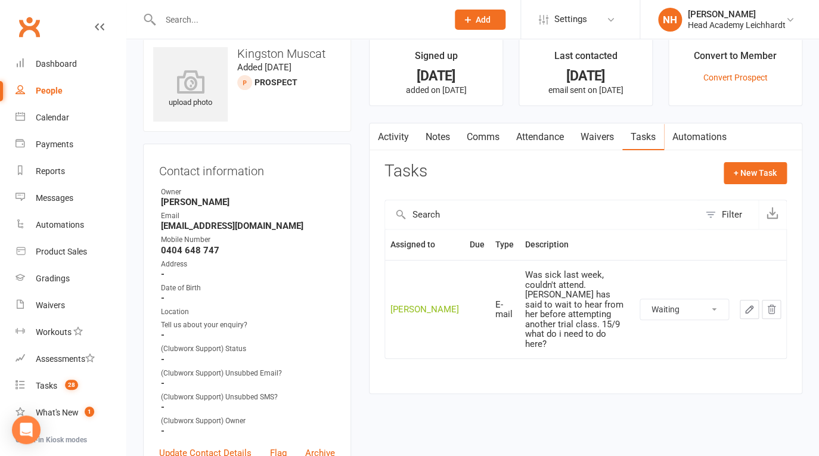
scroll to position [0, 0]
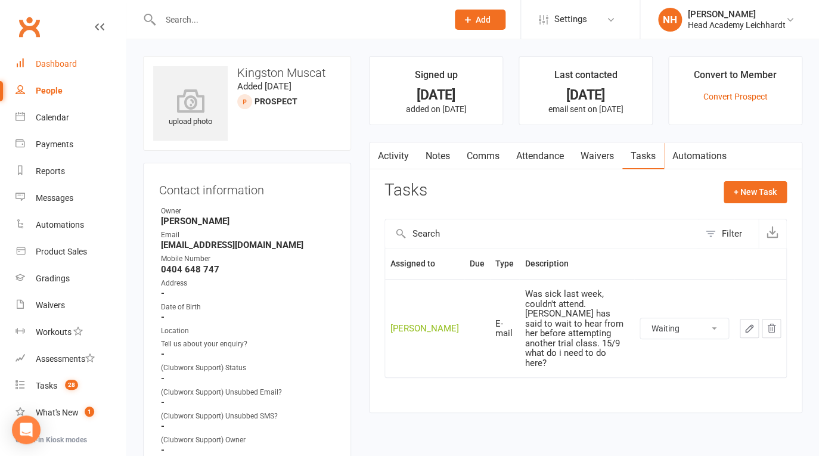
click at [66, 62] on div "Dashboard" at bounding box center [56, 64] width 41 height 10
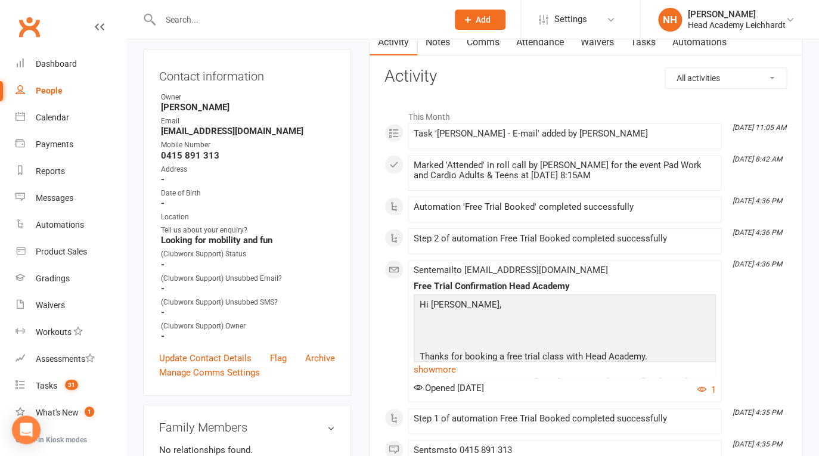
scroll to position [143, 0]
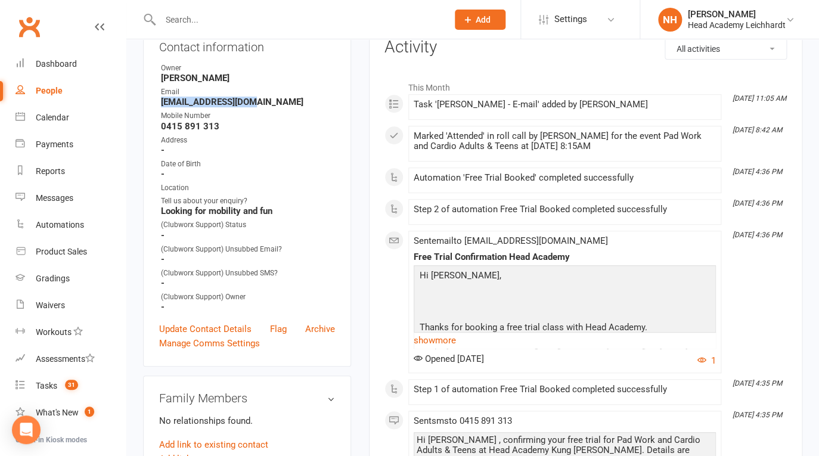
drag, startPoint x: 167, startPoint y: 103, endPoint x: 256, endPoint y: 101, distance: 89.5
click at [256, 101] on strong "[EMAIL_ADDRESS][DOMAIN_NAME]" at bounding box center [248, 102] width 174 height 11
copy strong "[EMAIL_ADDRESS][DOMAIN_NAME]"
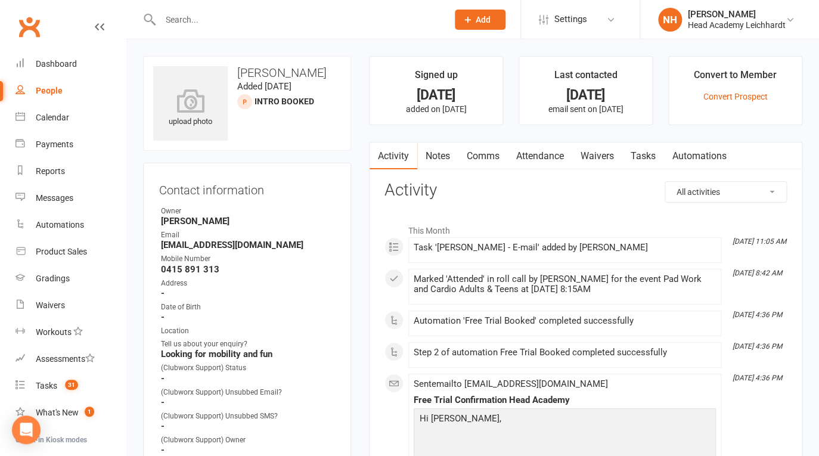
click at [216, 18] on input "text" at bounding box center [298, 19] width 283 height 17
click at [650, 152] on link "Tasks" at bounding box center [644, 156] width 42 height 27
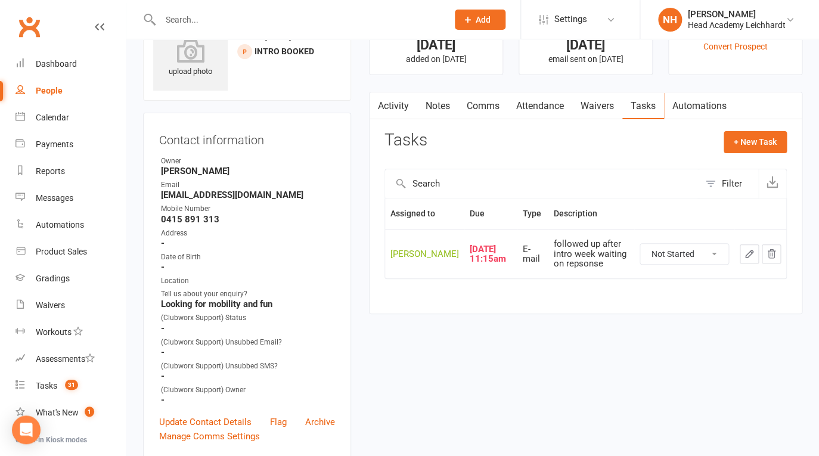
scroll to position [57, 0]
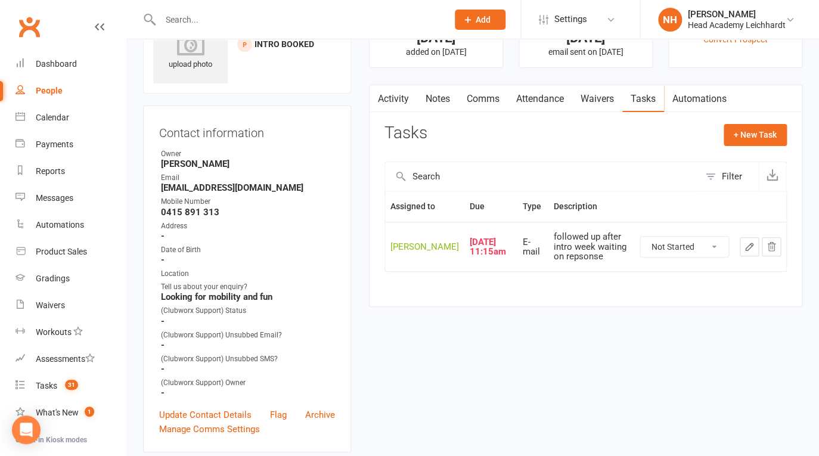
click at [742, 256] on button "button" at bounding box center [749, 246] width 19 height 19
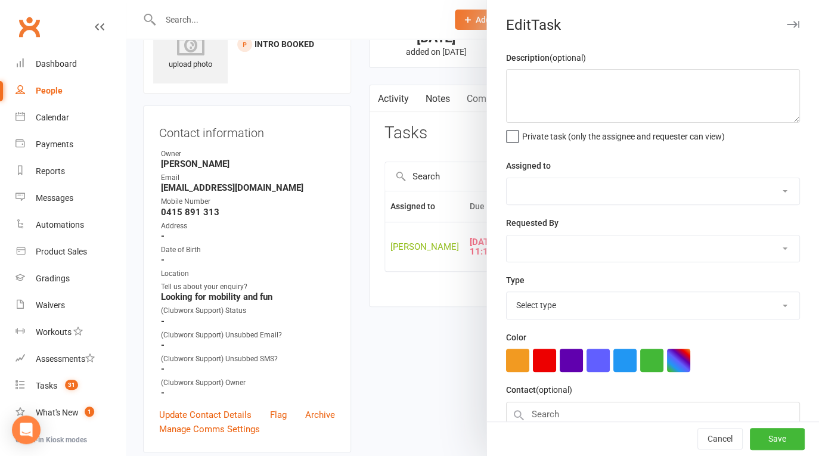
type textarea "followed up after intro week waiting on repsonse"
select select "31972"
type input "[DATE]"
type input "11:15am"
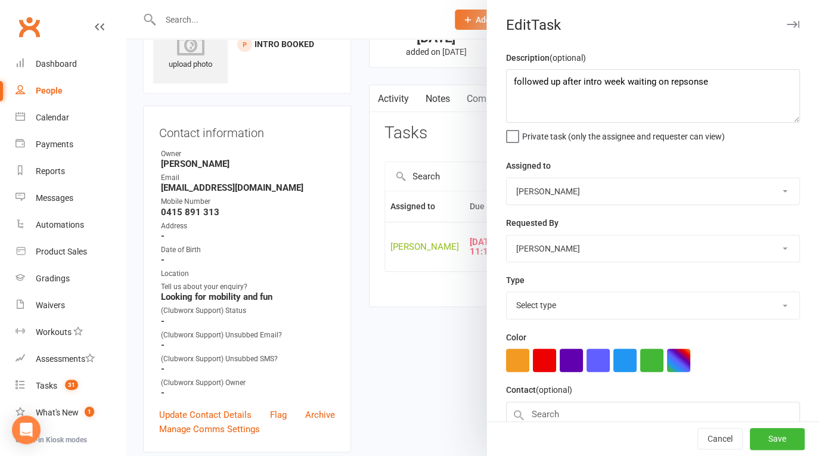
select select "18925"
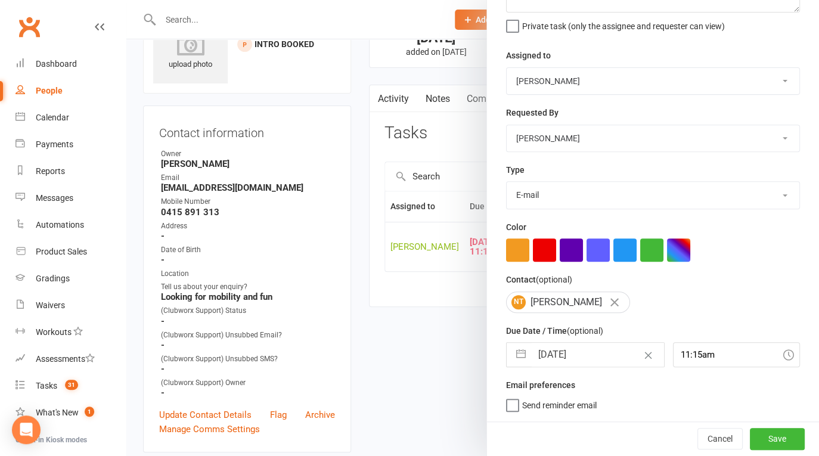
click at [583, 356] on input "[DATE]" at bounding box center [598, 355] width 132 height 24
select select "7"
select select "2025"
select select "8"
select select "2025"
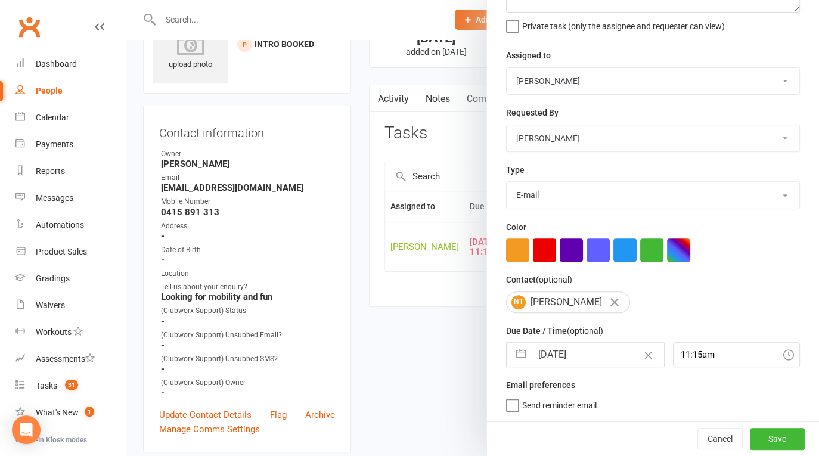
select select "9"
select select "2025"
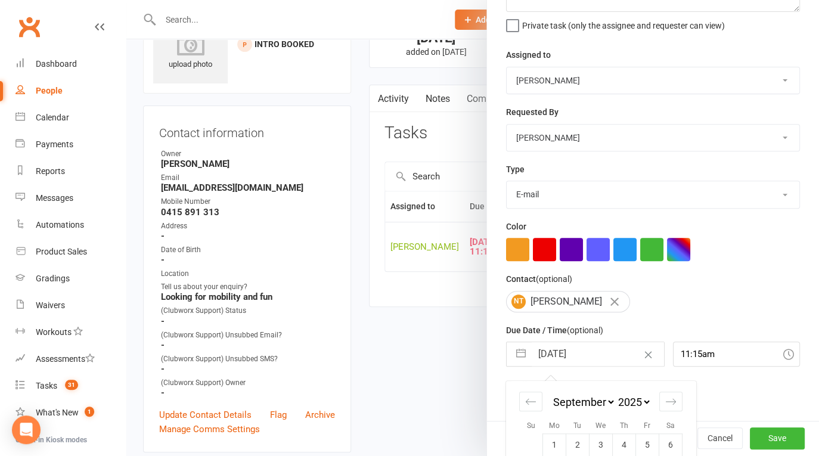
scroll to position [216, 0]
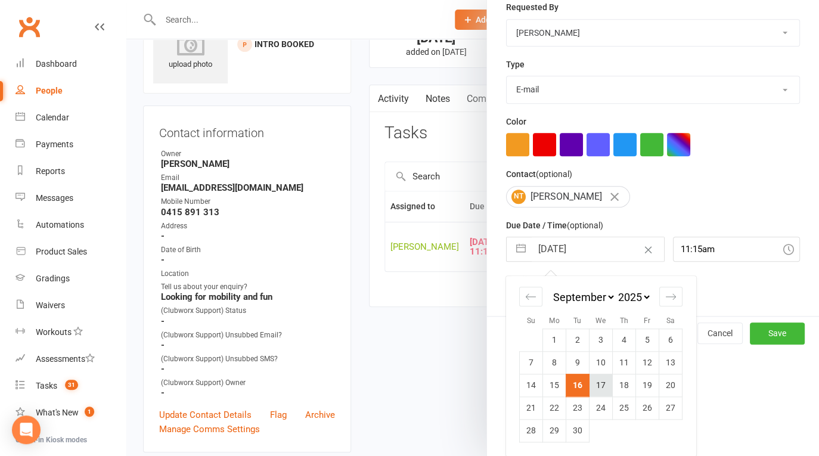
click at [598, 388] on td "17" at bounding box center [601, 385] width 23 height 23
type input "[DATE]"
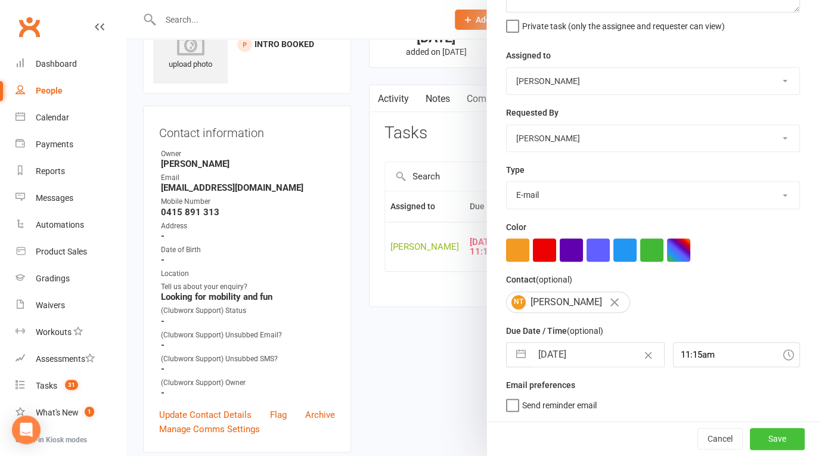
click at [757, 435] on button "Save" at bounding box center [777, 438] width 55 height 21
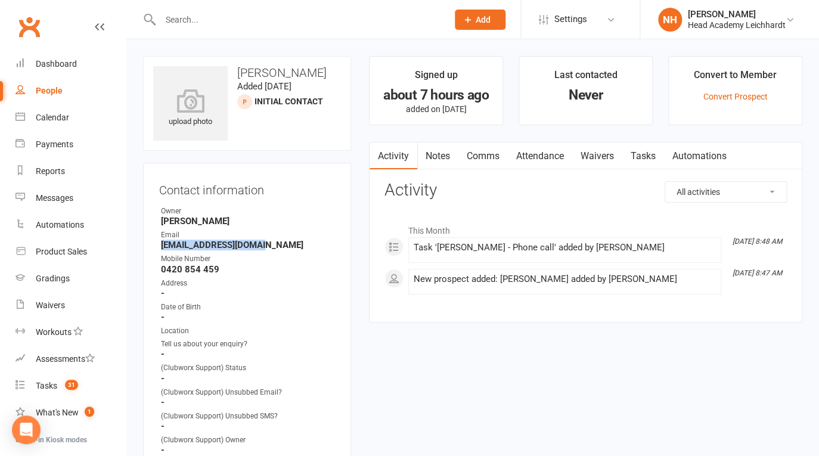
drag, startPoint x: 163, startPoint y: 249, endPoint x: 301, endPoint y: 244, distance: 137.8
click at [301, 244] on strong "[EMAIL_ADDRESS][DOMAIN_NAME]" at bounding box center [248, 245] width 174 height 11
copy strong "[EMAIL_ADDRESS][DOMAIN_NAME]"
click at [658, 149] on link "Tasks" at bounding box center [644, 156] width 42 height 27
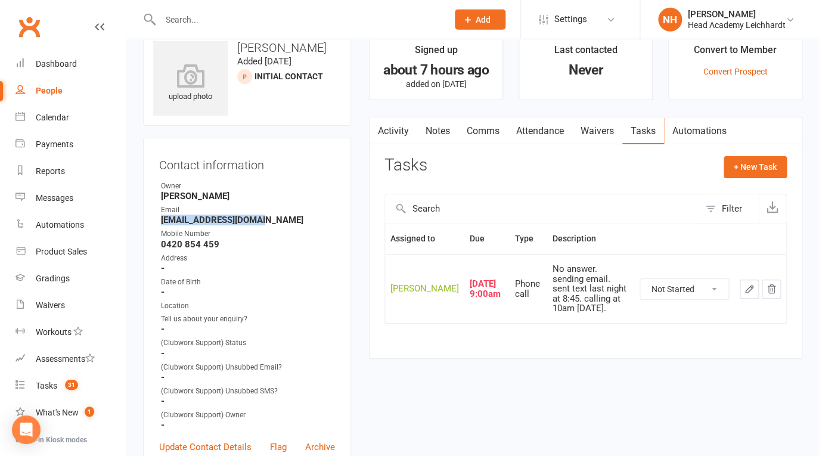
scroll to position [29, 0]
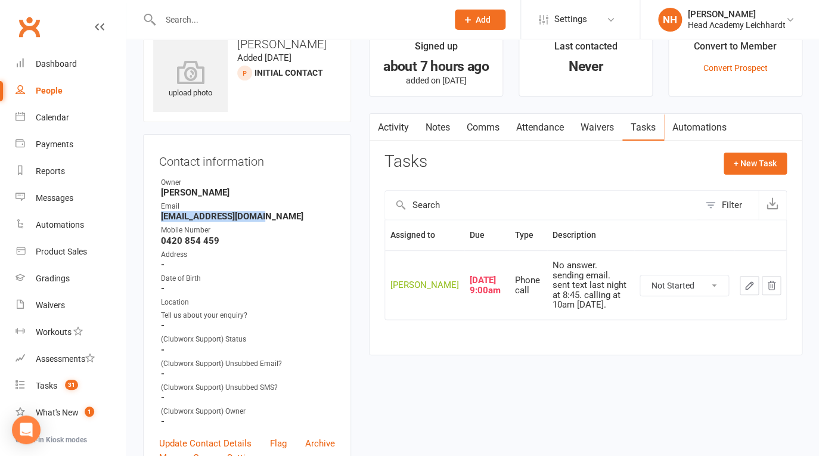
click at [742, 292] on button "button" at bounding box center [749, 285] width 19 height 19
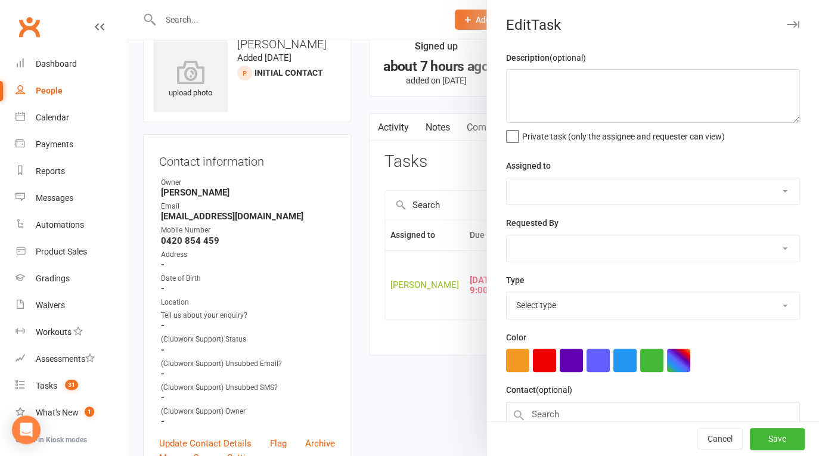
type textarea "No answer. sending email. sent text last night at 8:45. calling at 10am [DATE]."
select select "31972"
type input "[DATE]"
type input "9:00am"
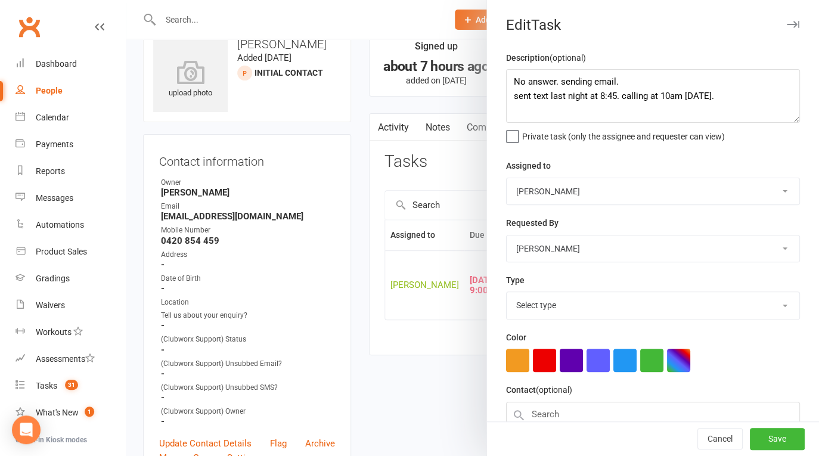
select select "18926"
click at [507, 85] on textarea "No answer. sending email. sent text last night at 8:45. calling at 10am [DATE]." at bounding box center [653, 96] width 294 height 54
click at [510, 85] on textarea "called No answer. sending email. sent text last night at 8:45. calling at 10am …" at bounding box center [653, 96] width 294 height 54
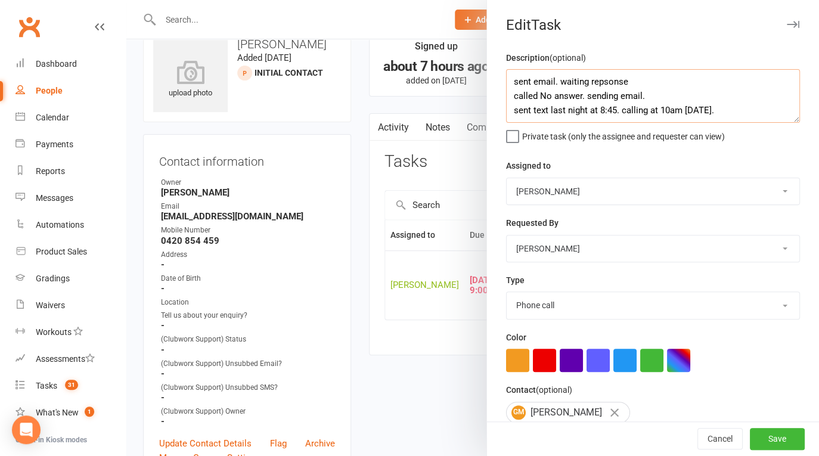
scroll to position [111, 0]
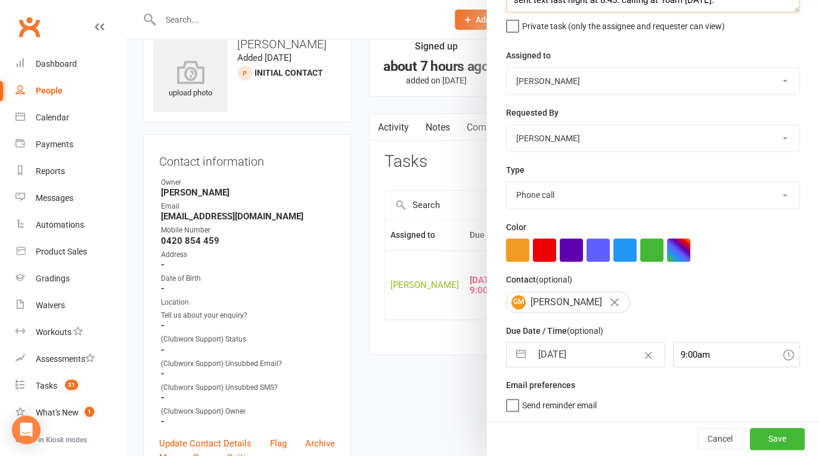
type textarea "sent email. waiting repsonse called No answer. sending email. sent text last ni…"
select select "7"
select select "2025"
select select "8"
select select "2025"
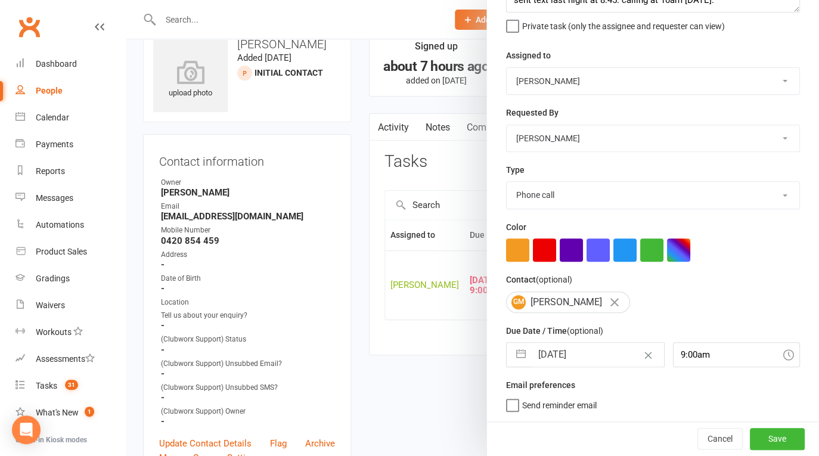
select select "9"
select select "2025"
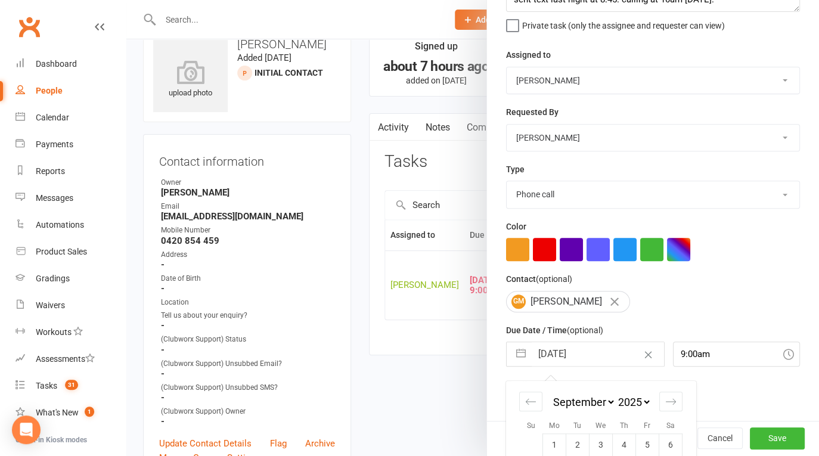
click at [603, 357] on input "[DATE]" at bounding box center [598, 354] width 132 height 24
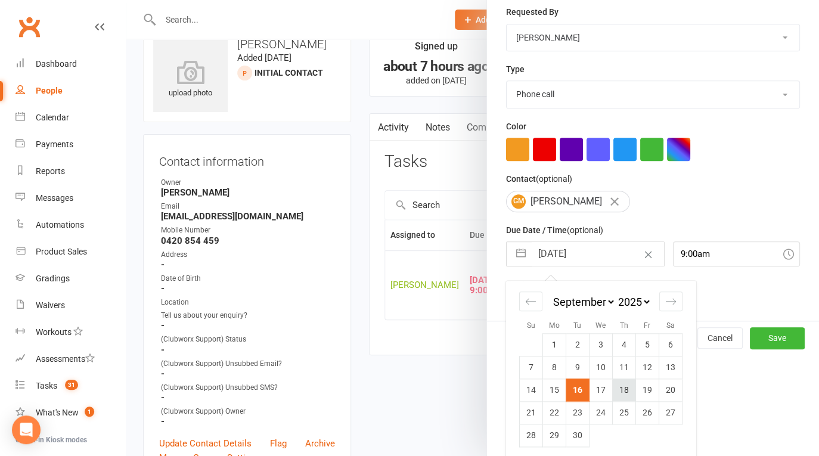
scroll to position [216, 0]
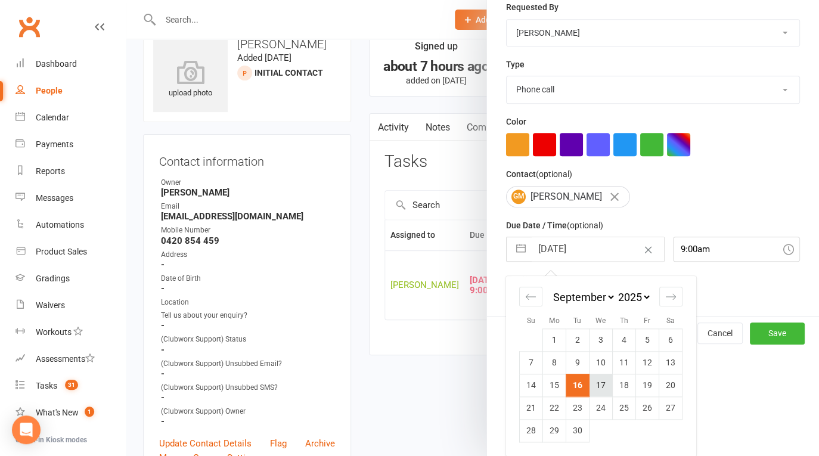
click at [595, 385] on td "17" at bounding box center [601, 385] width 23 height 23
type input "[DATE]"
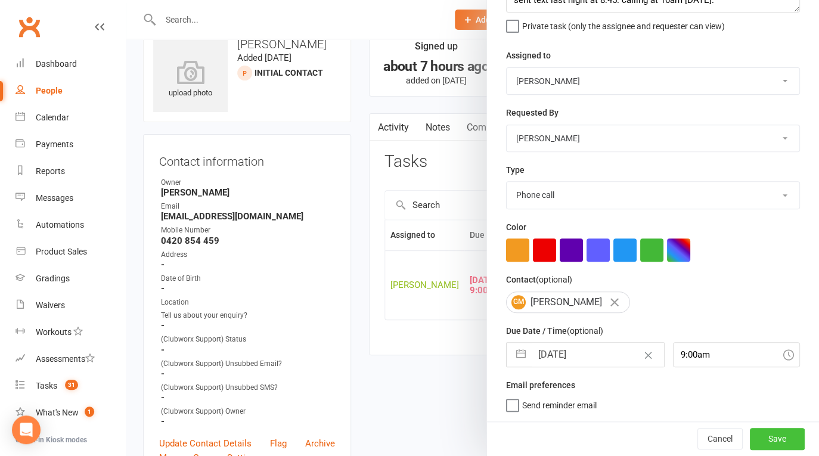
click at [769, 435] on button "Save" at bounding box center [777, 438] width 55 height 21
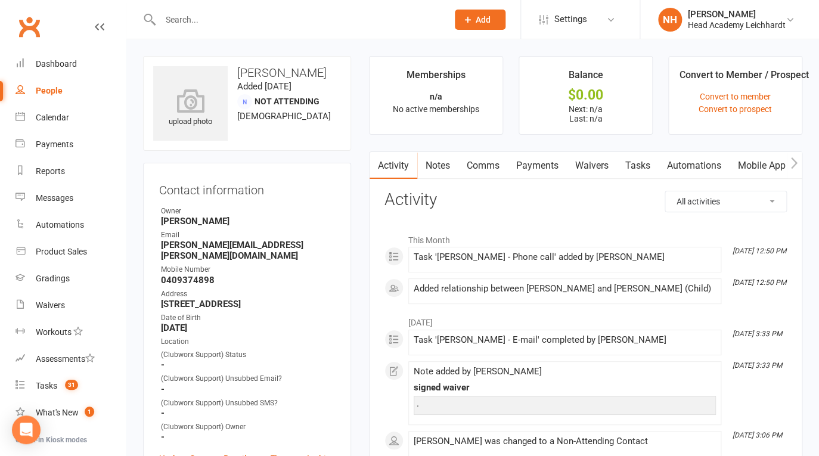
click at [652, 162] on link "Tasks" at bounding box center [638, 165] width 42 height 27
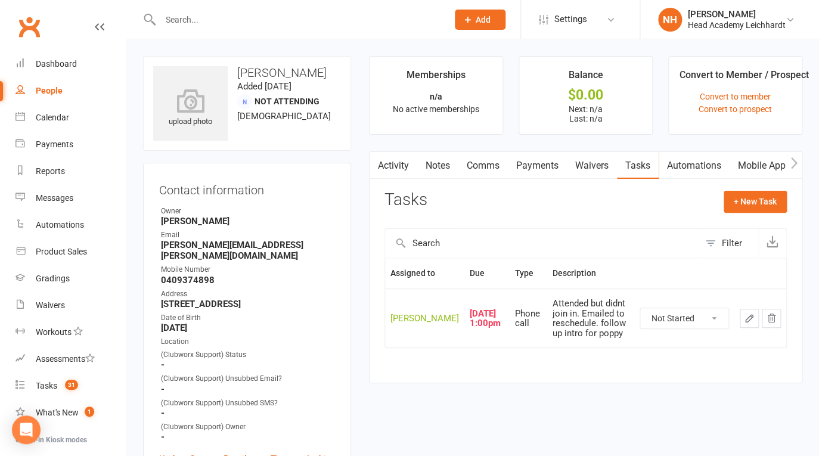
click option "In Progress" at bounding box center [0, 0] width 0 height 0
select select "started"
click at [746, 324] on icon "button" at bounding box center [749, 318] width 11 height 11
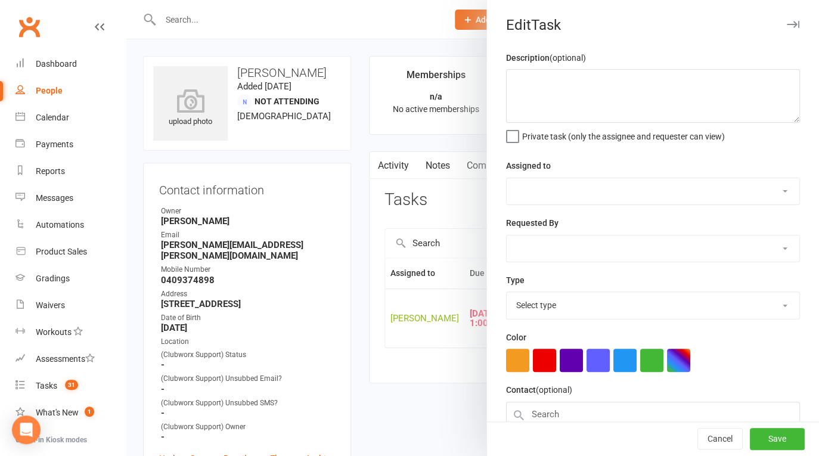
type textarea "Attended but didnt join in. Emailed to reschedule. follow up intro for poppy"
select select "31972"
type input "16 Sep 2025"
type input "1:00pm"
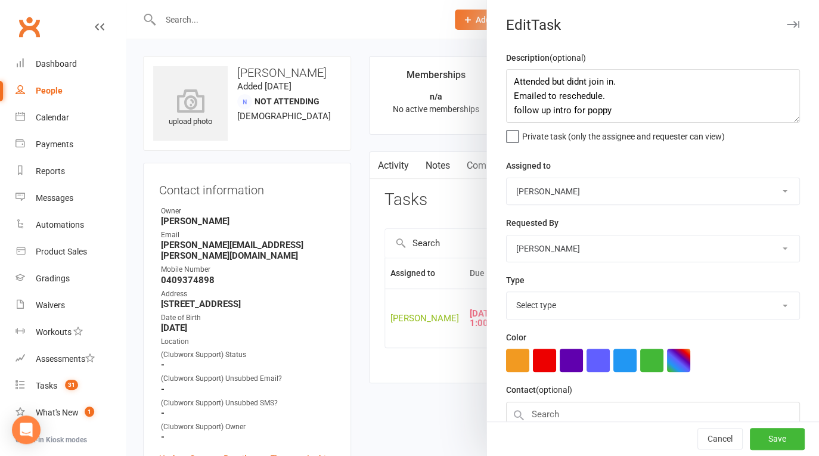
select select "18926"
click at [512, 83] on textarea "Attended but didnt join in. Emailed to reschedule. follow up intro for poppy" at bounding box center [653, 96] width 294 height 54
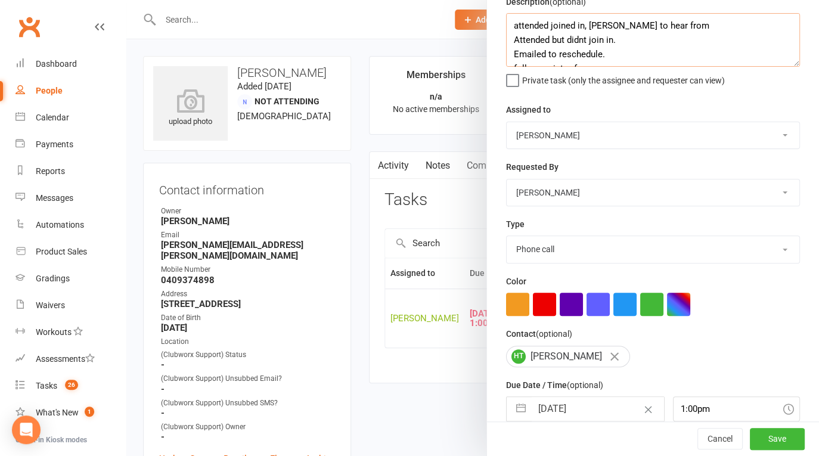
scroll to position [75, 0]
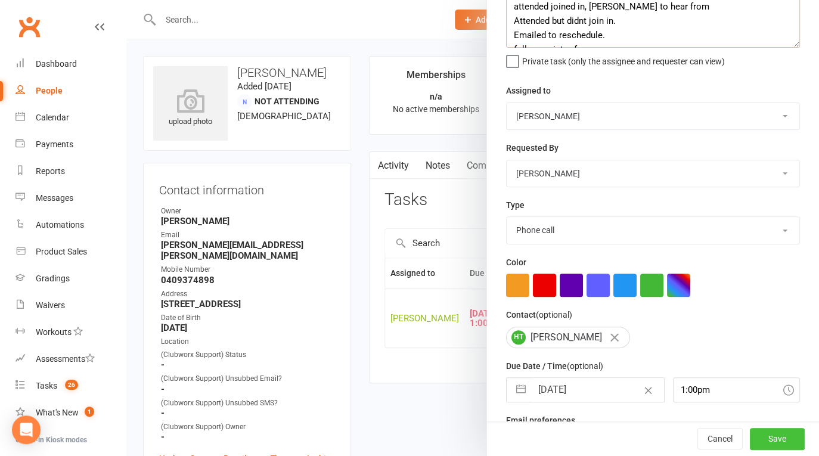
type textarea "attended joined in, wauting to hear from Attended but didnt join in. Emailed to…"
click at [779, 435] on button "Save" at bounding box center [777, 439] width 55 height 21
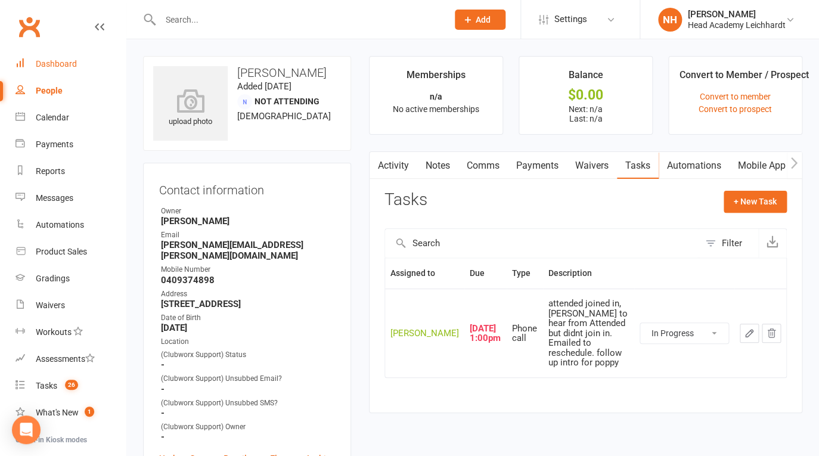
click at [51, 64] on div "Dashboard" at bounding box center [56, 64] width 41 height 10
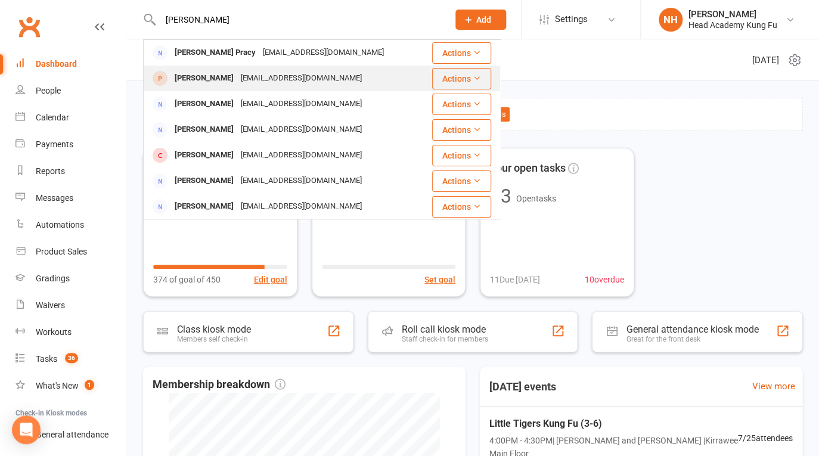
type input "[PERSON_NAME]"
click at [184, 78] on div "[PERSON_NAME]" at bounding box center [204, 78] width 66 height 17
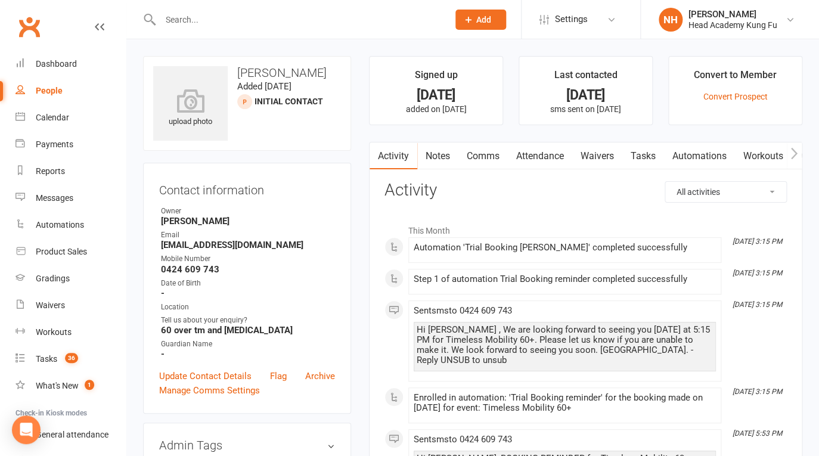
click at [648, 150] on link "Tasks" at bounding box center [644, 156] width 42 height 27
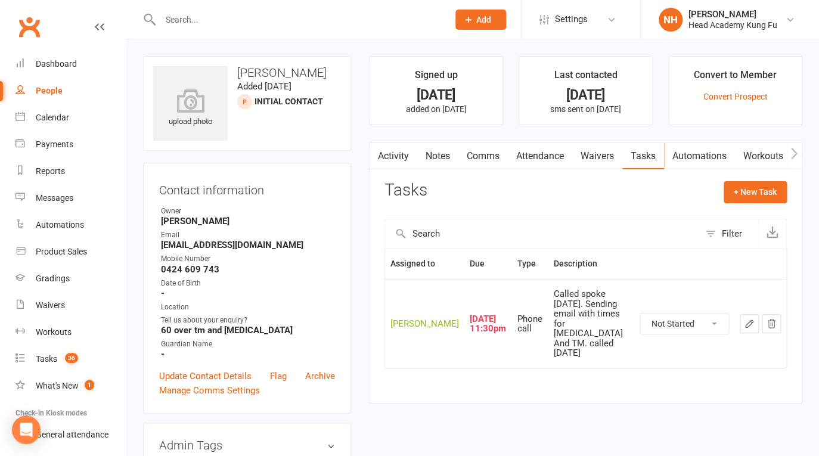
click at [528, 159] on link "Attendance" at bounding box center [540, 156] width 64 height 27
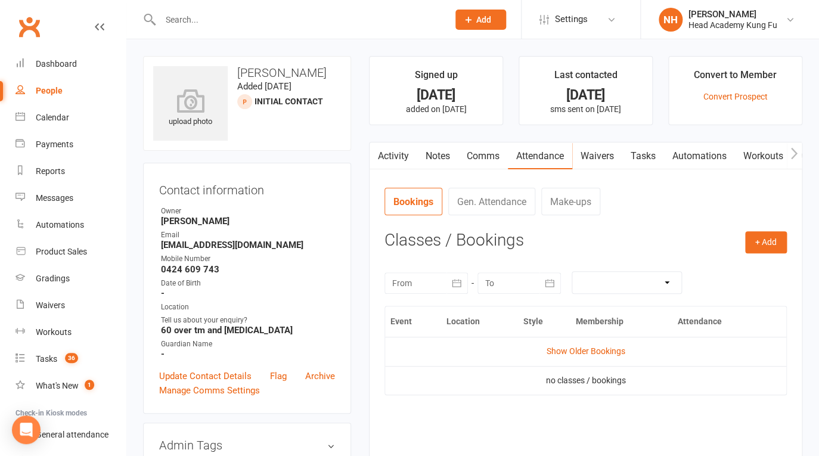
click at [537, 156] on link "Attendance" at bounding box center [540, 156] width 64 height 27
click at [432, 294] on div at bounding box center [426, 283] width 83 height 21
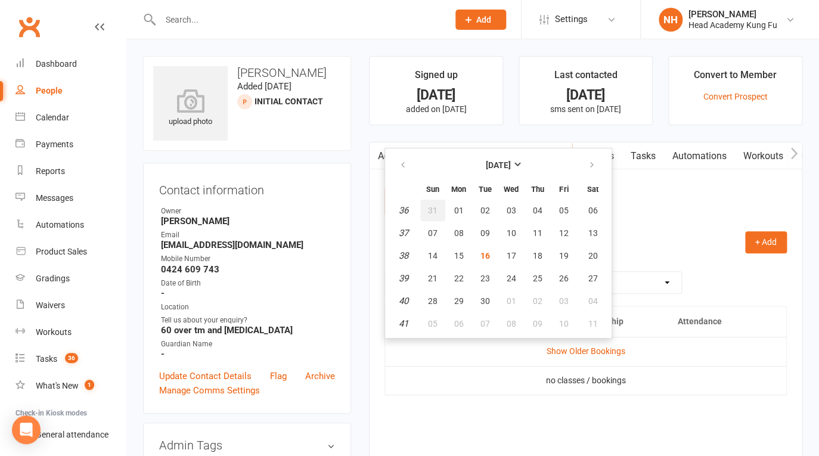
click at [439, 216] on button "31" at bounding box center [432, 210] width 25 height 21
type input "[DATE]"
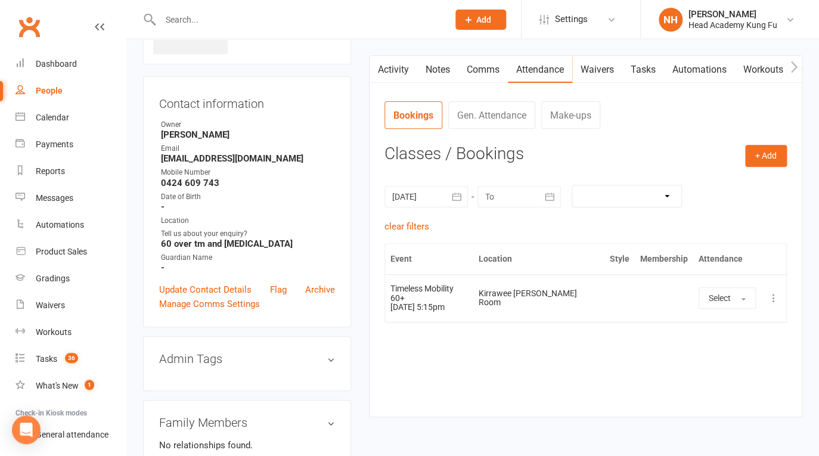
scroll to position [95, 0]
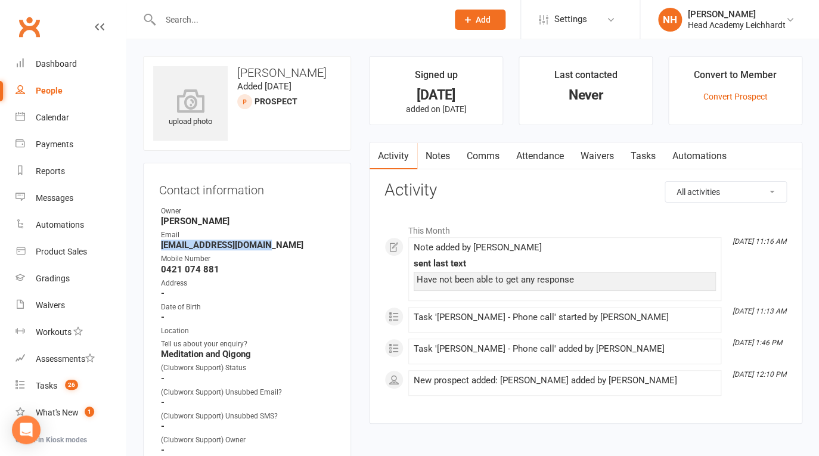
drag, startPoint x: 161, startPoint y: 246, endPoint x: 279, endPoint y: 247, distance: 118.1
click at [279, 247] on li "Email [EMAIL_ADDRESS][DOMAIN_NAME]" at bounding box center [247, 240] width 176 height 21
copy strong "[EMAIL_ADDRESS][DOMAIN_NAME]"
click at [651, 154] on link "Tasks" at bounding box center [644, 156] width 42 height 27
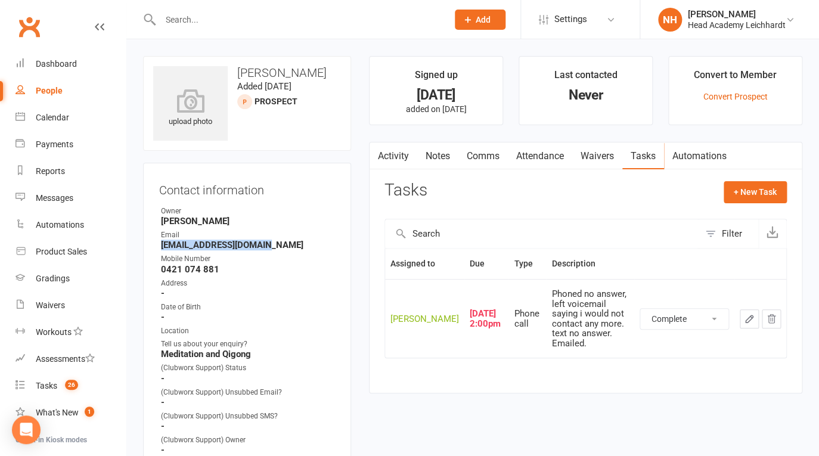
click option "Complete" at bounding box center [0, 0] width 0 height 0
select select "started"
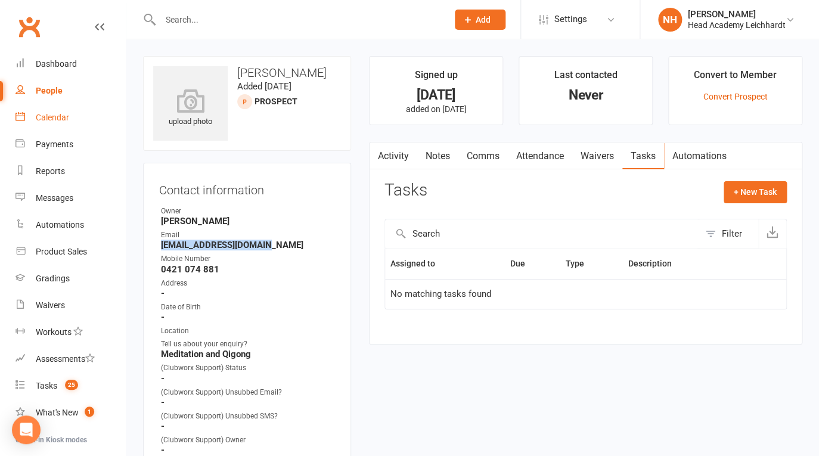
click at [46, 115] on div "Calendar" at bounding box center [52, 118] width 33 height 10
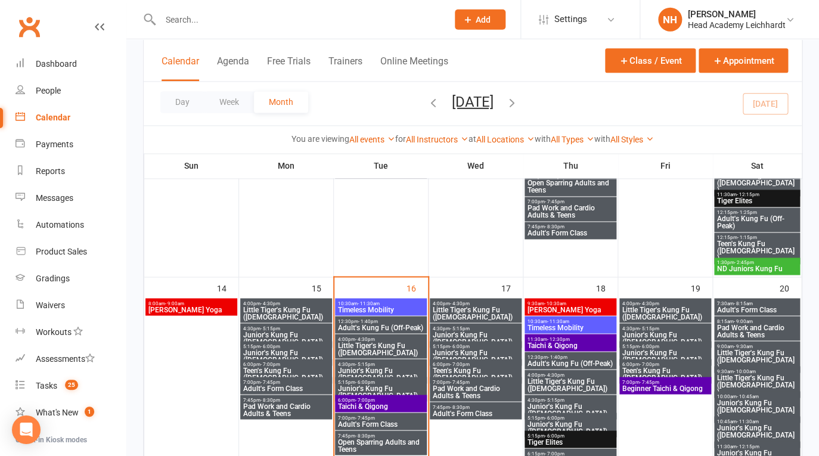
scroll to position [525, 0]
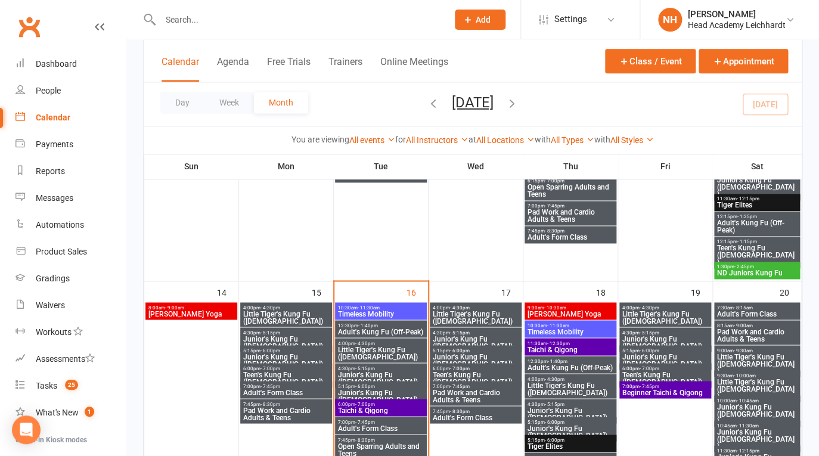
click at [373, 354] on span "Little Tiger's Kung Fu (3-6yo)" at bounding box center [381, 353] width 87 height 14
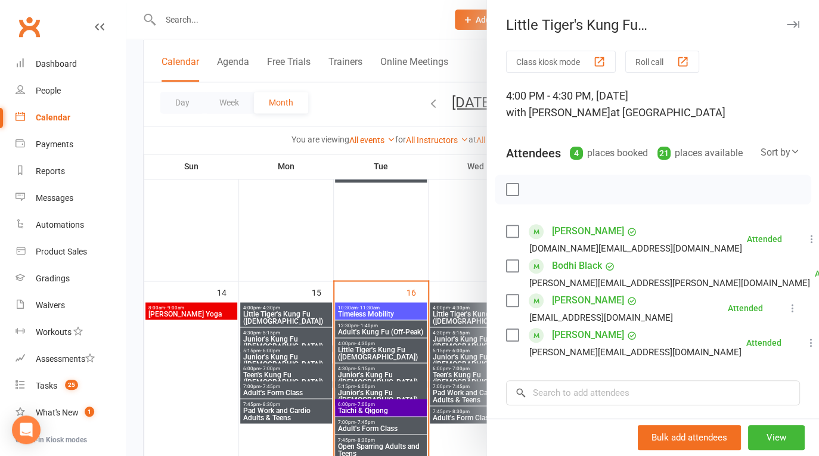
scroll to position [172, 0]
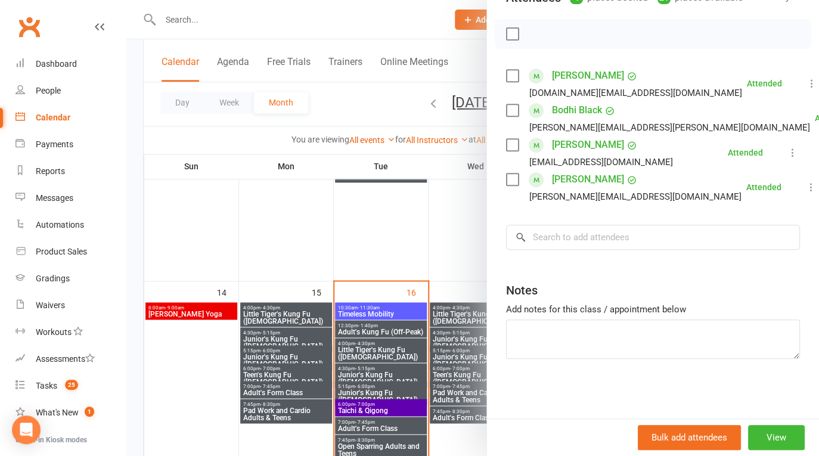
click at [374, 376] on div at bounding box center [472, 228] width 693 height 456
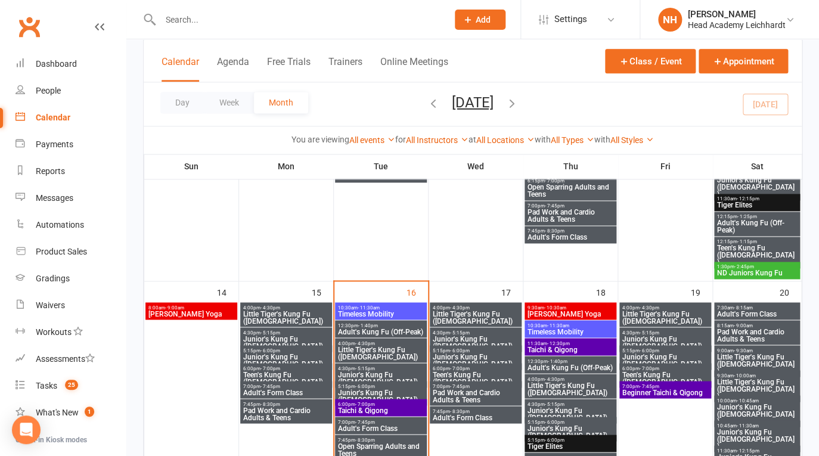
click at [375, 374] on span "Junior's Kung Fu (7-11yo)" at bounding box center [381, 378] width 87 height 14
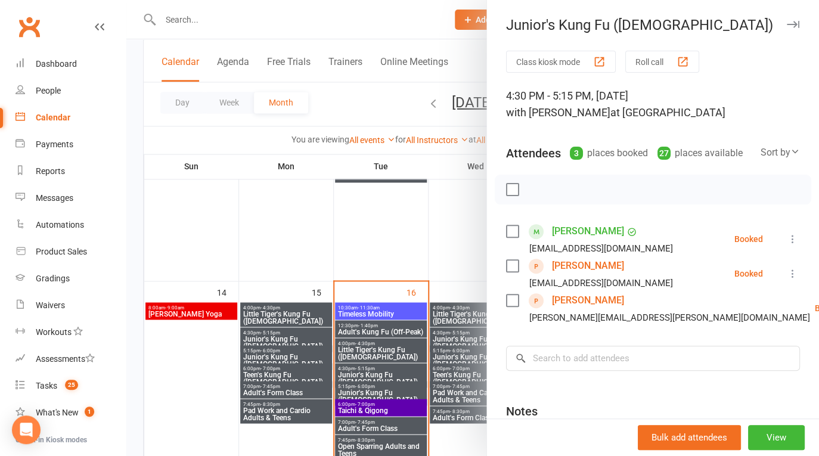
click at [785, 26] on div "Junior's Kung Fu (7-11yo)" at bounding box center [653, 25] width 332 height 17
click at [787, 24] on icon "button" at bounding box center [793, 24] width 13 height 7
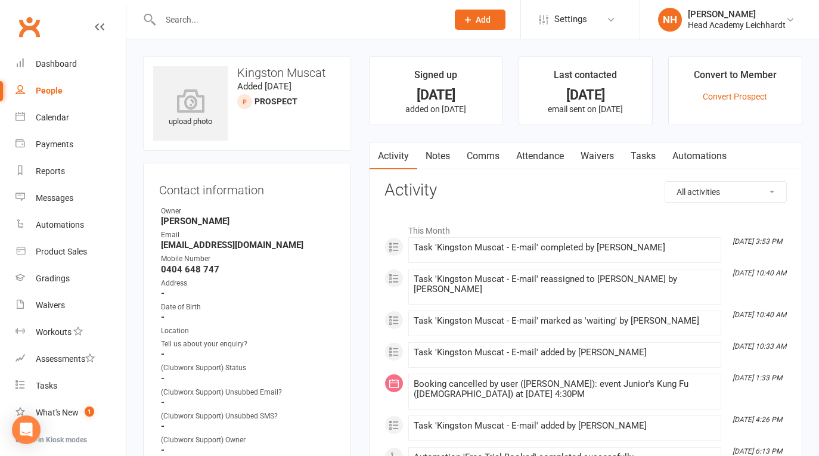
click at [646, 156] on link "Tasks" at bounding box center [644, 156] width 42 height 27
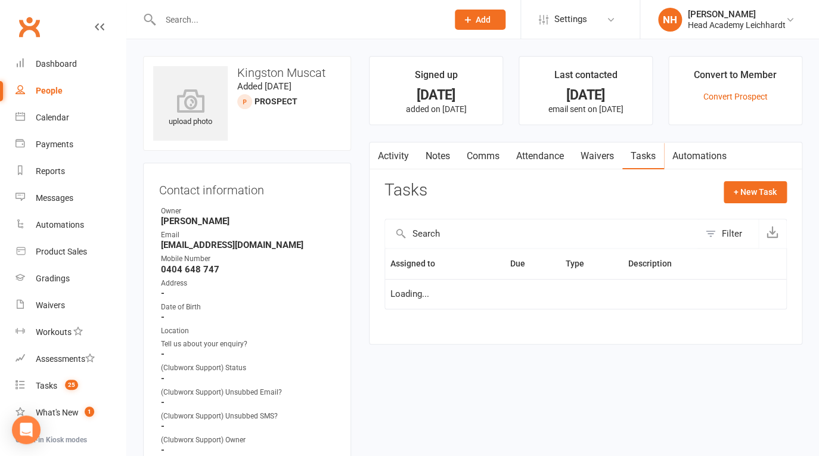
select select "waiting"
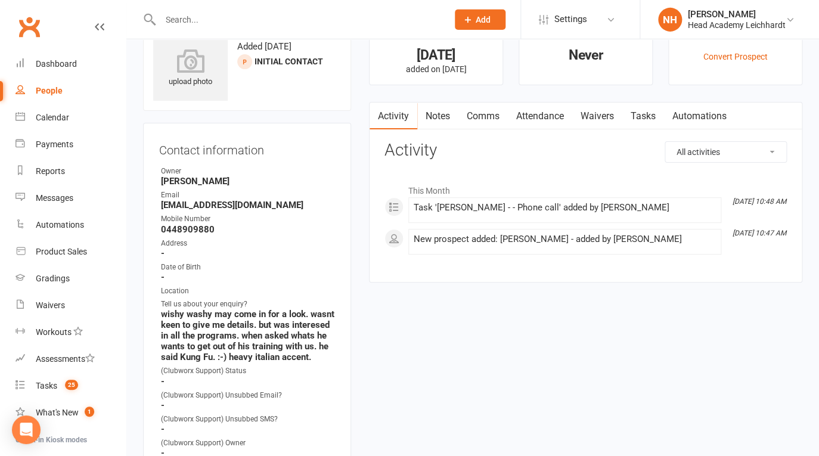
scroll to position [48, 0]
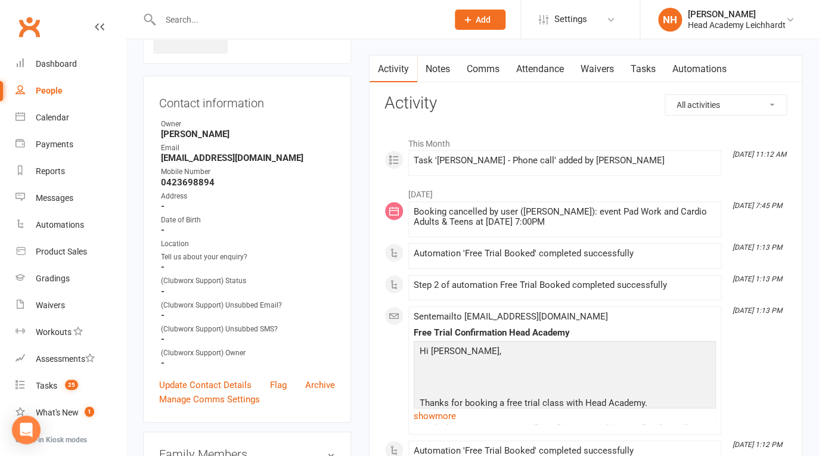
scroll to position [57, 0]
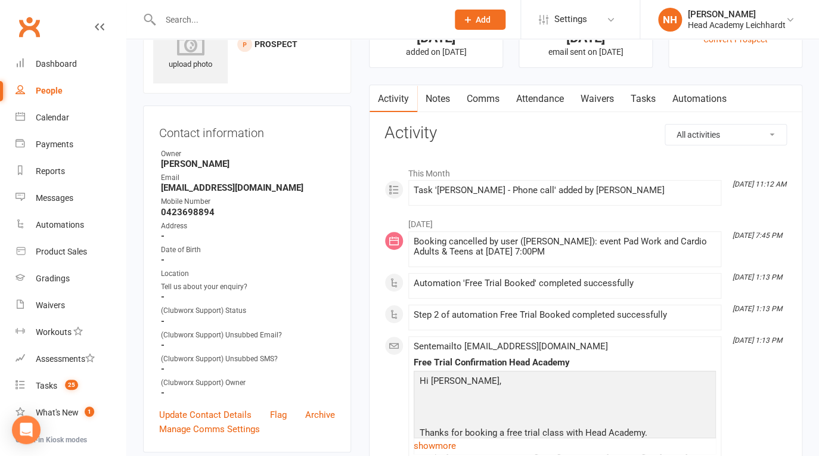
click at [536, 99] on link "Attendance" at bounding box center [540, 98] width 64 height 27
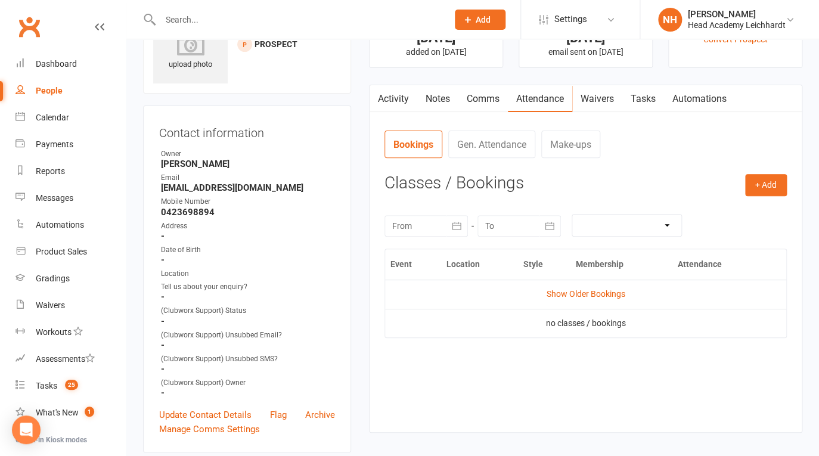
click at [447, 225] on button "button" at bounding box center [457, 225] width 21 height 21
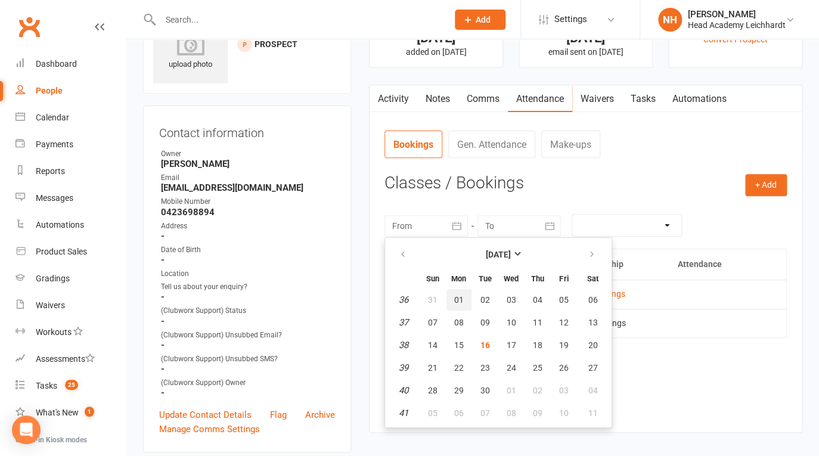
click at [460, 299] on span "01" at bounding box center [459, 300] width 10 height 10
type input "[DATE]"
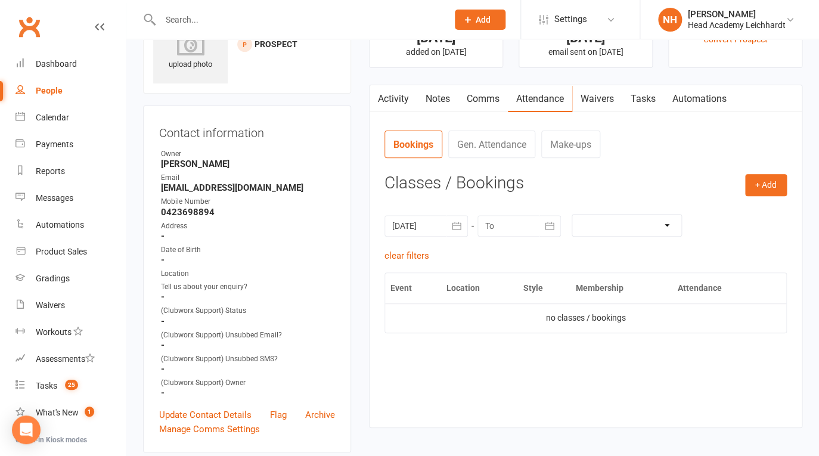
click at [476, 143] on link "Gen. Attendance" at bounding box center [491, 144] width 87 height 27
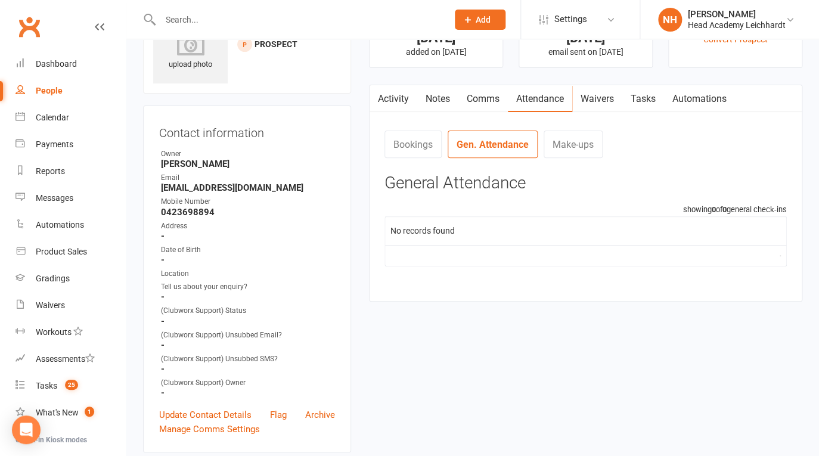
click at [380, 95] on button "button" at bounding box center [377, 98] width 15 height 27
click at [391, 104] on link "Activity" at bounding box center [394, 98] width 48 height 27
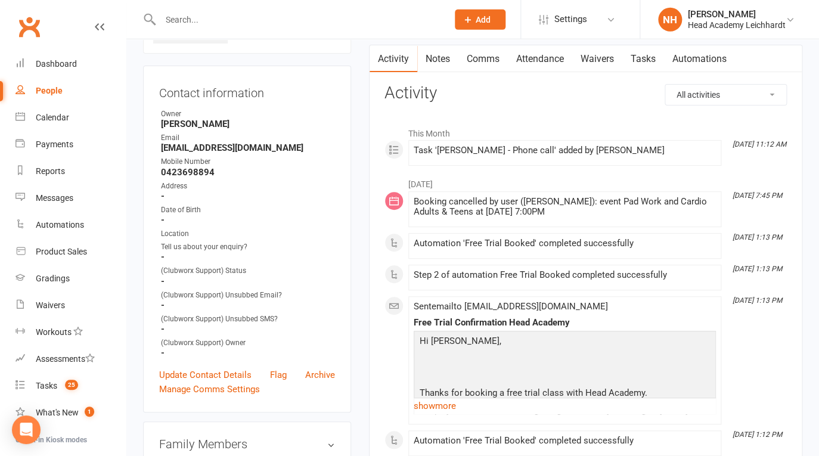
scroll to position [95, 0]
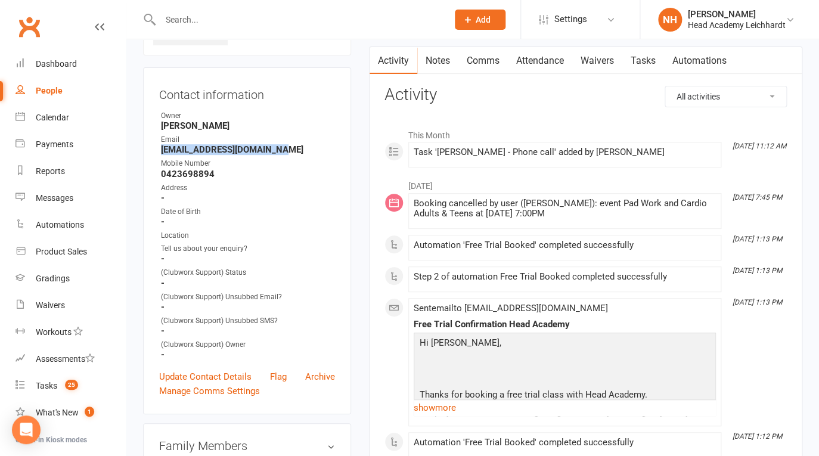
drag, startPoint x: 160, startPoint y: 151, endPoint x: 283, endPoint y: 154, distance: 122.3
click at [283, 154] on li "Email [EMAIL_ADDRESS][DOMAIN_NAME]" at bounding box center [247, 144] width 176 height 21
copy strong "[EMAIL_ADDRESS][DOMAIN_NAME]"
click at [654, 57] on link "Tasks" at bounding box center [644, 60] width 42 height 27
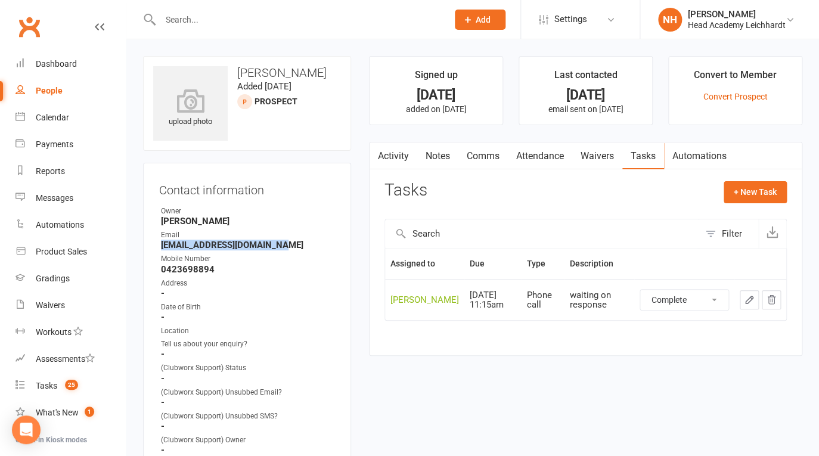
click option "Complete" at bounding box center [0, 0] width 0 height 0
select select "unstarted"
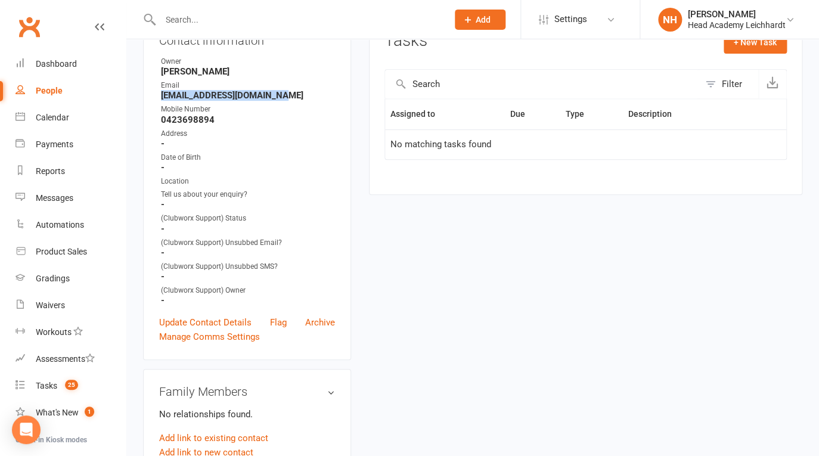
scroll to position [172, 0]
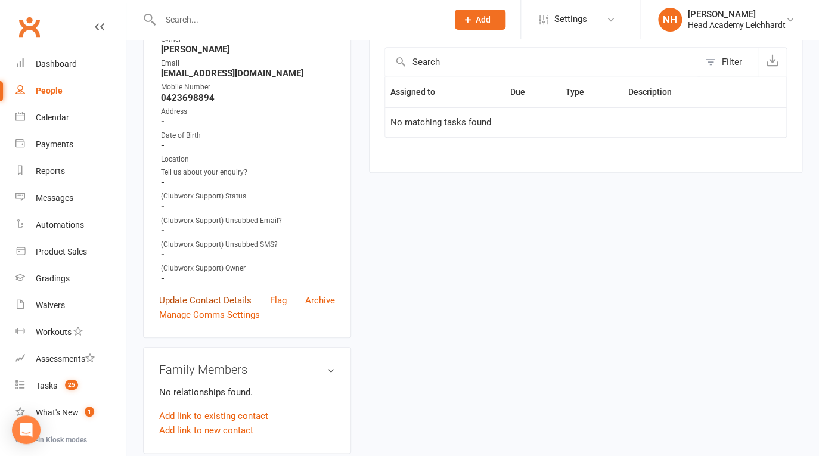
click at [241, 296] on link "Update Contact Details" at bounding box center [205, 300] width 92 height 14
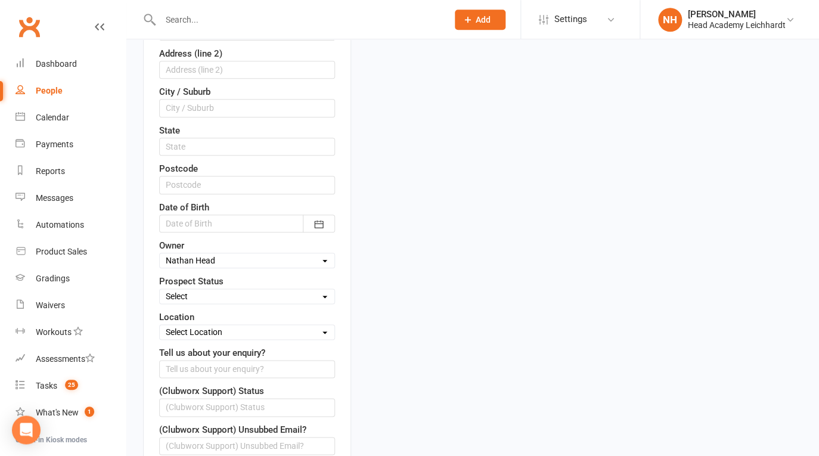
scroll to position [372, 0]
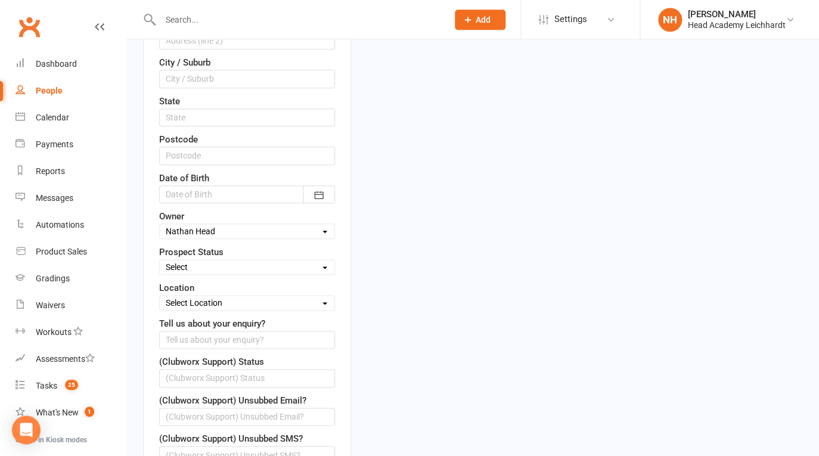
select select "Lost closed"
click option "Lost closed" at bounding box center [0, 0] width 0 height 0
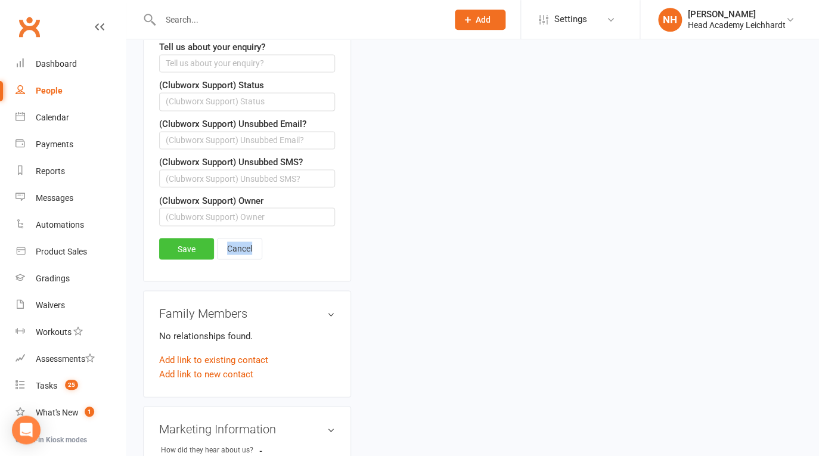
click at [184, 258] on div "Save Cancel" at bounding box center [247, 251] width 176 height 27
click at [184, 253] on link "Save" at bounding box center [186, 248] width 55 height 21
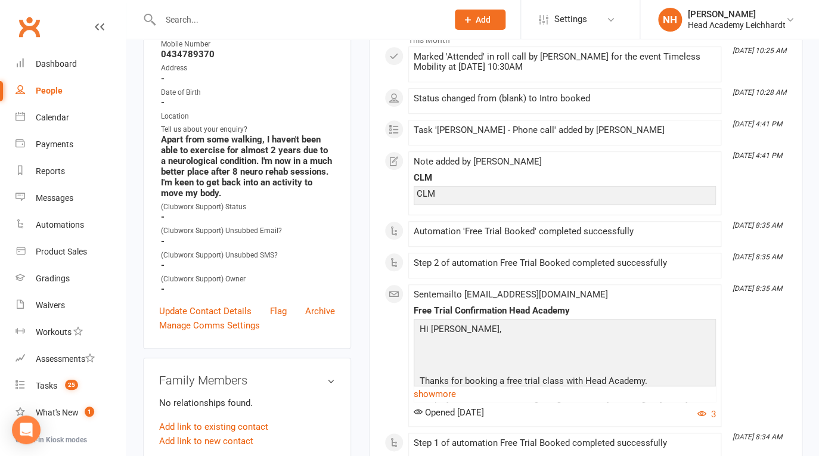
scroll to position [76, 0]
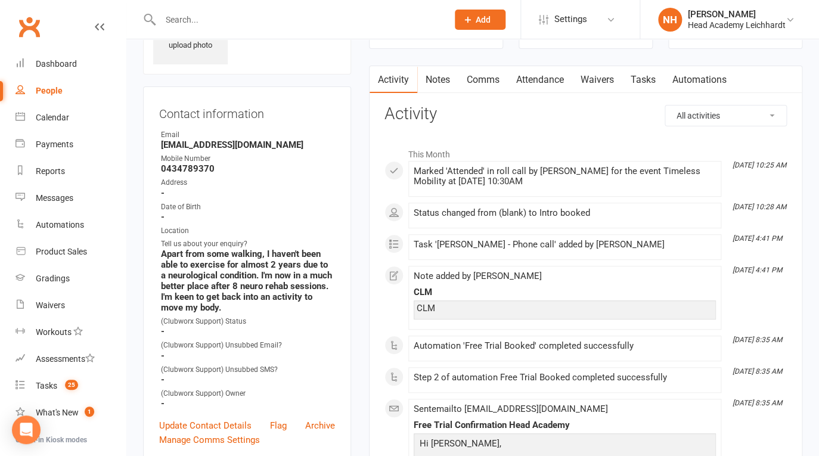
click at [505, 248] on div "Task '[PERSON_NAME] - Phone call' added by [PERSON_NAME]" at bounding box center [565, 245] width 302 height 10
click at [41, 63] on div "Dashboard" at bounding box center [56, 64] width 41 height 10
